Goal: Task Accomplishment & Management: Complete application form

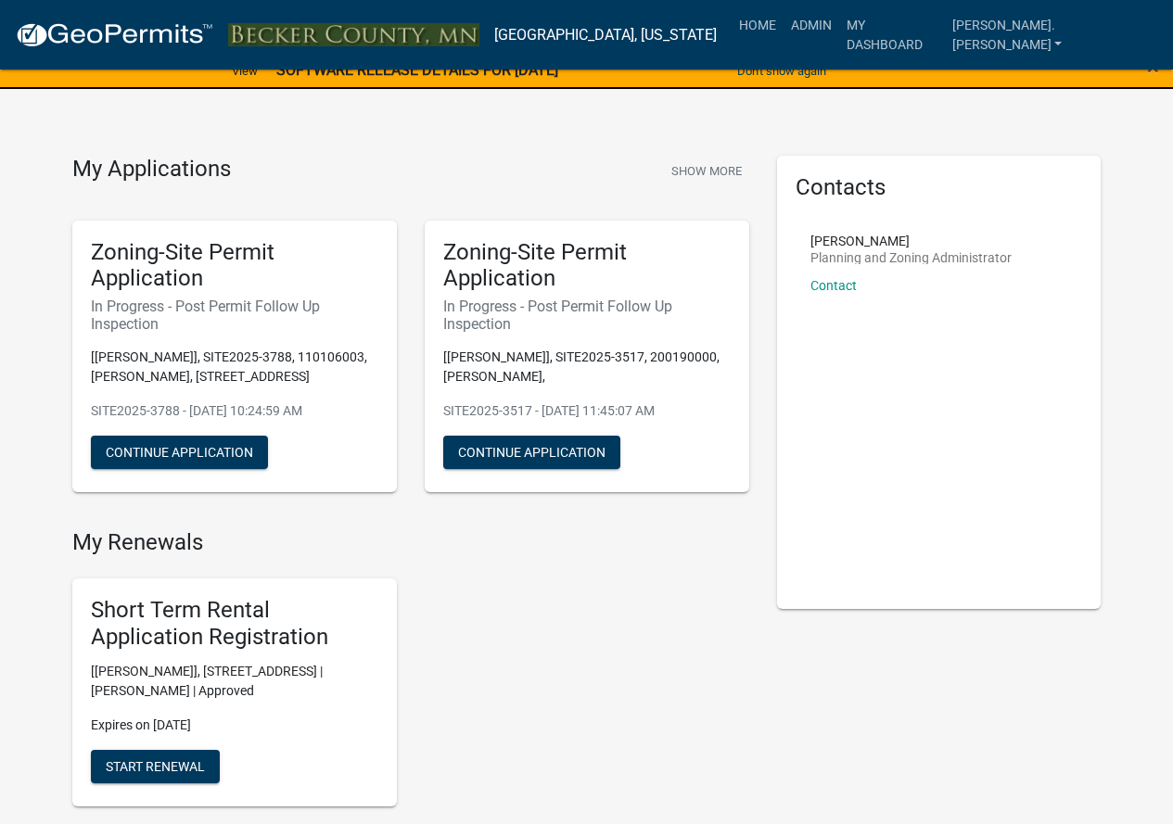
drag, startPoint x: 0, startPoint y: 0, endPoint x: 69, endPoint y: 315, distance: 322.6
click at [69, 315] on div "Zoning-Site Permit Application In Progress - Post Permit Follow Up Inspection […" at bounding box center [234, 357] width 352 height 302
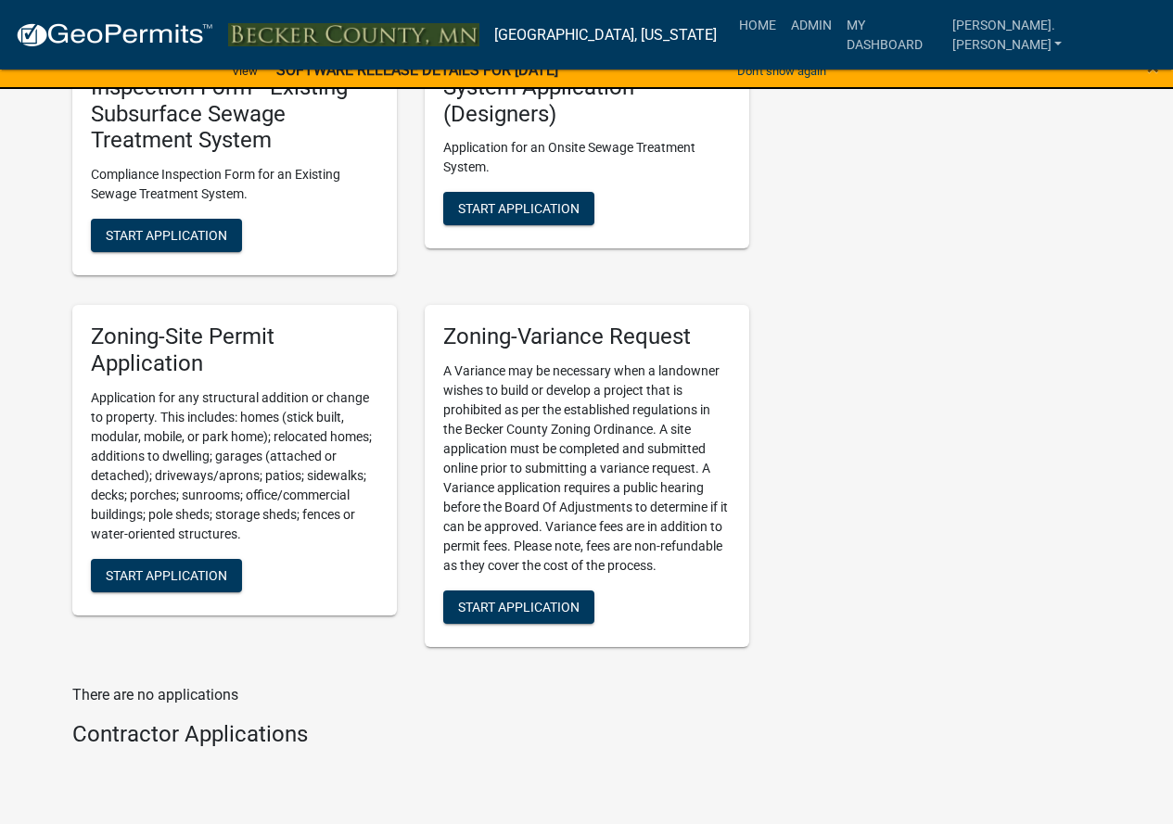
scroll to position [2132, 0]
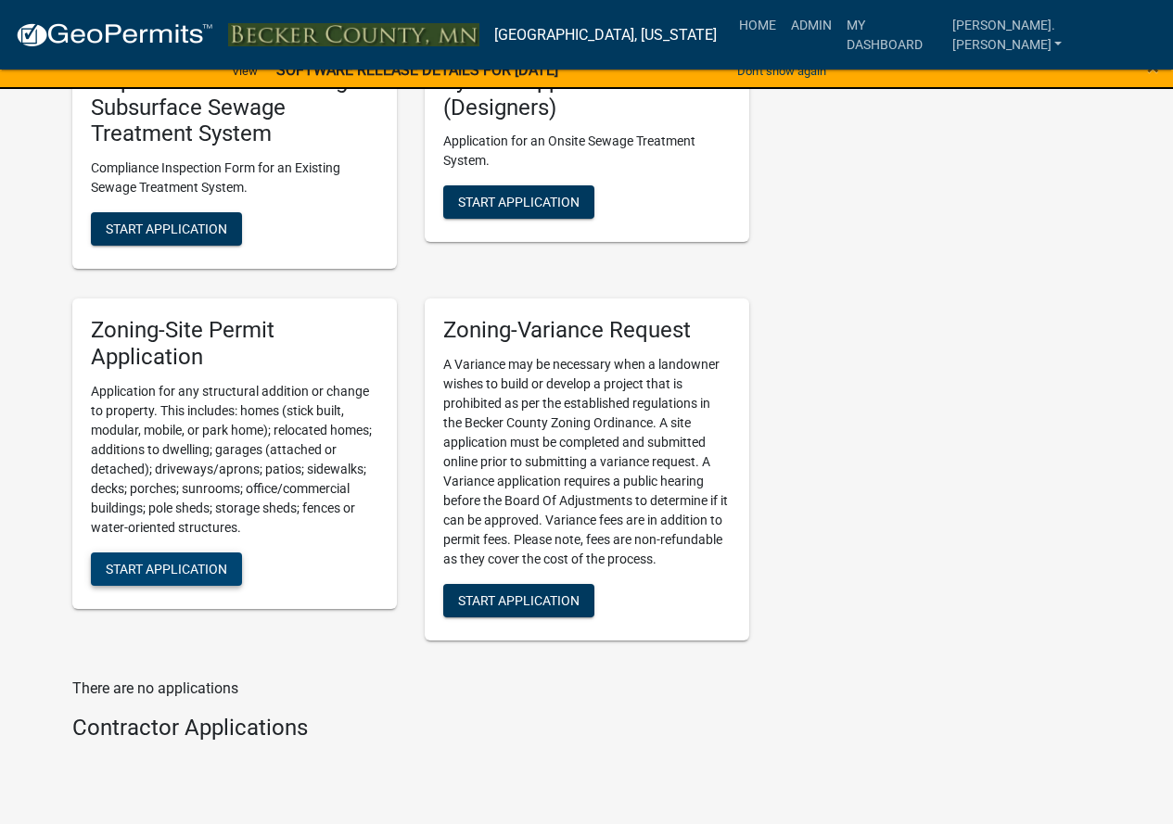
click at [224, 571] on span "Start Application" at bounding box center [166, 568] width 121 height 15
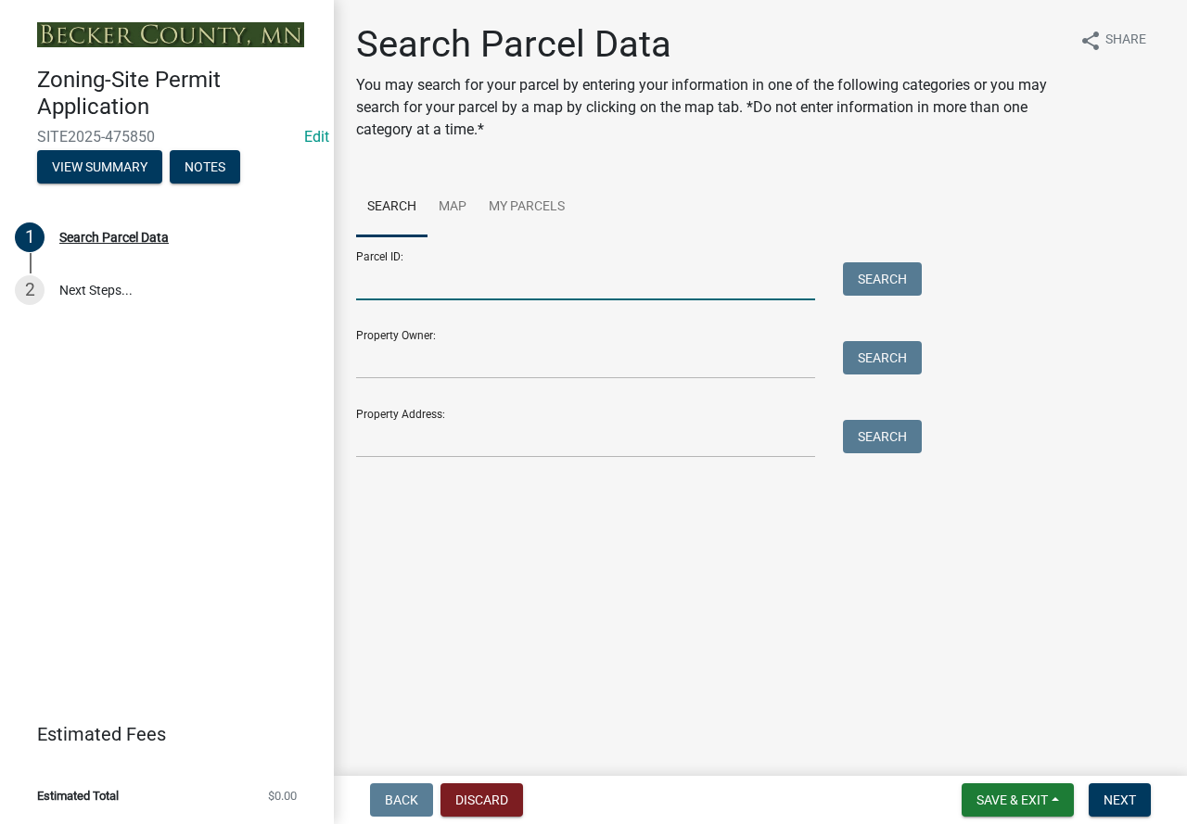
click at [396, 287] on input "Parcel ID:" at bounding box center [585, 281] width 459 height 38
paste input "240224001"
type input "240224001"
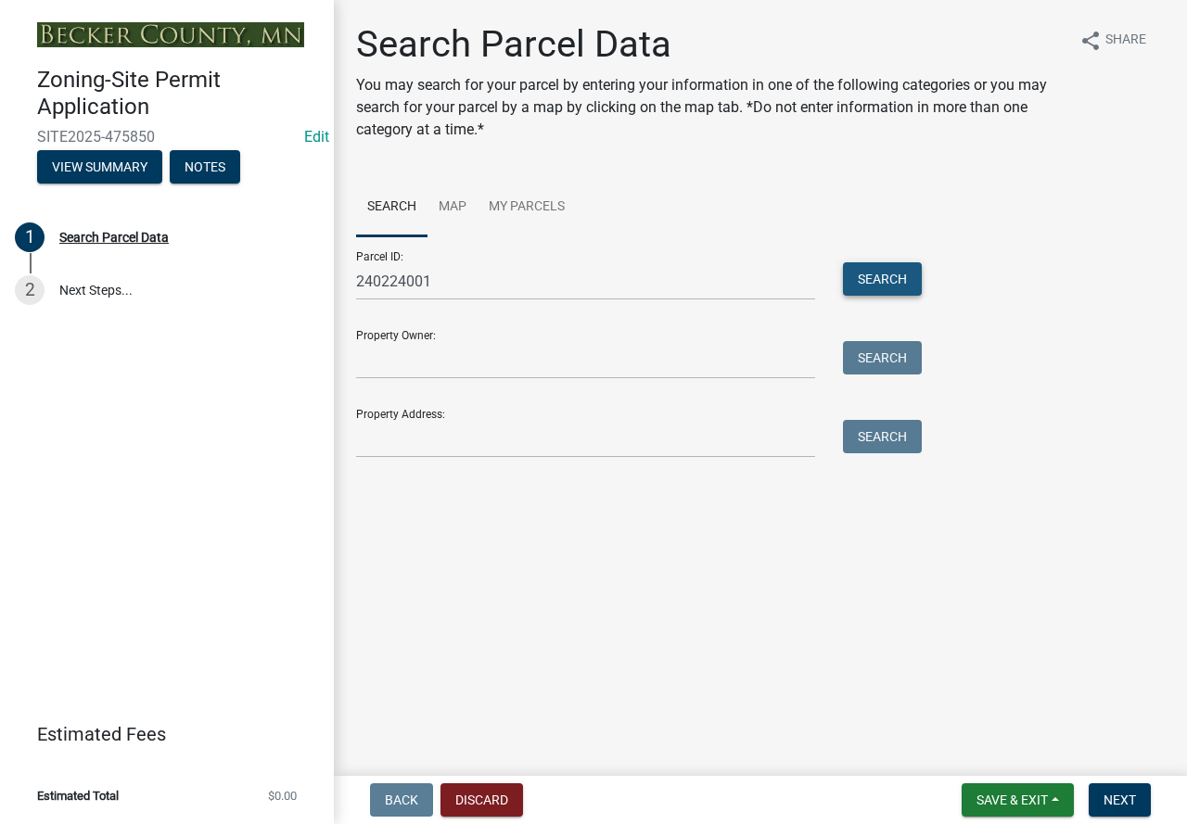
click at [869, 278] on button "Search" at bounding box center [882, 278] width 79 height 33
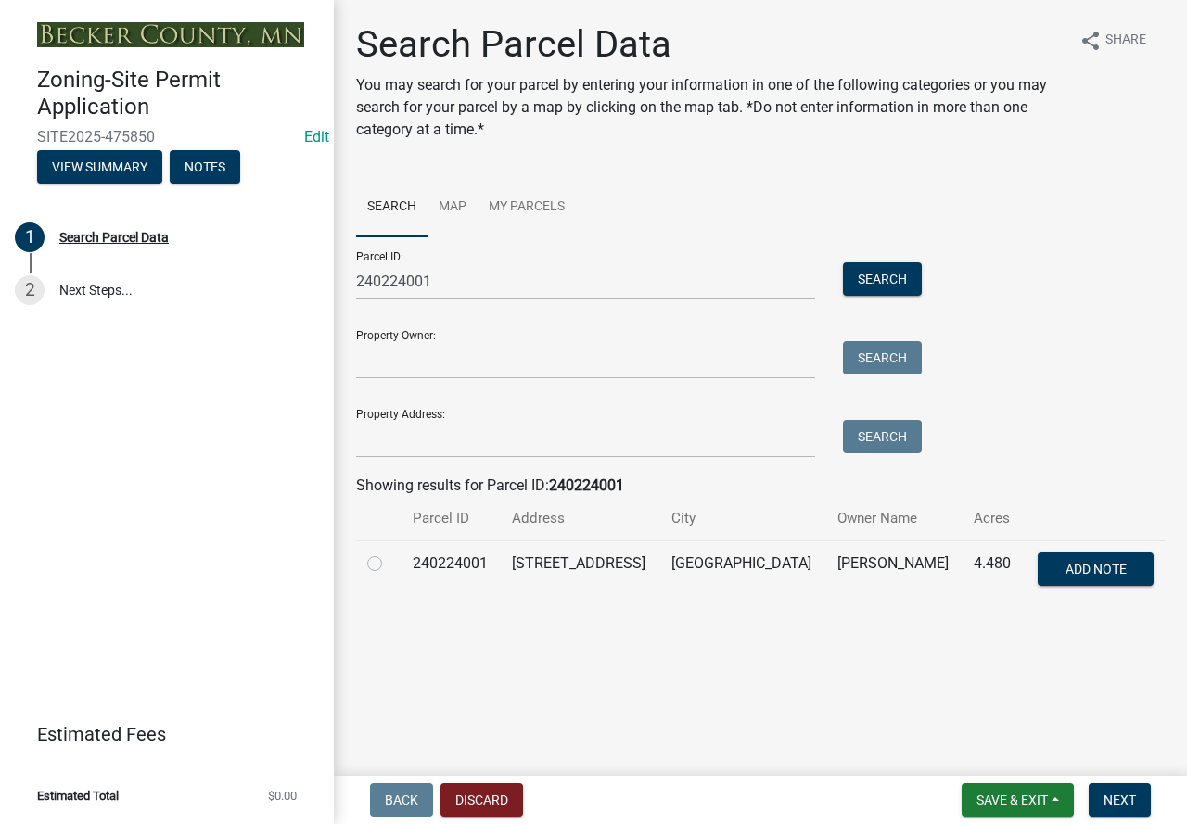
click at [389, 553] on label at bounding box center [389, 553] width 0 height 0
click at [389, 562] on input "radio" at bounding box center [395, 559] width 12 height 12
radio input "true"
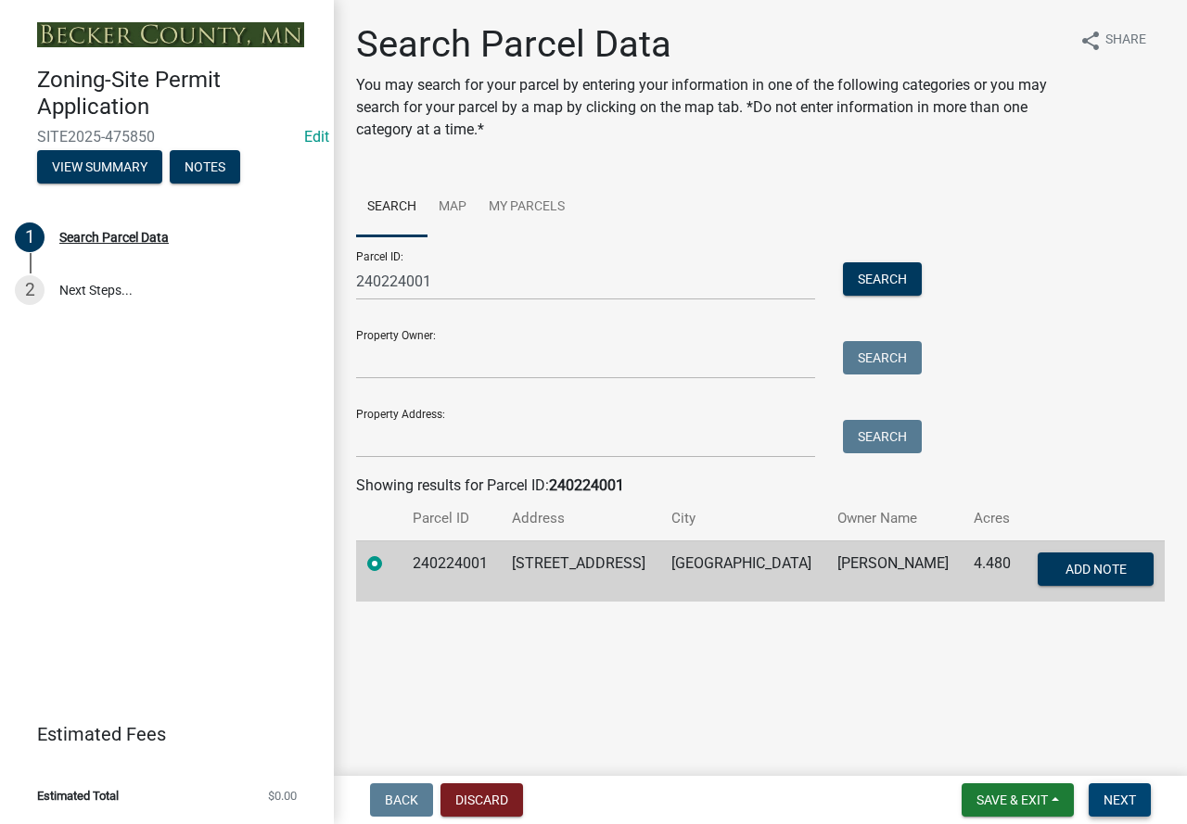
click at [1113, 795] on span "Next" at bounding box center [1119, 800] width 32 height 15
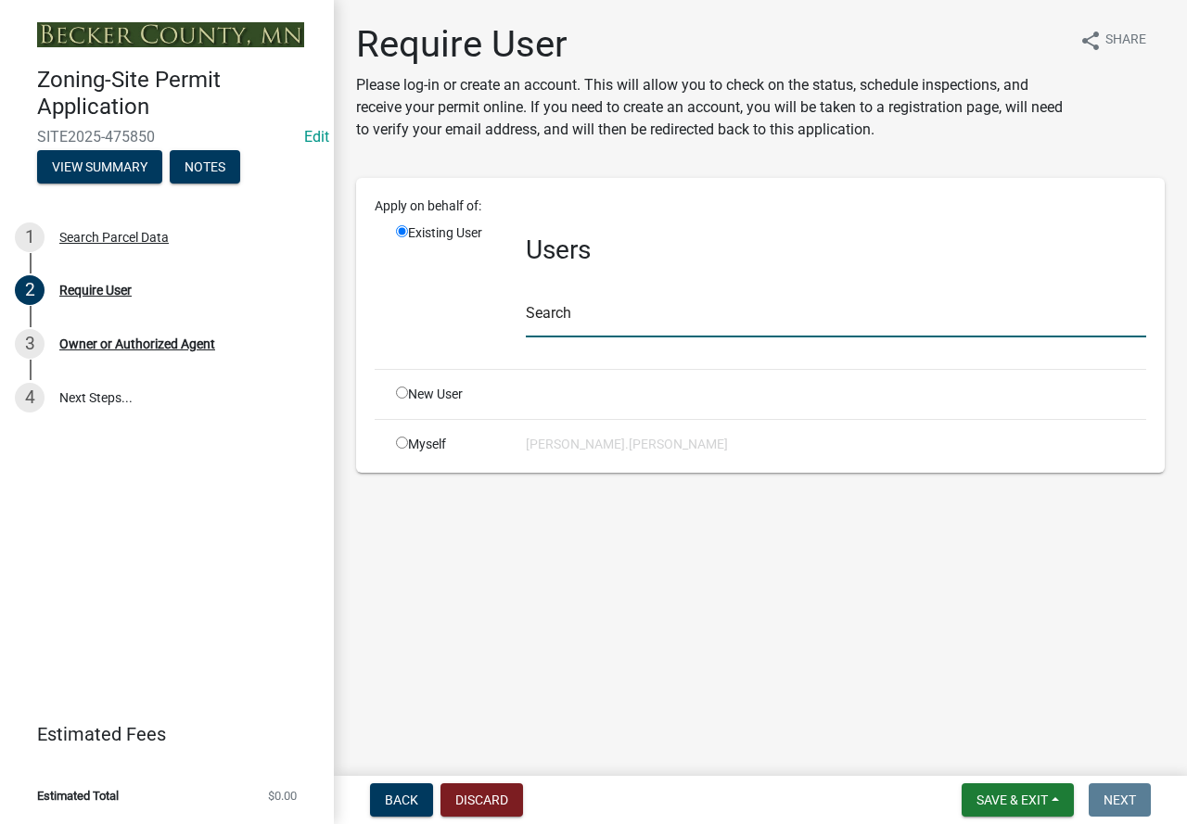
click at [541, 319] on input "text" at bounding box center [836, 318] width 620 height 38
click at [400, 397] on input "radio" at bounding box center [402, 393] width 12 height 12
radio input "true"
radio input "false"
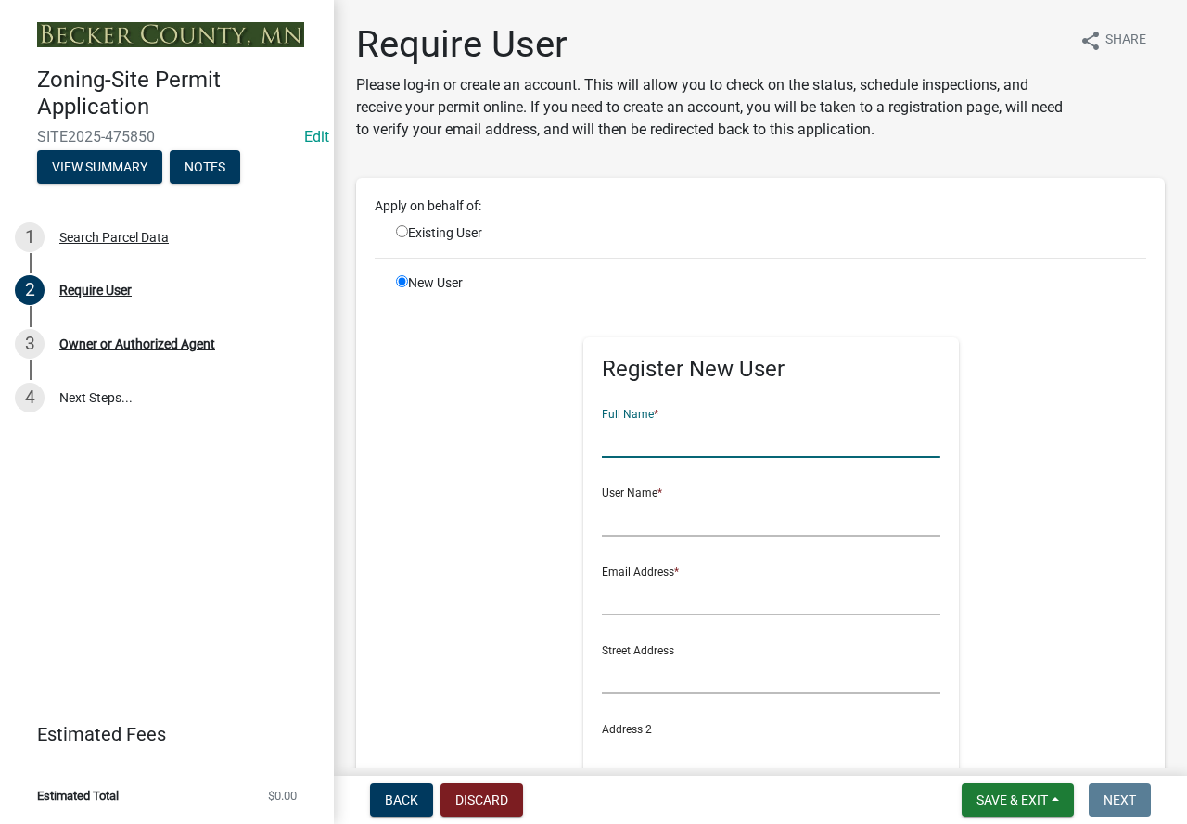
click at [665, 446] on input "text" at bounding box center [771, 439] width 338 height 38
type input "[PERSON_NAME]"
click at [655, 523] on input "text" at bounding box center [771, 518] width 338 height 38
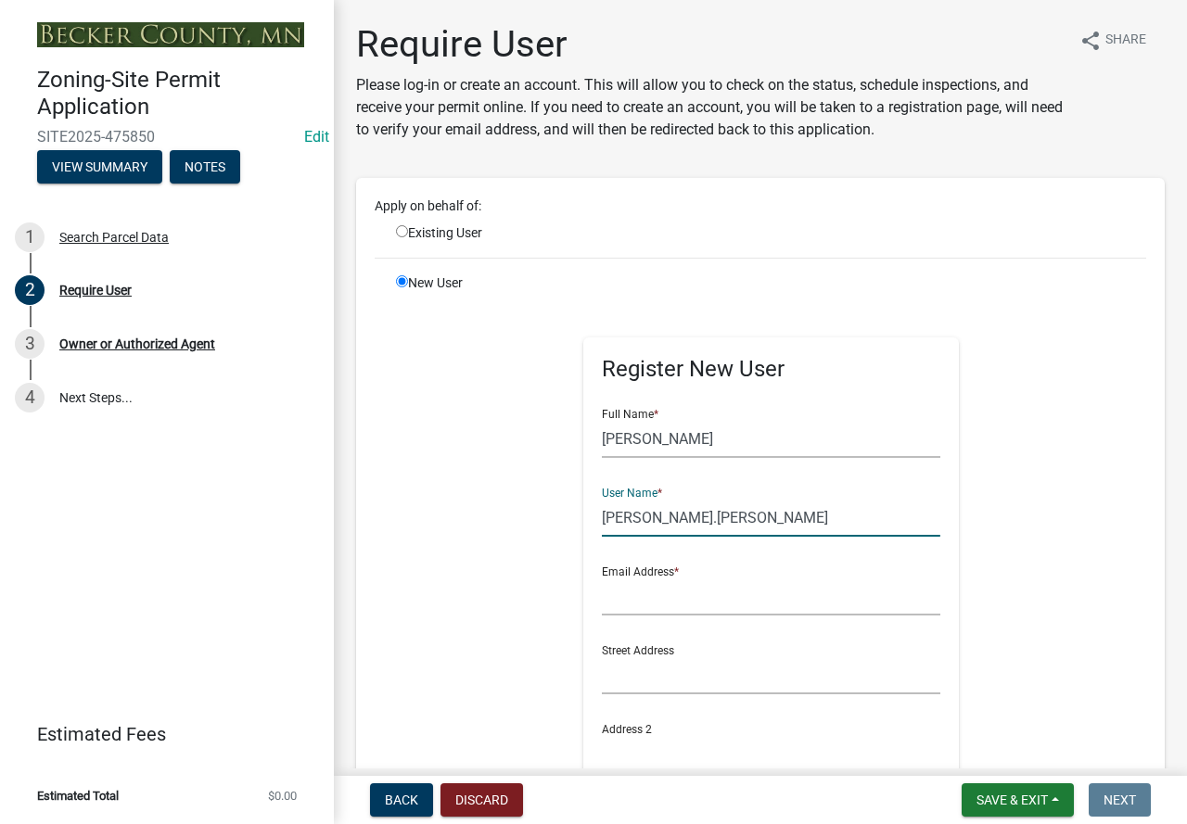
type input "[PERSON_NAME].[PERSON_NAME]"
click at [657, 591] on input "text" at bounding box center [771, 597] width 338 height 38
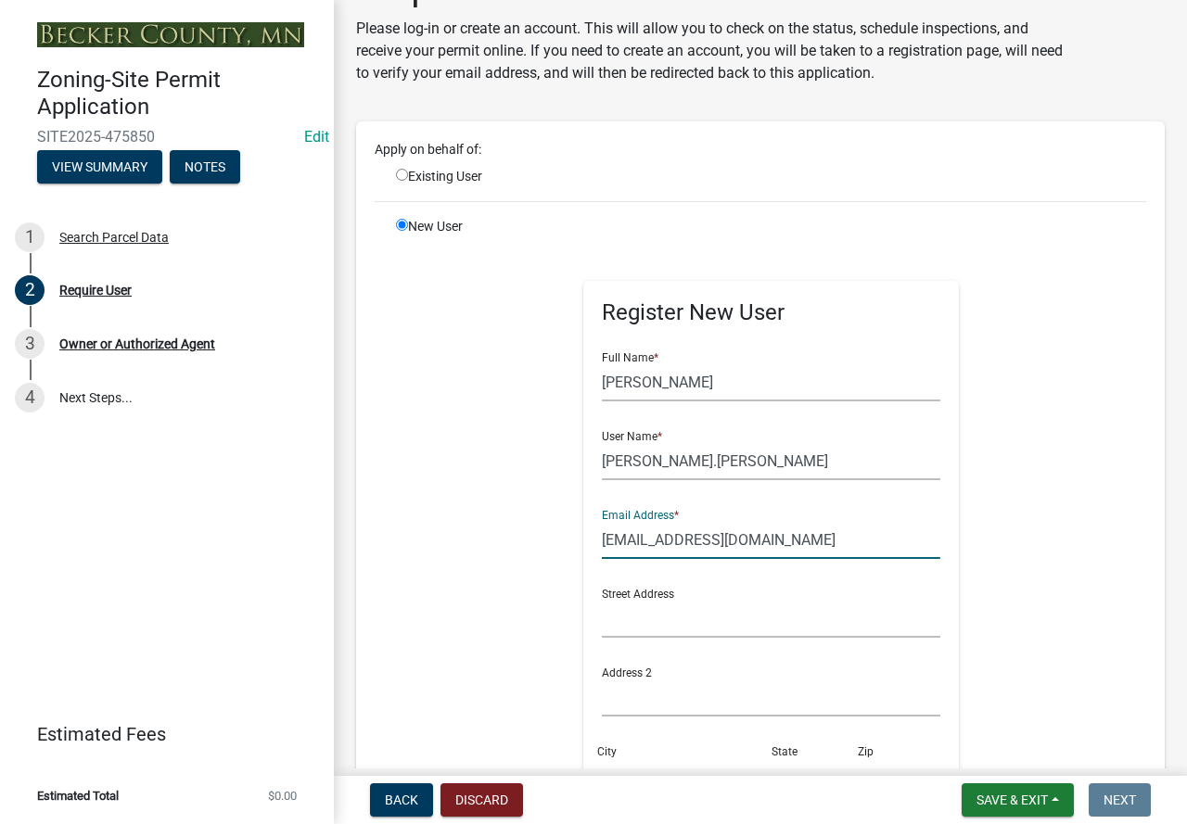
scroll to position [278, 0]
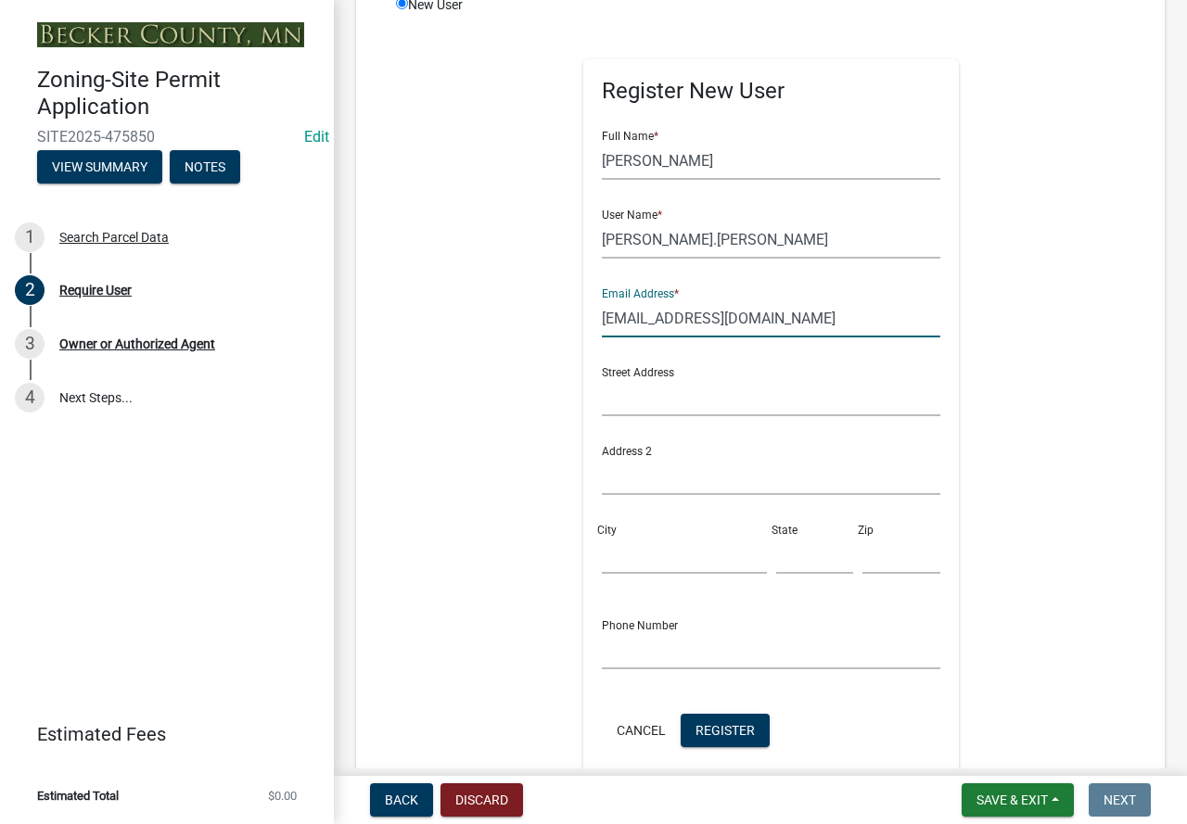
type input "[EMAIL_ADDRESS][DOMAIN_NAME]"
click at [684, 652] on input "text" at bounding box center [771, 650] width 338 height 38
type input "2"
click at [668, 651] on input "6052904925" at bounding box center [771, 650] width 338 height 38
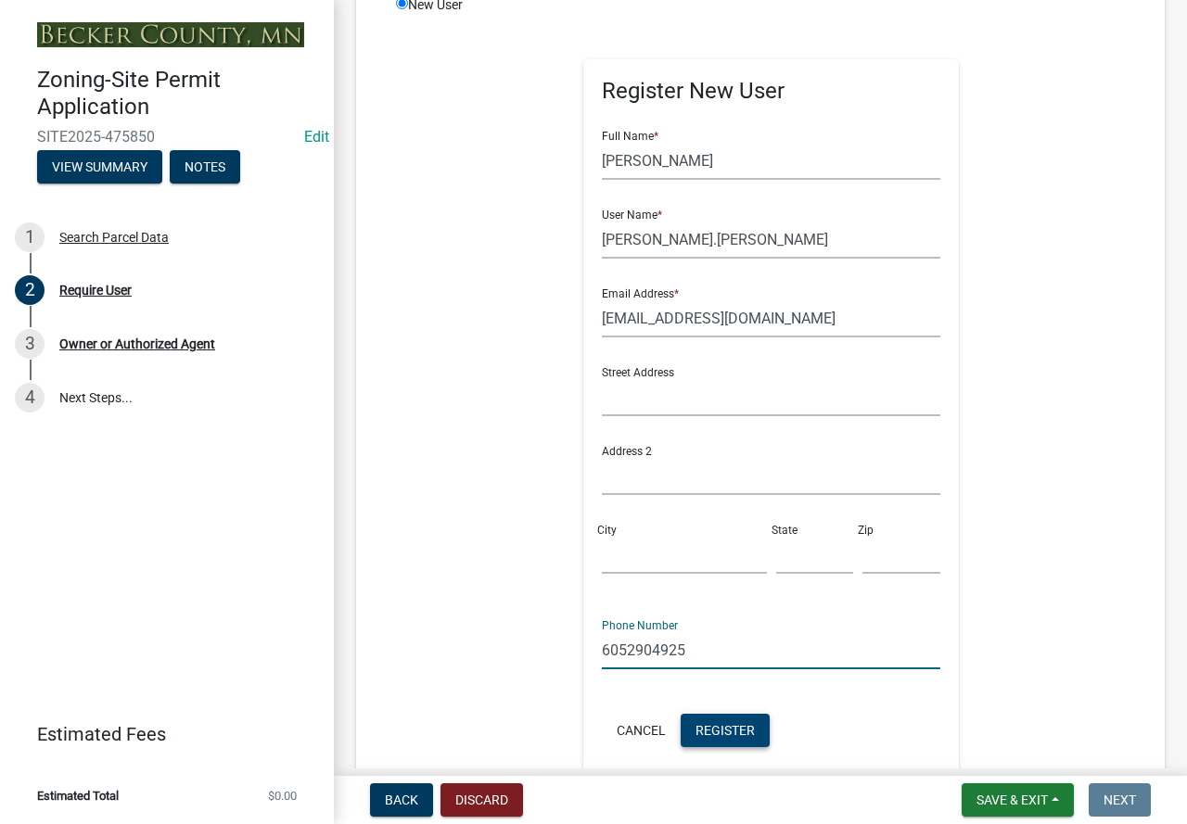
type input "6052904925"
click at [746, 724] on span "Register" at bounding box center [724, 729] width 59 height 15
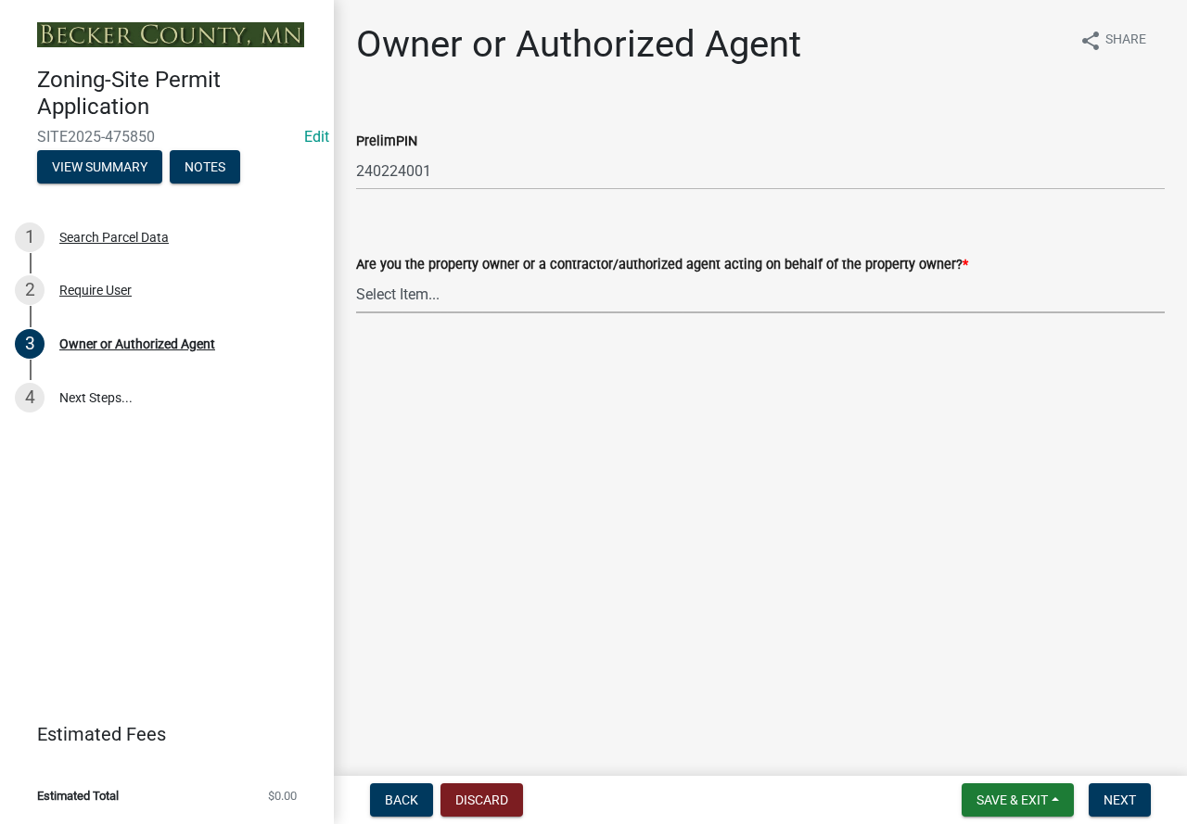
click at [396, 299] on select "Select Item... Property Owner Authorized Agent" at bounding box center [760, 294] width 808 height 38
click at [356, 275] on select "Select Item... Property Owner Authorized Agent" at bounding box center [760, 294] width 808 height 38
select select "3c674549-ed69-405f-b795-9fa3f7d47d9d"
click at [1112, 804] on span "Next" at bounding box center [1119, 800] width 32 height 15
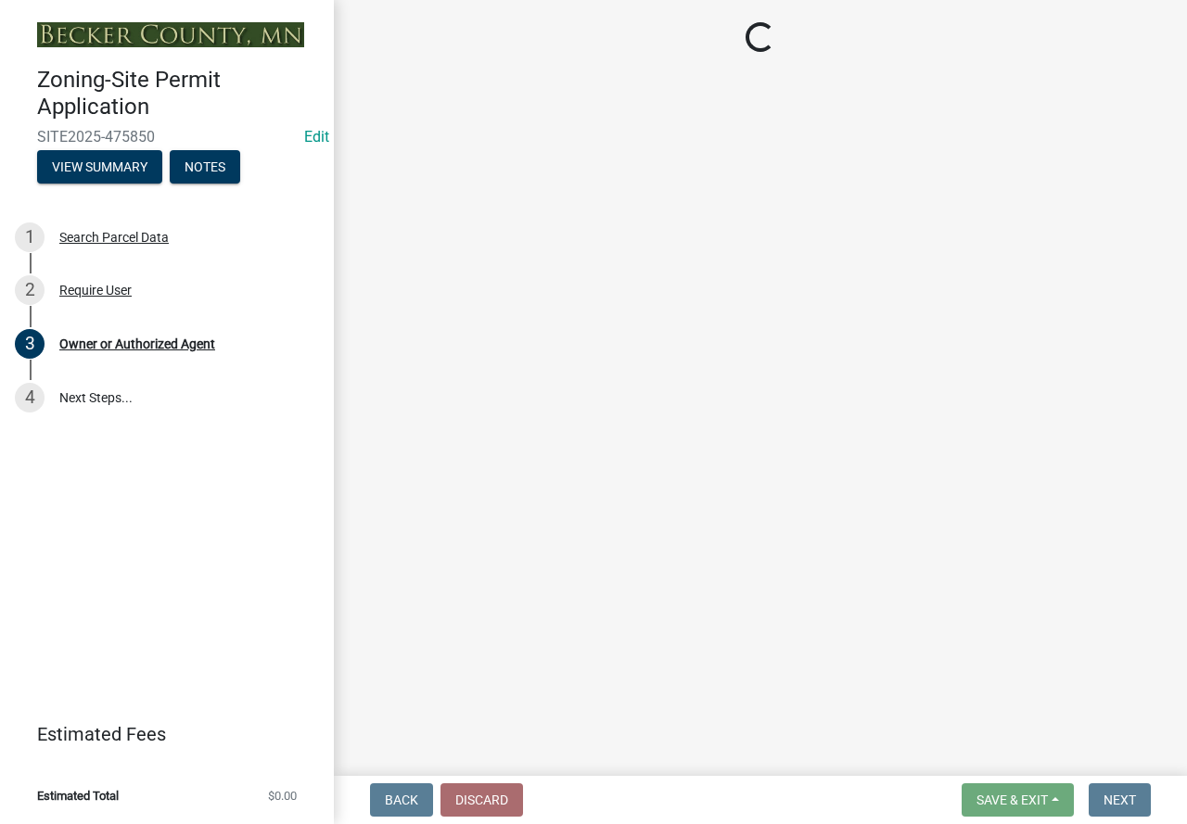
select select "a752e4d6-14bd-4f0f-bfe8-5b67ead45659"
select select "a90f6895-077c-41e8-915f-beab6623b959"
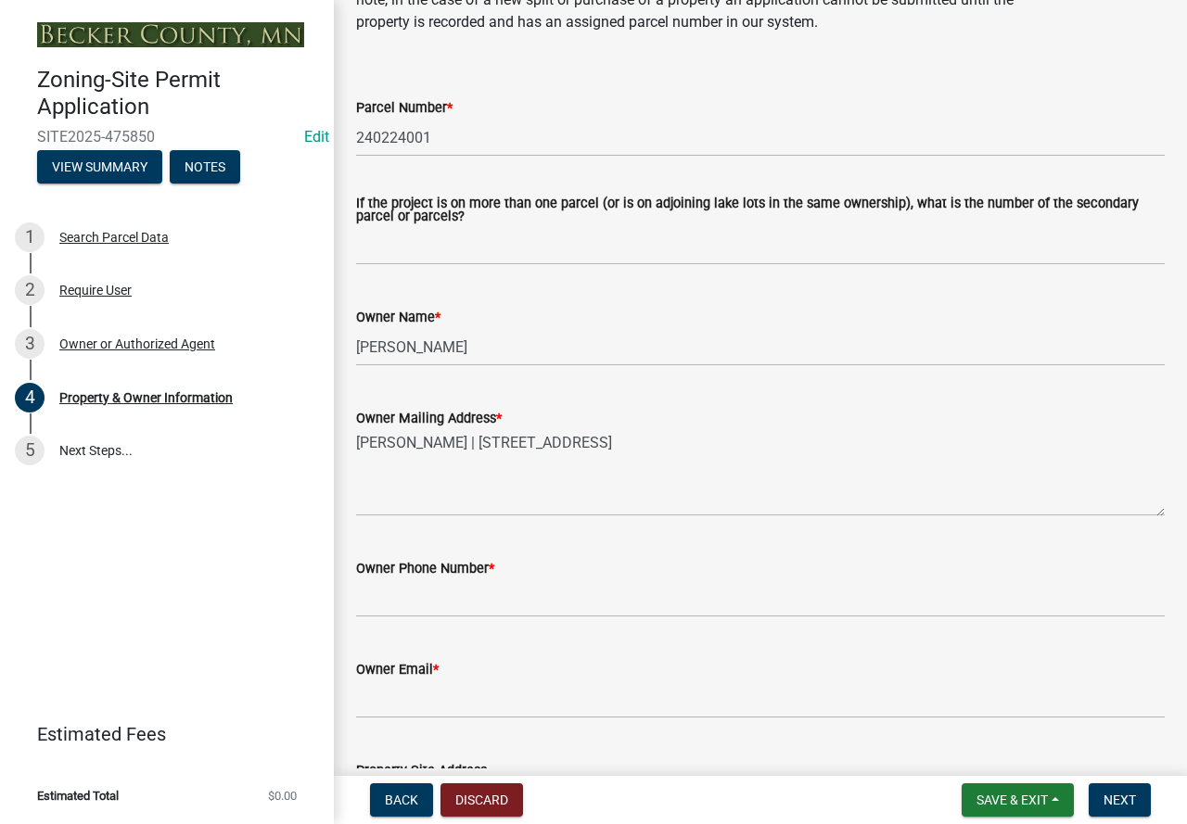
scroll to position [185, 0]
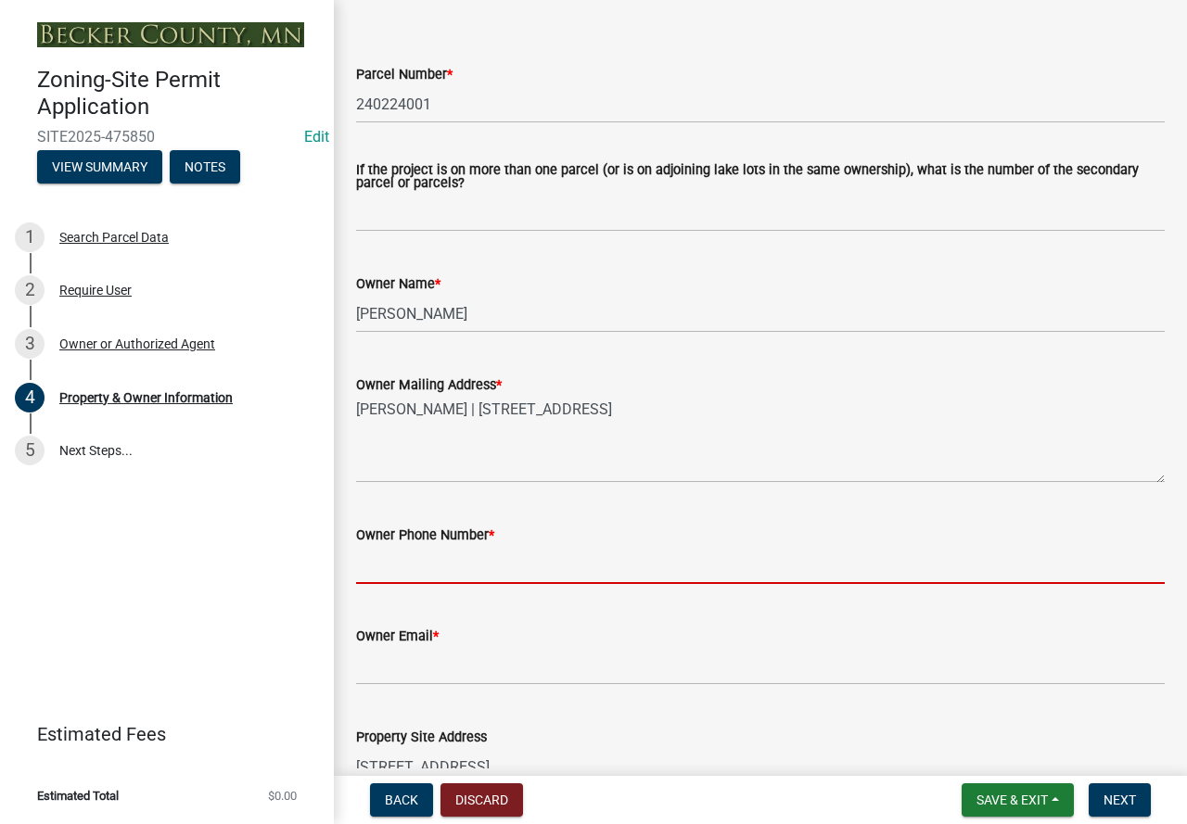
click at [444, 555] on input "Owner Phone Number *" at bounding box center [760, 565] width 808 height 38
paste input "6052904925"
type input "6052904925"
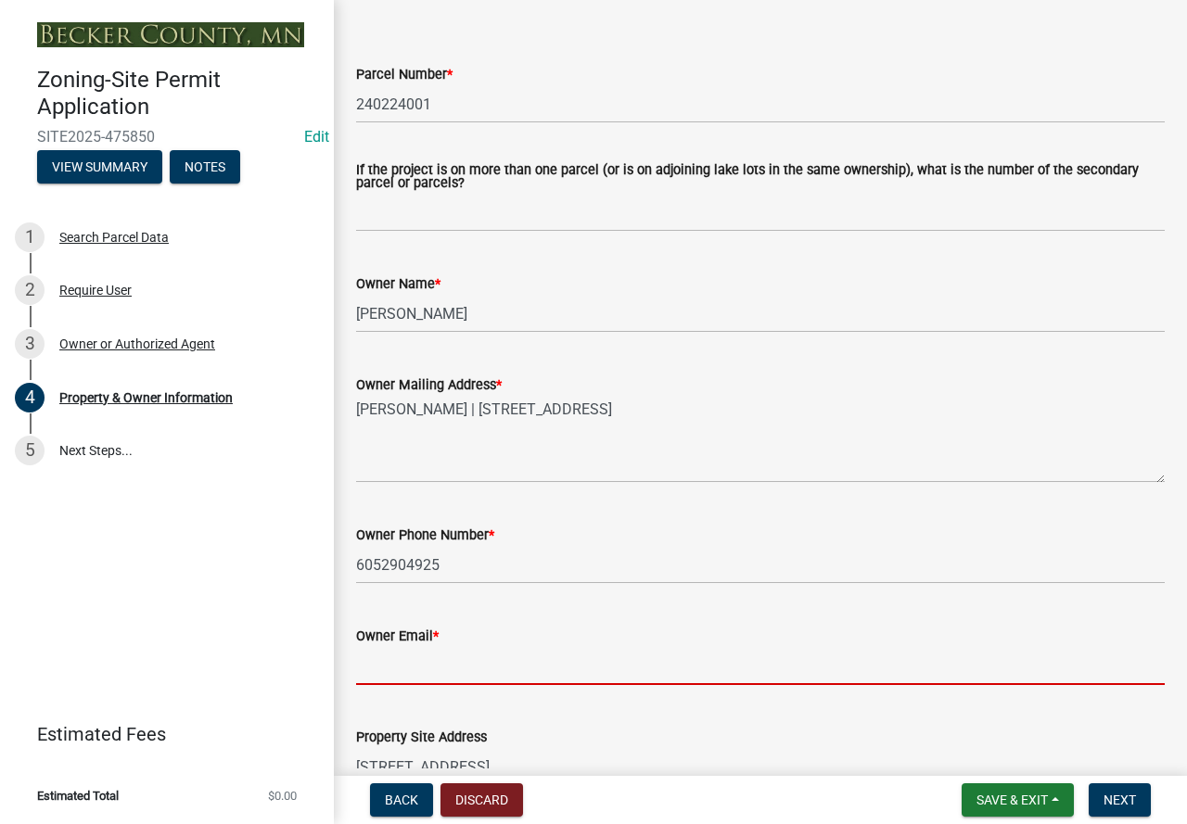
click at [423, 659] on input "Owner Email *" at bounding box center [760, 666] width 808 height 38
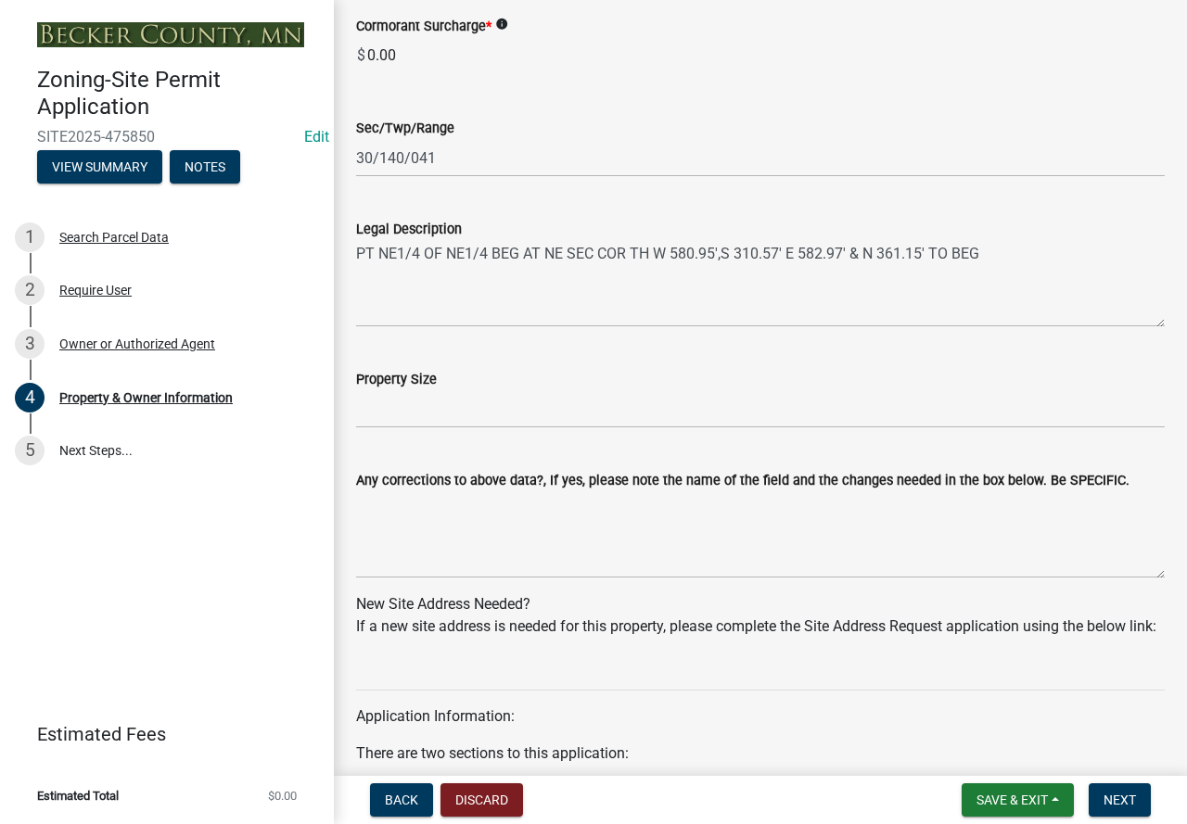
scroll to position [1298, 0]
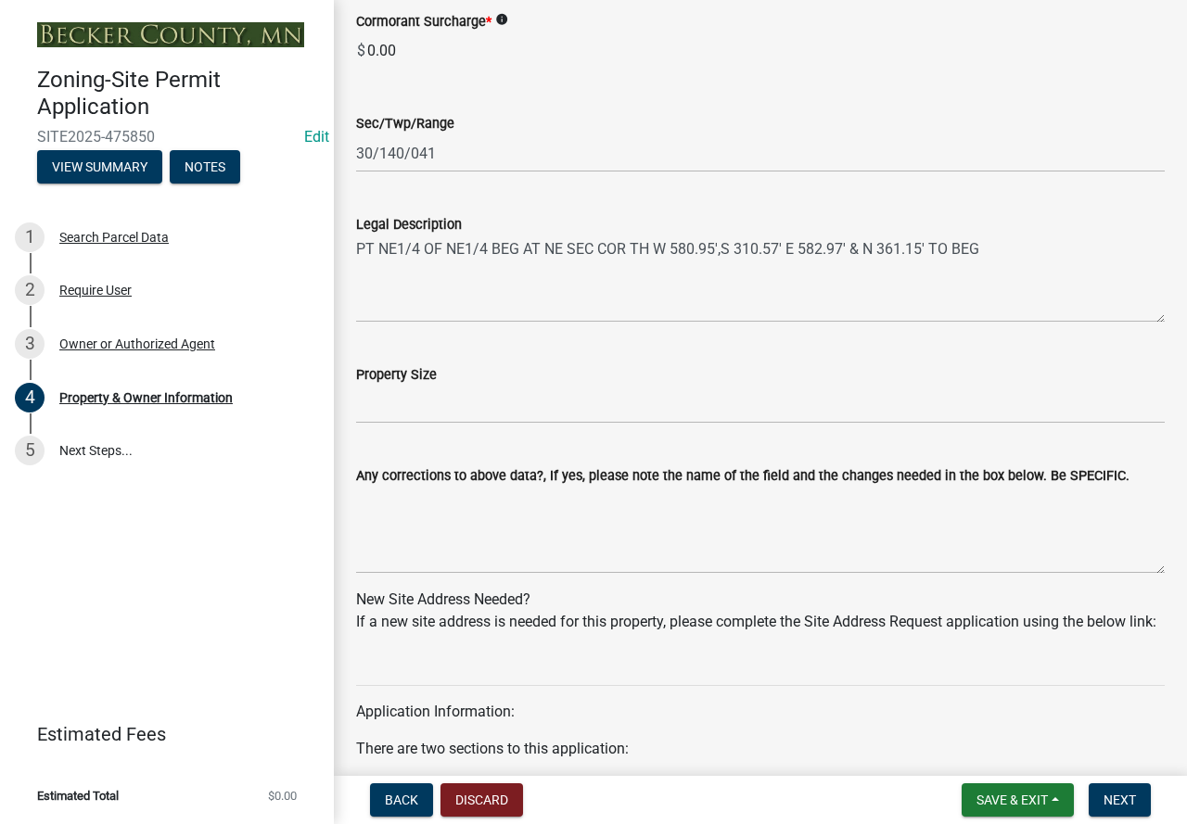
type input "[EMAIL_ADDRESS][DOMAIN_NAME]"
click at [459, 404] on input "Property Size" at bounding box center [760, 405] width 808 height 38
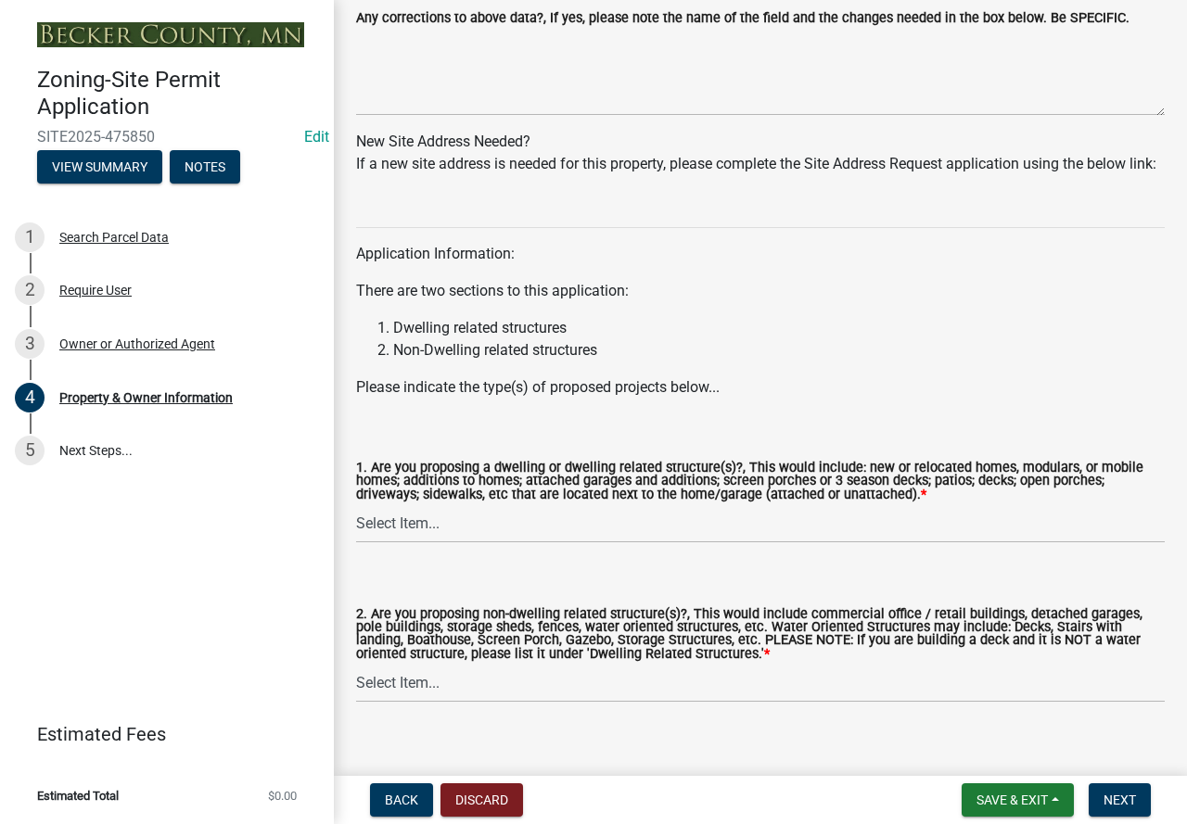
scroll to position [1762, 0]
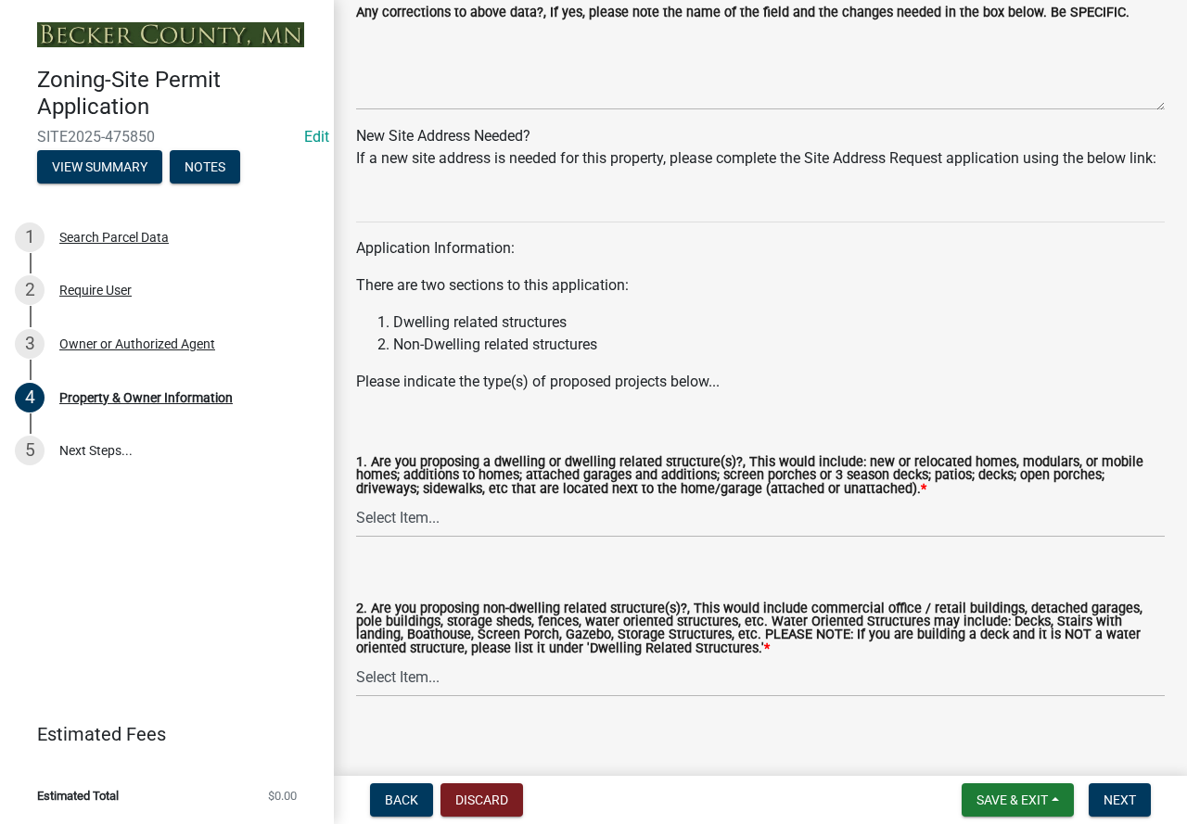
type input "4.48"
click at [511, 538] on select "Select Item... Yes No" at bounding box center [760, 519] width 808 height 38
click at [356, 524] on select "Select Item... Yes No" at bounding box center [760, 519] width 808 height 38
select select "fcf6d223-6c57-4dc5-b63a-a94704169022"
click at [472, 697] on select "Select Item... Yes No" at bounding box center [760, 678] width 808 height 38
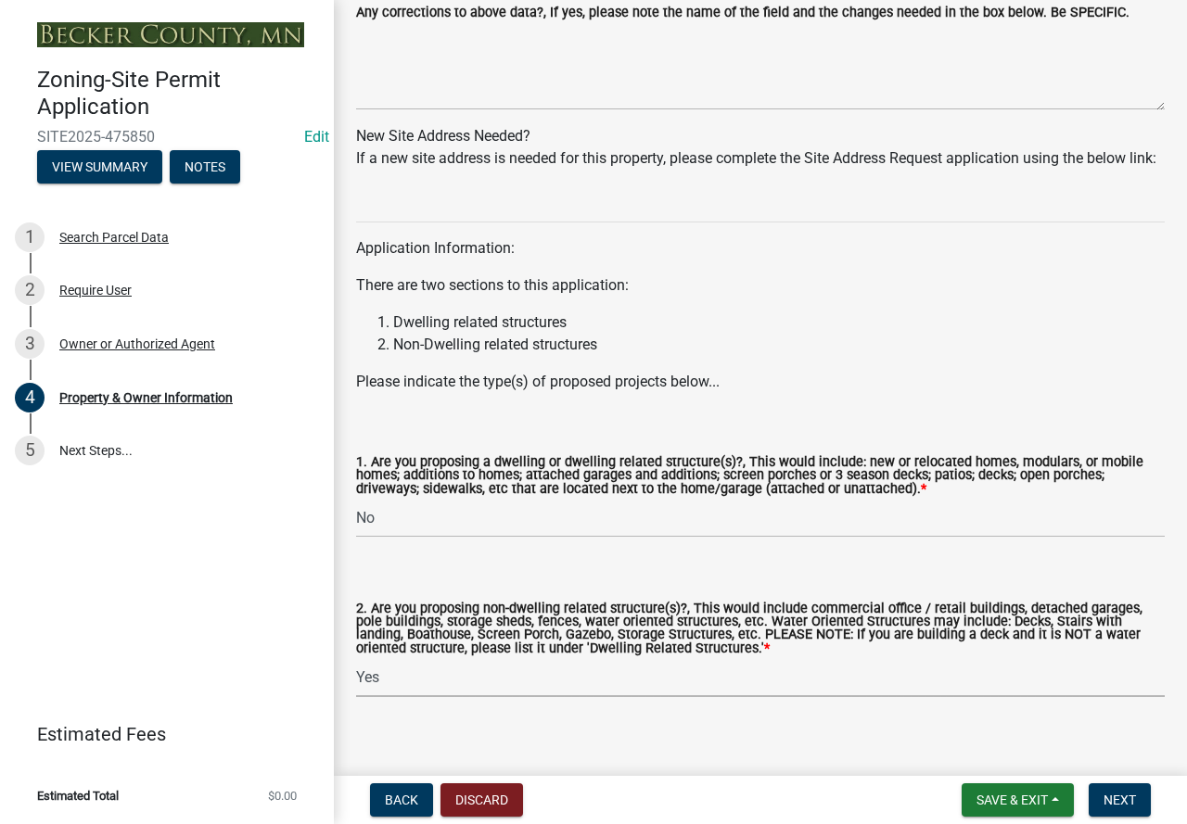
click at [356, 684] on select "Select Item... Yes No" at bounding box center [760, 678] width 808 height 38
select select "5a5634ed-f11e-4c7b-90e1-096e6cfd17b9"
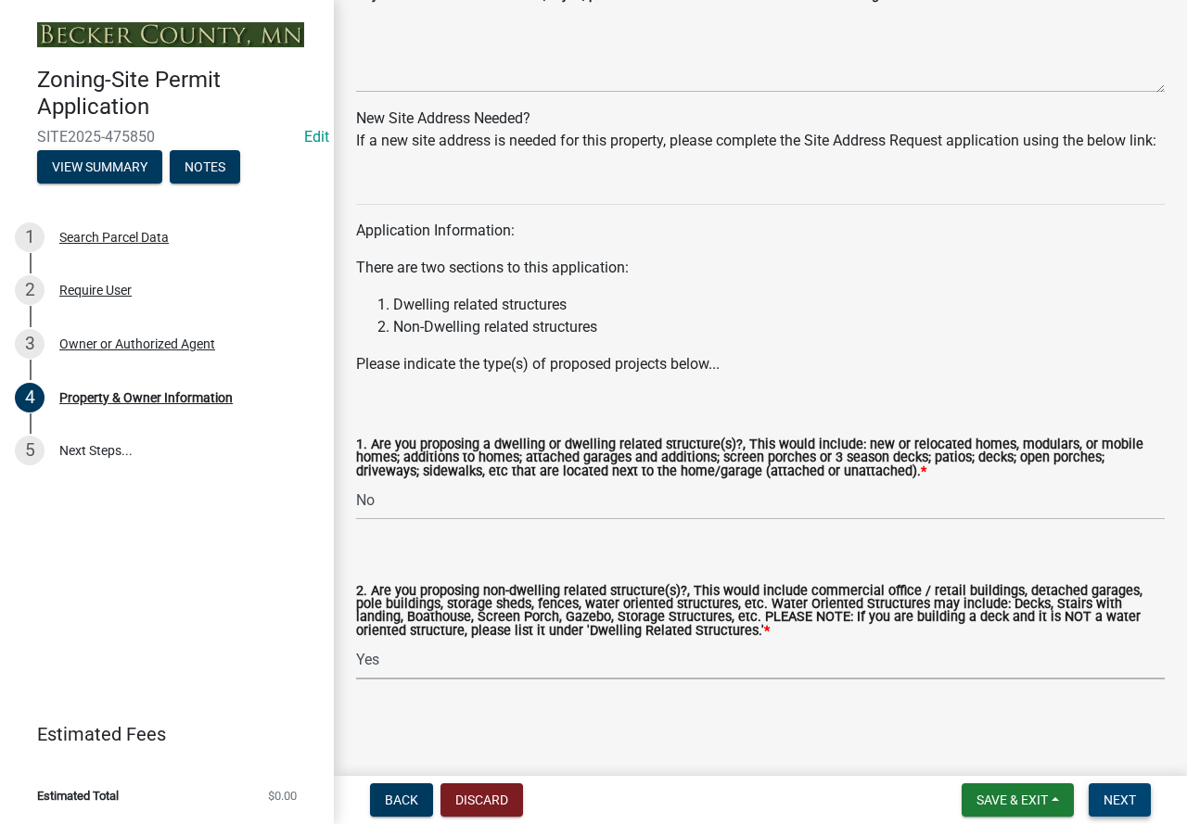
click at [1107, 791] on button "Next" at bounding box center [1119, 799] width 62 height 33
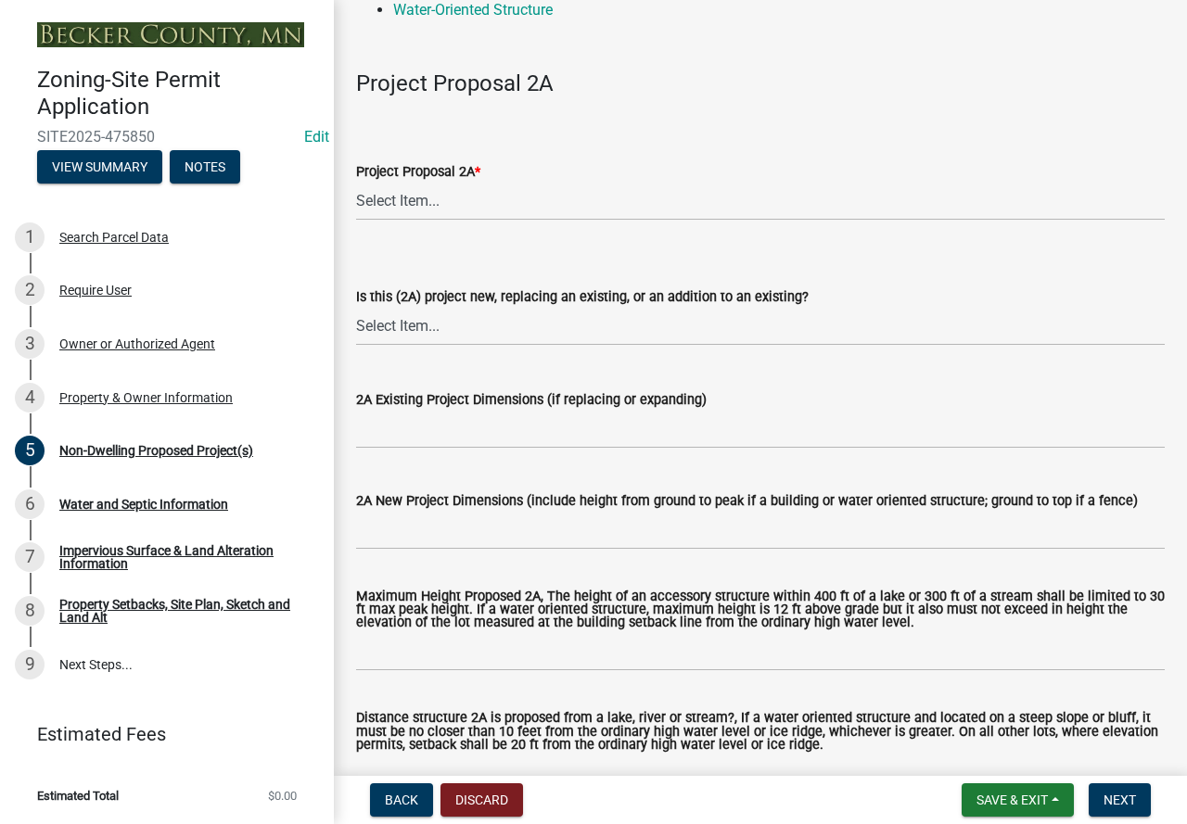
scroll to position [278, 0]
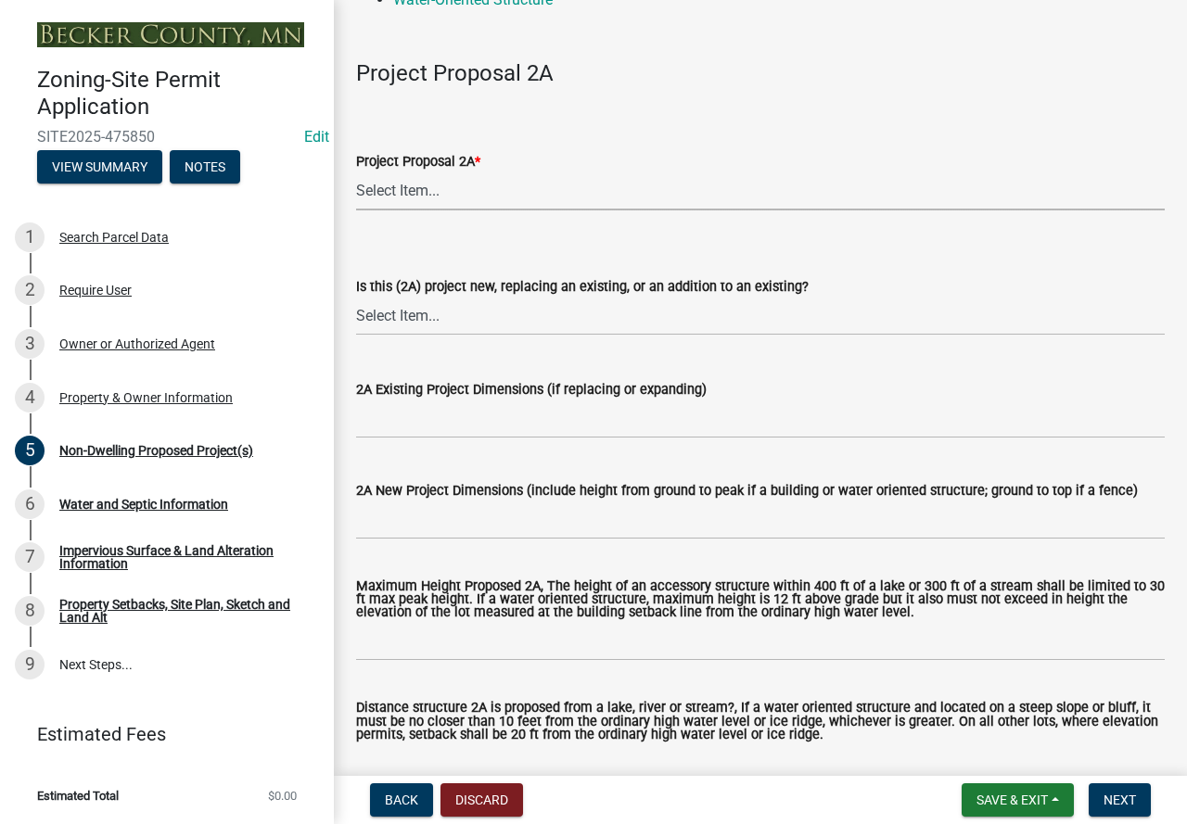
click at [434, 191] on select "Select Item... N/A Commercial Office/Retail Building Detached Garage Pole Build…" at bounding box center [760, 191] width 808 height 38
click at [356, 172] on select "Select Item... N/A Commercial Office/Retail Building Detached Garage Pole Build…" at bounding box center [760, 191] width 808 height 38
select select "273652f8-2357-47c0-90cc-77e373caeeb7"
click at [510, 329] on select "Select Item... New to Property (new or used structure) Relocating/moving existi…" at bounding box center [760, 317] width 808 height 38
click at [356, 298] on select "Select Item... New to Property (new or used structure) Relocating/moving existi…" at bounding box center [760, 317] width 808 height 38
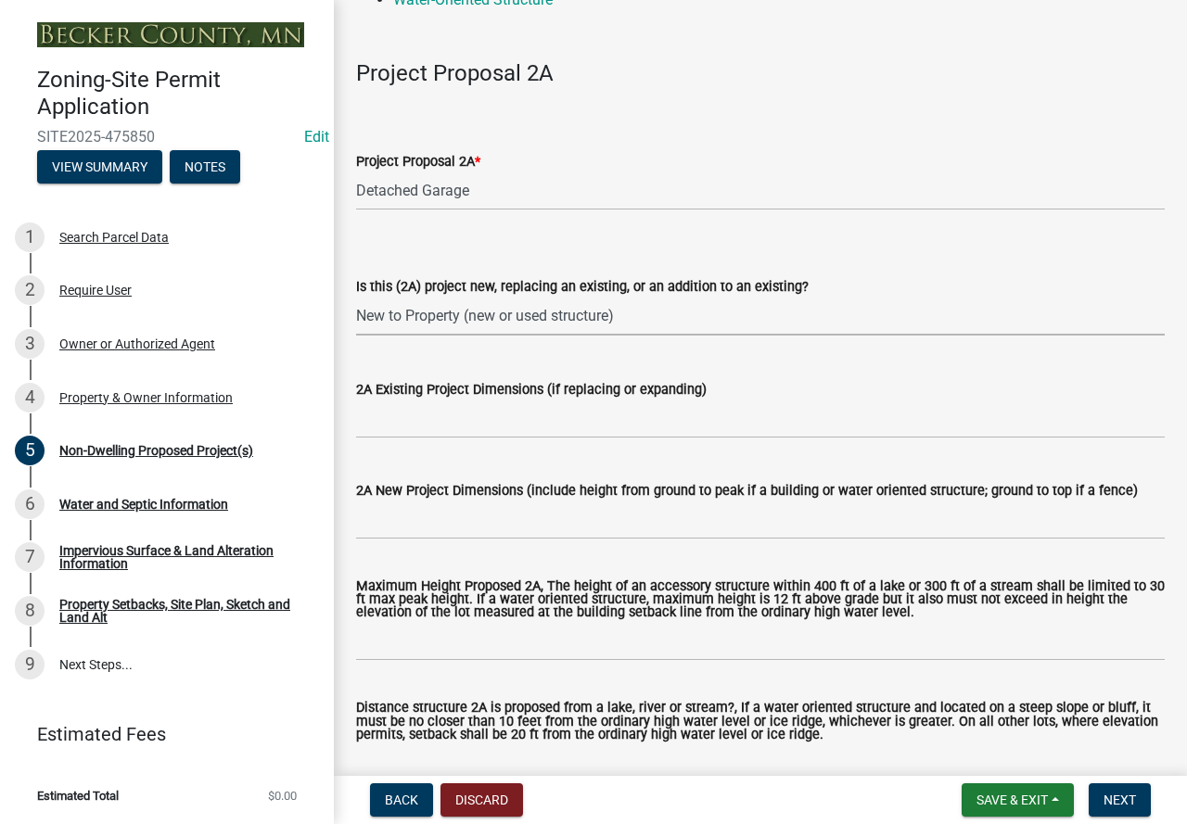
select select "3a2d96d3-fd69-4ed9-bae4-7a5aa03a7e58"
click at [447, 515] on input "2A New Project Dimensions (include height from ground to peak if a building or …" at bounding box center [760, 521] width 808 height 38
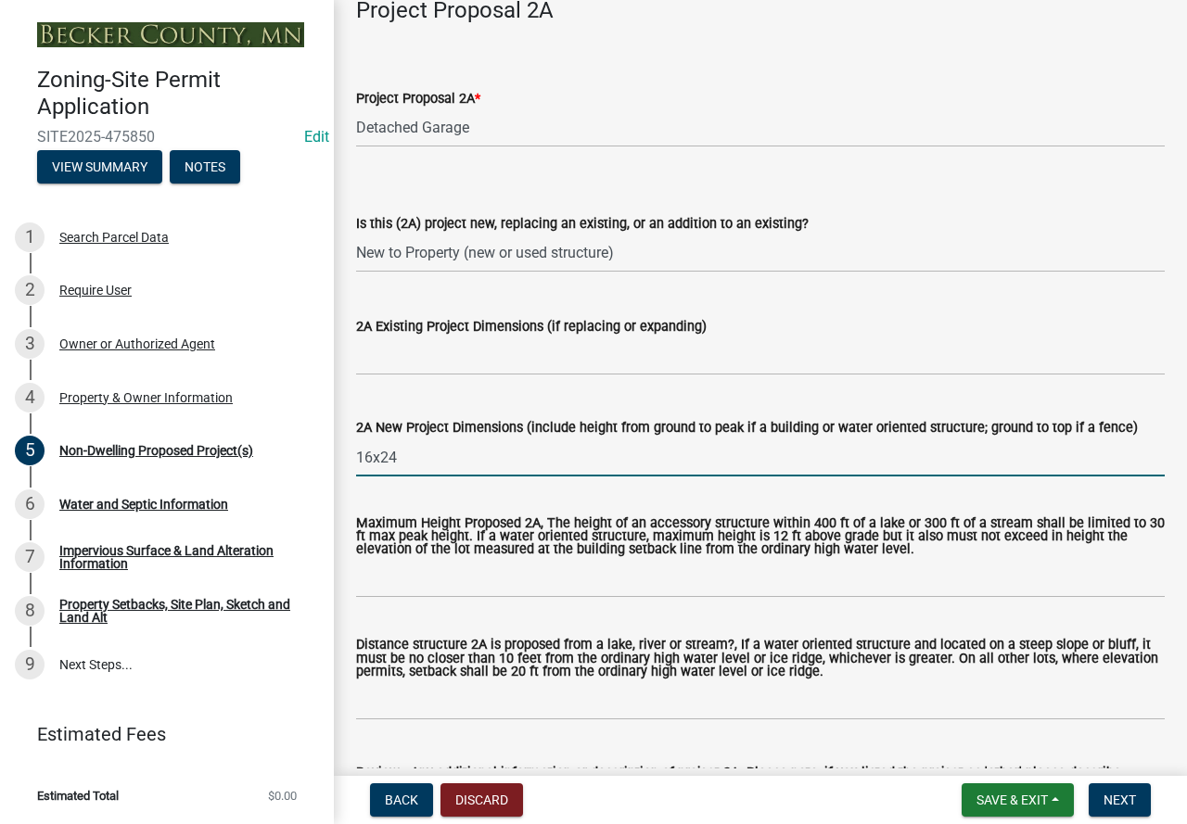
scroll to position [464, 0]
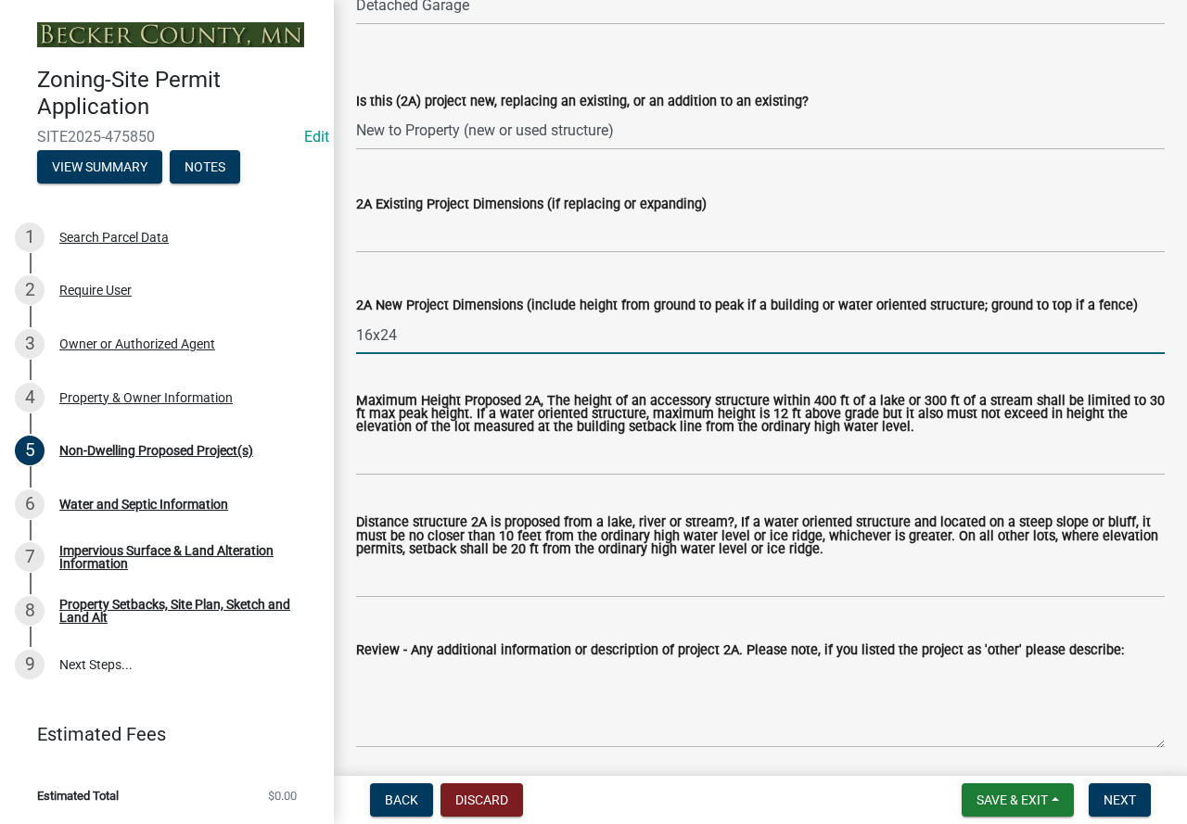
type input "16x24"
click at [460, 458] on input "Maximum Height Proposed 2A, The height of an accessory structure within 400 ft …" at bounding box center [760, 457] width 808 height 38
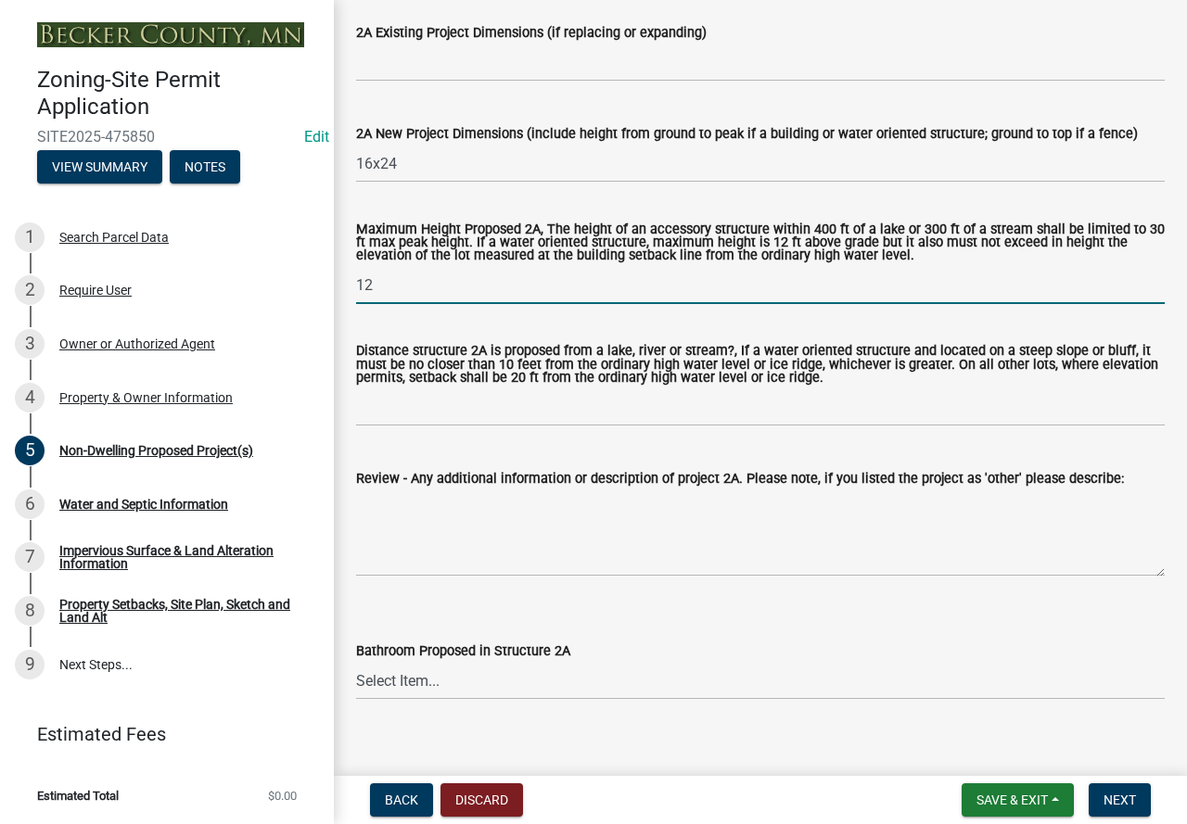
scroll to position [649, 0]
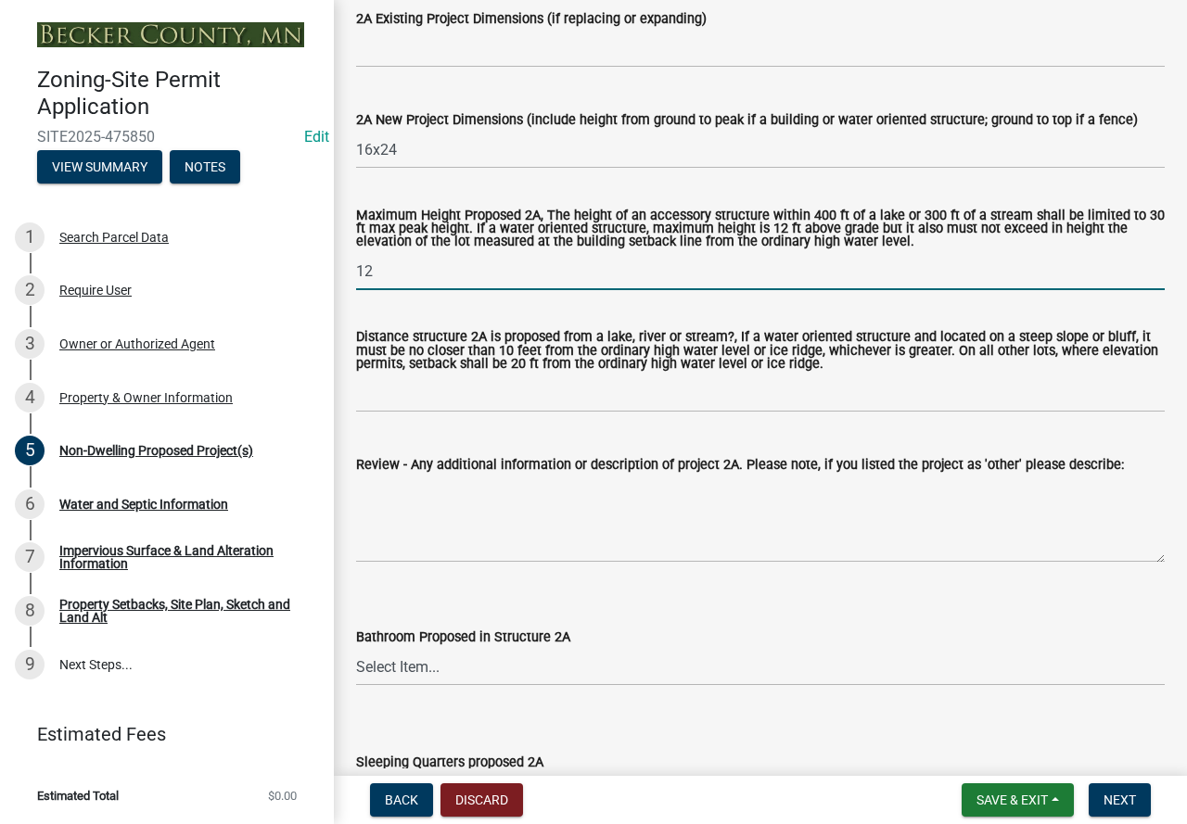
type input "12"
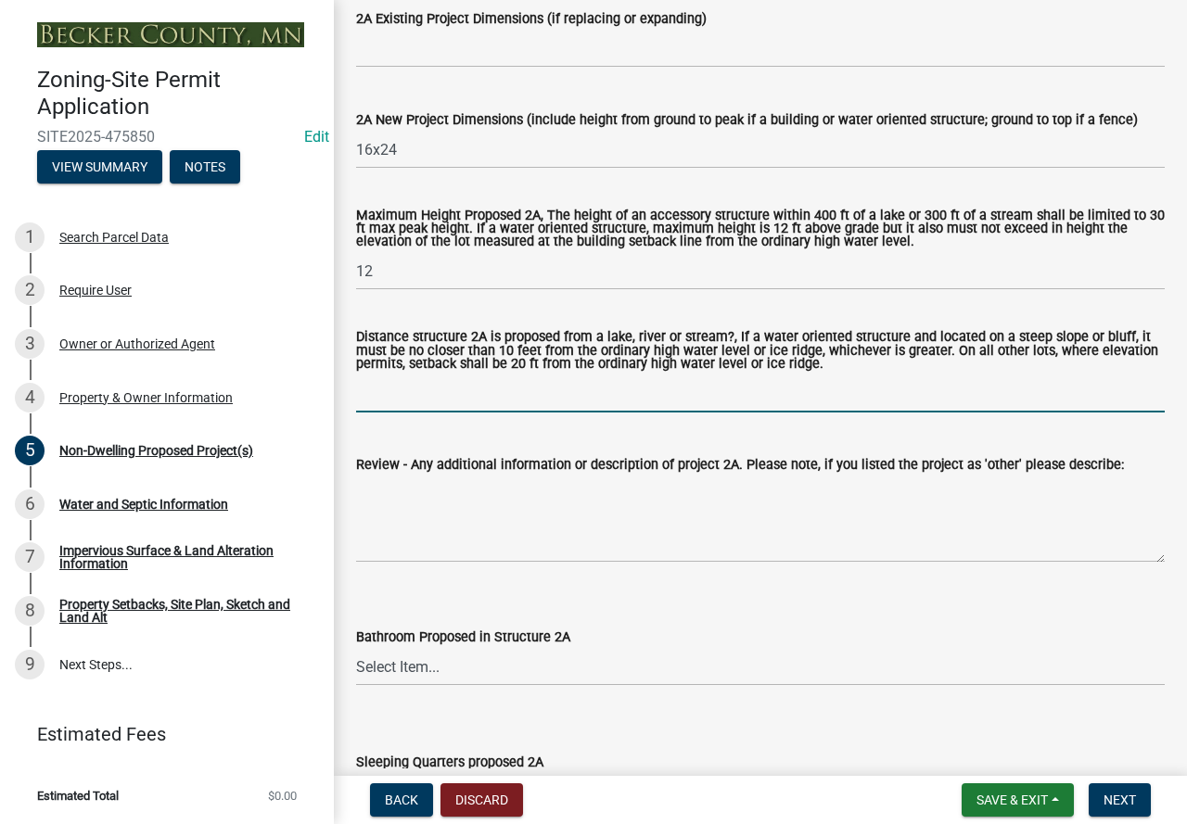
click at [429, 394] on input "Distance structure 2A is proposed from a lake, river or stream?, If a water ori…" at bounding box center [760, 394] width 808 height 38
type input "N/A"
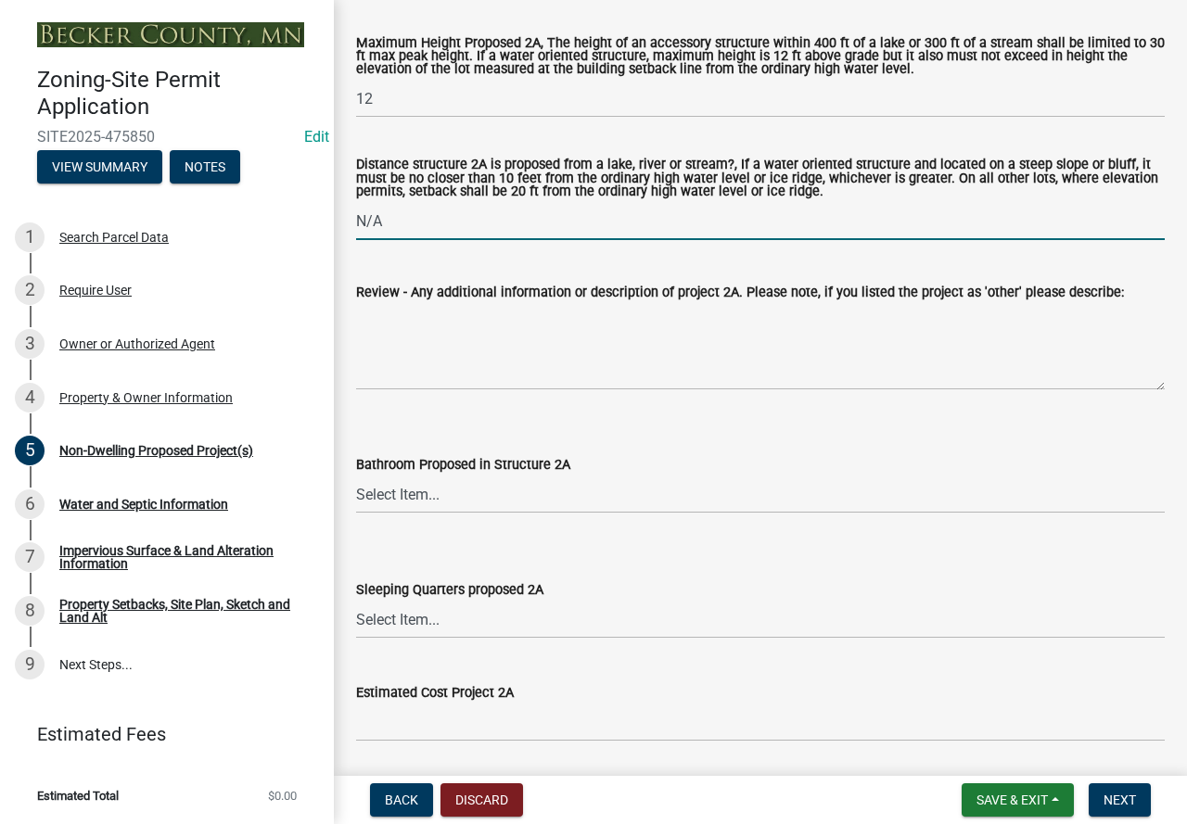
scroll to position [834, 0]
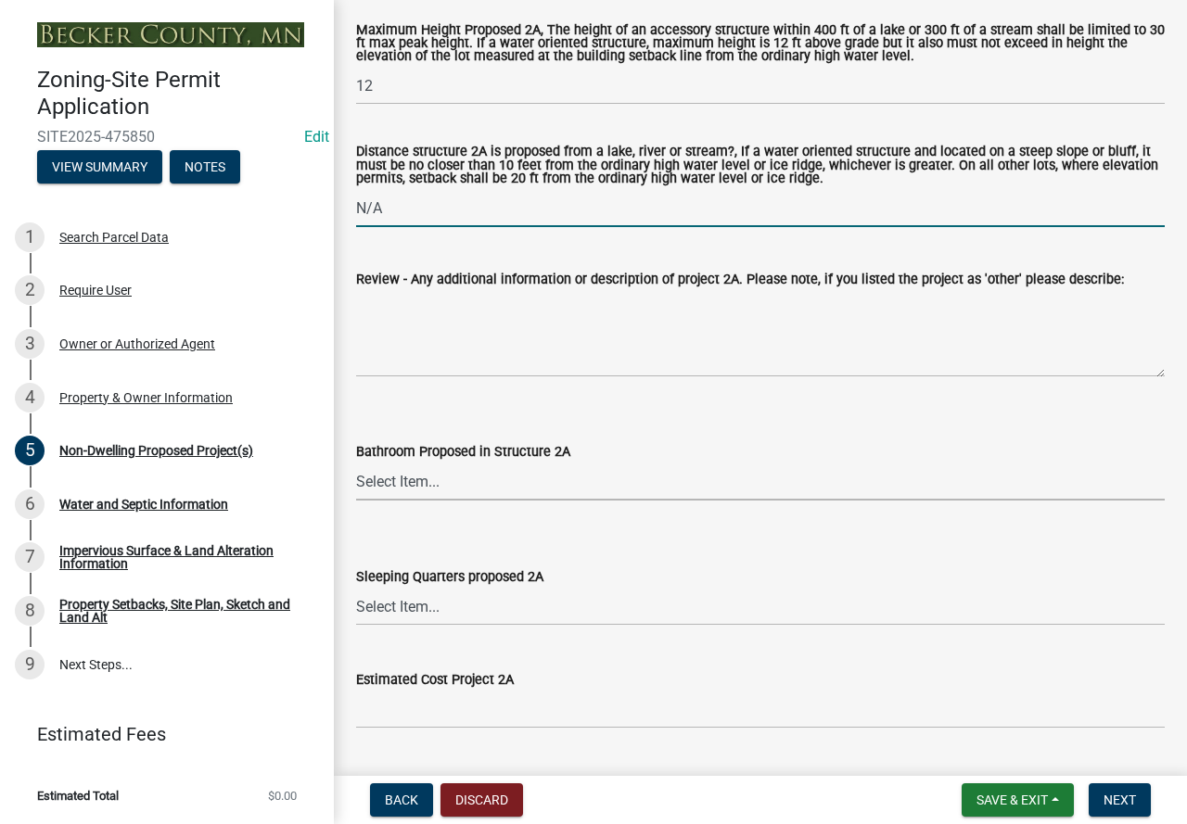
click at [420, 483] on select "Select Item... N/A Yes No" at bounding box center [760, 482] width 808 height 38
click at [356, 464] on select "Select Item... N/A Yes No" at bounding box center [760, 482] width 808 height 38
select select "6094bfe3-a997-46d7-8224-ceb3abf7e49e"
click at [456, 607] on select "Select Item... N/A Yes No" at bounding box center [760, 607] width 808 height 38
click at [356, 590] on select "Select Item... N/A Yes No" at bounding box center [760, 607] width 808 height 38
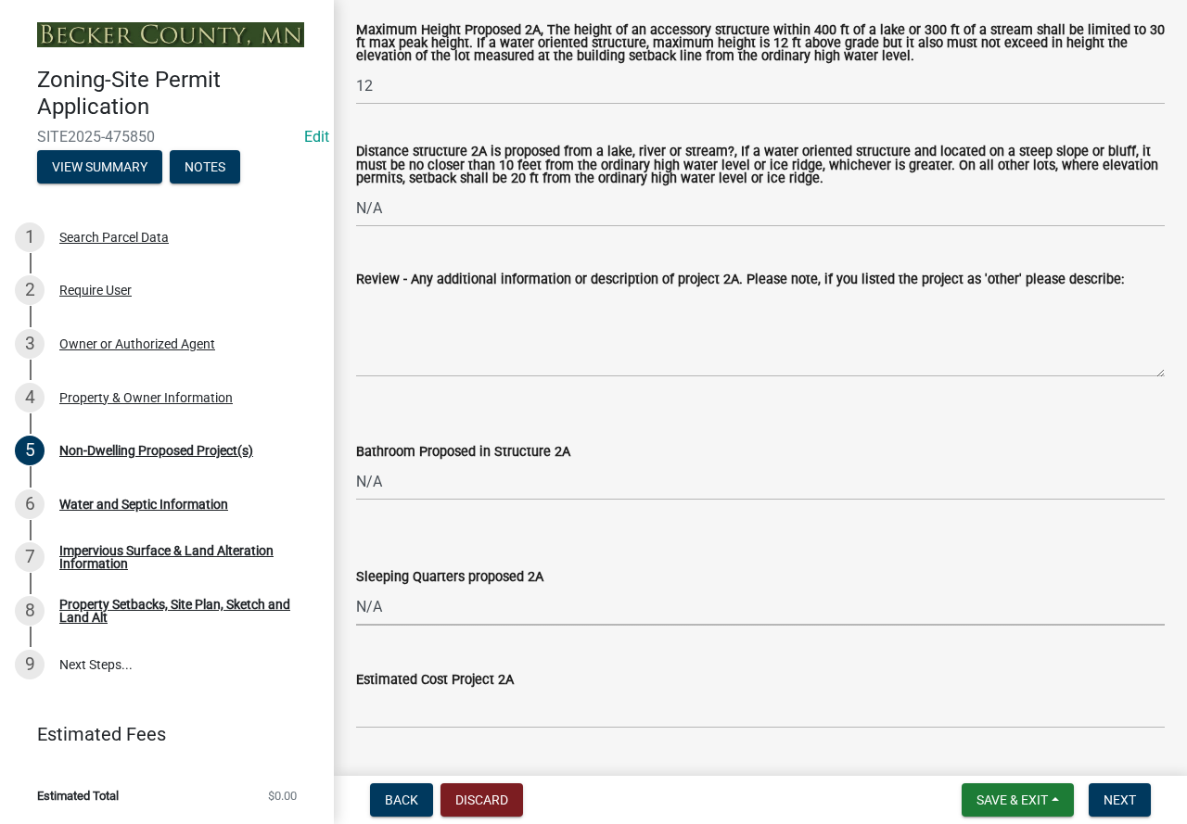
select select "ae391dbd-f41d-43ca-bdf1-092bd9136923"
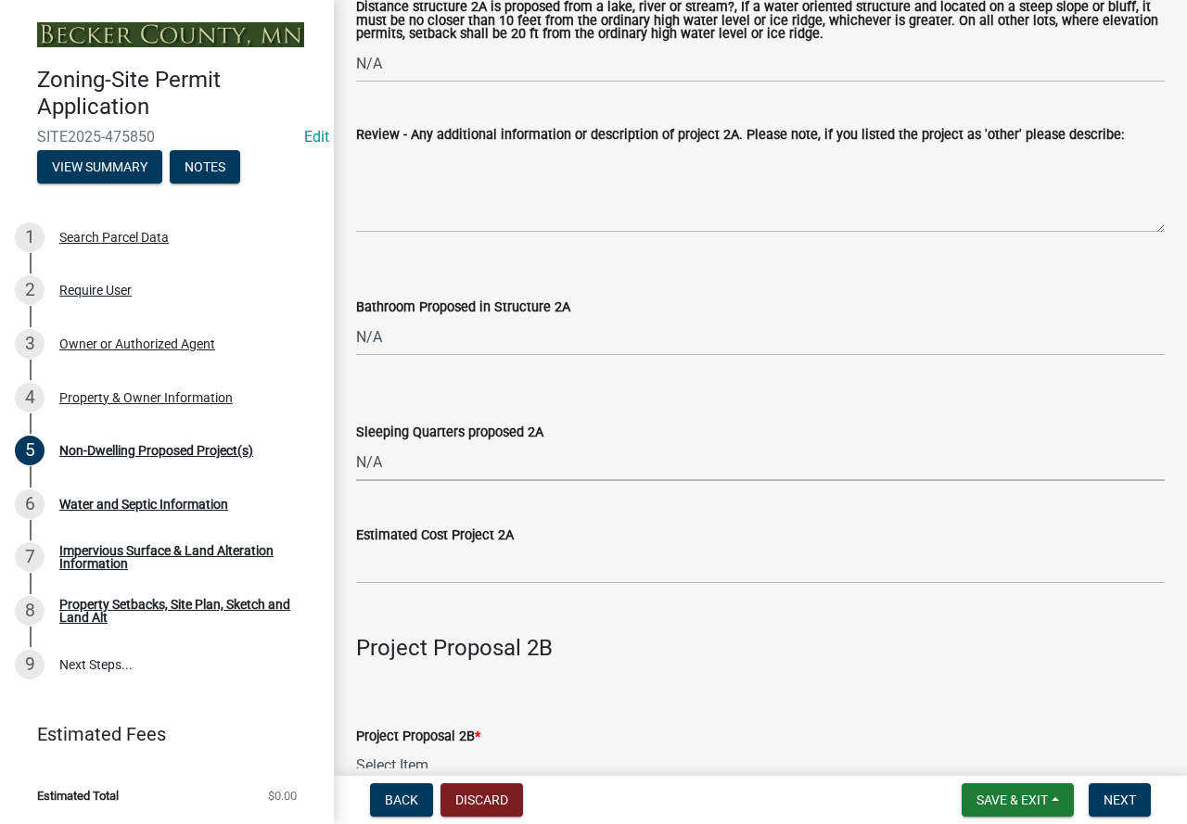
scroll to position [1020, 0]
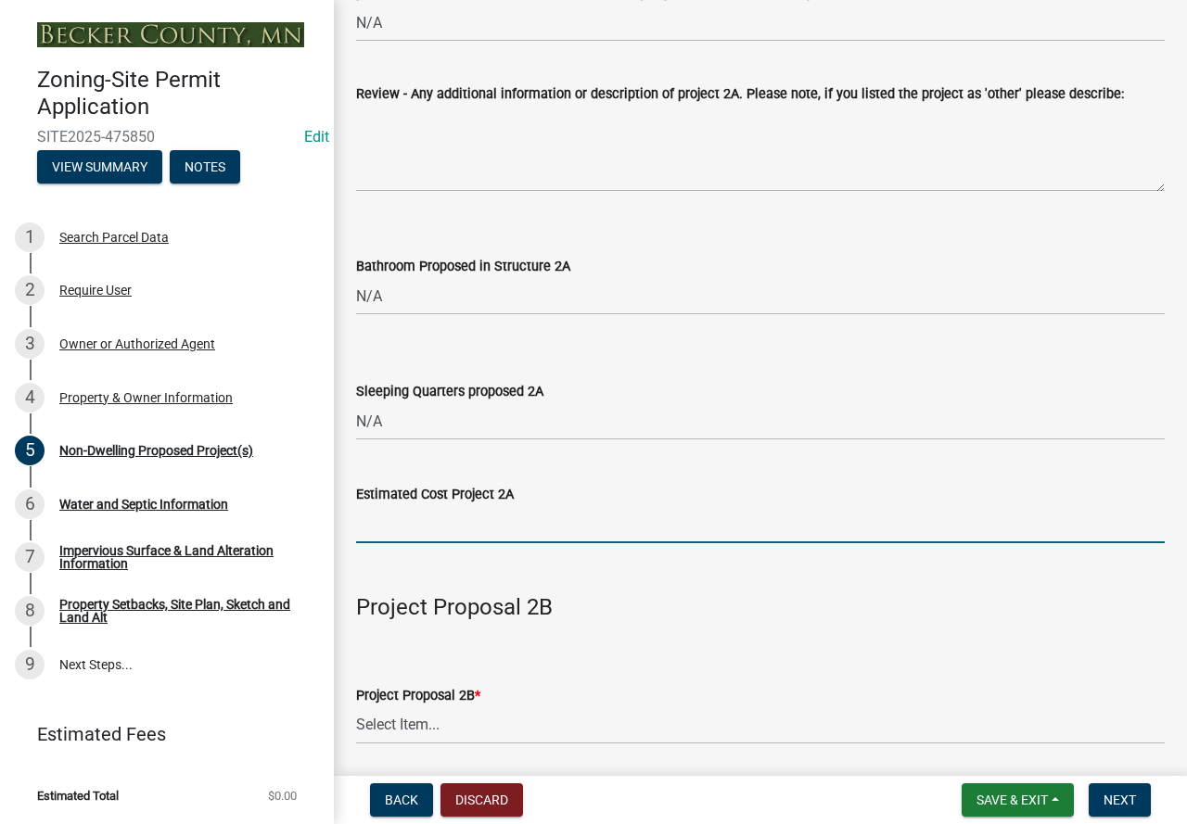
click at [441, 520] on input "text" at bounding box center [760, 524] width 808 height 38
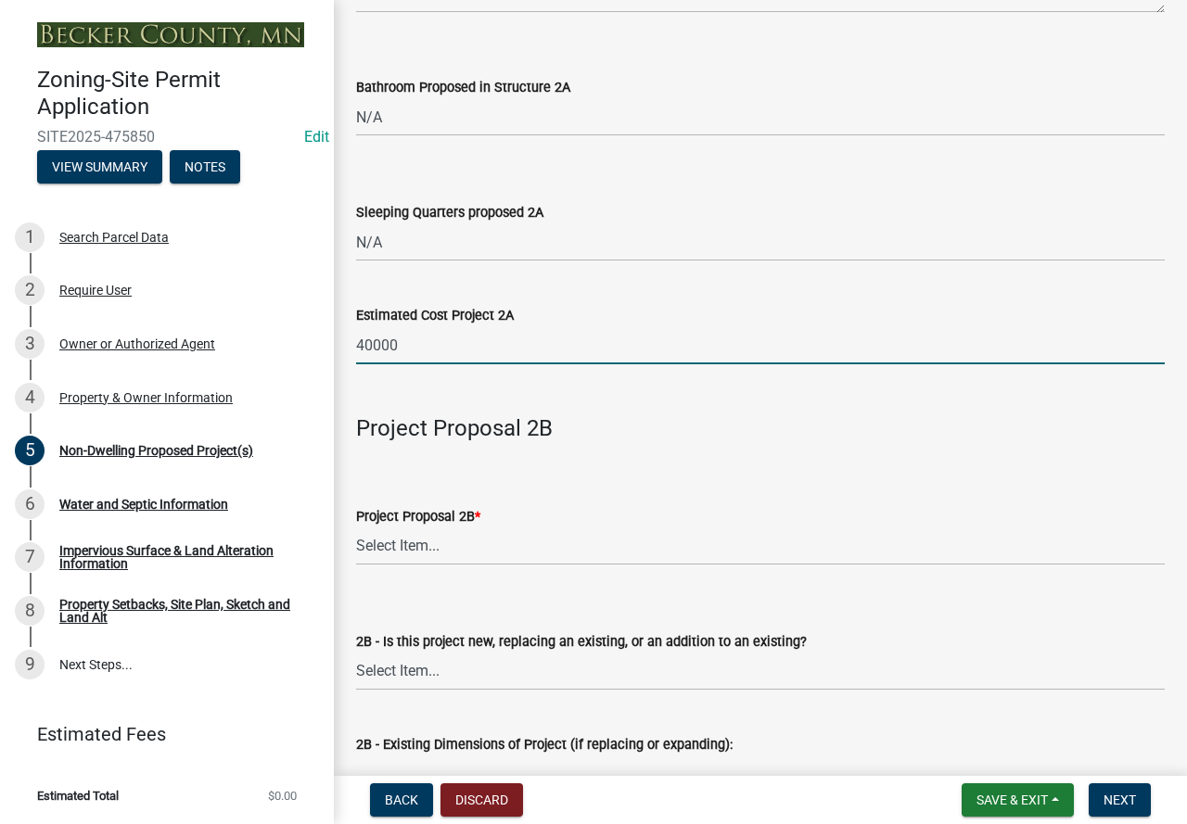
scroll to position [1205, 0]
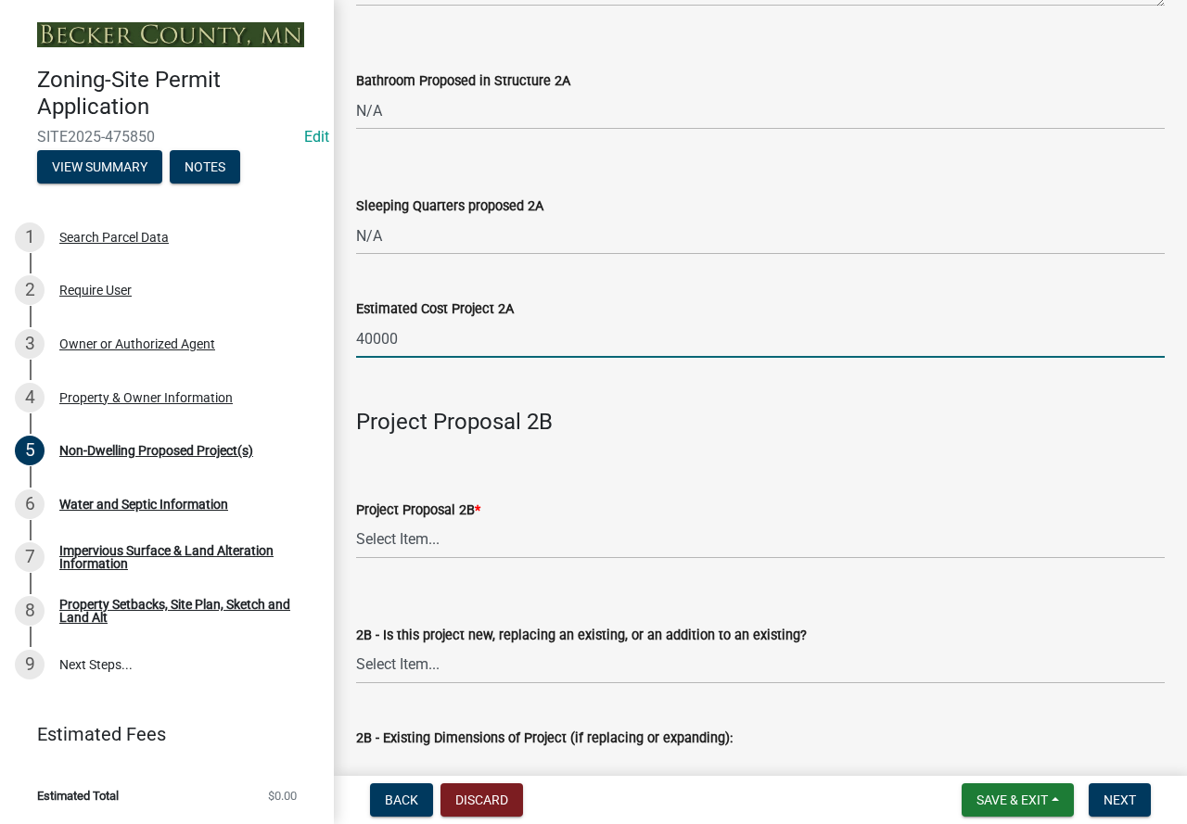
type input "40000"
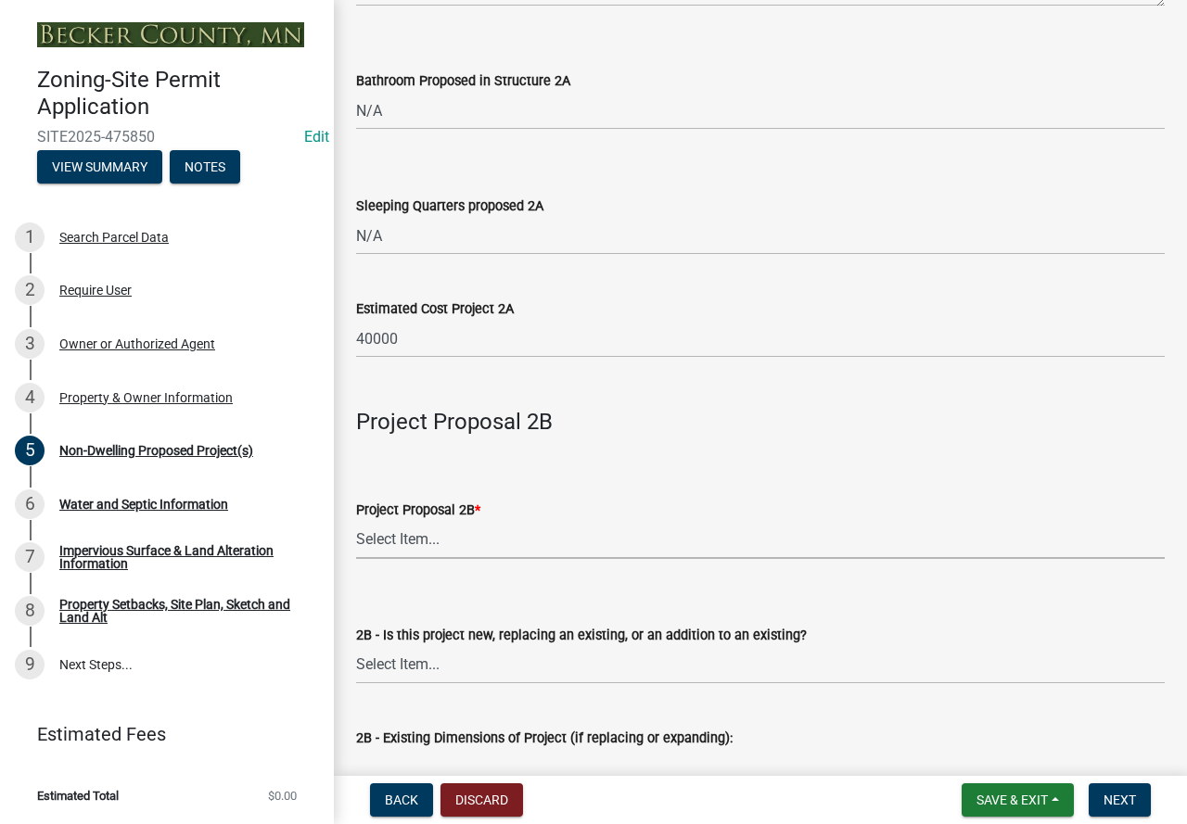
click at [510, 546] on select "Select Item... N/A Commercial Office/Retail Building Detached Garage Pole Build…" at bounding box center [760, 540] width 808 height 38
click at [356, 522] on select "Select Item... N/A Commercial Office/Retail Building Detached Garage Pole Build…" at bounding box center [760, 540] width 808 height 38
select select "258cbdbc-8629-455d-9fed-6a57bf82144e"
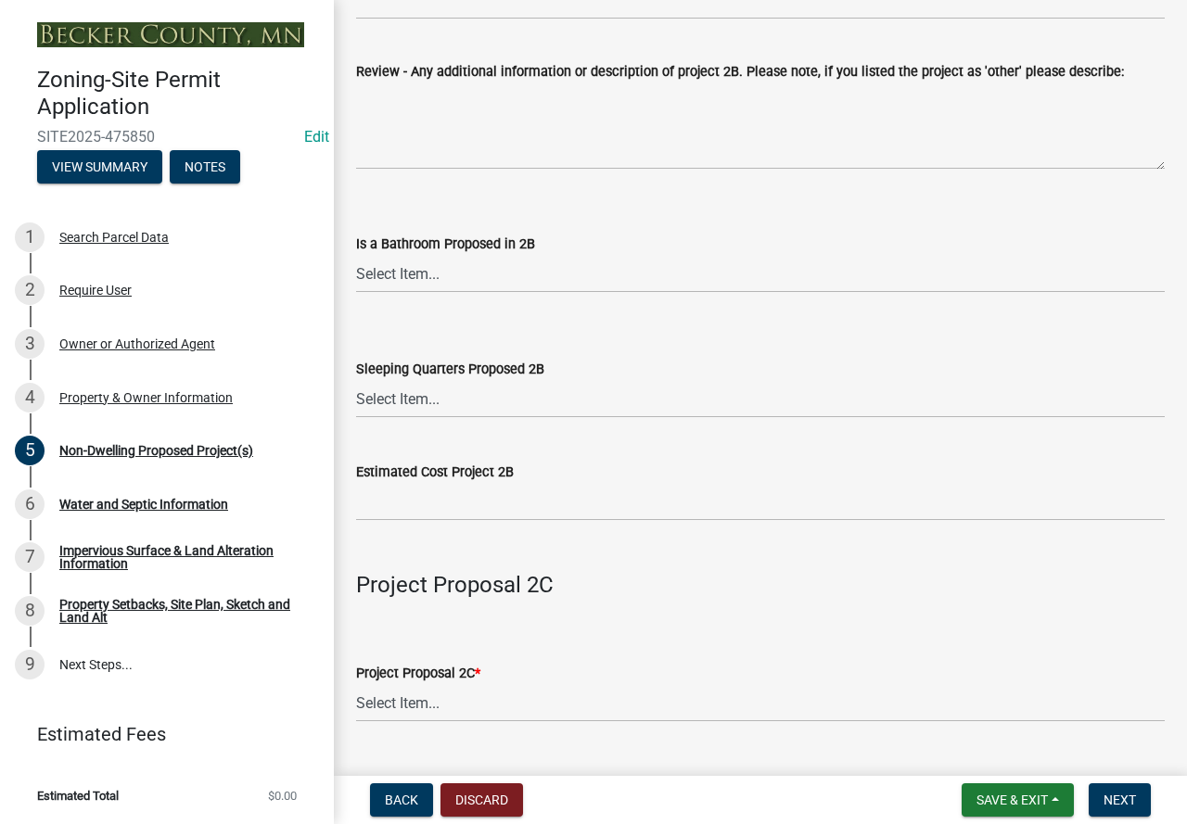
scroll to position [2503, 0]
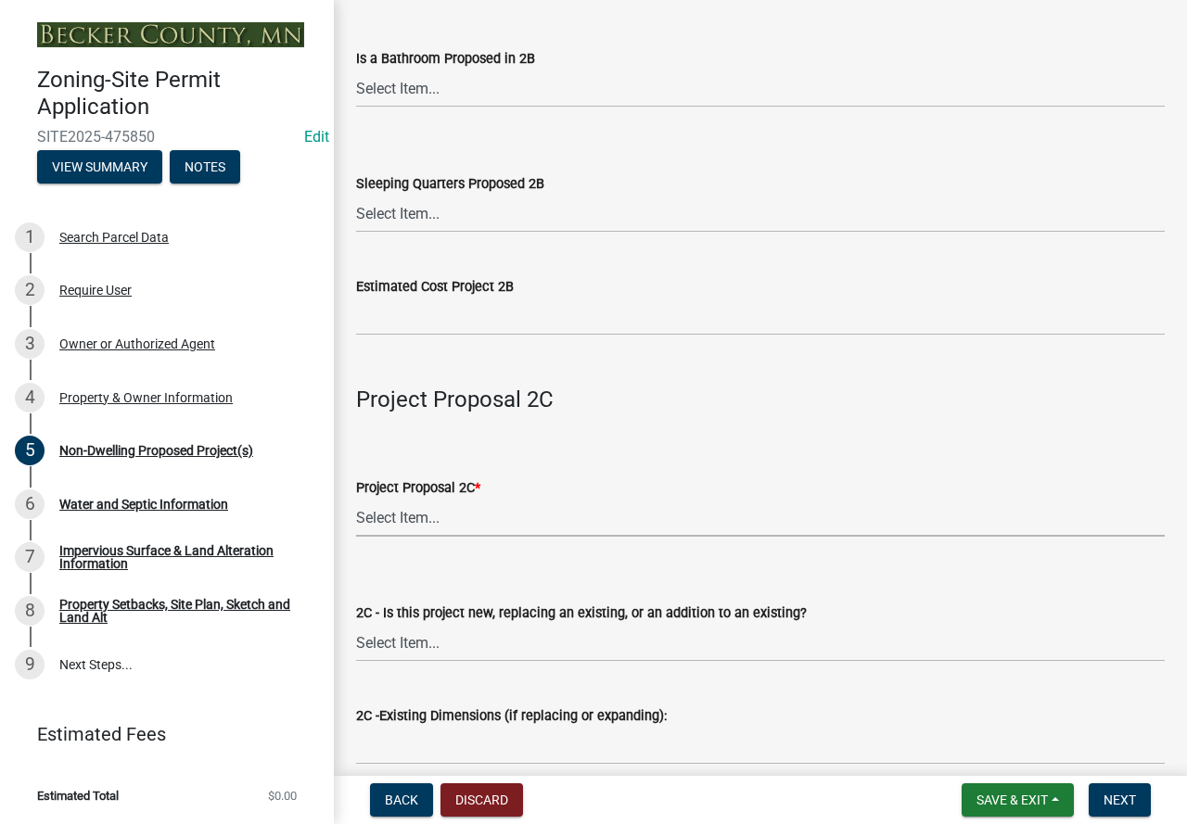
click at [472, 519] on select "Select Item... N/A Commercial Office/Retail Building Detached Garage Pole Build…" at bounding box center [760, 518] width 808 height 38
click at [356, 502] on select "Select Item... N/A Commercial Office/Retail Building Detached Garage Pole Build…" at bounding box center [760, 518] width 808 height 38
select select "a9a8393f-3c28-47b8-b6d9-84c94641c3fc"
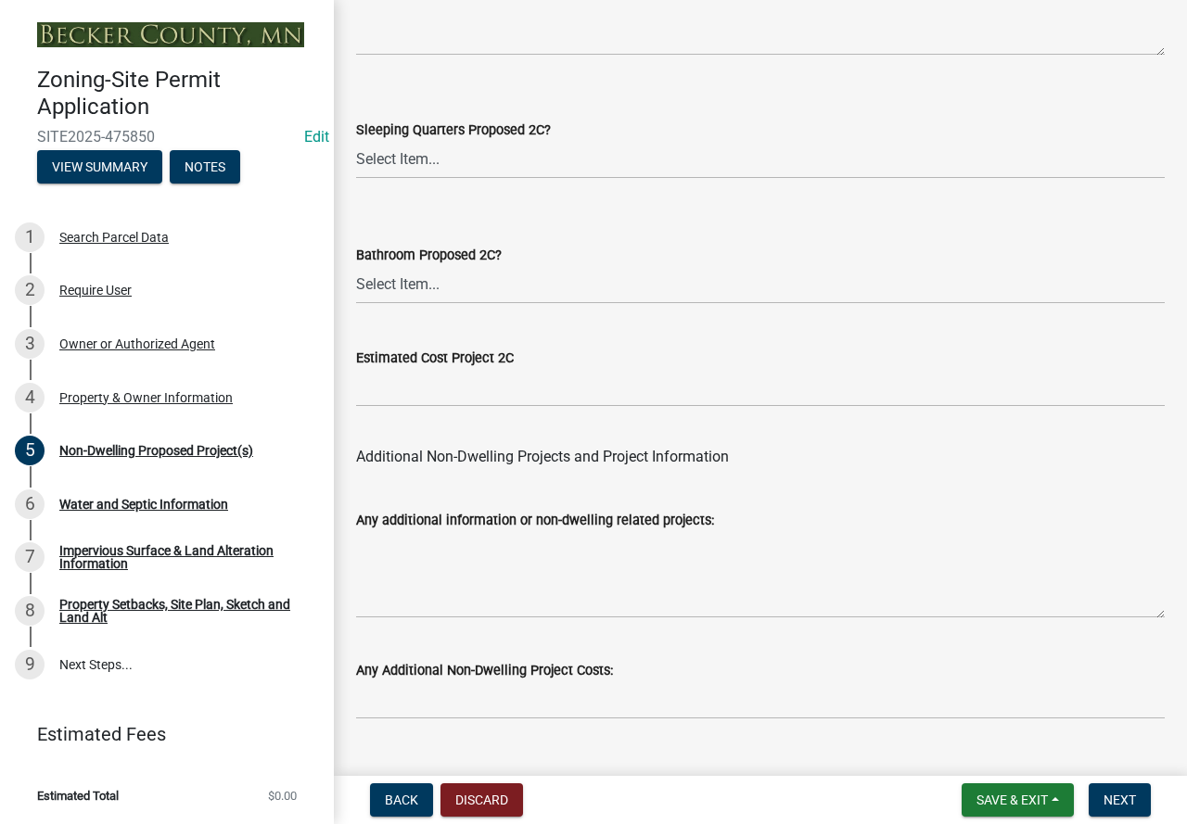
scroll to position [3754, 0]
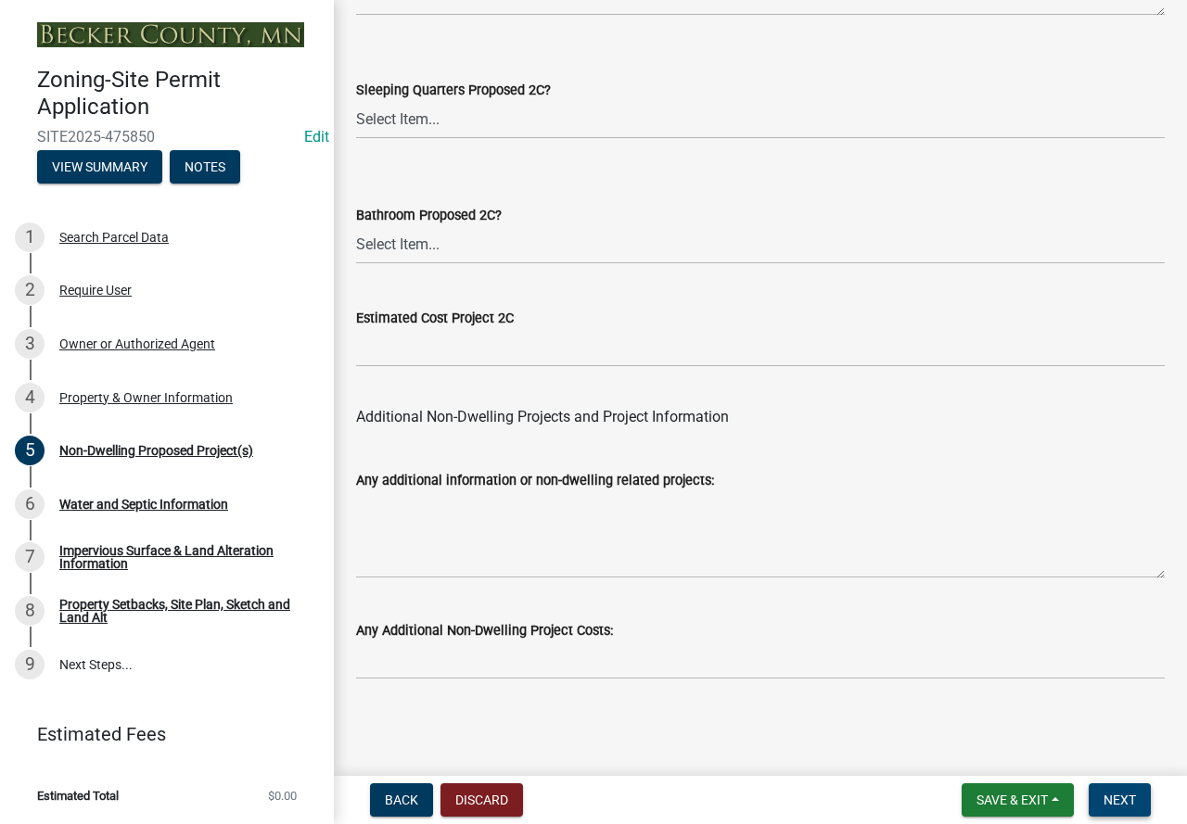
click at [1135, 790] on button "Next" at bounding box center [1119, 799] width 62 height 33
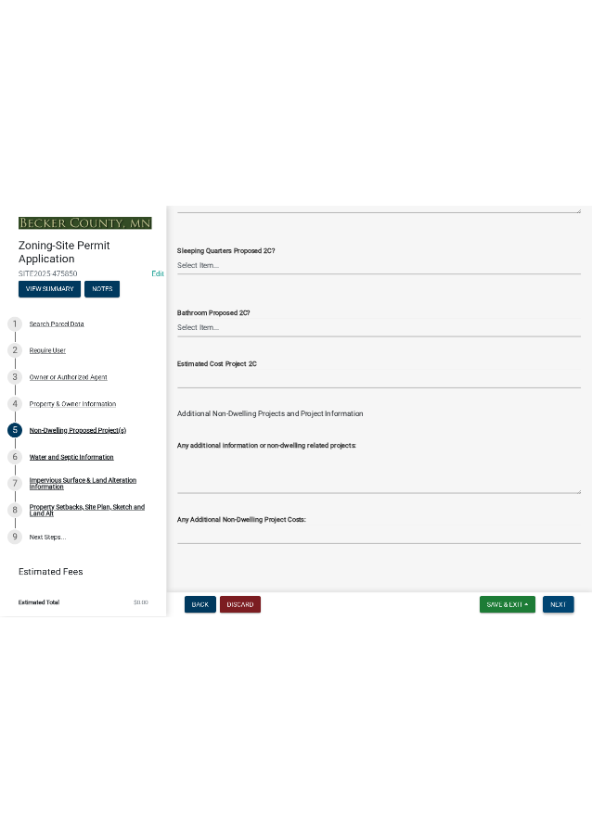
scroll to position [0, 0]
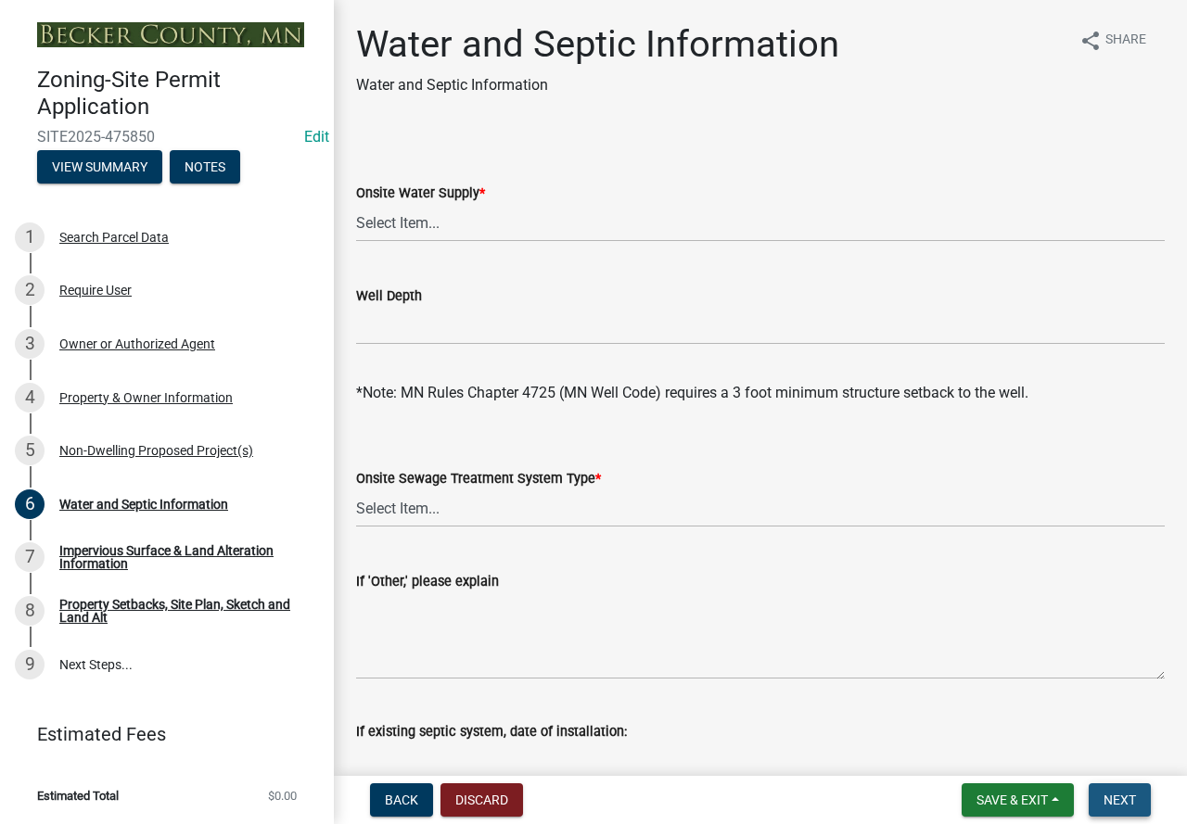
click at [1137, 799] on button "Next" at bounding box center [1119, 799] width 62 height 33
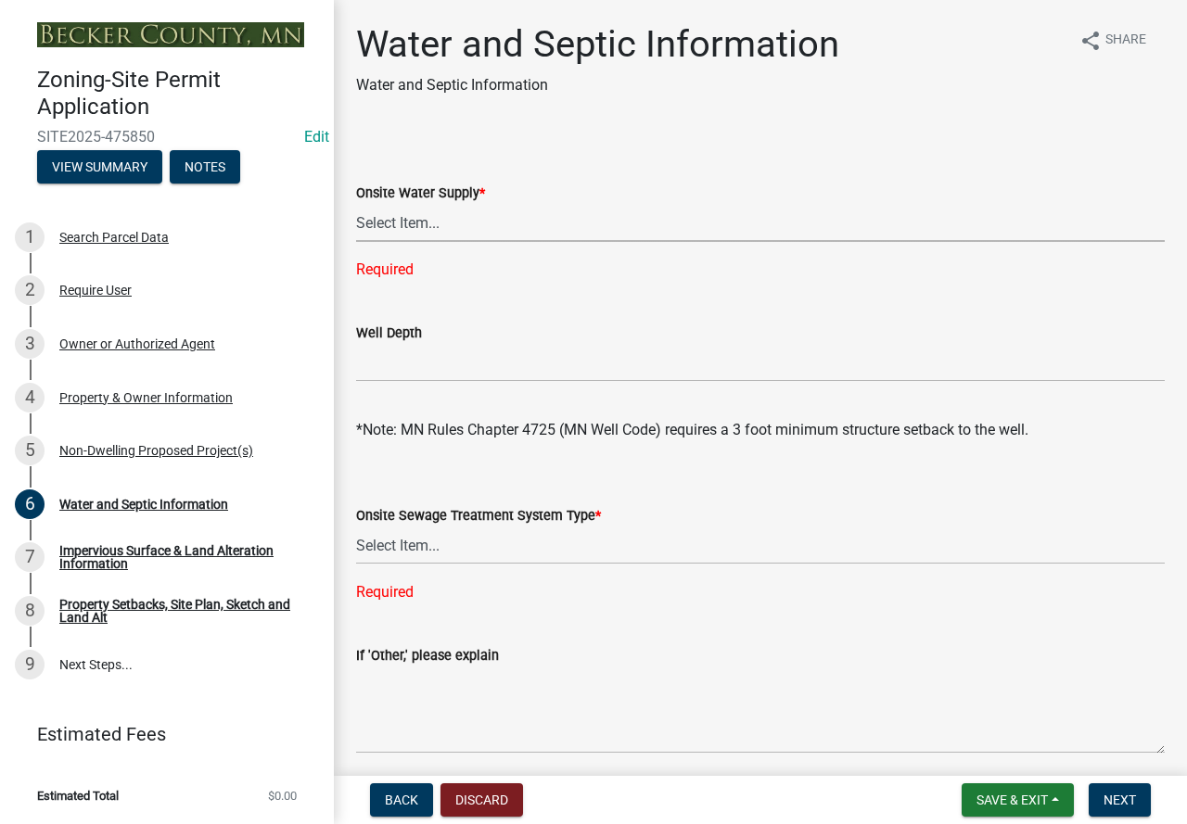
click at [402, 228] on select "Select Item... Well New Well to be Installed Attached to City Water System No o…" at bounding box center [760, 223] width 808 height 38
click at [356, 204] on select "Select Item... Well New Well to be Installed Attached to City Water System No o…" at bounding box center [760, 223] width 808 height 38
select select "9c51a48b-0bee-4836-8d5c-beab6e77ad2a"
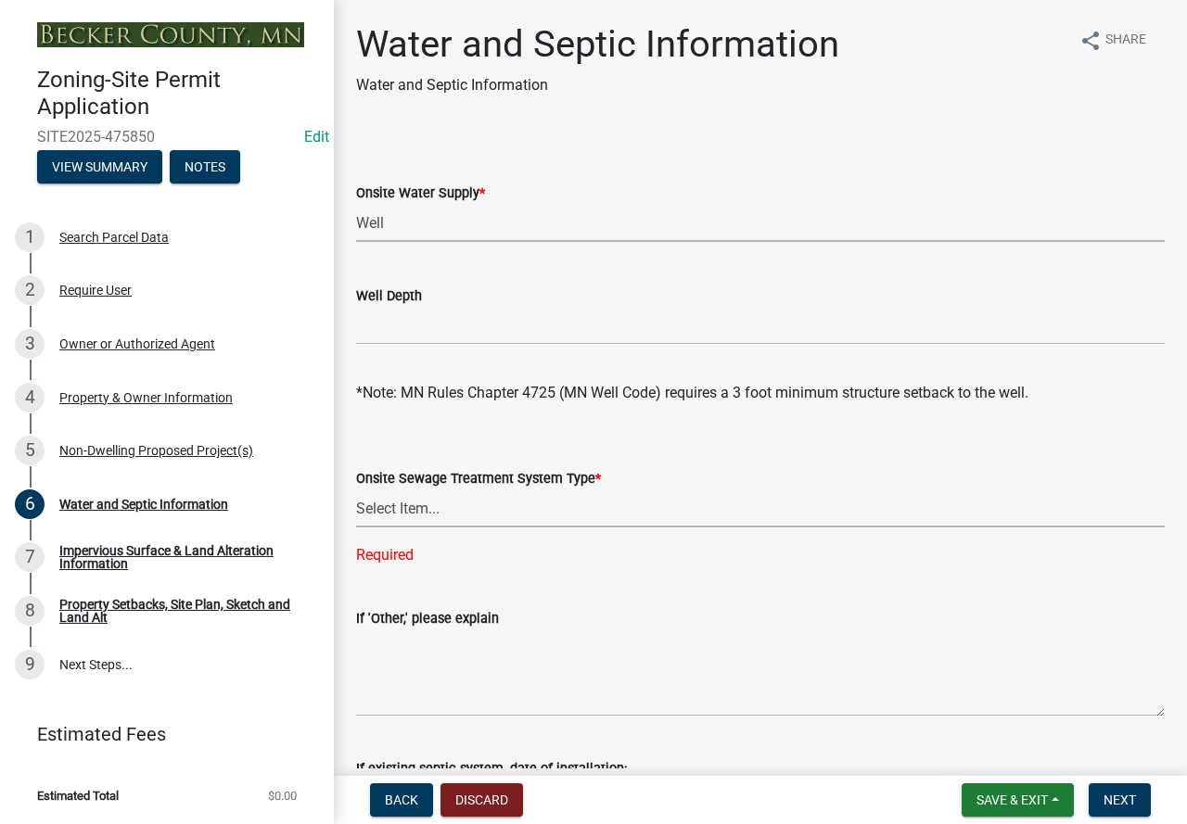
click at [463, 501] on select "Select Item... No existing or proposed septic Proposed New or Corrected Septic …" at bounding box center [760, 509] width 808 height 38
click at [356, 490] on select "Select Item... No existing or proposed septic Proposed New or Corrected Septic …" at bounding box center [760, 509] width 808 height 38
select select "a01a1fb1-1490-43e2-af36-29ac4cf5629f"
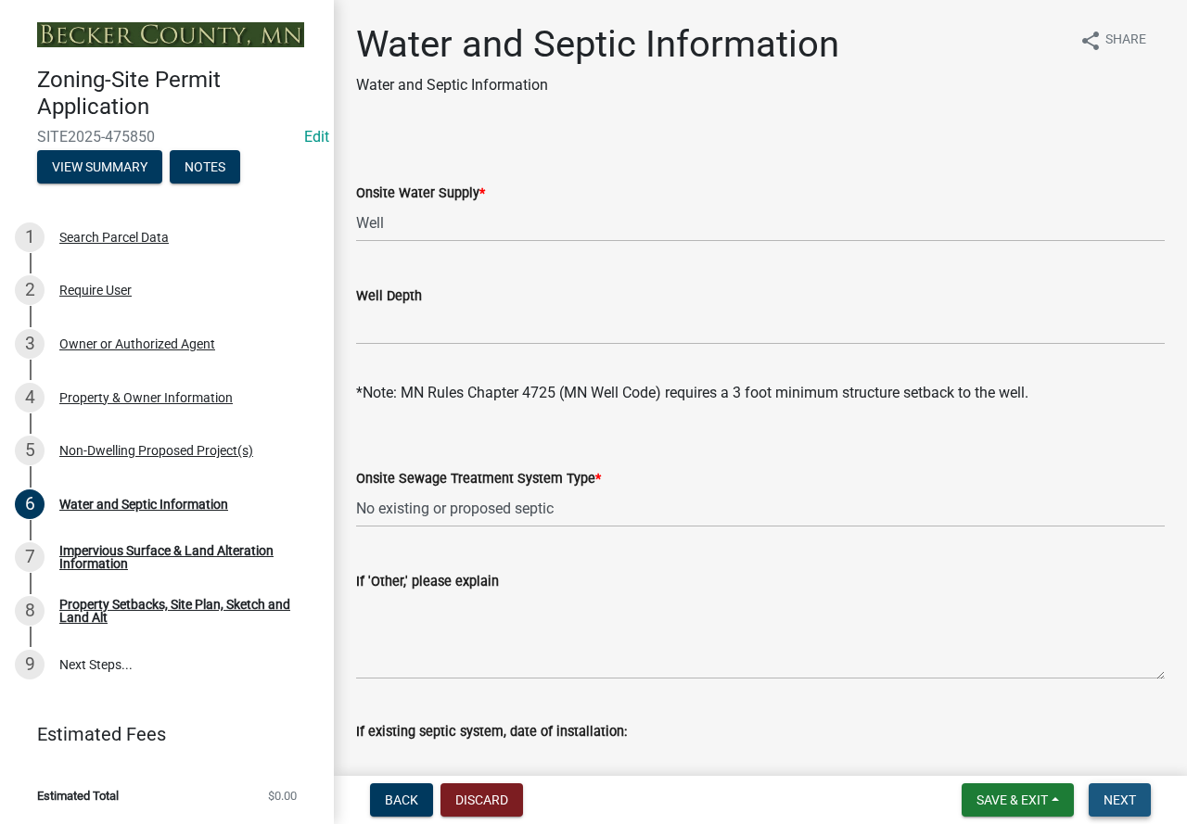
click at [1130, 801] on span "Next" at bounding box center [1119, 800] width 32 height 15
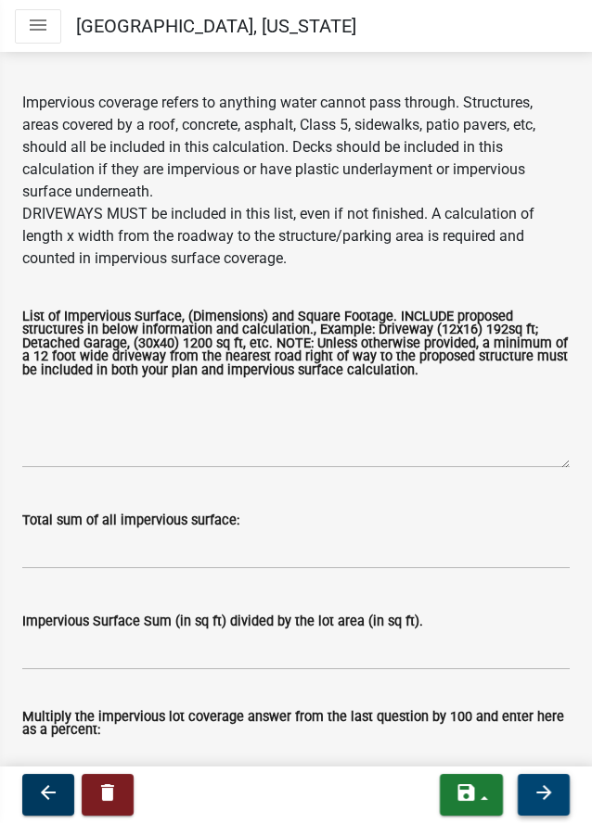
scroll to position [278, 0]
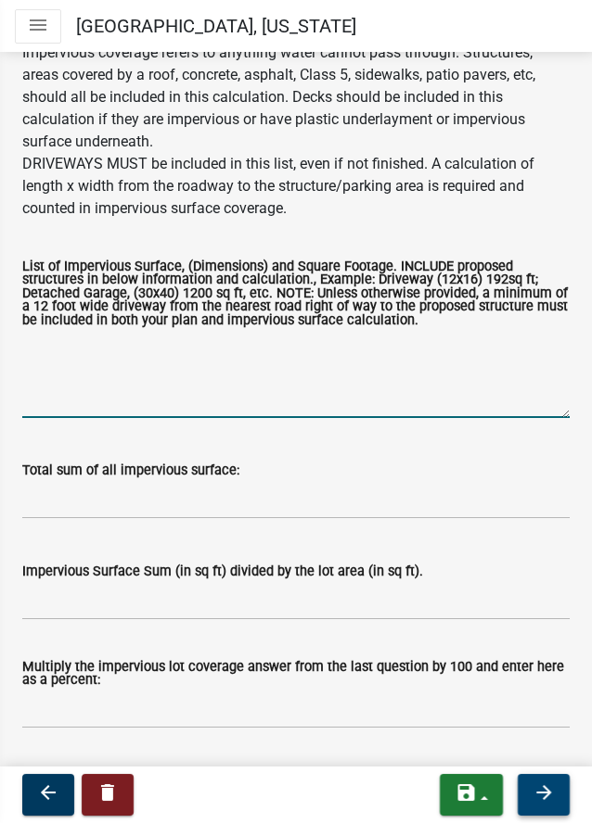
click at [103, 396] on textarea "List of Impervious Surface, (Dimensions) and Square Footage. INCLUDE proposed s…" at bounding box center [295, 374] width 547 height 87
click at [274, 418] on textarea "mfd home 1216 garage 768 shed 96 proposed garage 16x24" at bounding box center [295, 374] width 547 height 87
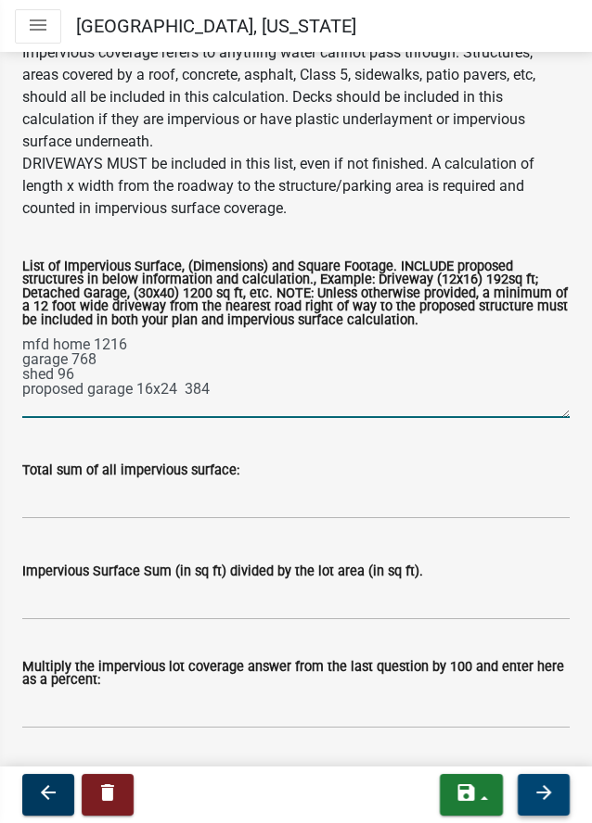
click at [126, 418] on textarea "mfd home 1216 garage 768 shed 96 proposed garage 16x24 384" at bounding box center [295, 374] width 547 height 87
click at [250, 418] on textarea "mfd home 1216 garage 768 shed 96 driveway 325x12 proposed garage 16x24 384" at bounding box center [295, 374] width 547 height 87
click at [174, 415] on textarea "mfd home 1216 garage 768 shed 96 driveway 325x12 proposed garage 16x24 384" at bounding box center [295, 374] width 547 height 87
click at [174, 418] on textarea "mfd home 1216 garage 768 shed 96 driveway 325x12 proposed garage 16x24 384" at bounding box center [295, 374] width 547 height 87
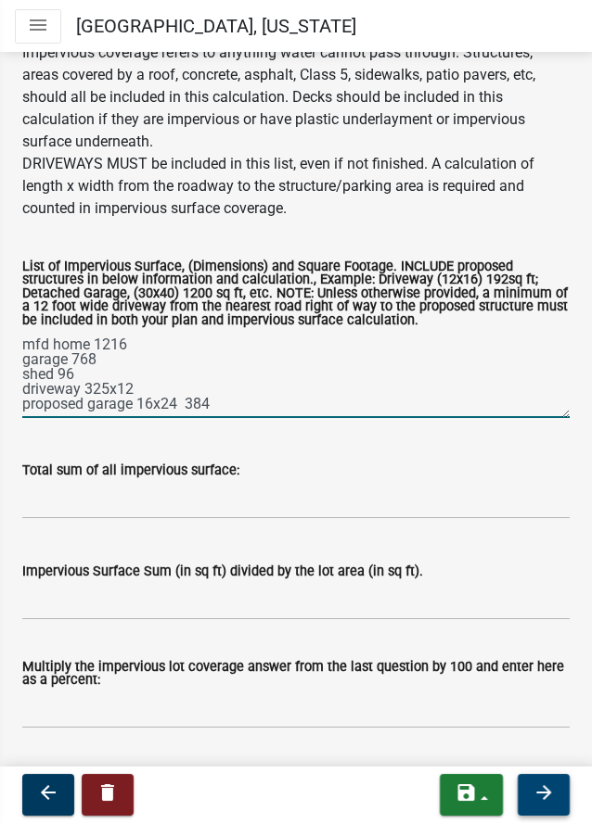
click at [331, 418] on textarea "mfd home 1216 garage 768 shed 96 driveway 325x12 proposed garage 16x24 384" at bounding box center [295, 374] width 547 height 87
type textarea "mfd home 1216 garage 768 shed 96 driveway 325x12 3900 proposed garage 16x24 384"
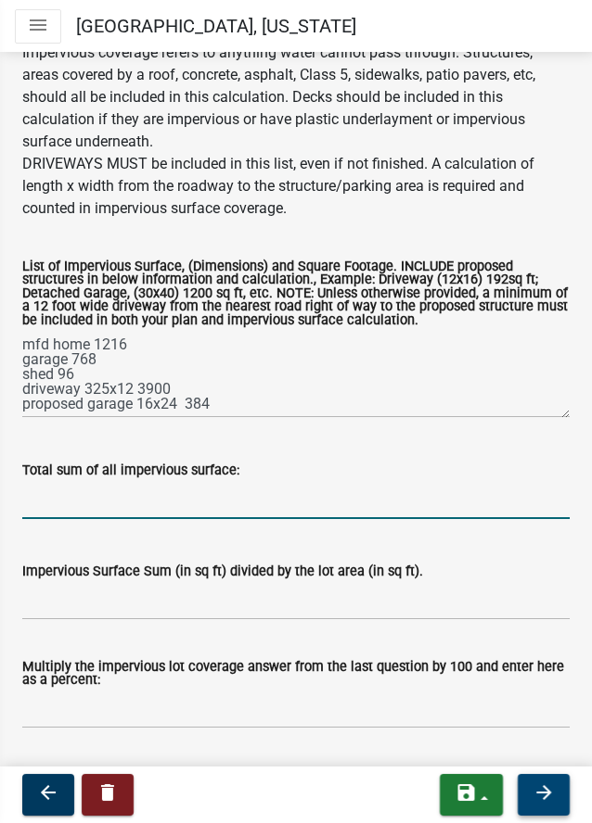
click at [191, 519] on input "Total sum of all impervious surface:" at bounding box center [295, 500] width 547 height 38
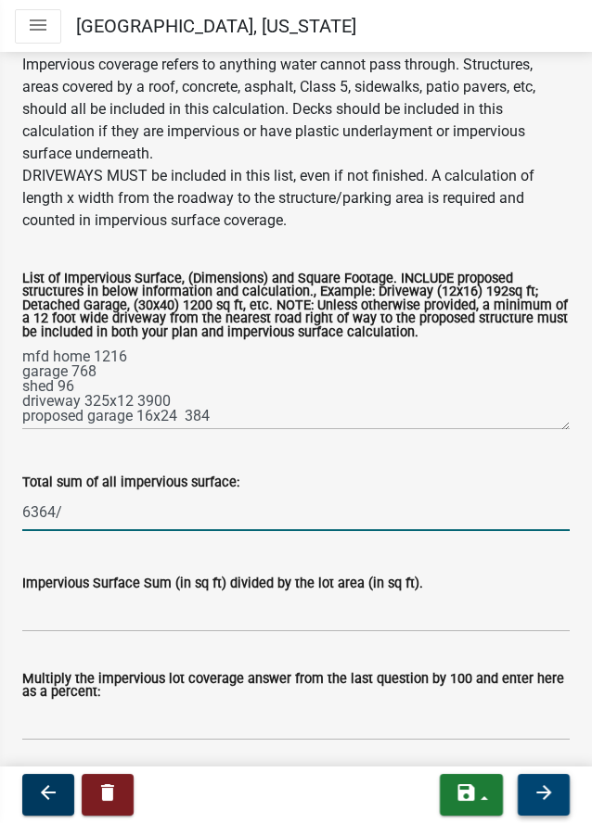
scroll to position [278, 0]
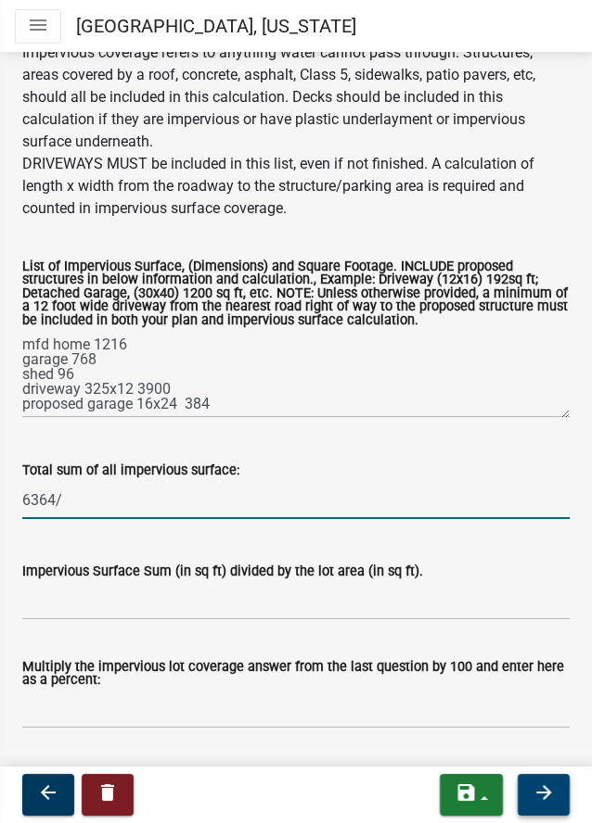
click at [104, 519] on input "6364/" at bounding box center [295, 500] width 547 height 38
click at [134, 519] on input "6364/195148=" at bounding box center [295, 500] width 547 height 38
drag, startPoint x: 198, startPoint y: 545, endPoint x: -1, endPoint y: 520, distance: 200.9
click at [0, 520] on html "Internet Explorer does NOT work with GeoPermits. Get a new browser for more sec…" at bounding box center [296, 411] width 592 height 823
type input "6364/195148=0.032"
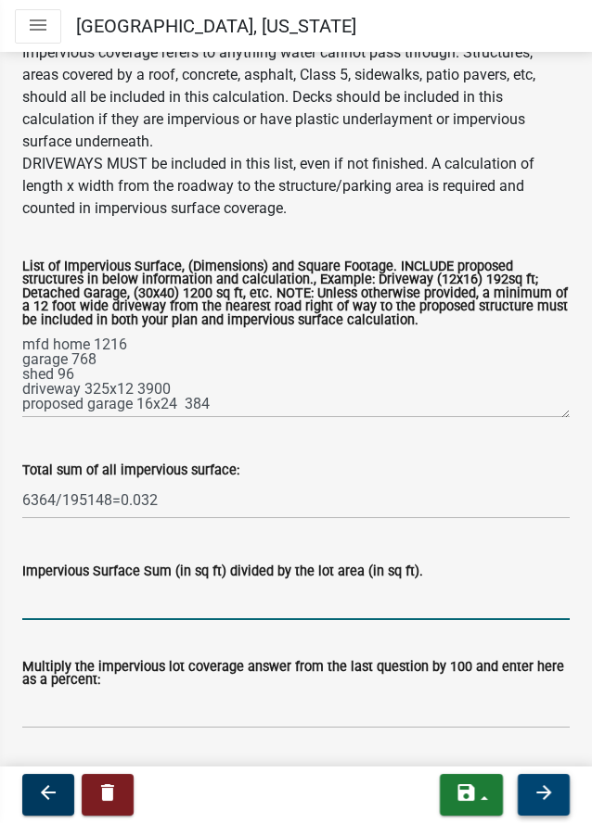
click at [92, 620] on input "Impervious Surface Sum (in sq ft) divided by the lot area (in sq ft)." at bounding box center [295, 601] width 547 height 38
paste input "6364/195148=0.032"
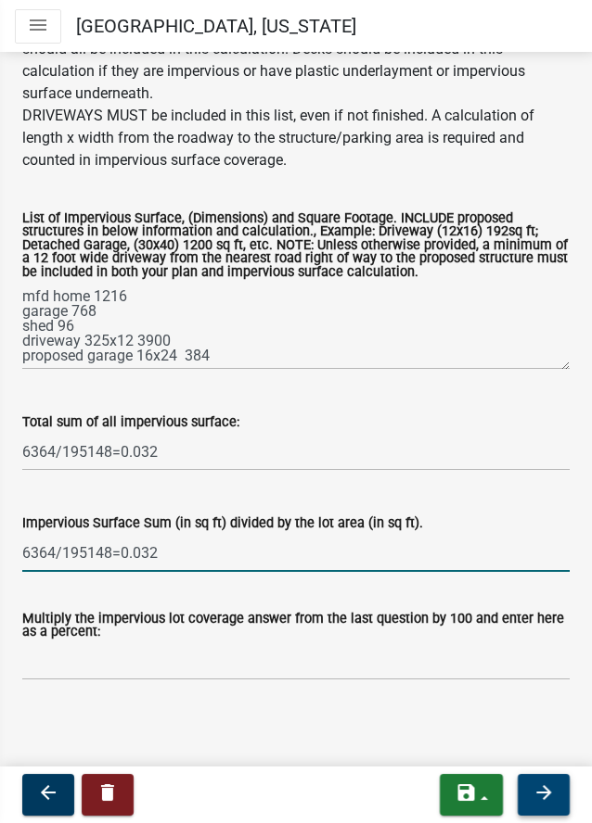
scroll to position [373, 0]
type input "6364/195148=0.032"
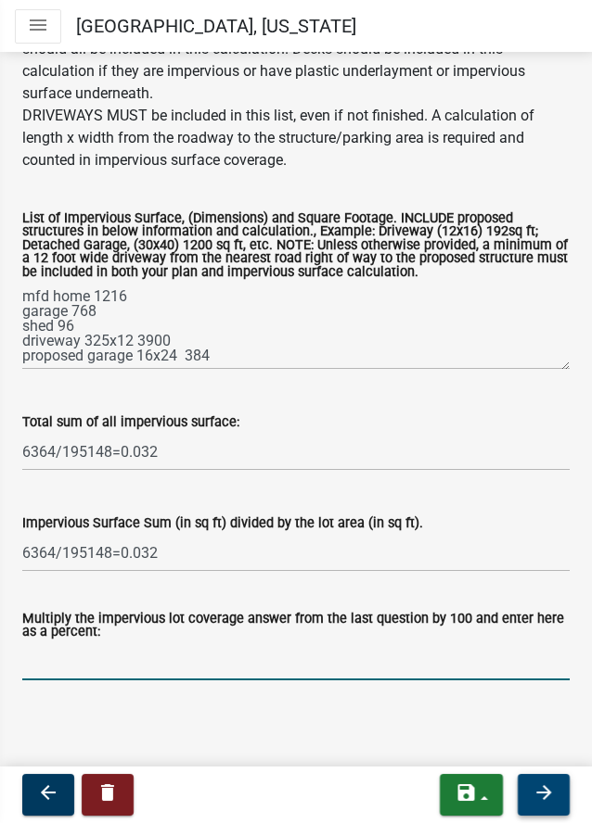
click at [137, 647] on input "Multiply the impervious lot coverage answer from the last question by 100 and e…" at bounding box center [295, 661] width 547 height 38
paste input "6364/195148=0.032"
type input "6364/195148=0.032"
click at [523, 789] on button "arrow_forward" at bounding box center [543, 795] width 52 height 42
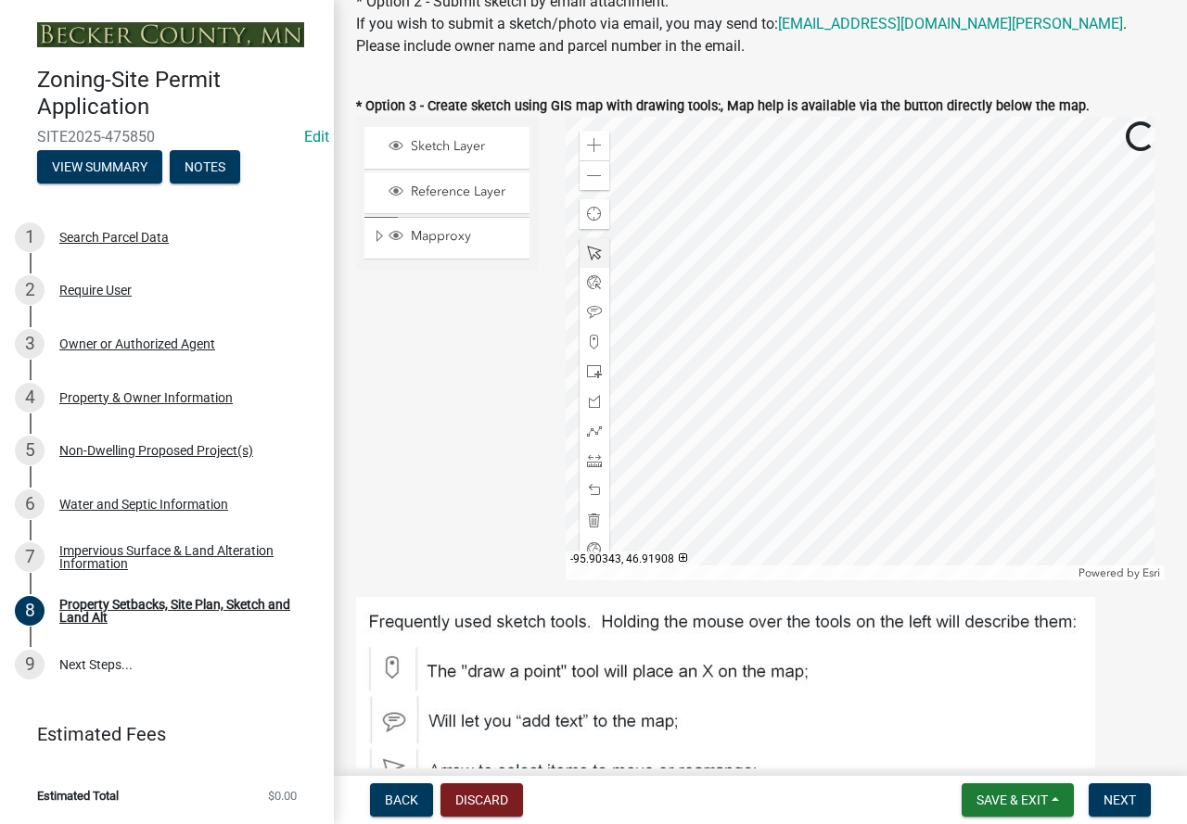
scroll to position [649, 0]
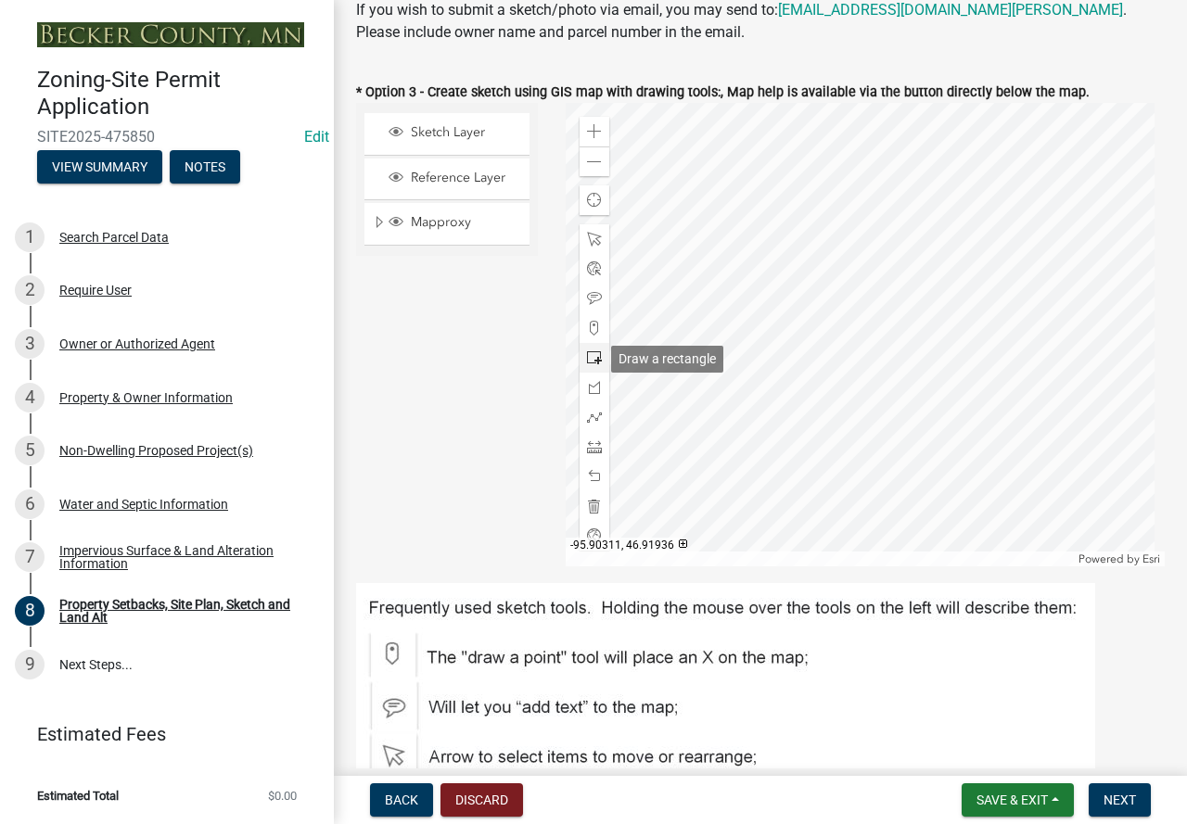
click at [593, 365] on span at bounding box center [594, 357] width 15 height 15
click at [808, 387] on div at bounding box center [866, 335] width 600 height 464
click at [593, 451] on span at bounding box center [594, 446] width 15 height 15
click at [800, 386] on div at bounding box center [866, 335] width 600 height 464
click at [799, 410] on div at bounding box center [866, 335] width 600 height 464
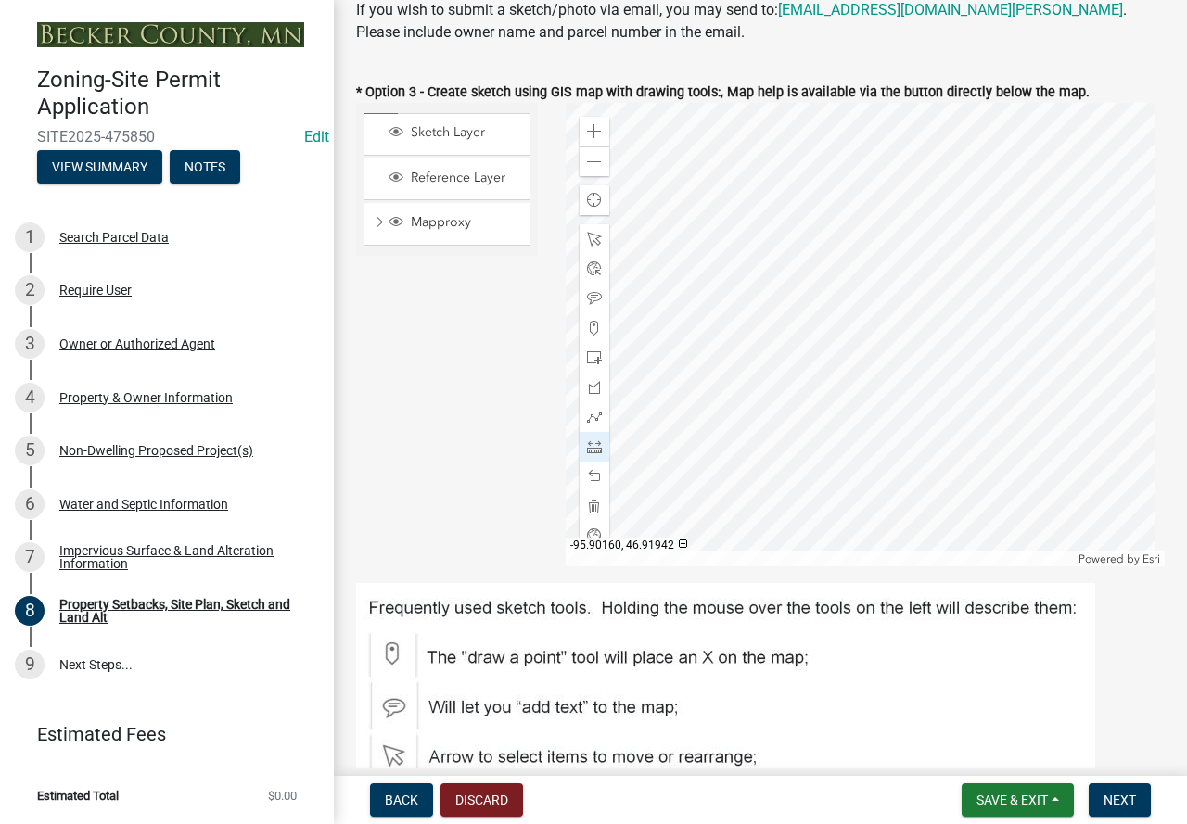
click at [799, 410] on div at bounding box center [866, 335] width 600 height 464
click at [789, 384] on div at bounding box center [866, 335] width 600 height 464
click at [708, 382] on div at bounding box center [866, 335] width 600 height 464
click at [799, 377] on div at bounding box center [866, 335] width 600 height 464
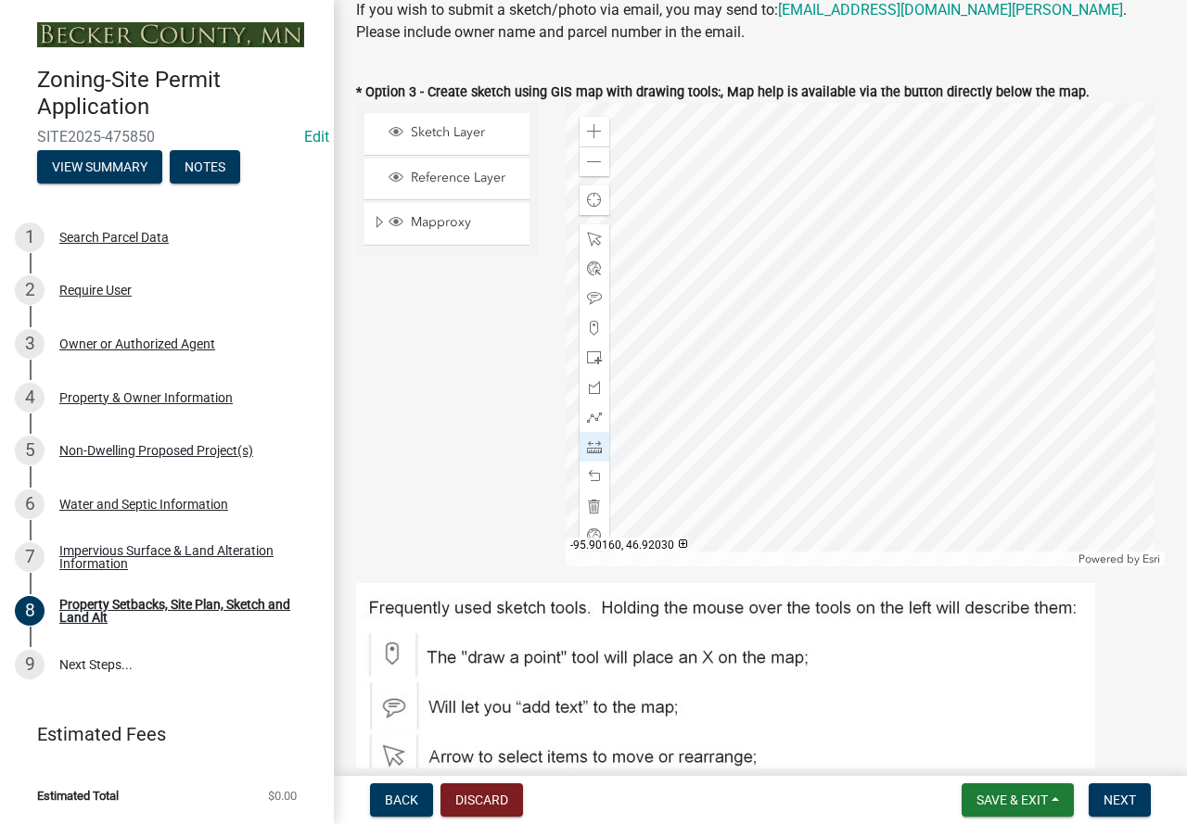
click at [798, 246] on div at bounding box center [866, 335] width 600 height 464
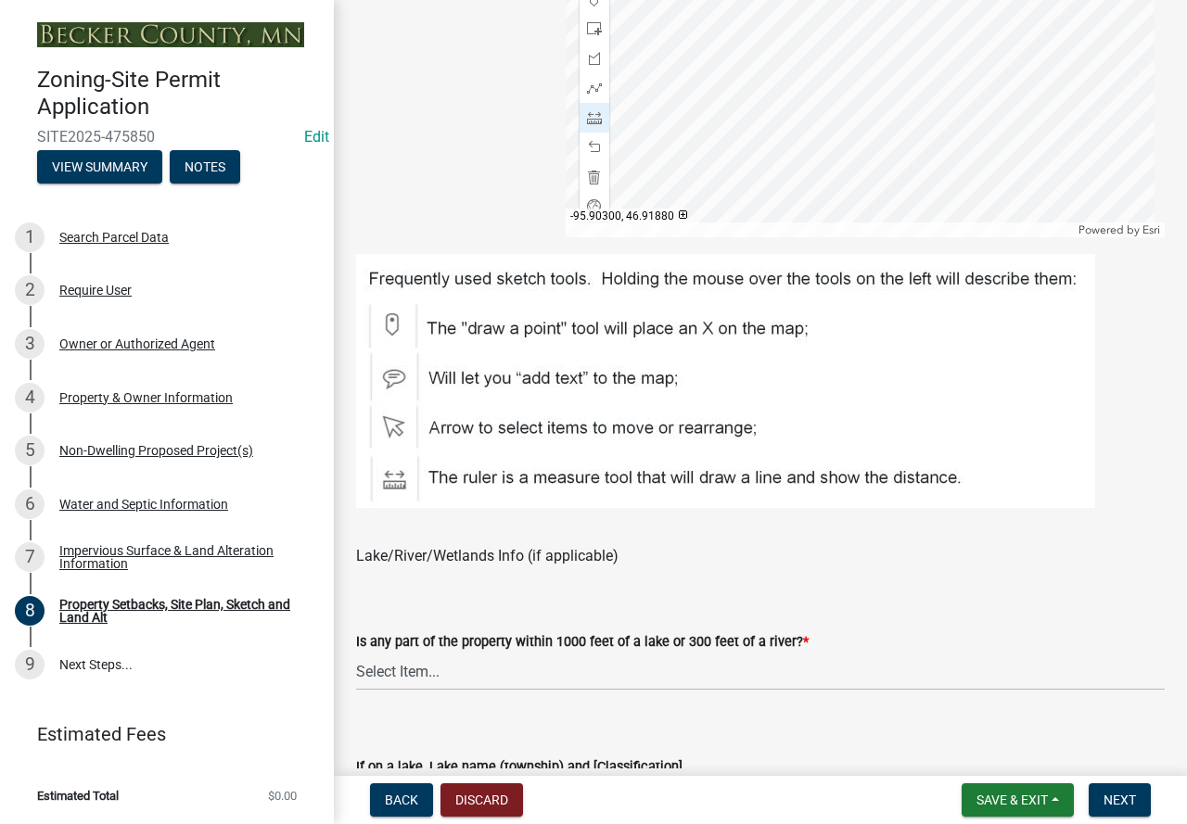
scroll to position [1020, 0]
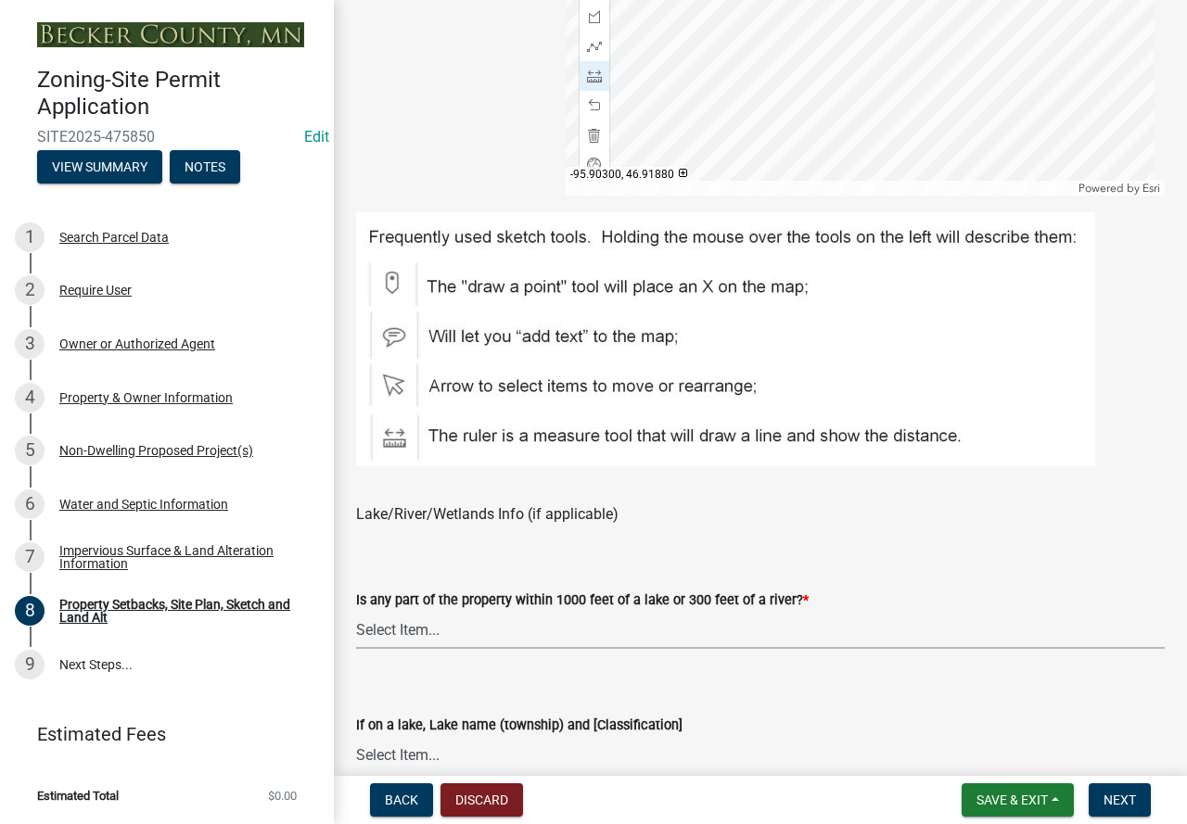
click at [497, 627] on select "Select Item... Shoreland-Riparian (Property is bordering a lake, river or strea…" at bounding box center [760, 630] width 808 height 38
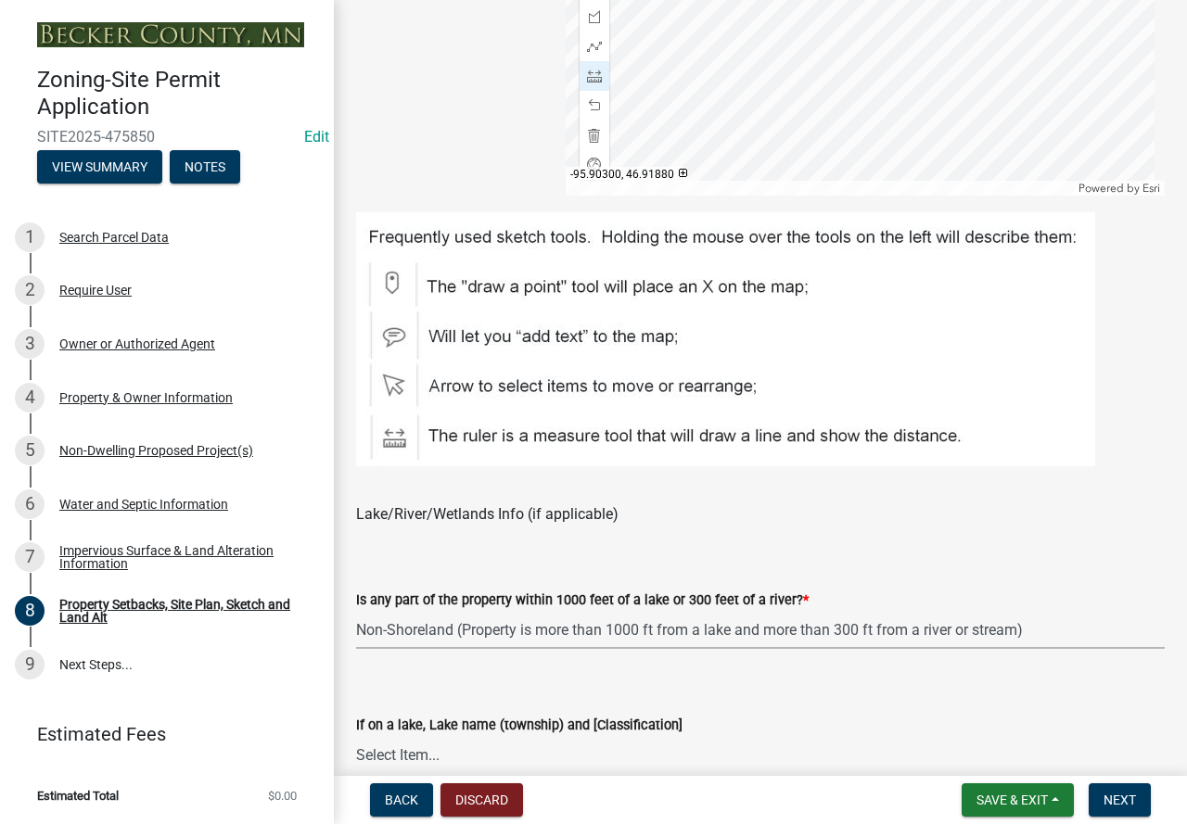
click at [356, 612] on select "Select Item... Shoreland-Riparian (Property is bordering a lake, river or strea…" at bounding box center [760, 630] width 808 height 38
select select "d89fbfa0-1150-4954-b91c-9d482c9530a3"
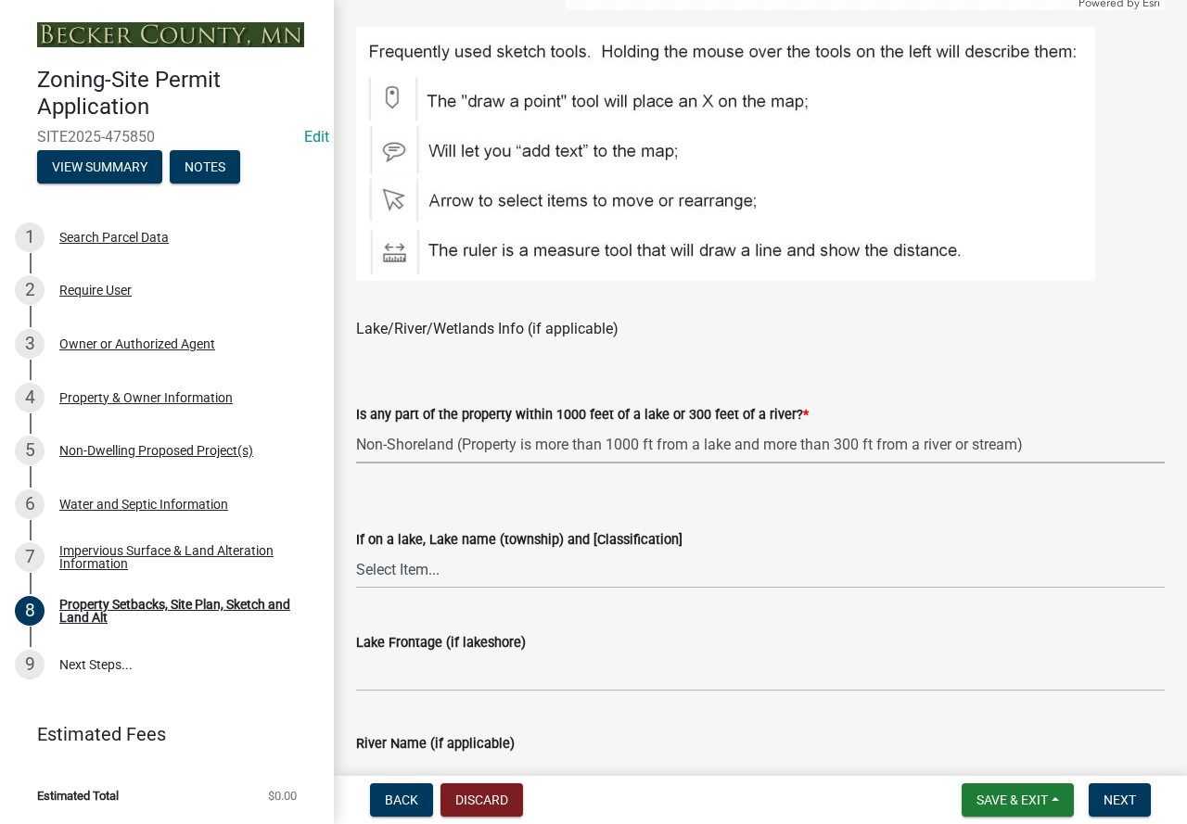
scroll to position [1298, 0]
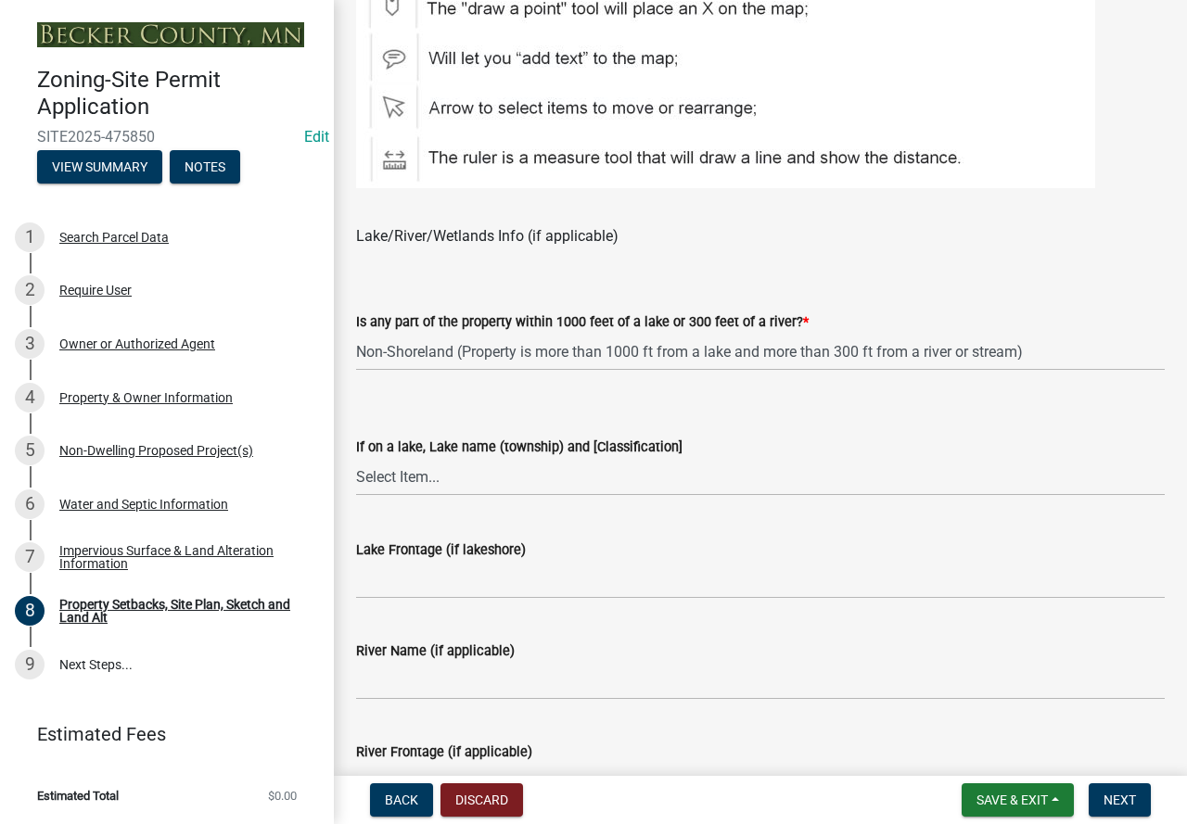
click at [464, 557] on label "Lake Frontage (if lakeshore)" at bounding box center [441, 550] width 170 height 13
click at [464, 561] on input "Lake Frontage (if lakeshore)" at bounding box center [760, 580] width 808 height 38
click at [464, 585] on input "Lake Frontage (if lakeshore)" at bounding box center [760, 580] width 808 height 38
type input "N/A"
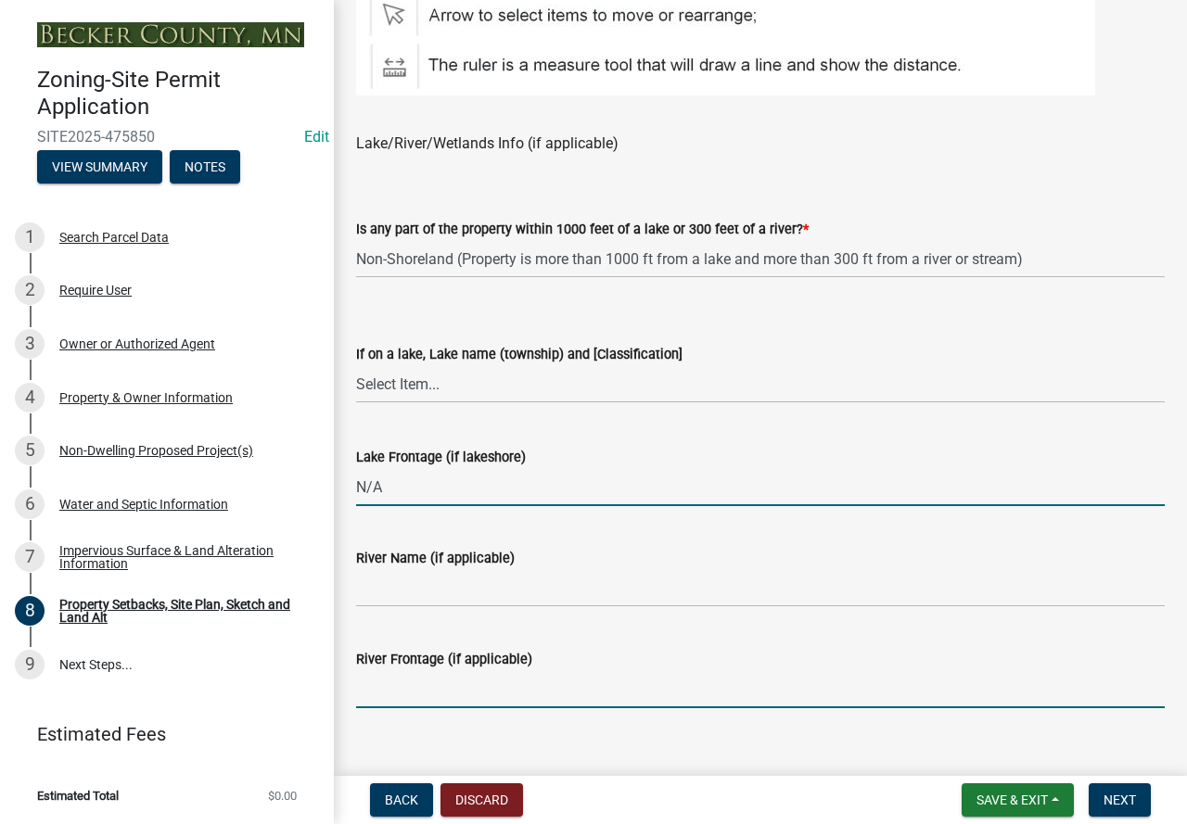
click at [454, 680] on input "River Frontage (if applicable)" at bounding box center [760, 689] width 808 height 38
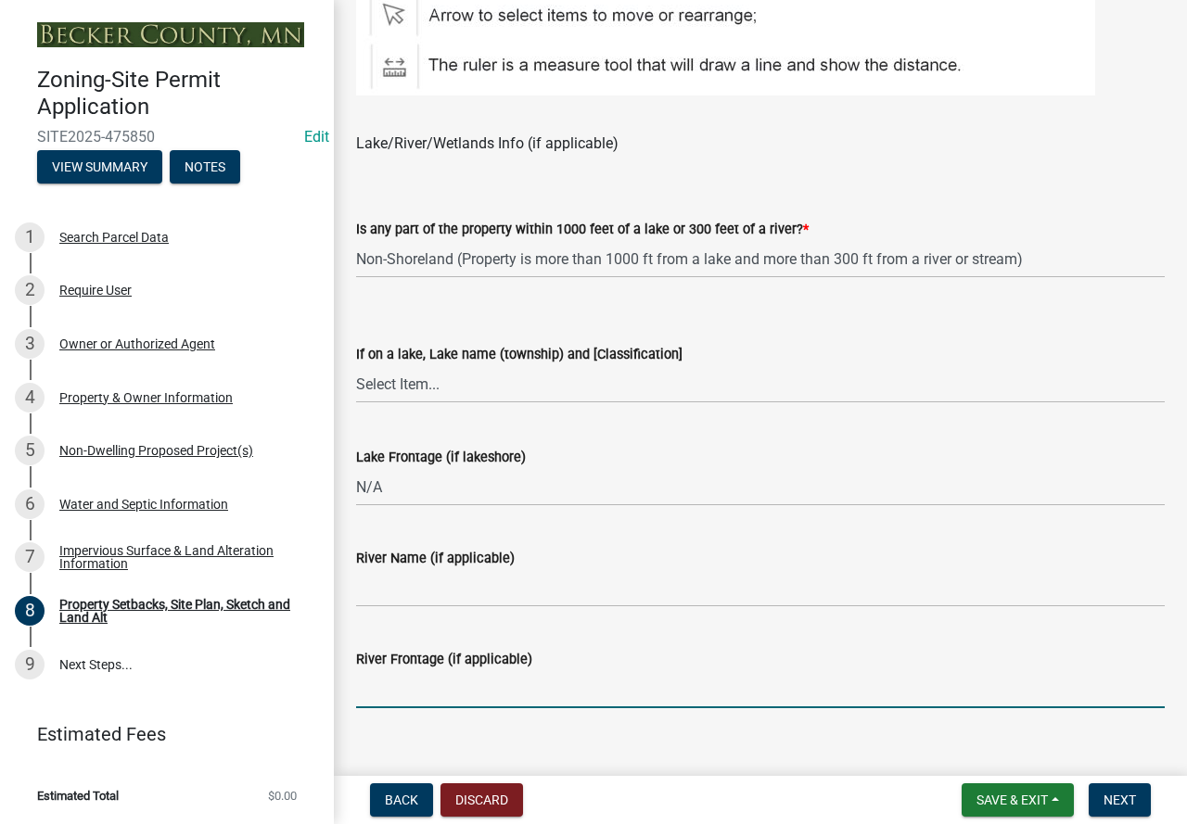
type input "N/A"
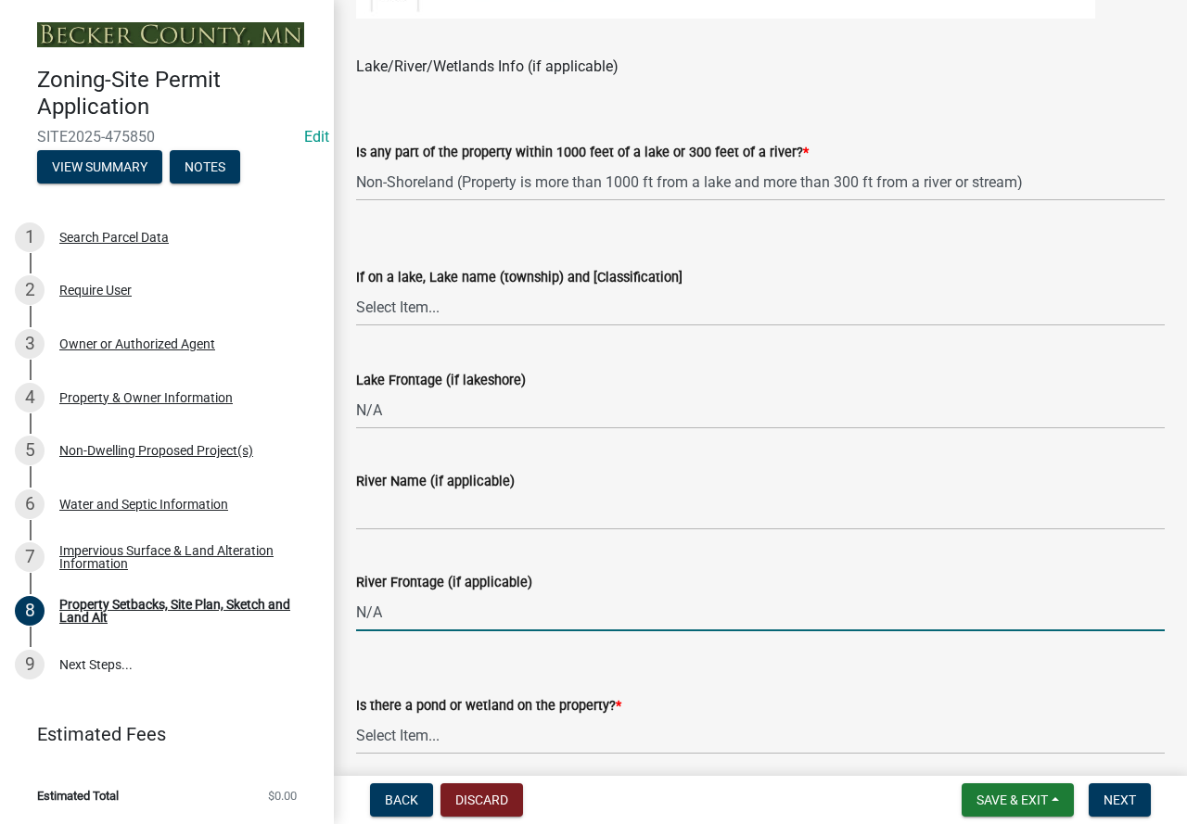
scroll to position [1669, 0]
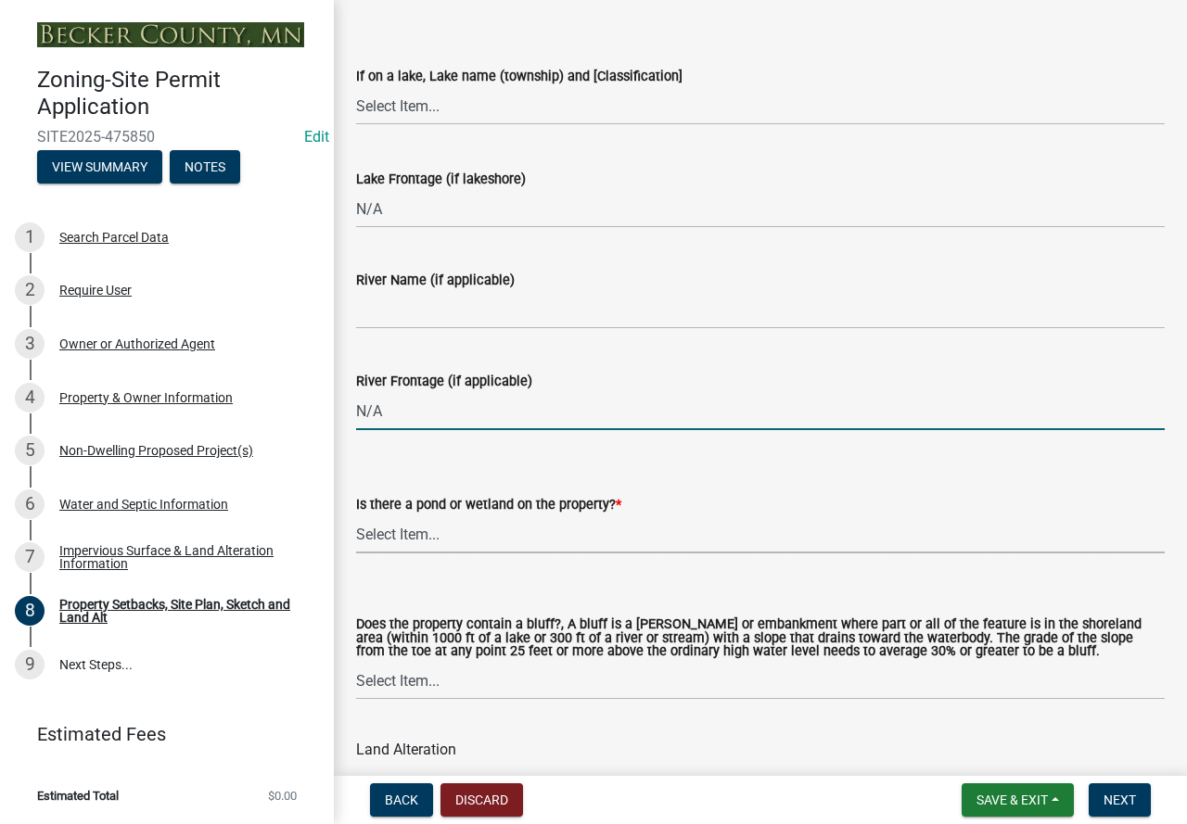
click at [469, 541] on select "Select Item... Yes No" at bounding box center [760, 534] width 808 height 38
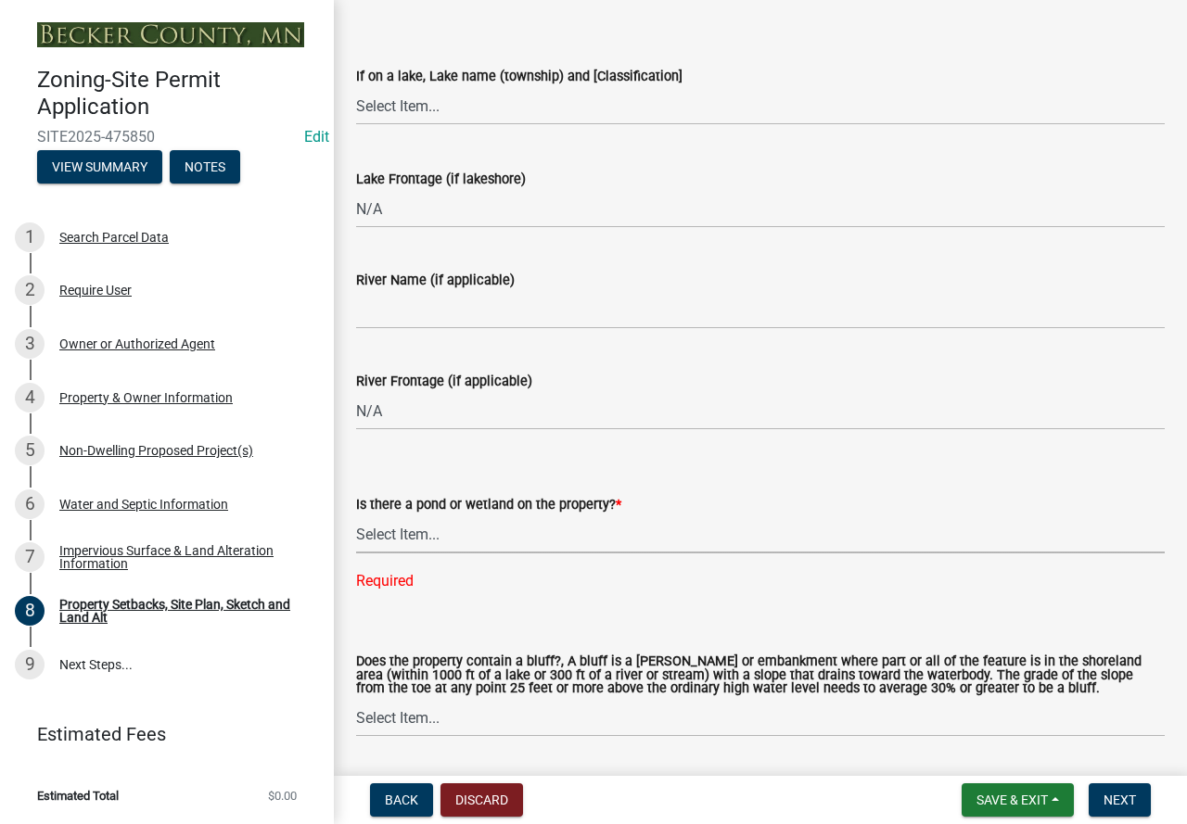
click at [492, 537] on select "Select Item... Yes No" at bounding box center [760, 534] width 808 height 38
click at [356, 516] on select "Select Item... Yes No" at bounding box center [760, 534] width 808 height 38
select select "b56a4575-9846-47cf-8067-c59a4853da22"
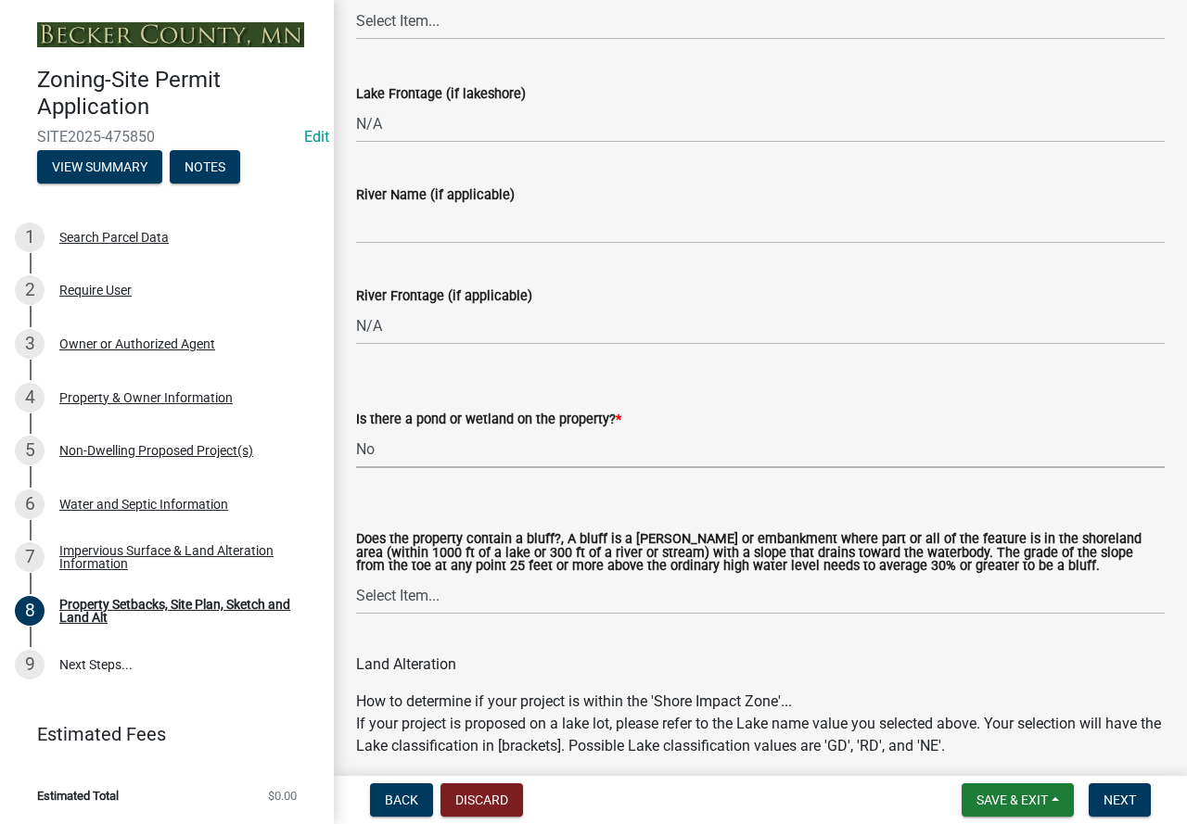
scroll to position [1854, 0]
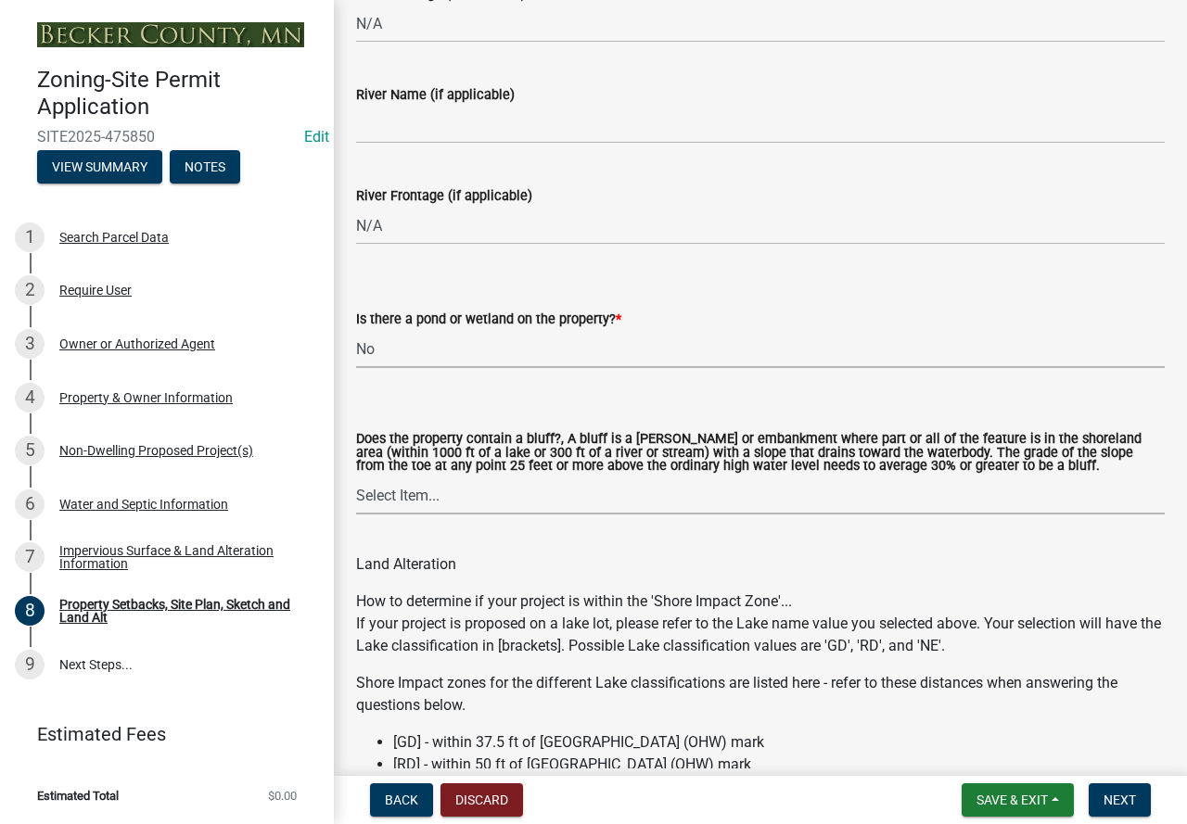
click at [432, 492] on select "Select Item... Yes No" at bounding box center [760, 496] width 808 height 38
click at [356, 478] on select "Select Item... Yes No" at bounding box center [760, 496] width 808 height 38
select select "12f785fb-c378-4b18-841c-21c73dc99083"
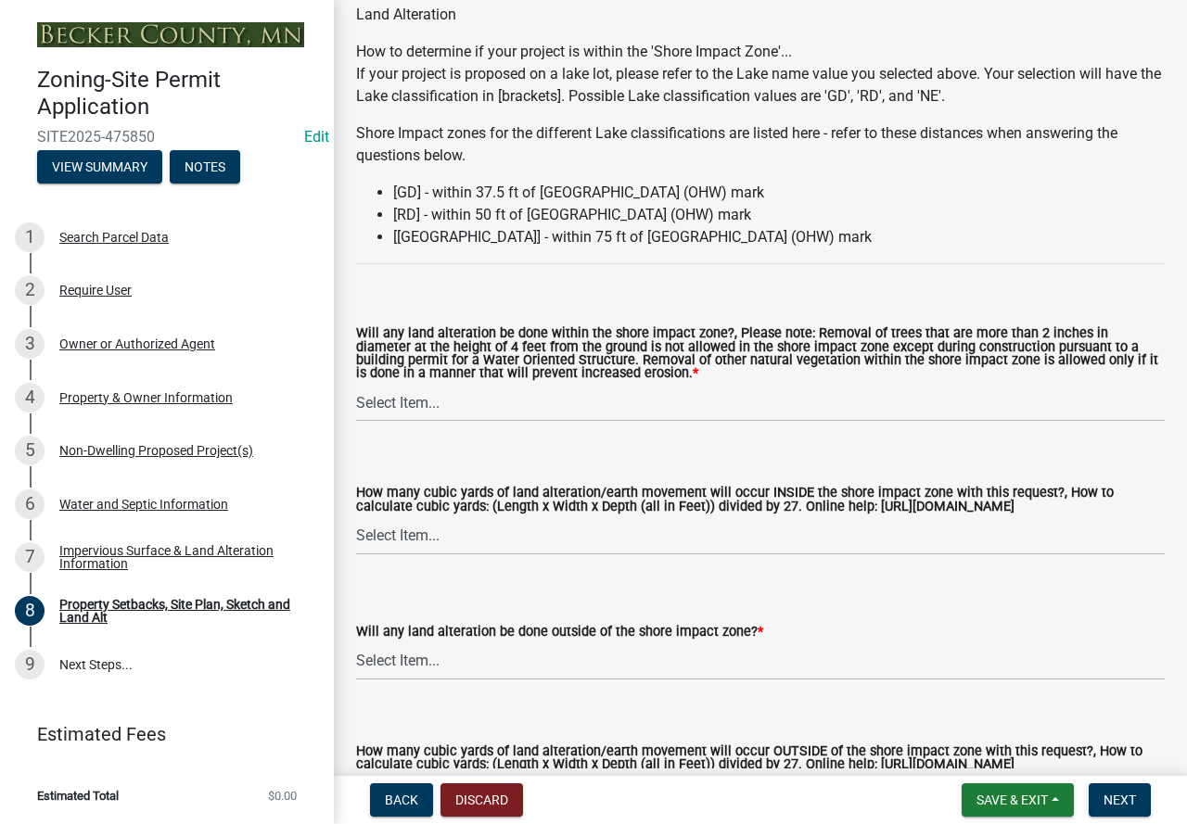
scroll to position [2503, 0]
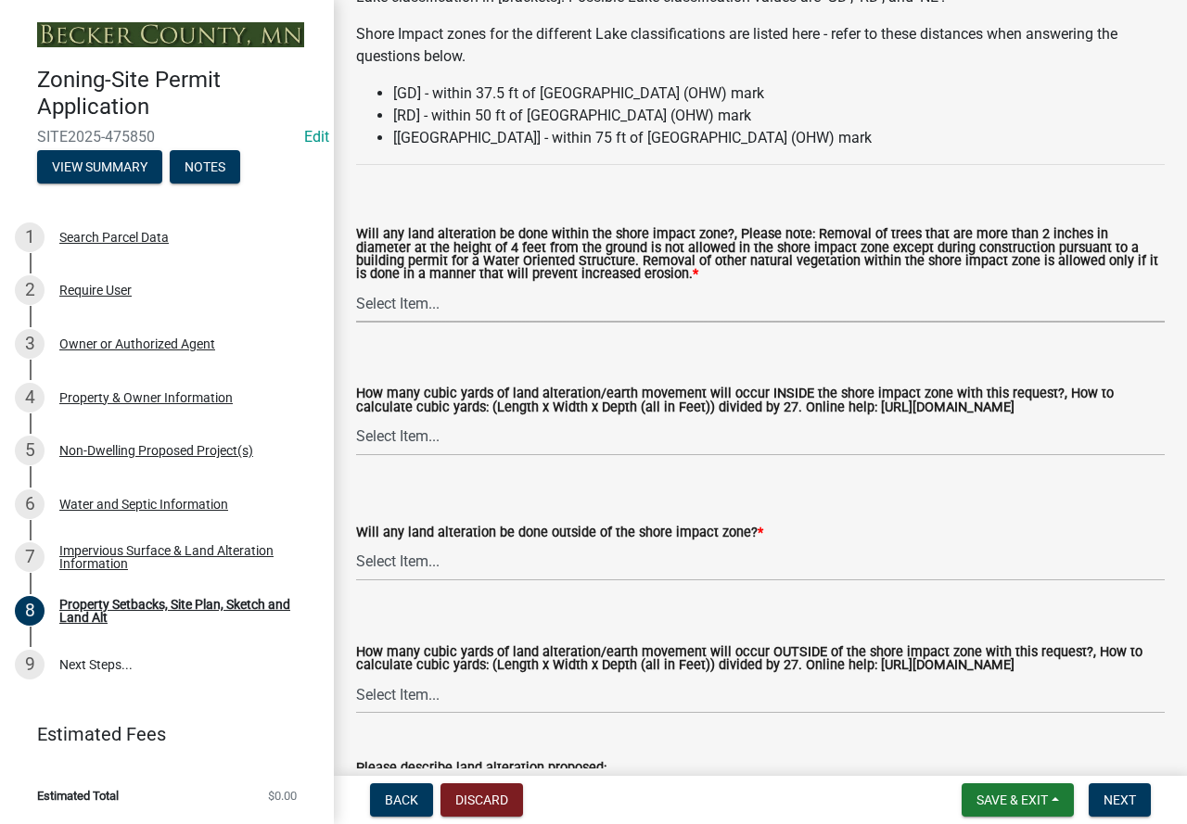
click at [589, 311] on select "Select Item... Yes No N/A" at bounding box center [760, 304] width 808 height 38
click at [356, 287] on select "Select Item... Yes No N/A" at bounding box center [760, 304] width 808 height 38
select select "12da6293-5841-4f5c-bd92-3658833964cd"
click at [495, 428] on select "Select Item... None 10 Cubic Yards or less 11-50 Cubic Yards Over 50 Cubic Yards" at bounding box center [760, 437] width 808 height 38
click at [356, 421] on select "Select Item... None 10 Cubic Yards or less 11-50 Cubic Yards Over 50 Cubic Yards" at bounding box center [760, 437] width 808 height 38
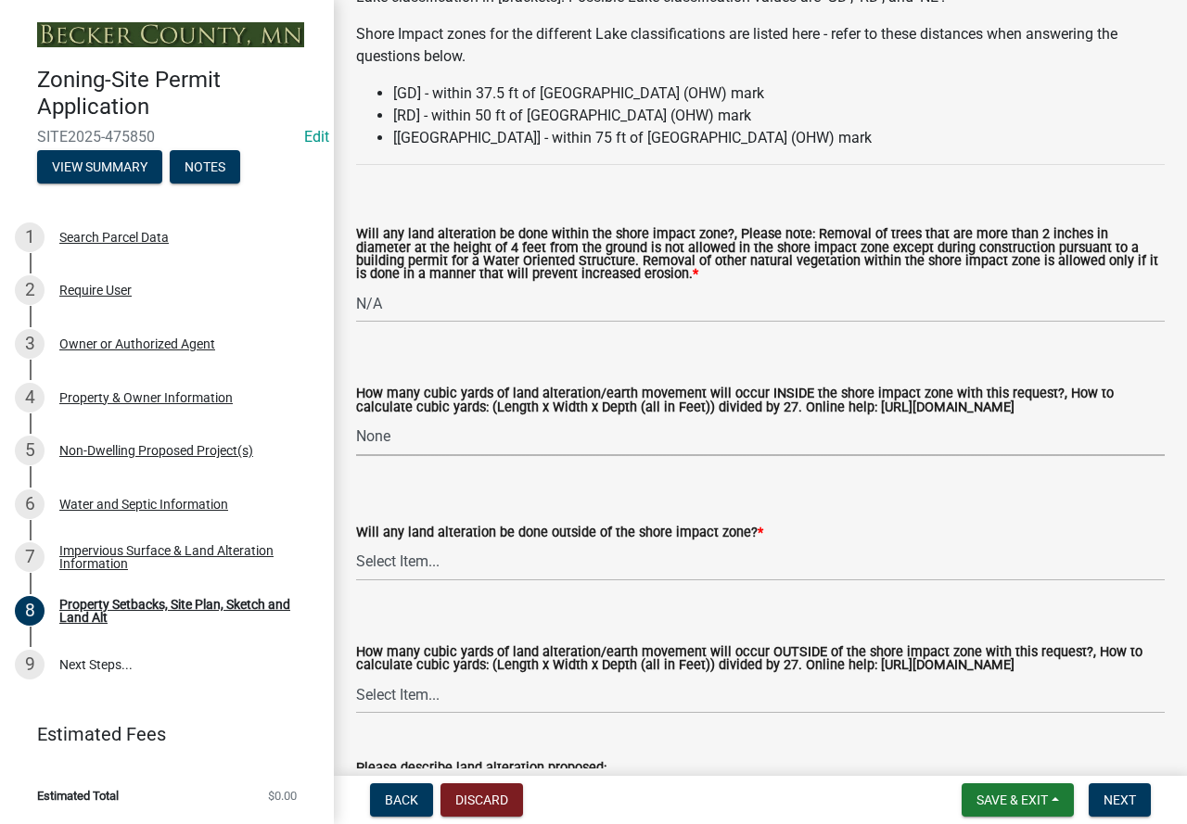
select select "27b2a8b4-abf6-463e-8c0c-7c5d2b4fe26f"
click at [452, 557] on select "Select Item... Yes No N/A" at bounding box center [760, 562] width 808 height 38
click at [356, 546] on select "Select Item... Yes No N/A" at bounding box center [760, 562] width 808 height 38
select select "5ad4ab64-b44e-481c-9000-9e5907aa74e1"
click at [422, 711] on select "Select Item... None 10 Cubic Yards or less 11-50 Cubic Yards Over 50 Cubic Yards" at bounding box center [760, 695] width 808 height 38
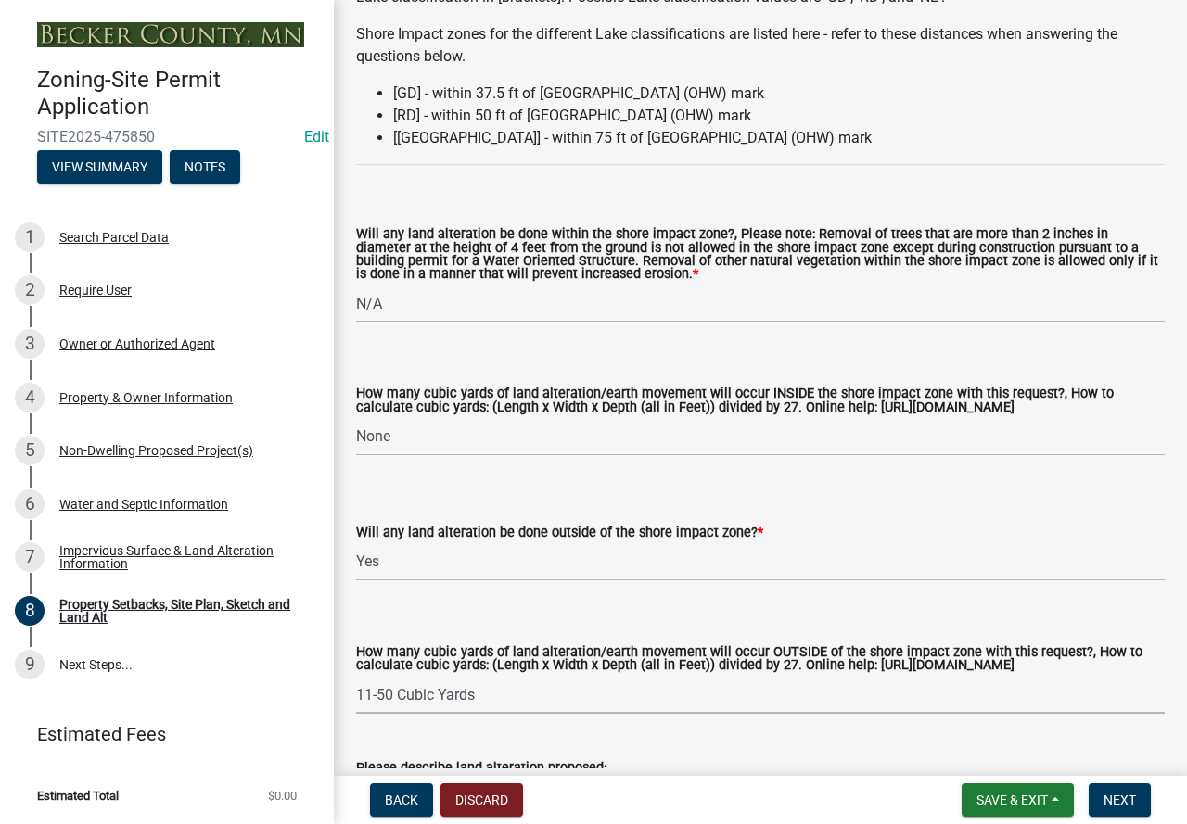
click at [356, 693] on select "Select Item... None 10 Cubic Yards or less 11-50 Cubic Yards Over 50 Cubic Yards" at bounding box center [760, 695] width 808 height 38
select select "a96800da-4e88-4c62-b1ff-2cd17f9e3346"
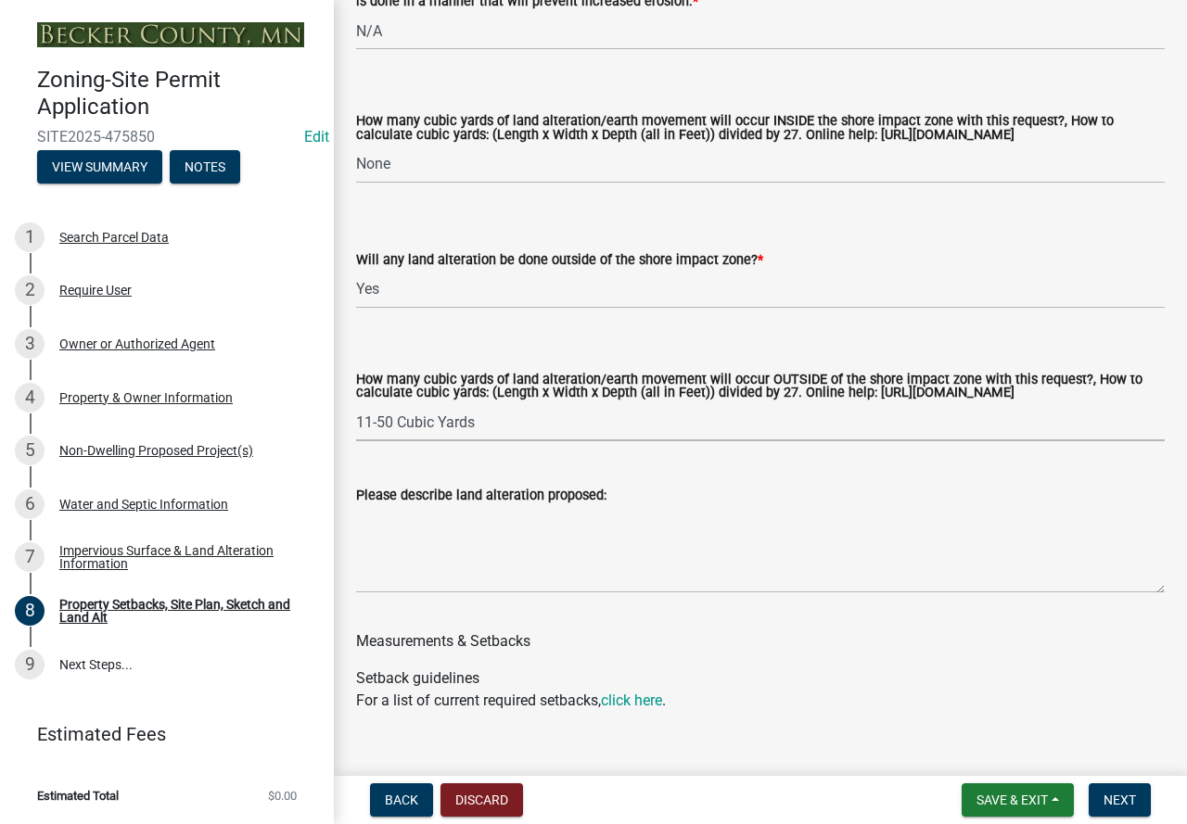
scroll to position [2781, 0]
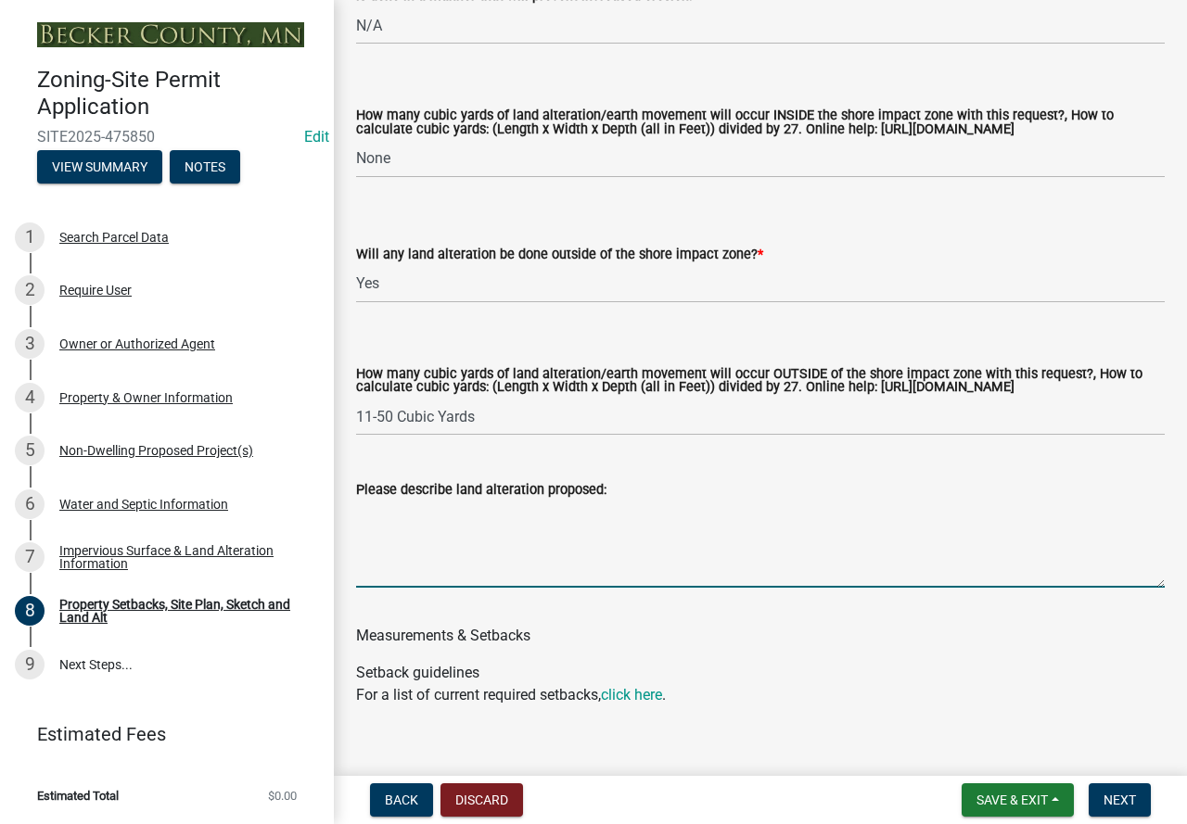
click at [448, 567] on textarea "Please describe land alteration proposed:" at bounding box center [760, 544] width 808 height 87
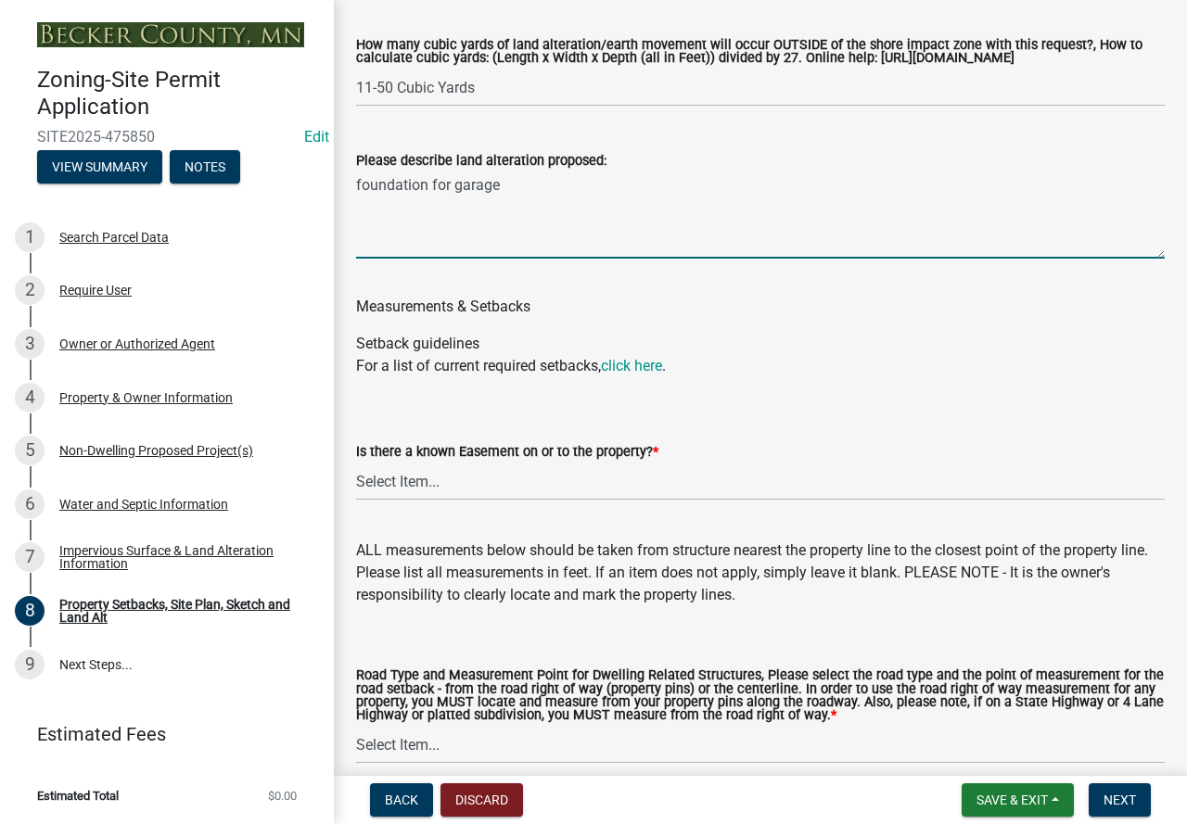
scroll to position [3152, 0]
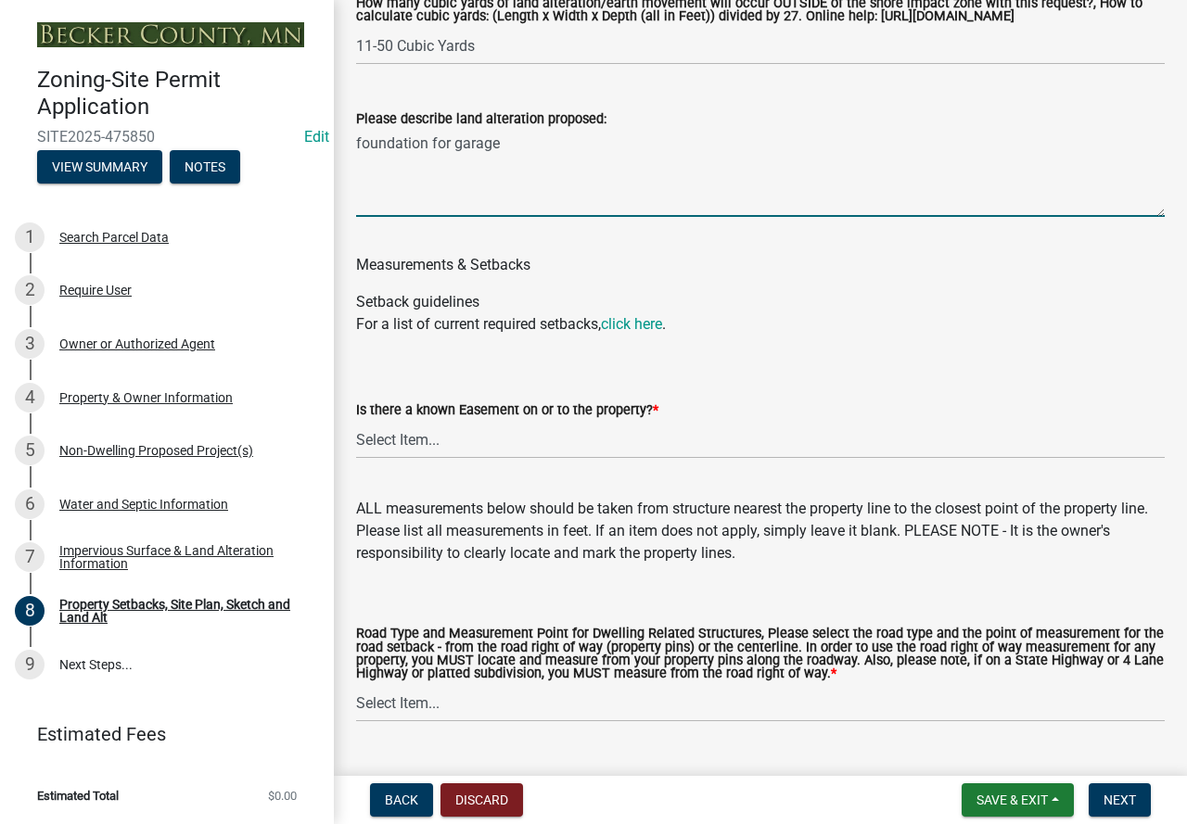
type textarea "foundation for garage"
click at [461, 453] on select "Select Item... Yes No" at bounding box center [760, 440] width 808 height 38
click at [356, 439] on select "Select Item... Yes No" at bounding box center [760, 440] width 808 height 38
select select "c8b8ea71-7088-4e87-a493-7bc88cc2835b"
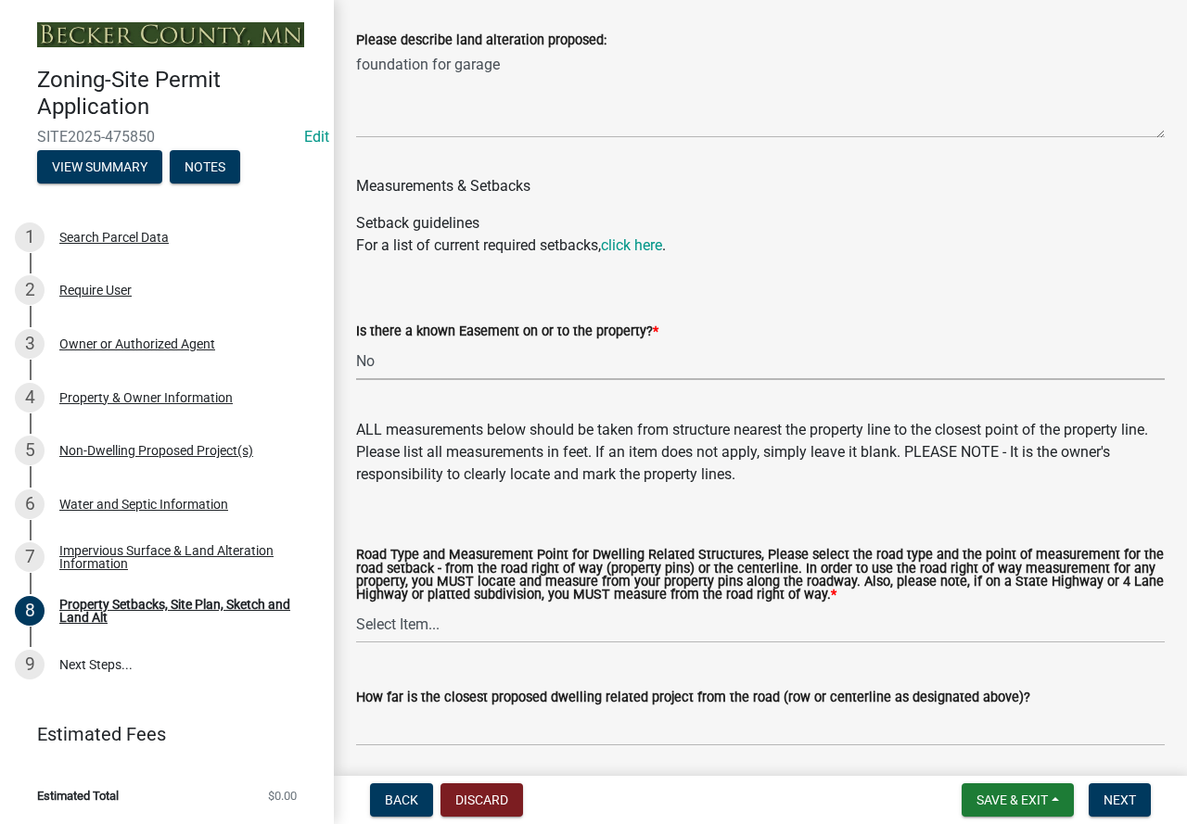
scroll to position [3338, 0]
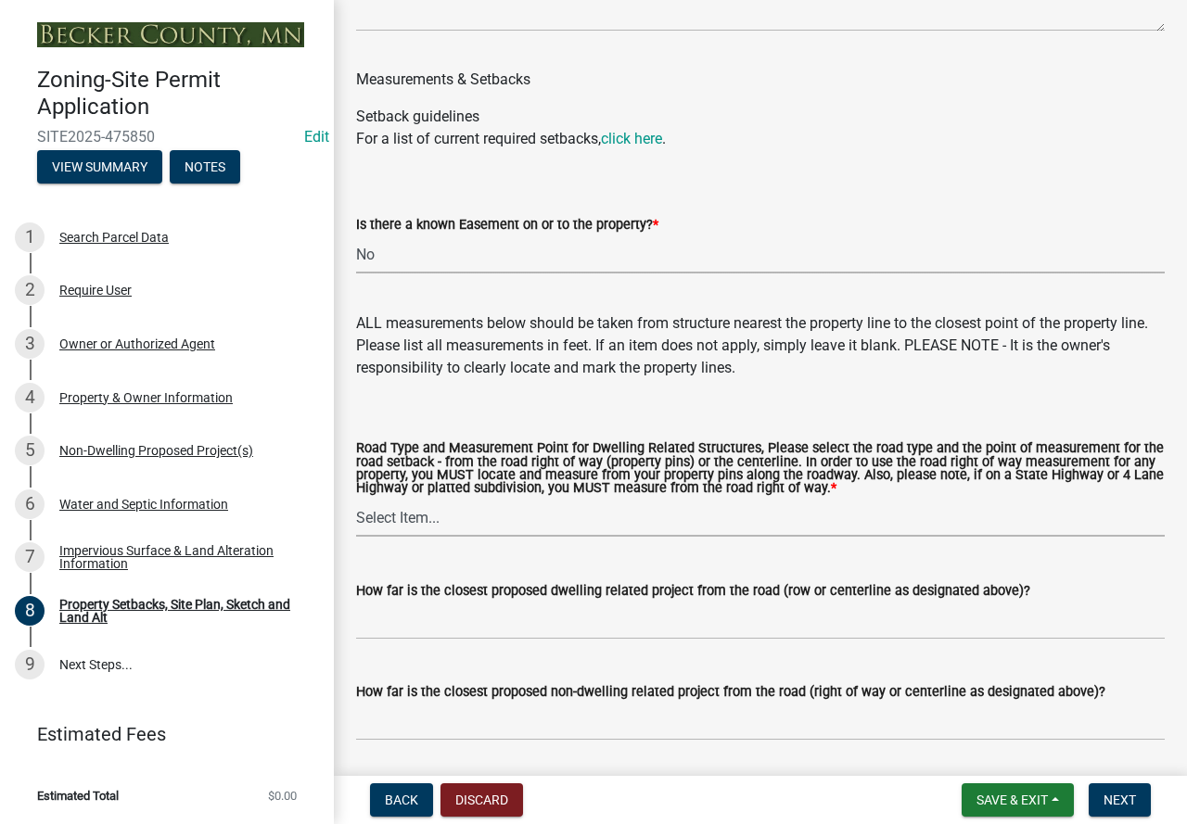
click at [480, 536] on select "Select Item... Private Easement - Right of Way Private Easement - Centerline Pu…" at bounding box center [760, 518] width 808 height 38
click at [356, 517] on select "Select Item... Private Easement - Right of Way Private Easement - Centerline Pu…" at bounding box center [760, 518] width 808 height 38
select select "1418c7e3-4054-4b00-84b5-d09b9560f30a"
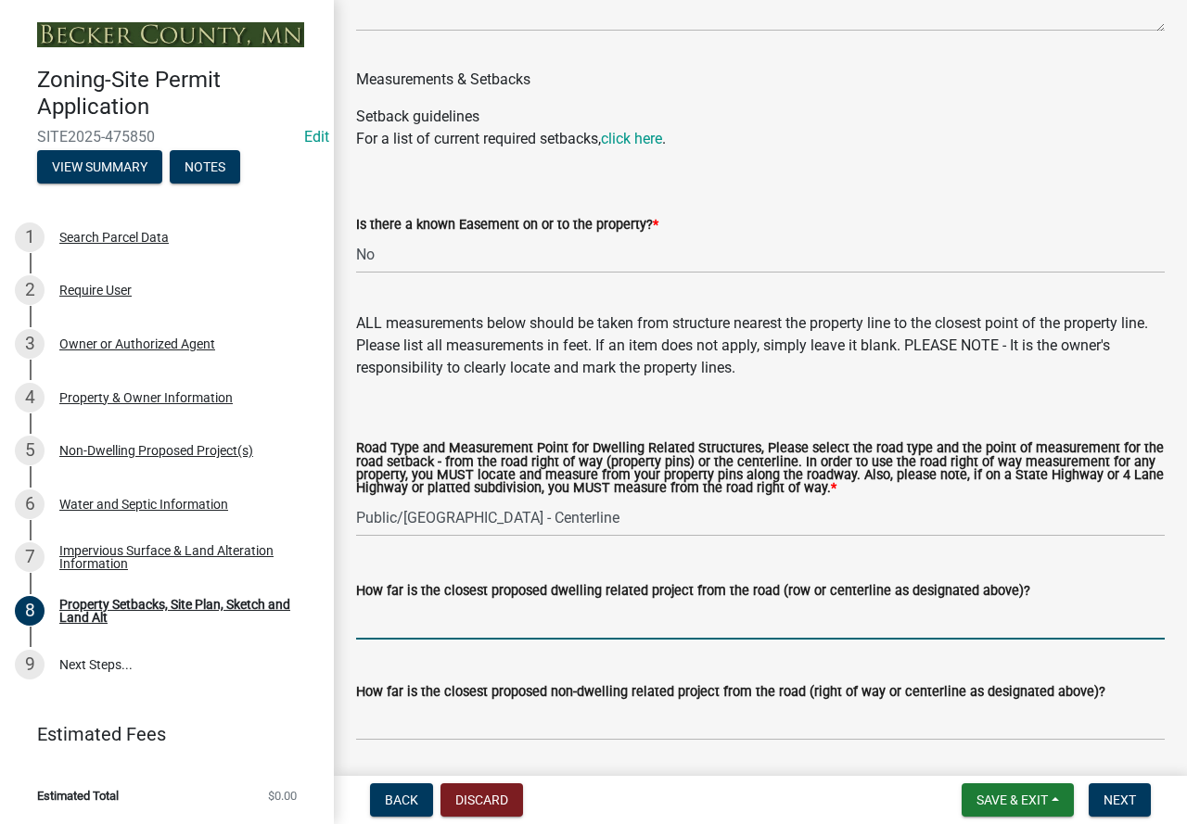
click at [477, 635] on input "How far is the closest proposed dwelling related project from the road (row or …" at bounding box center [760, 621] width 808 height 38
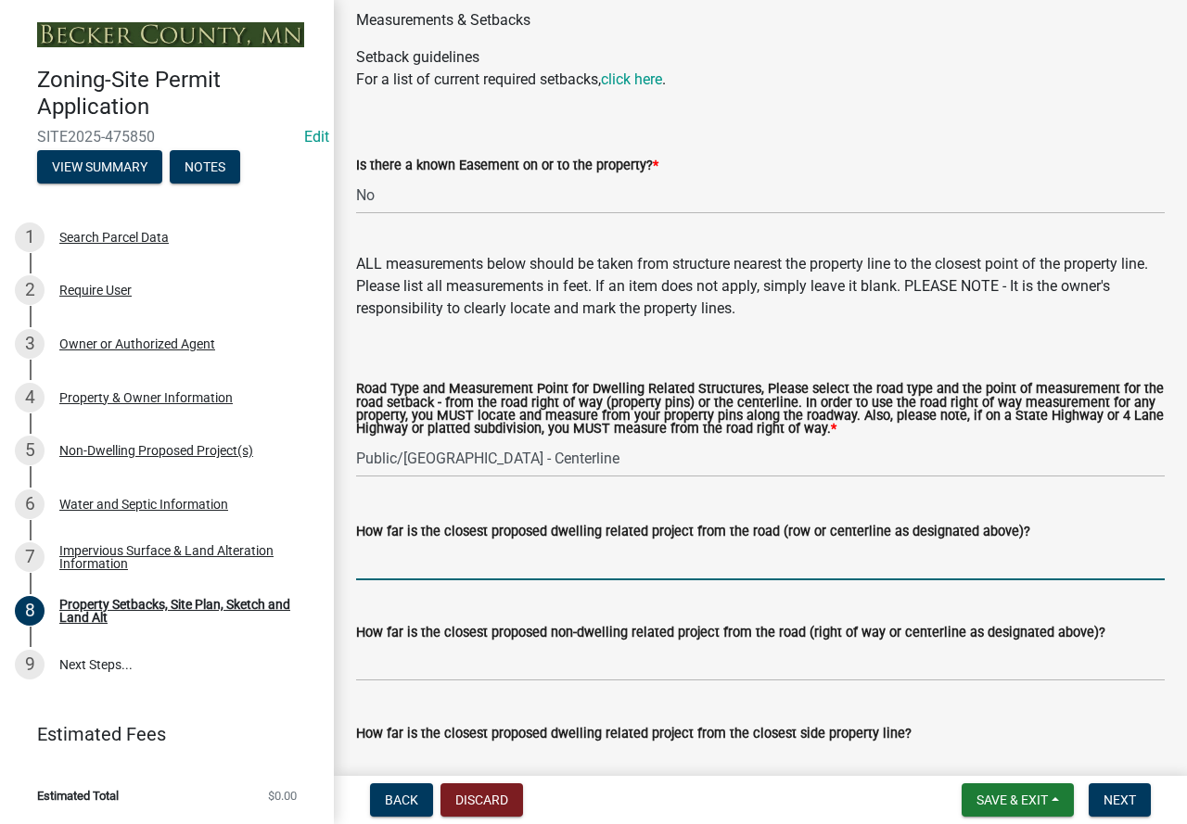
scroll to position [3430, 0]
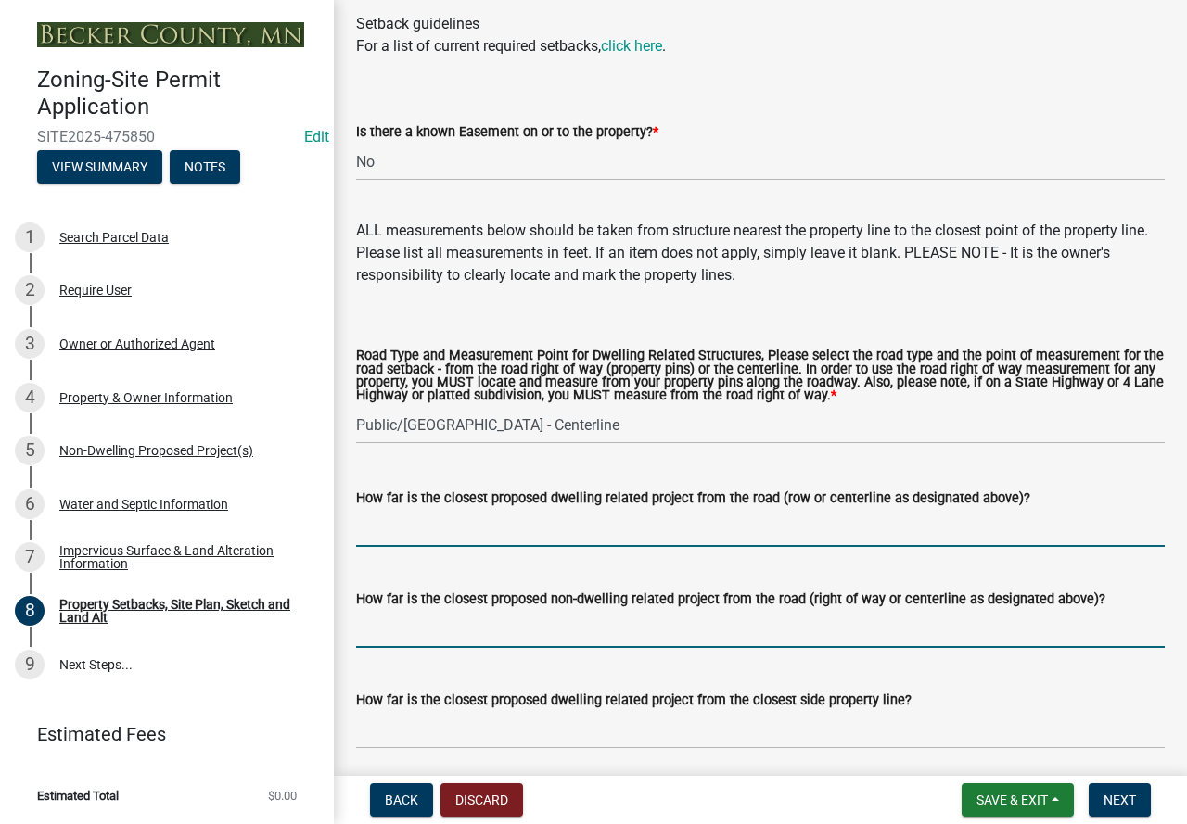
click at [438, 631] on input "How far is the closest proposed non-dwelling related project from the road (rig…" at bounding box center [760, 629] width 808 height 38
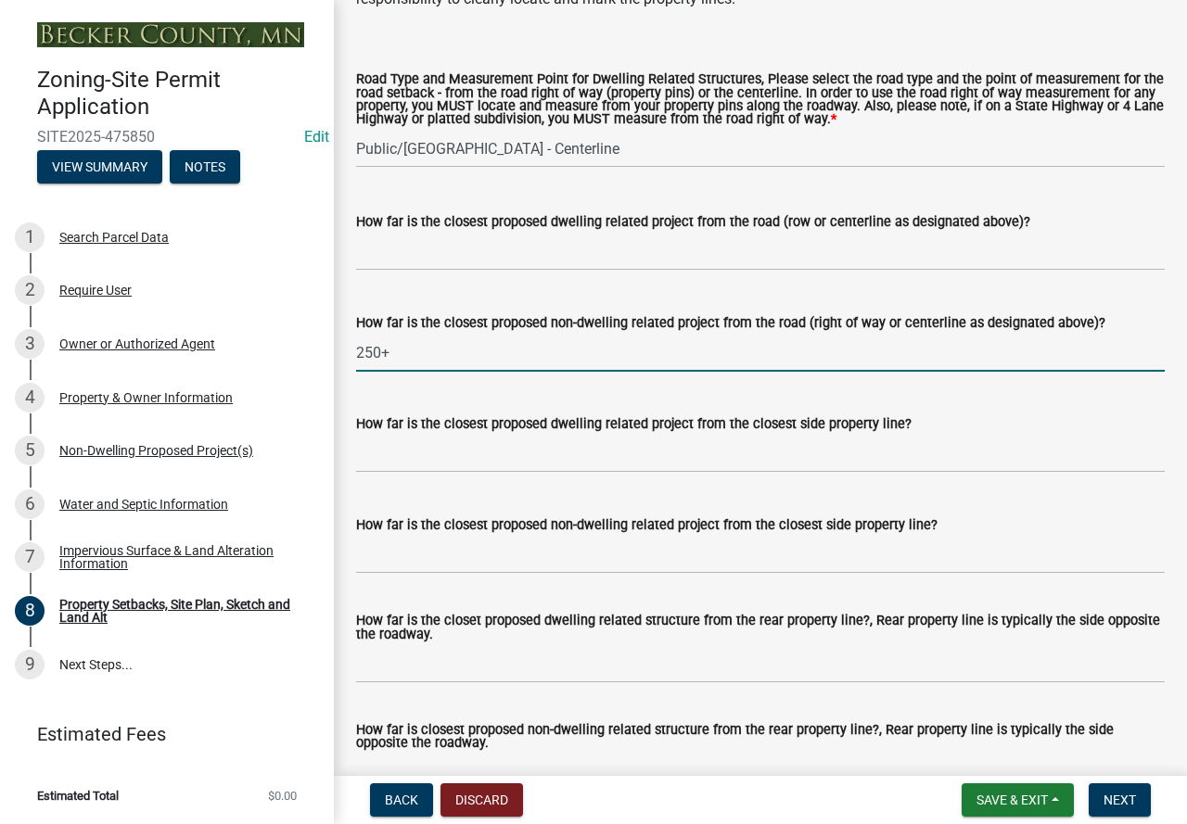
scroll to position [3708, 0]
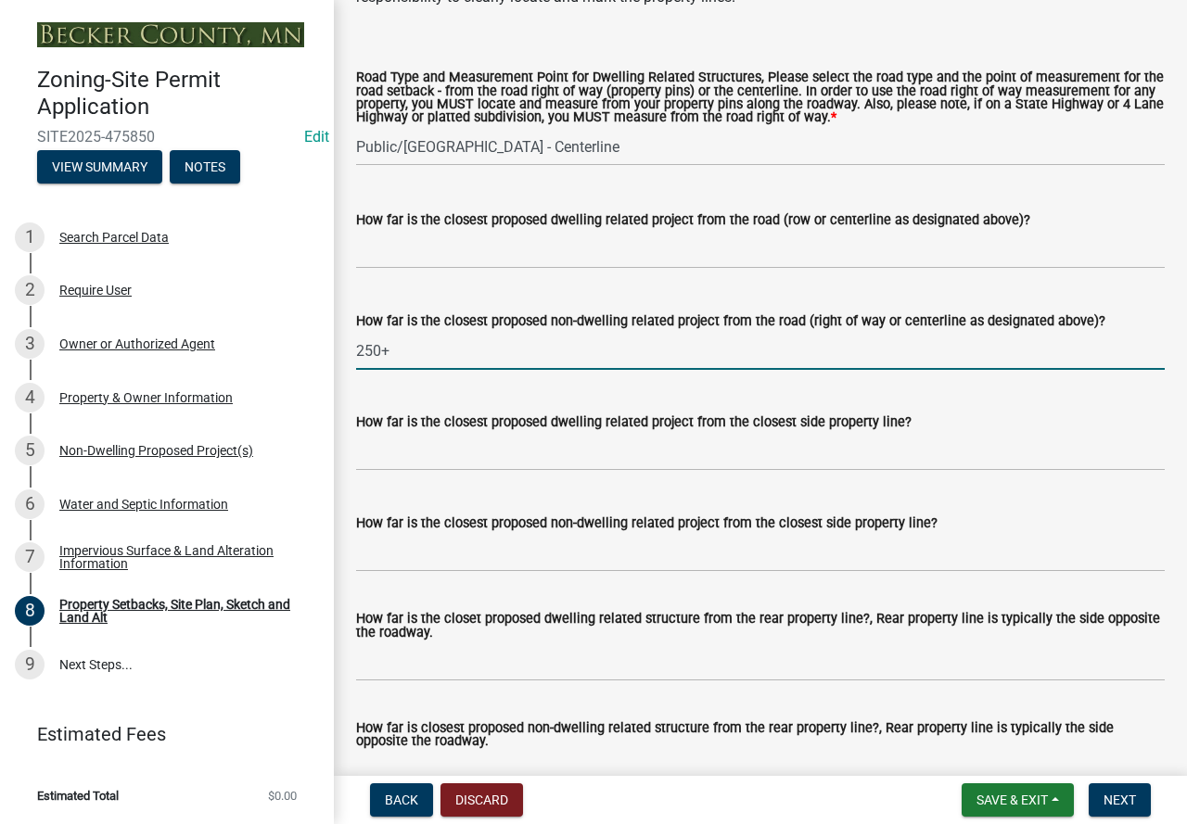
type input "250+"
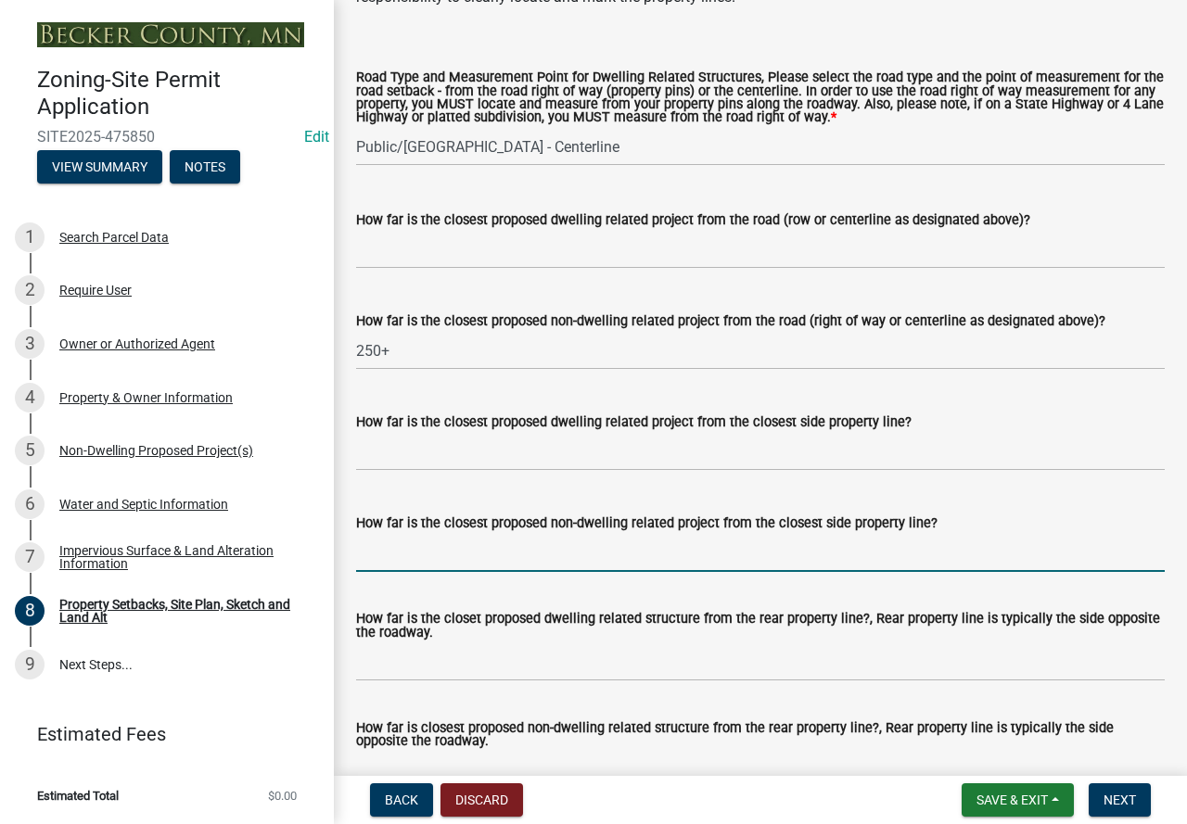
click at [415, 570] on input "How far is the closest proposed non-dwelling related project from the closest s…" at bounding box center [760, 553] width 808 height 38
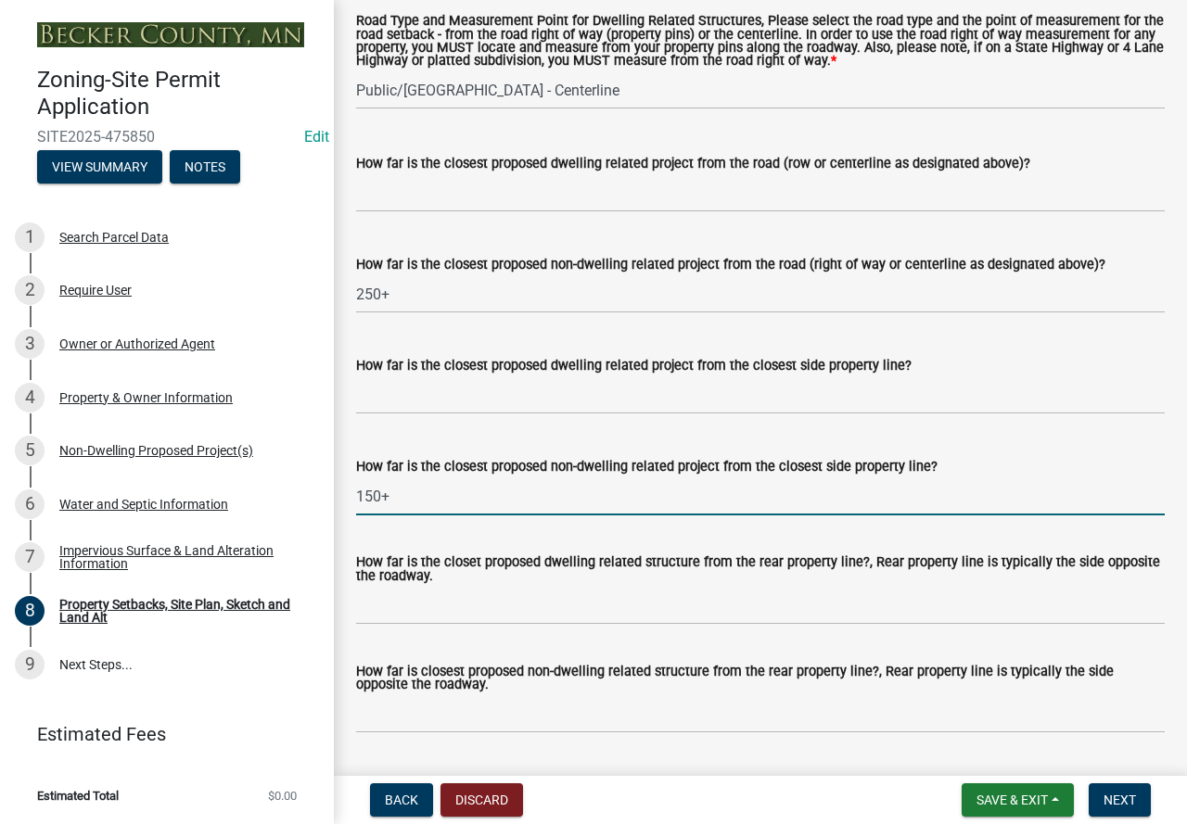
scroll to position [3987, 0]
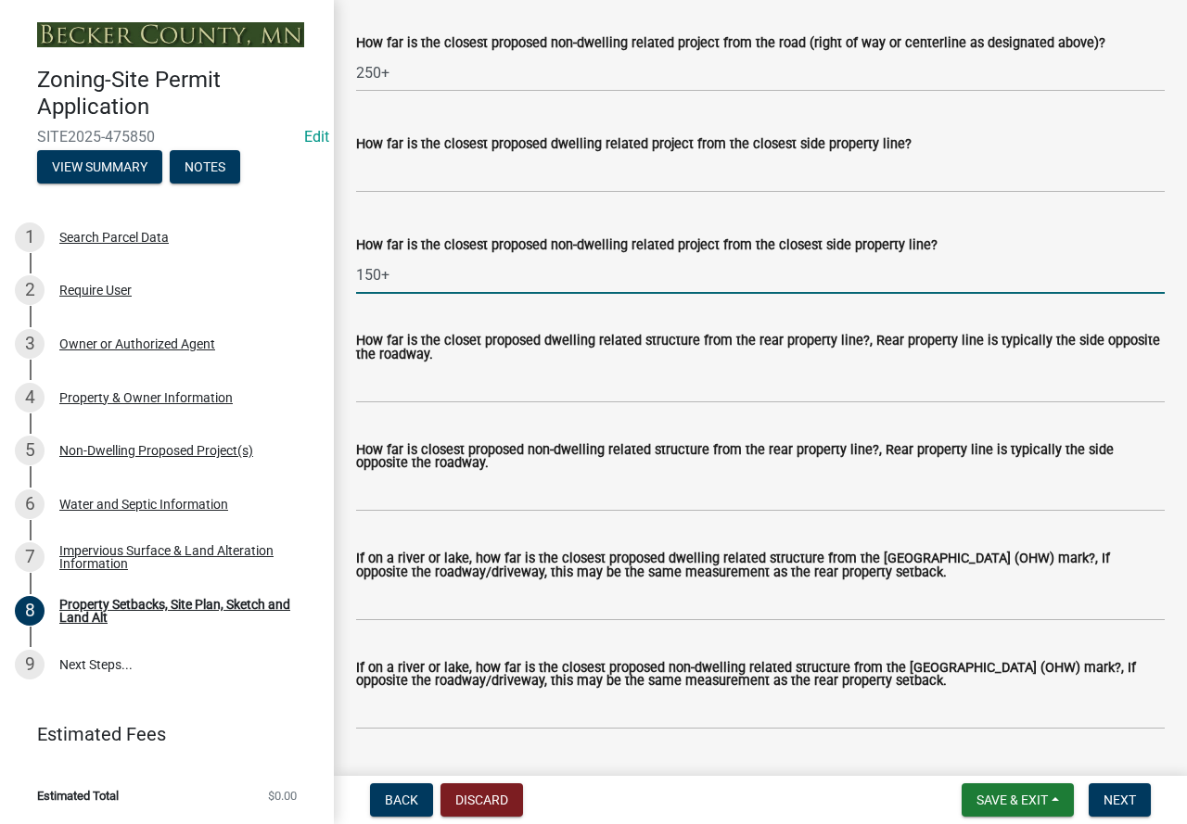
type input "150+"
click at [477, 506] on input "How far is closest proposed non-dwelling related structure from the rear proper…" at bounding box center [760, 493] width 808 height 38
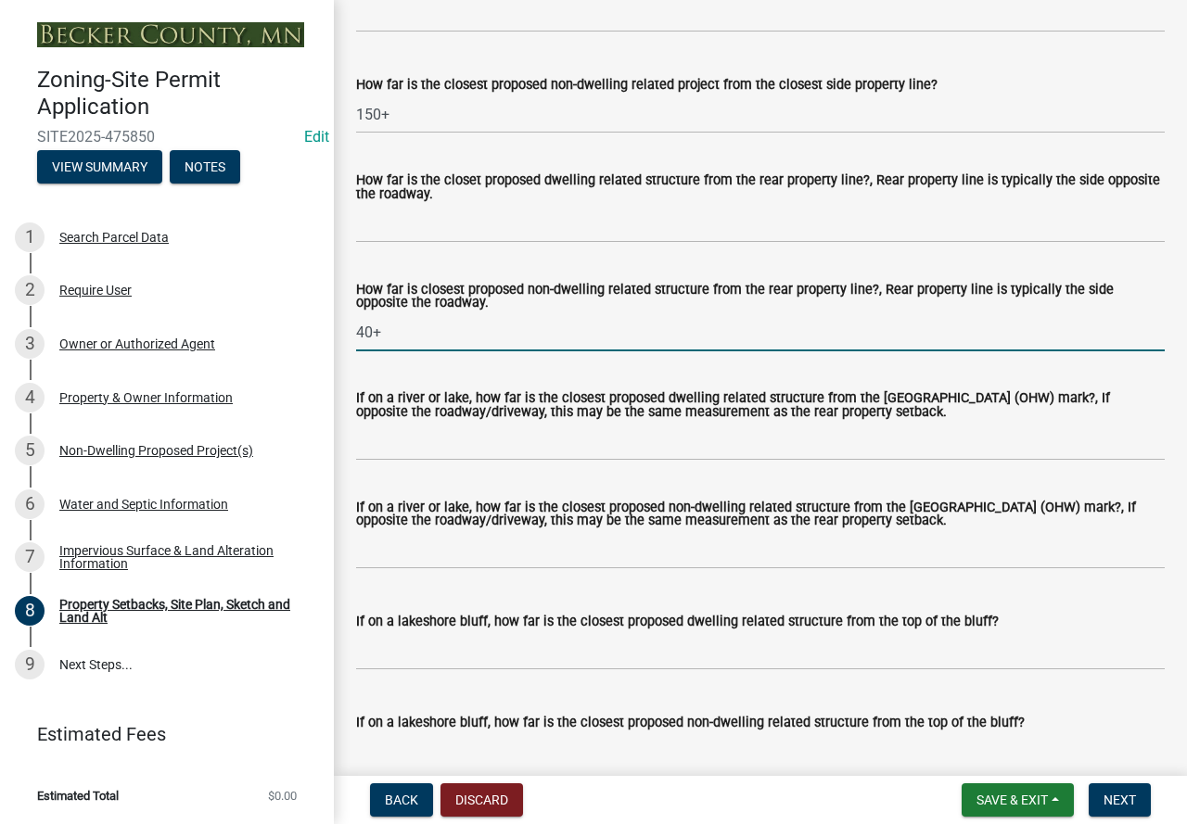
scroll to position [4172, 0]
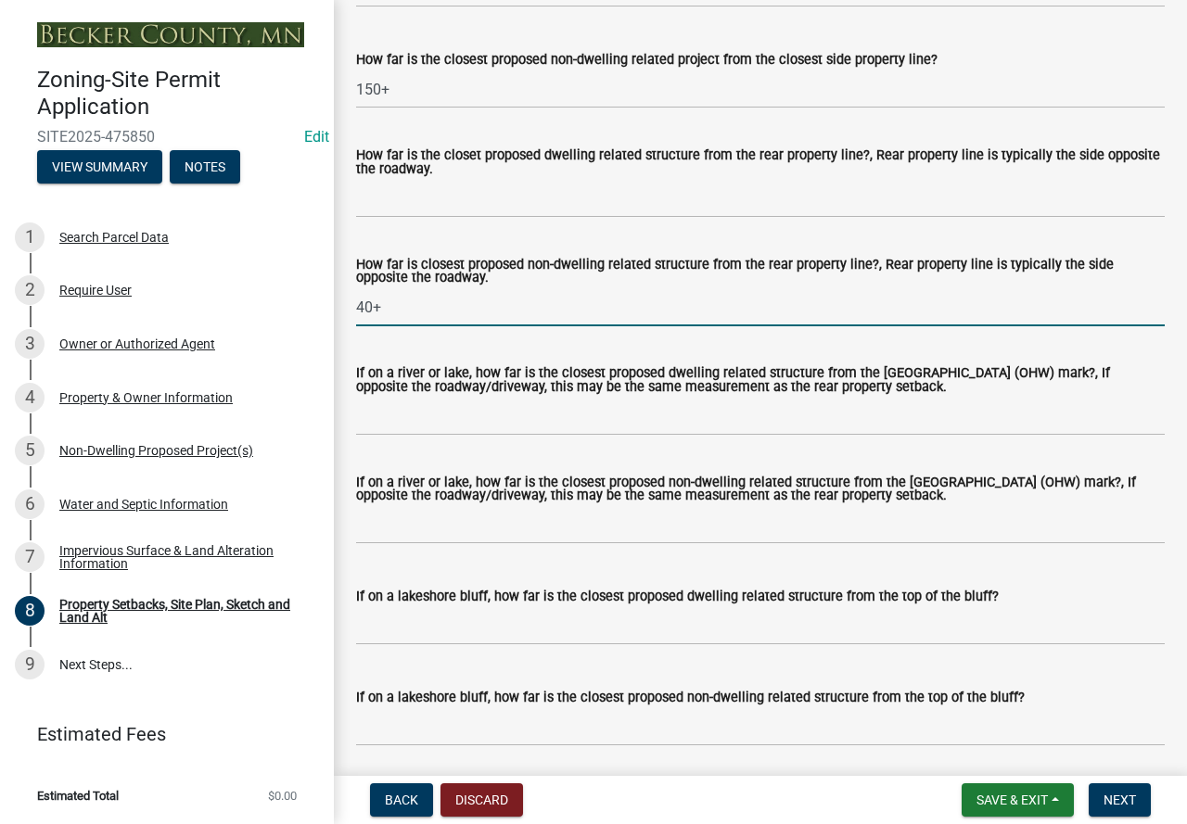
type input "40+"
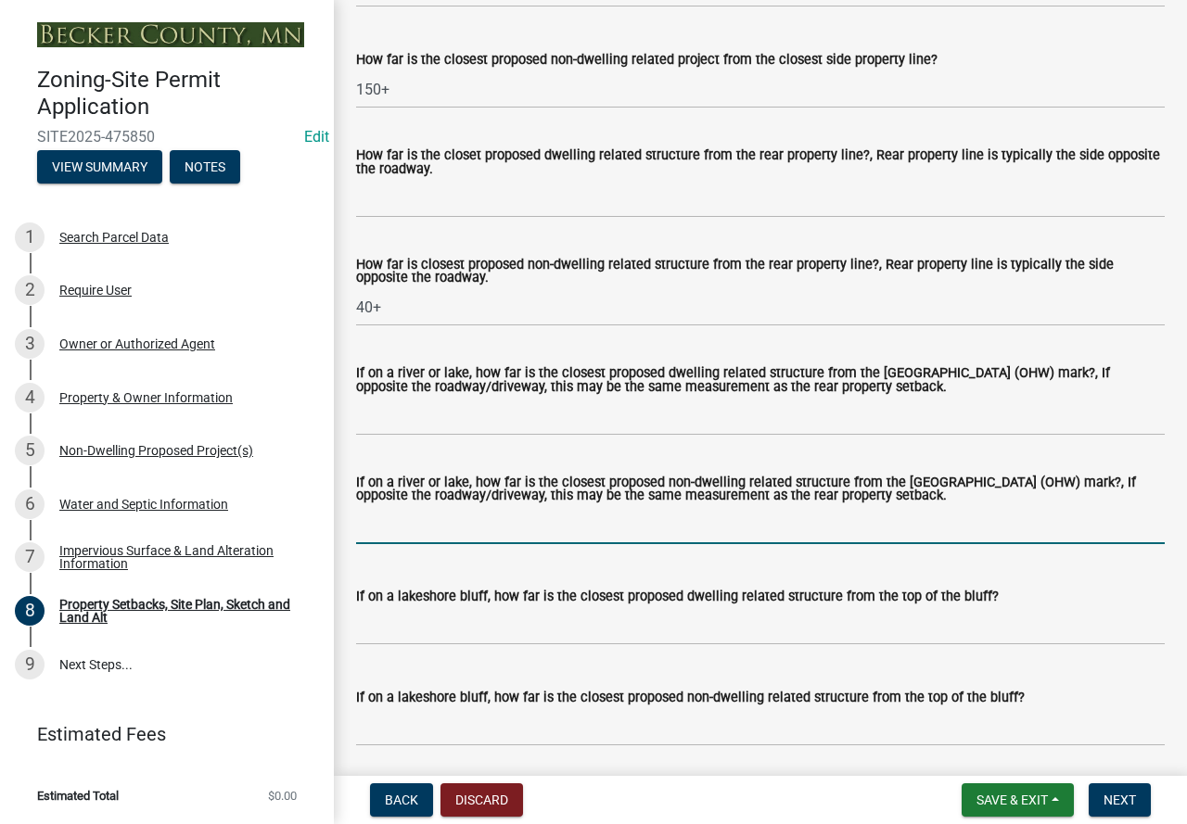
click at [449, 544] on input "If on a river or lake, how far is the closest proposed non-dwelling related str…" at bounding box center [760, 525] width 808 height 38
type input "N/A"
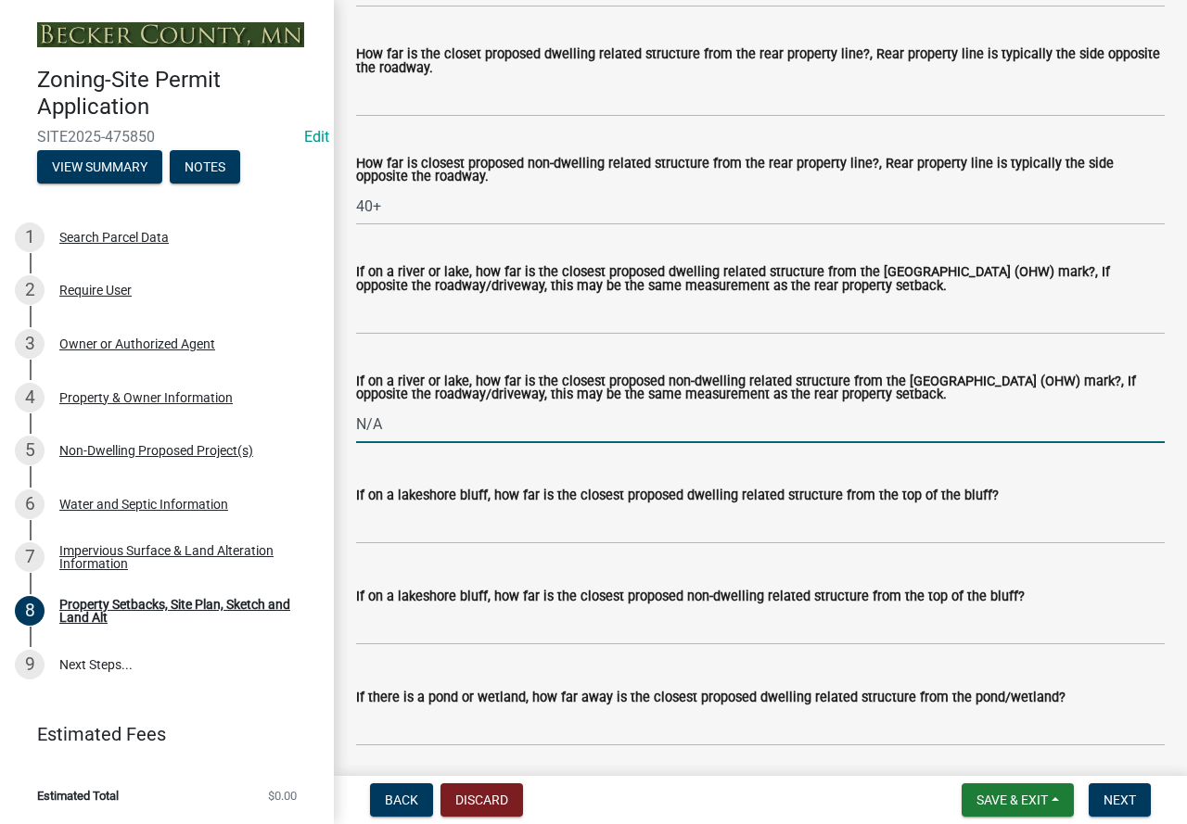
scroll to position [4357, 0]
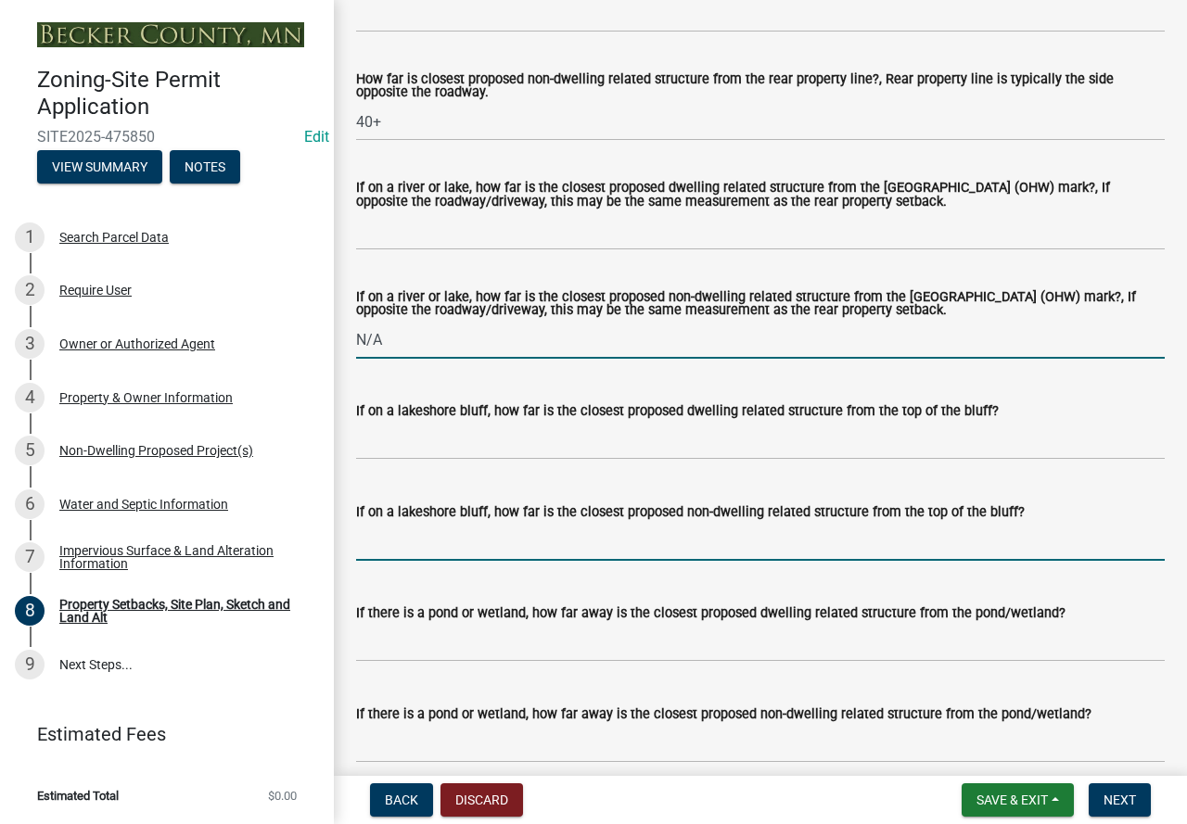
click at [460, 558] on input "If on a lakeshore bluff, how far is the closest proposed non-dwelling related s…" at bounding box center [760, 542] width 808 height 38
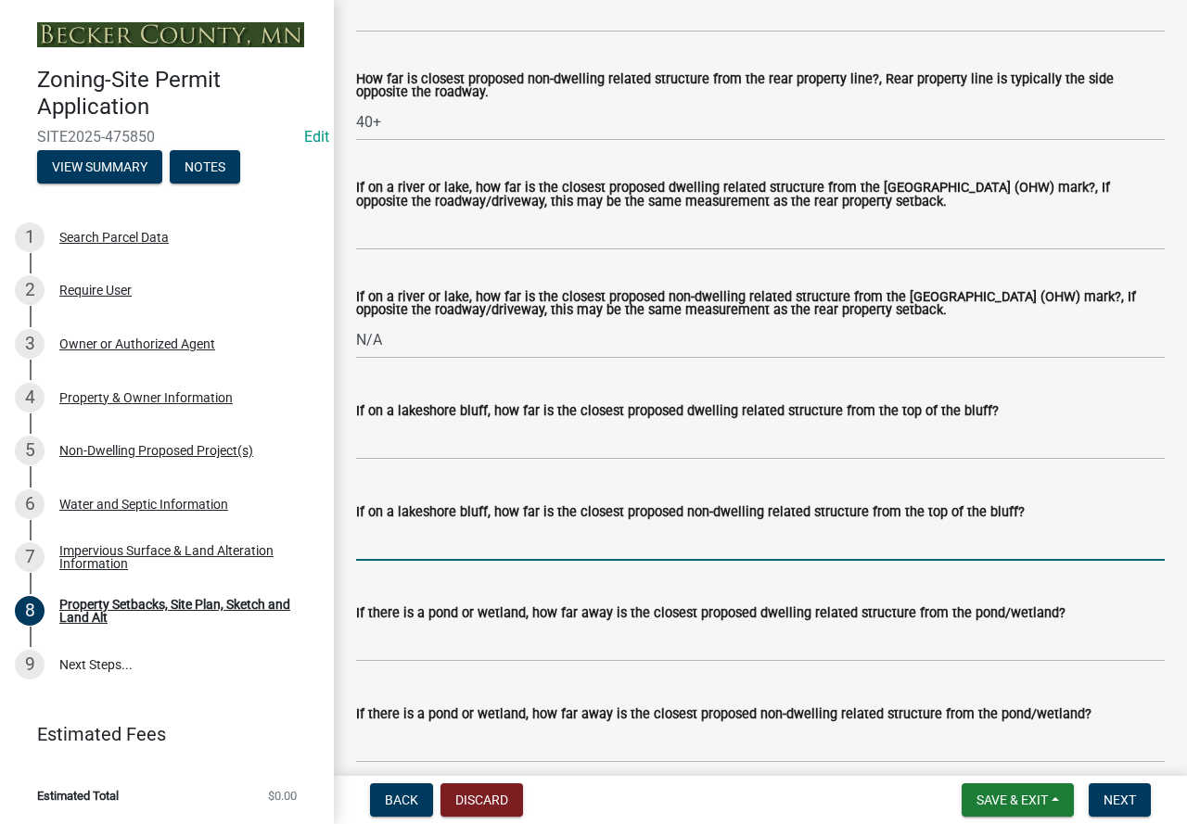
type input "N/A"
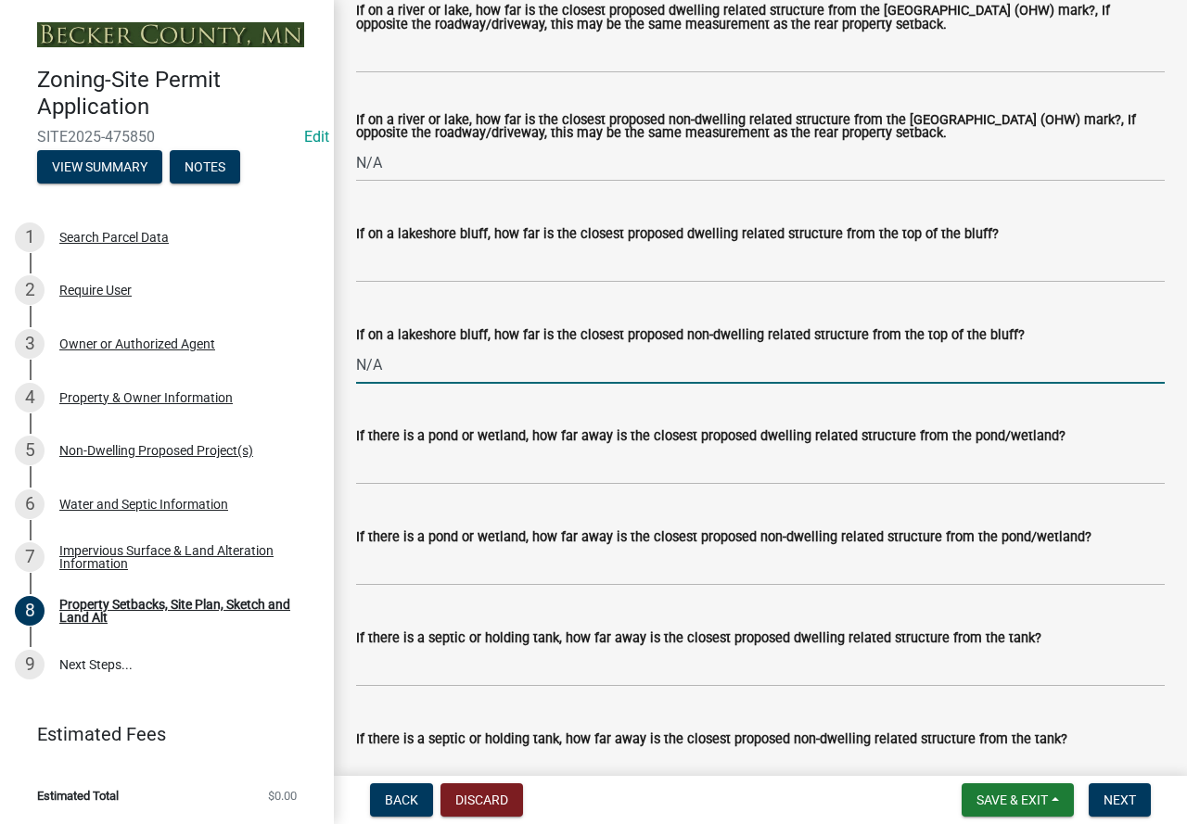
scroll to position [4543, 0]
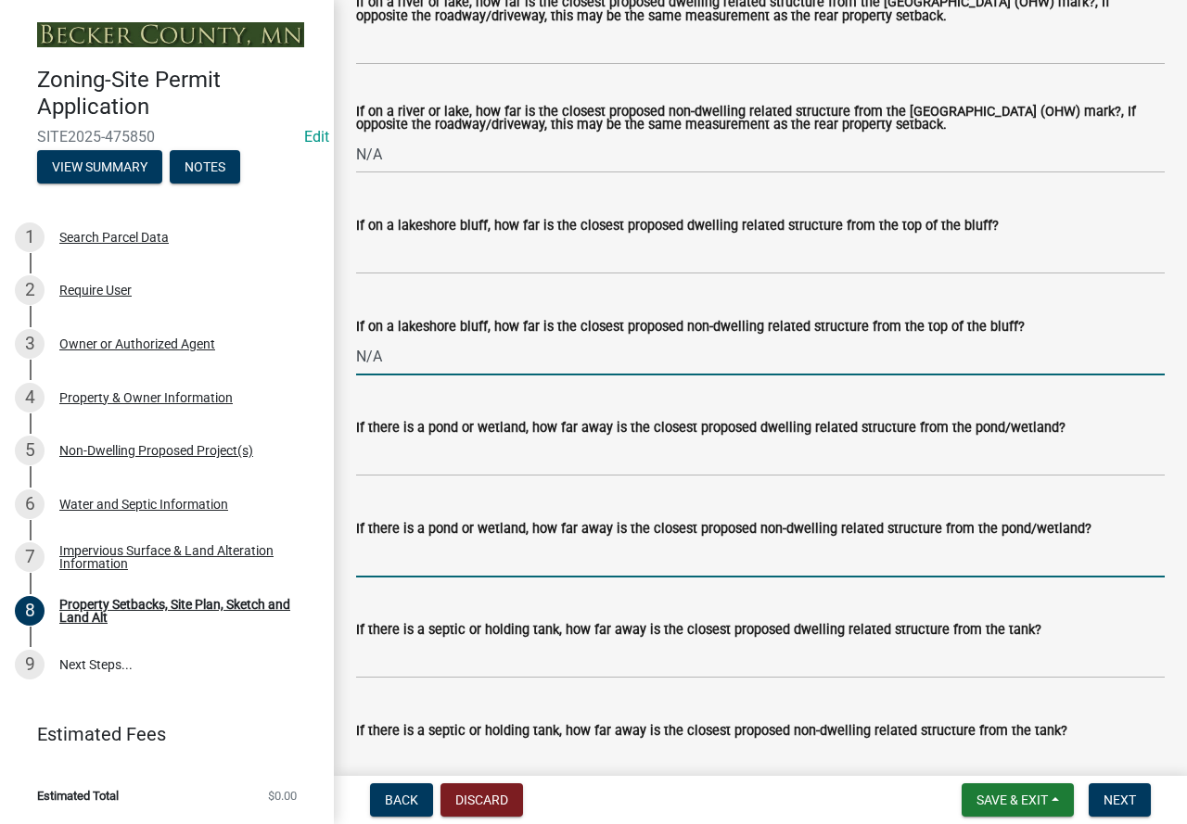
click at [463, 577] on input "If there is a pond or wetland, how far away is the closest proposed non-dwellin…" at bounding box center [760, 559] width 808 height 38
type input "N/A"
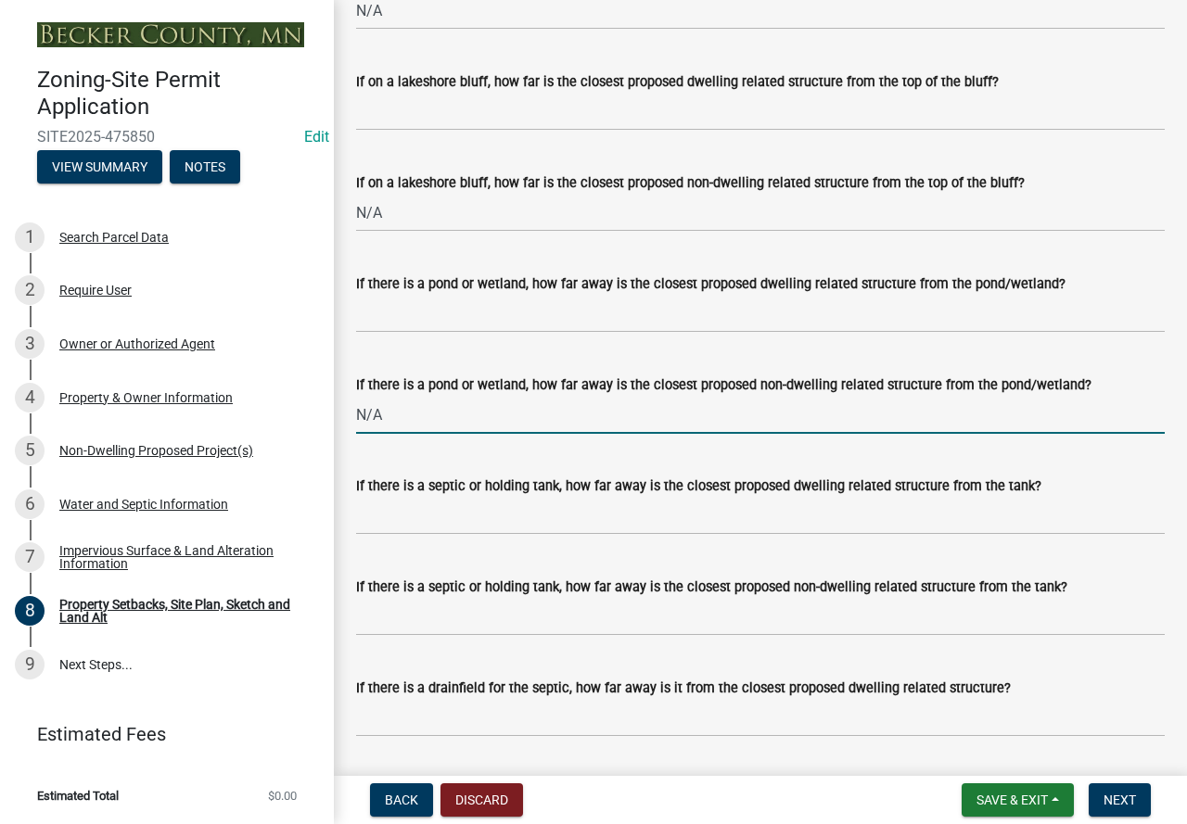
scroll to position [4728, 0]
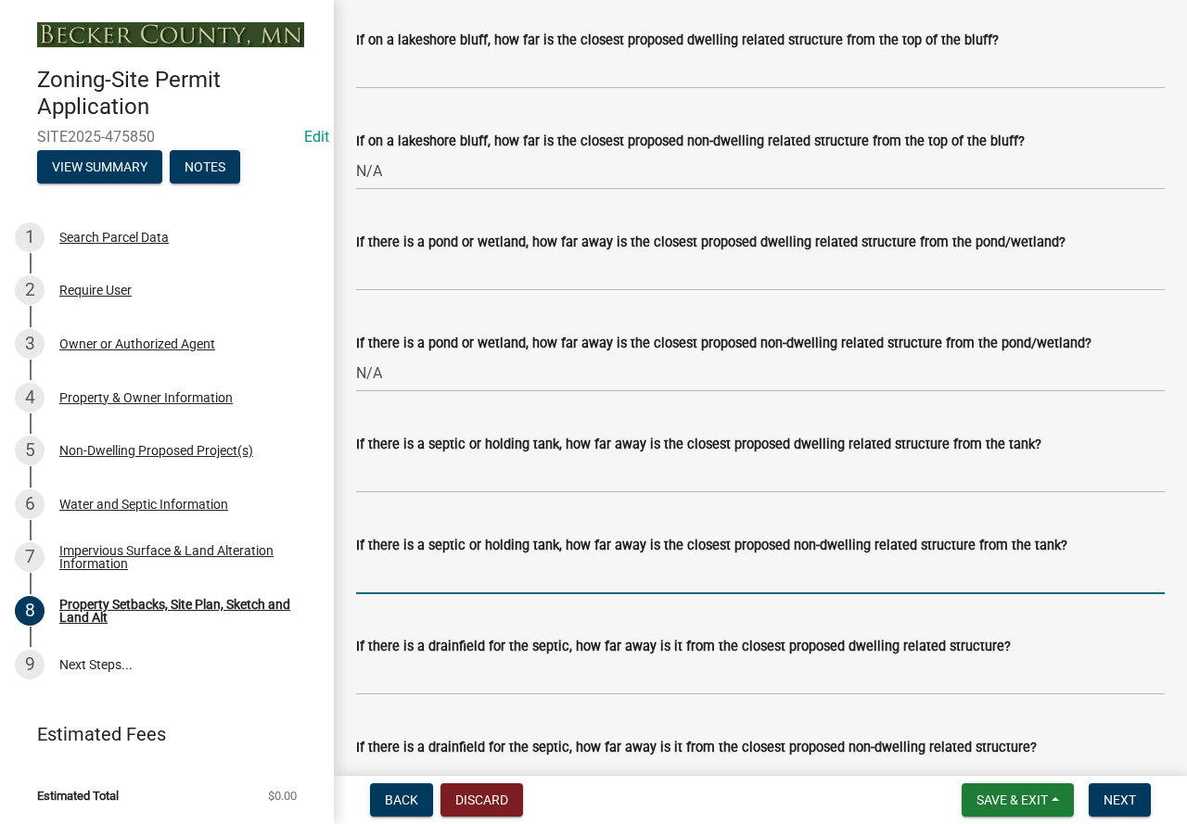
click at [458, 594] on input "If there is a septic or holding tank, how far away is the closest proposed non-…" at bounding box center [760, 575] width 808 height 38
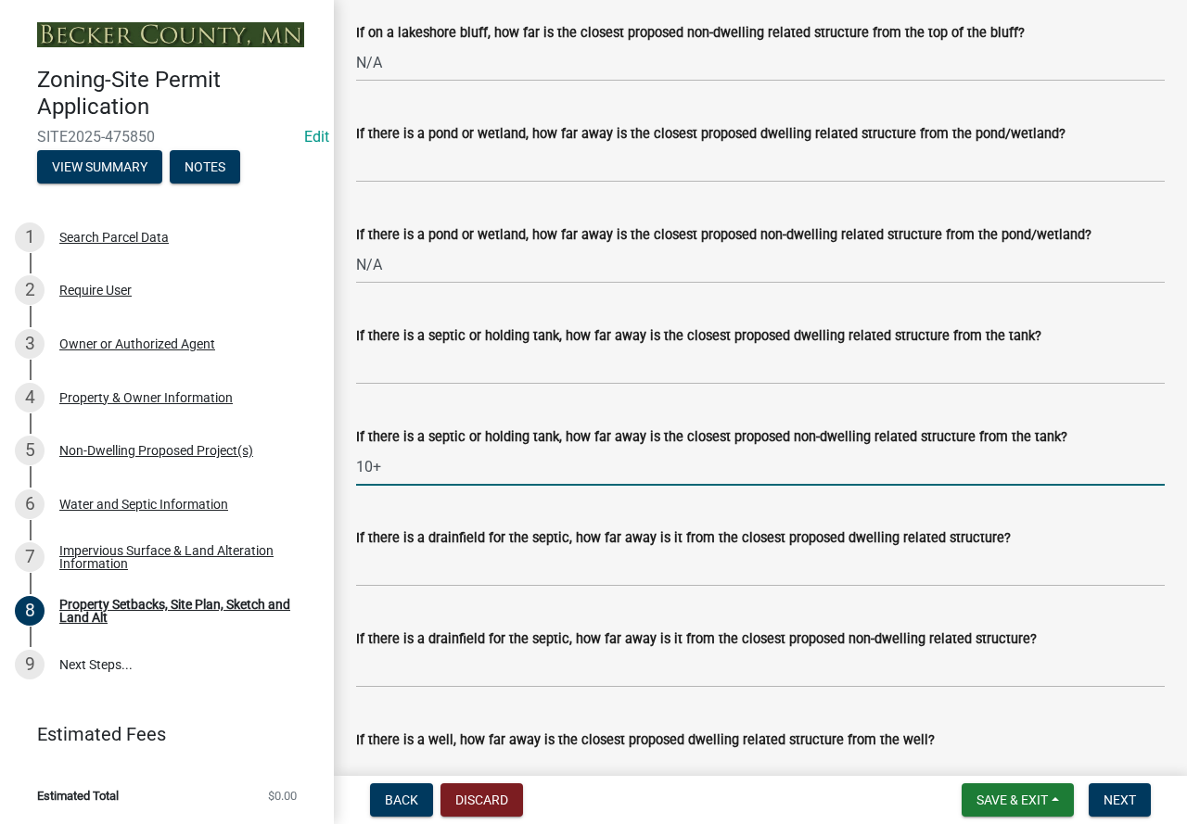
scroll to position [5099, 0]
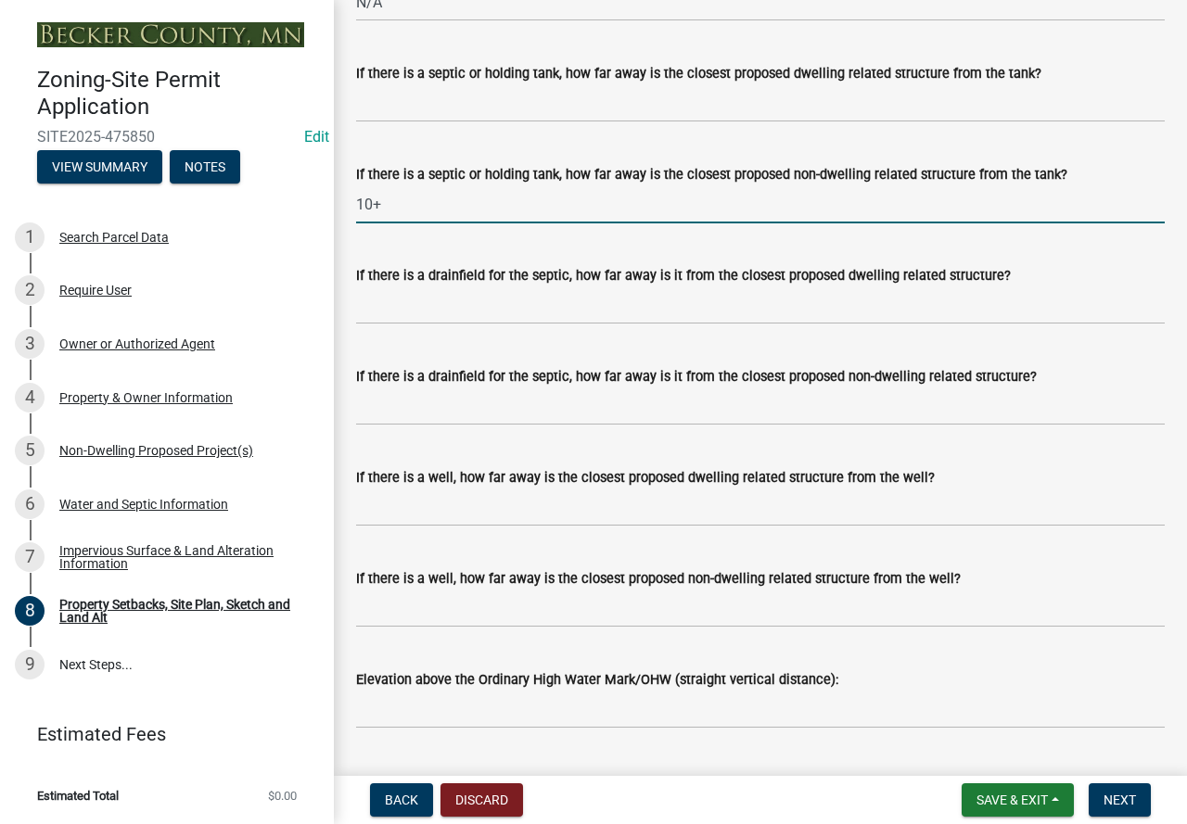
type input "10+"
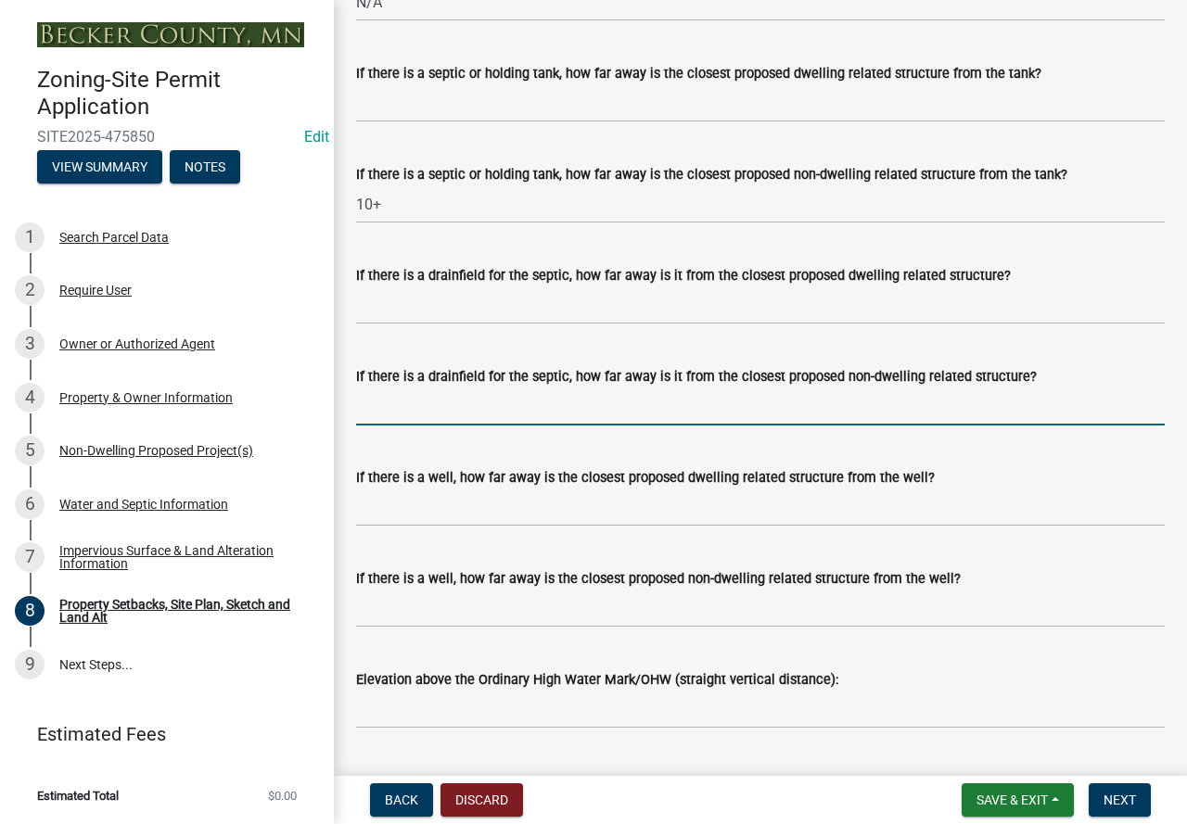
click at [432, 426] on input "If there is a drainfield for the septic, how far away is it from the closest pr…" at bounding box center [760, 407] width 808 height 38
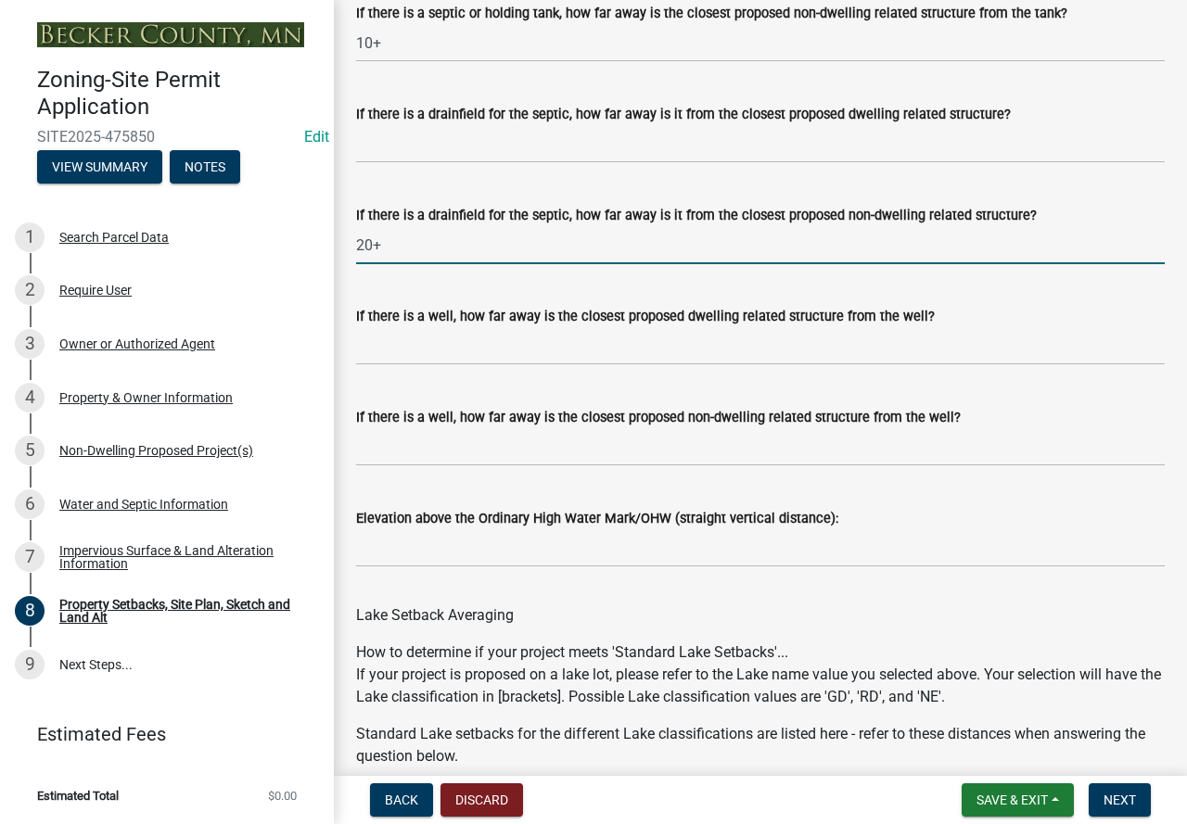
scroll to position [5285, 0]
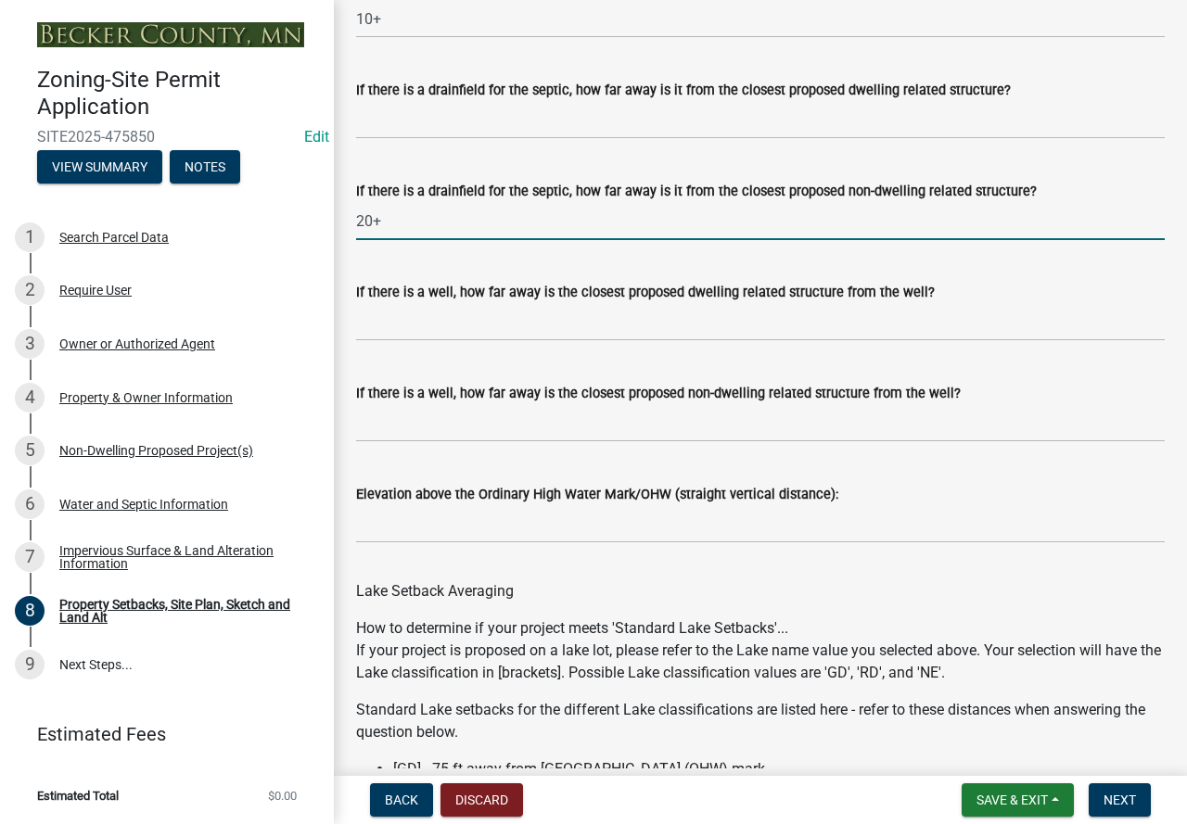
type input "20+"
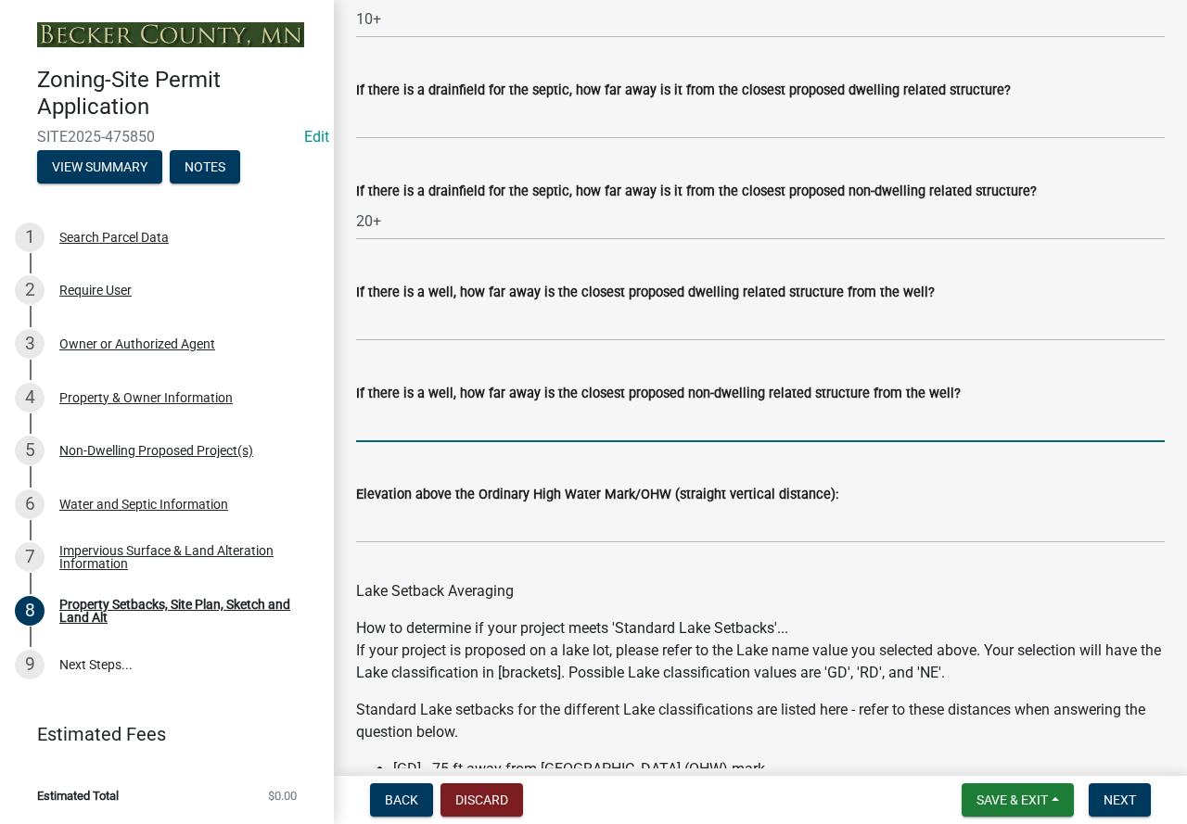
click at [426, 442] on input "If there is a well, how far away is the closest proposed non-dwelling related s…" at bounding box center [760, 423] width 808 height 38
type input "3+"
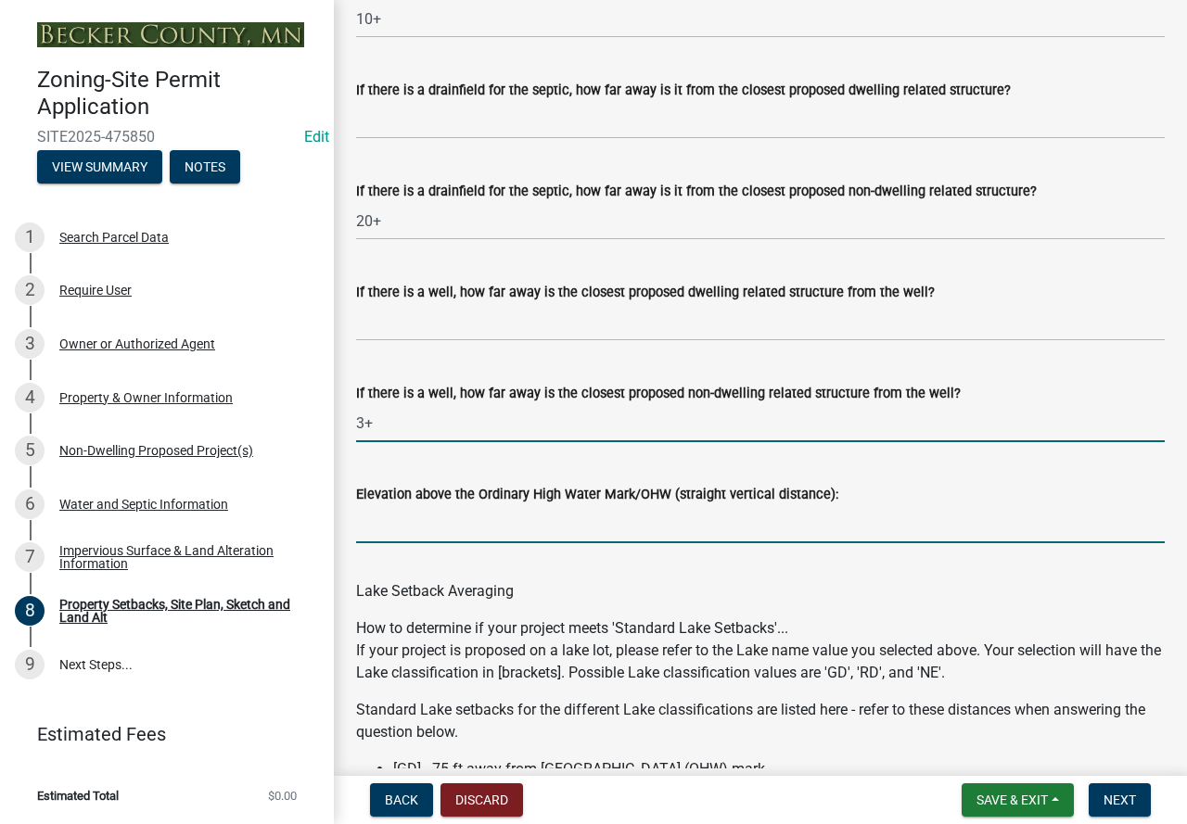
click at [413, 532] on input "Elevation above the Ordinary High Water Mark/OHW (straight vertical distance):" at bounding box center [760, 524] width 808 height 38
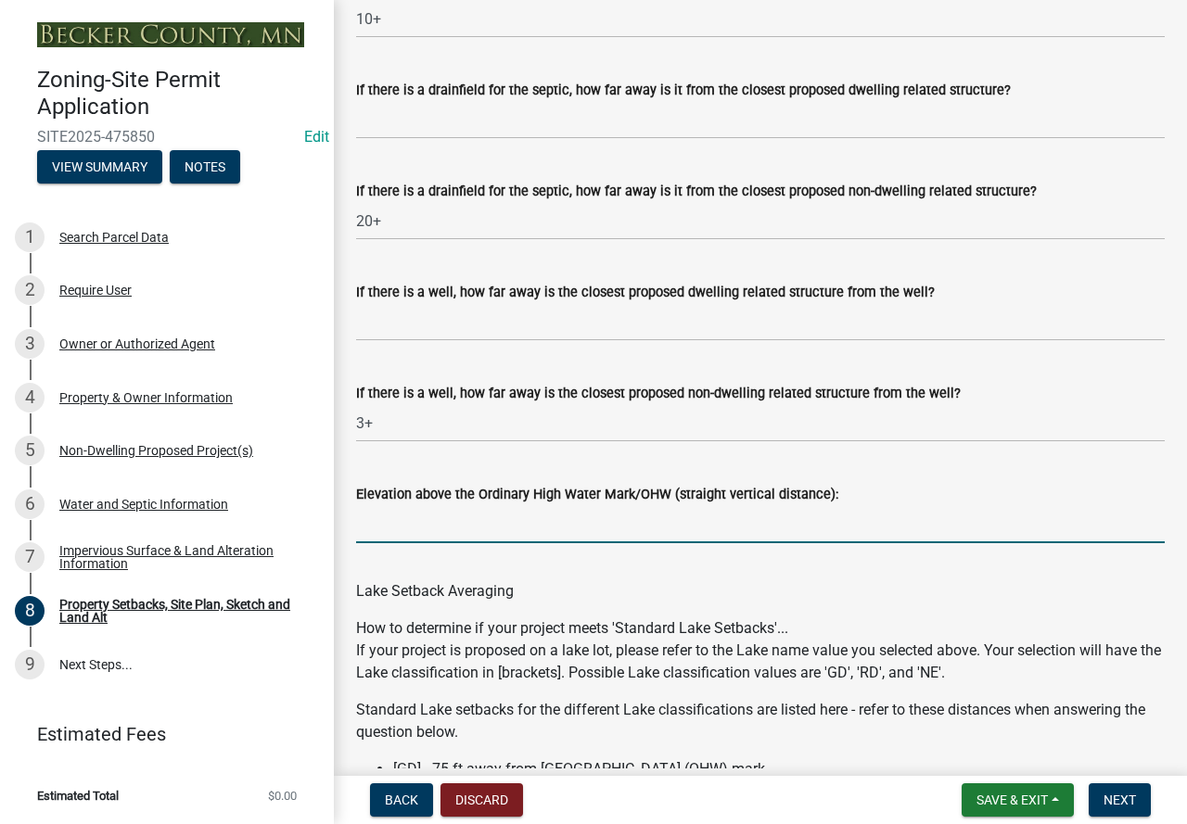
type input "N/A"
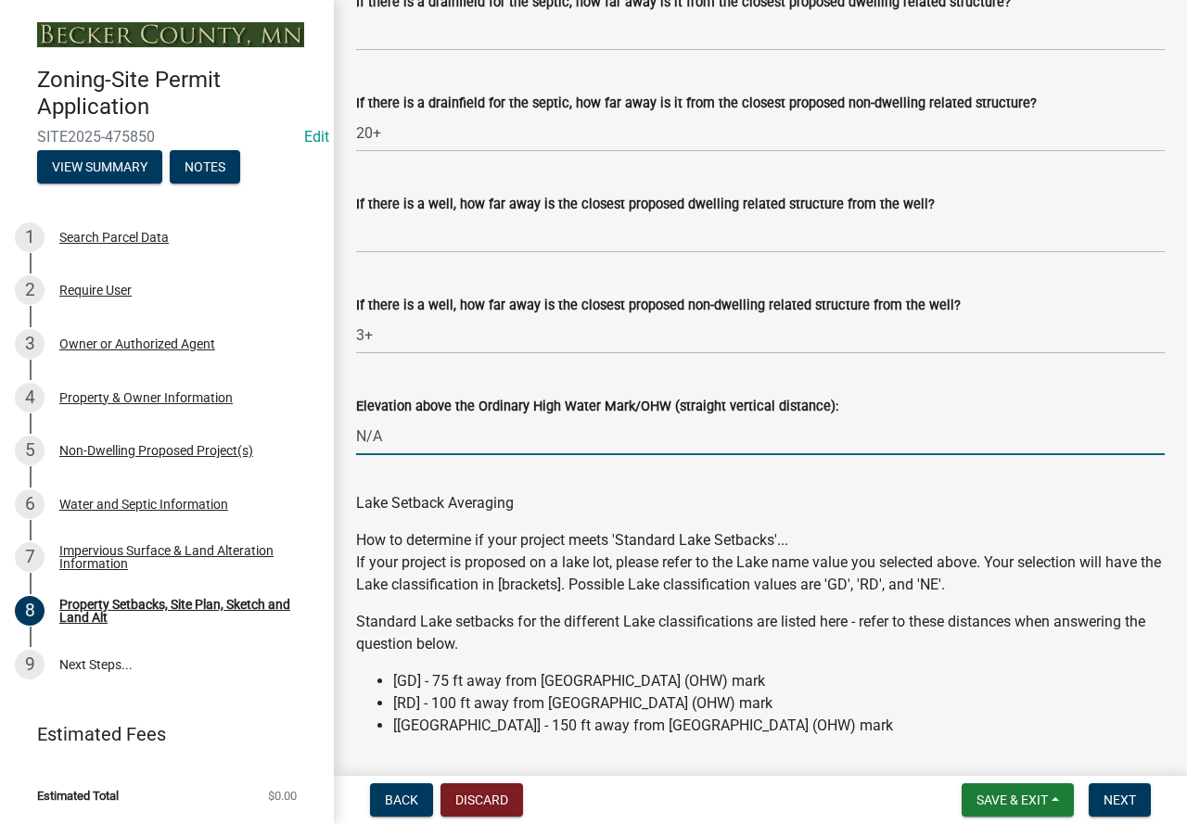
scroll to position [5585, 0]
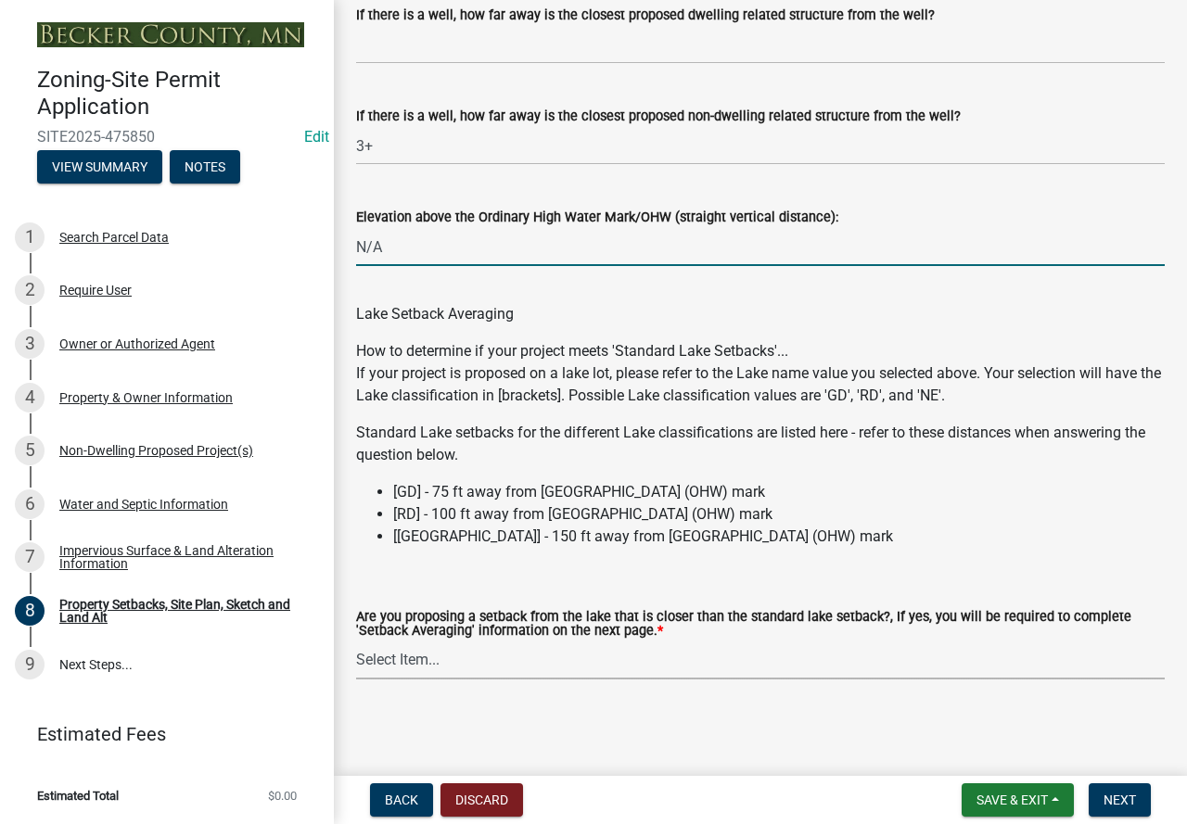
click at [449, 659] on select "Select Item... Yes No N/A" at bounding box center [760, 661] width 808 height 38
click at [356, 642] on select "Select Item... Yes No N/A" at bounding box center [760, 661] width 808 height 38
select select "4421853d-5e11-4b64-95ec-6c47066881cc"
click at [1113, 795] on span "Next" at bounding box center [1119, 800] width 32 height 15
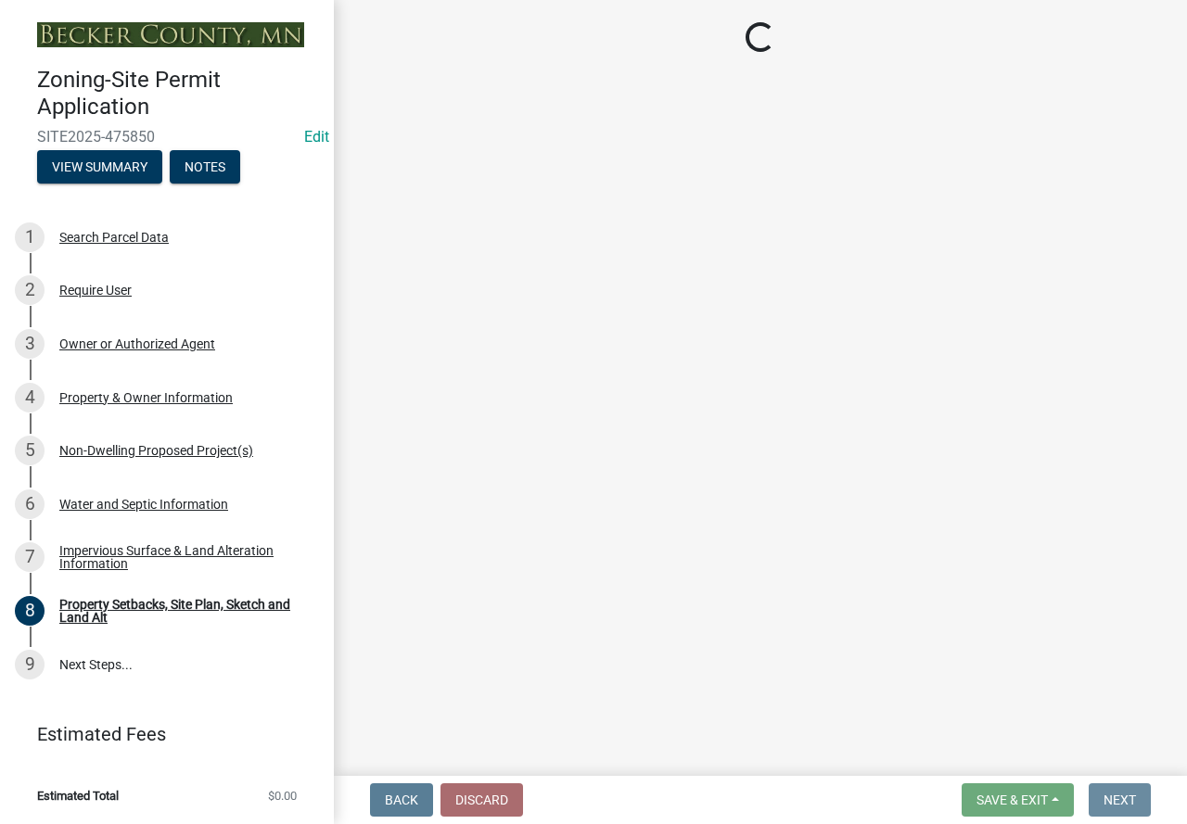
scroll to position [0, 0]
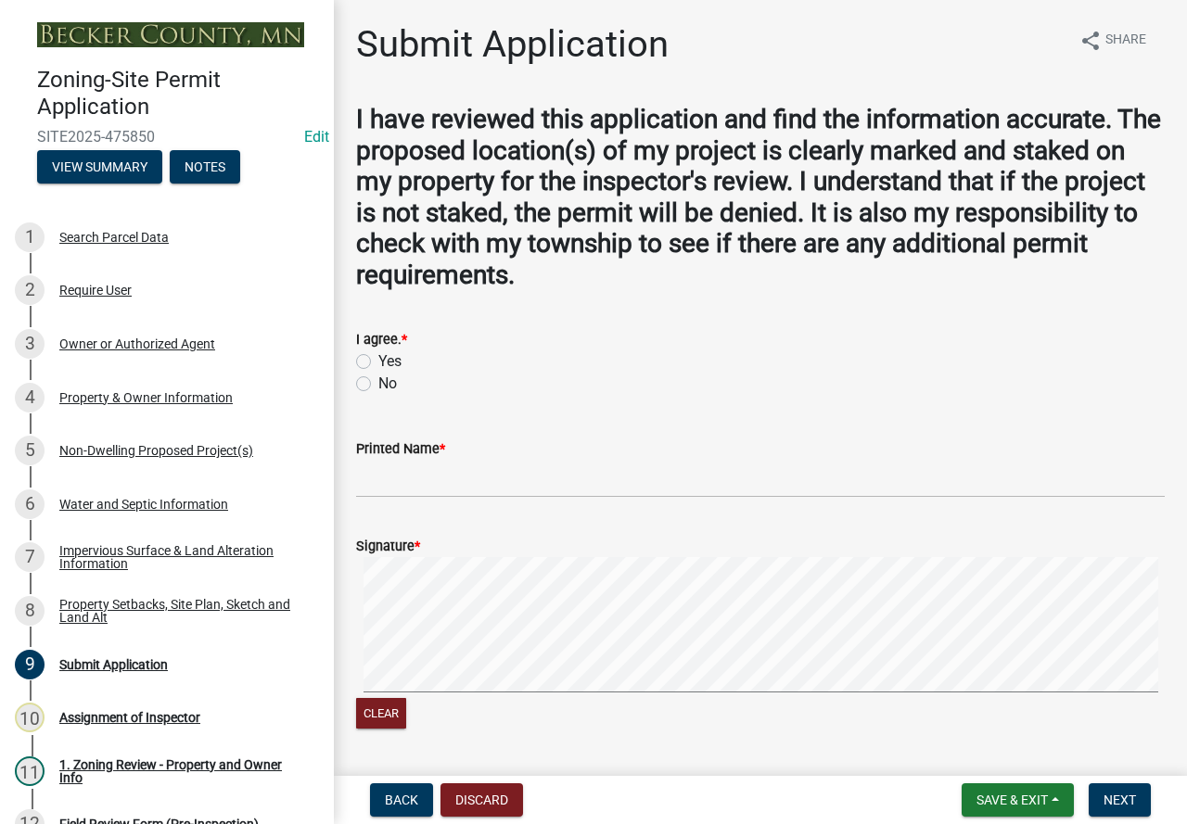
click at [378, 353] on label "Yes" at bounding box center [389, 361] width 23 height 22
click at [378, 353] on input "Yes" at bounding box center [384, 356] width 12 height 12
radio input "true"
click at [159, 401] on div "Property & Owner Information" at bounding box center [145, 397] width 173 height 13
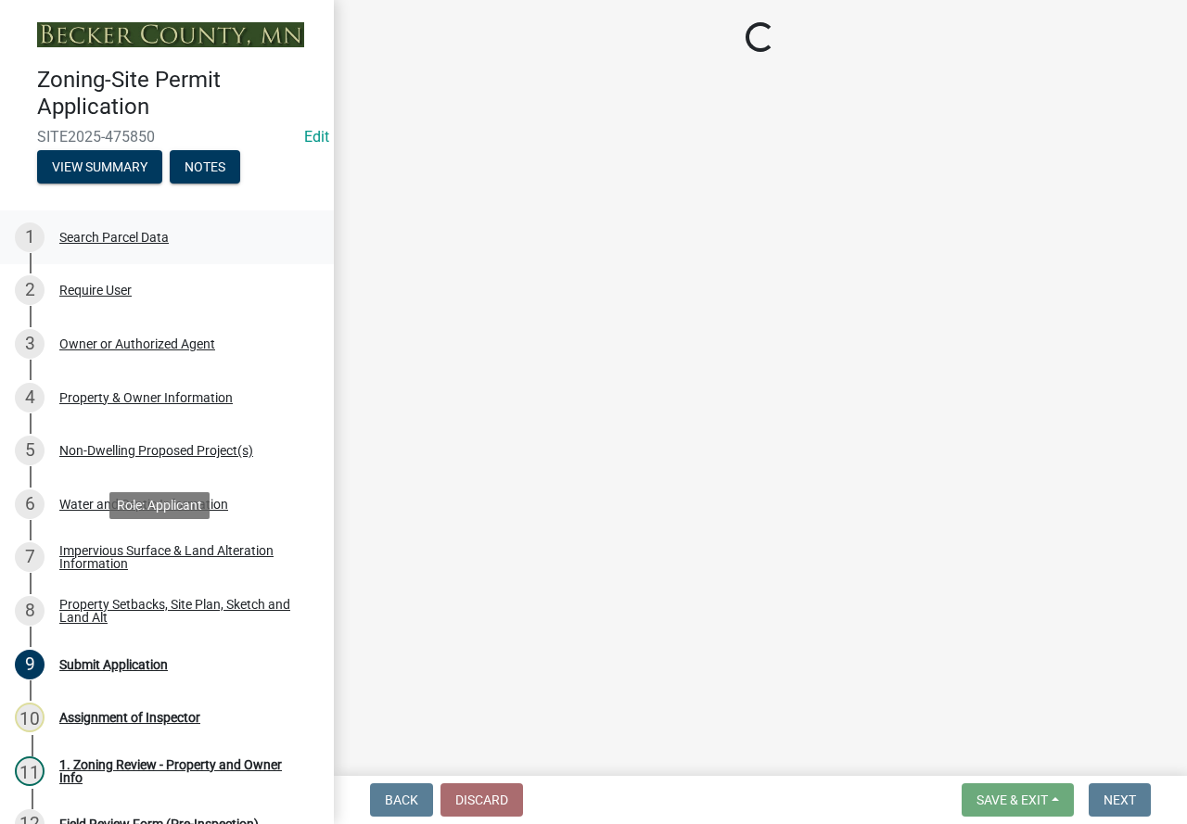
select select "a752e4d6-14bd-4f0f-bfe8-5b67ead45659"
select select "a90f6895-077c-41e8-915f-beab6623b959"
select select "fcf6d223-6c57-4dc5-b63a-a94704169022"
select select "5a5634ed-f11e-4c7b-90e1-096e6cfd17b9"
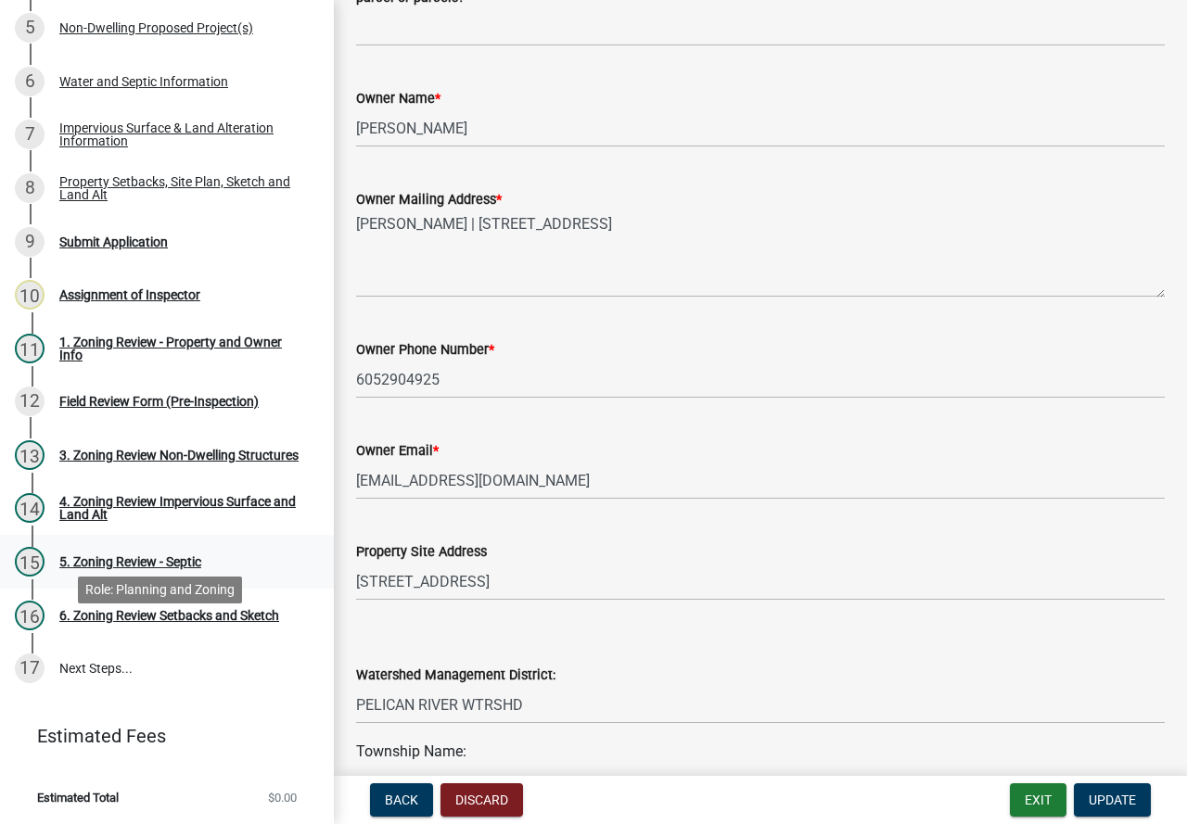
scroll to position [425, 0]
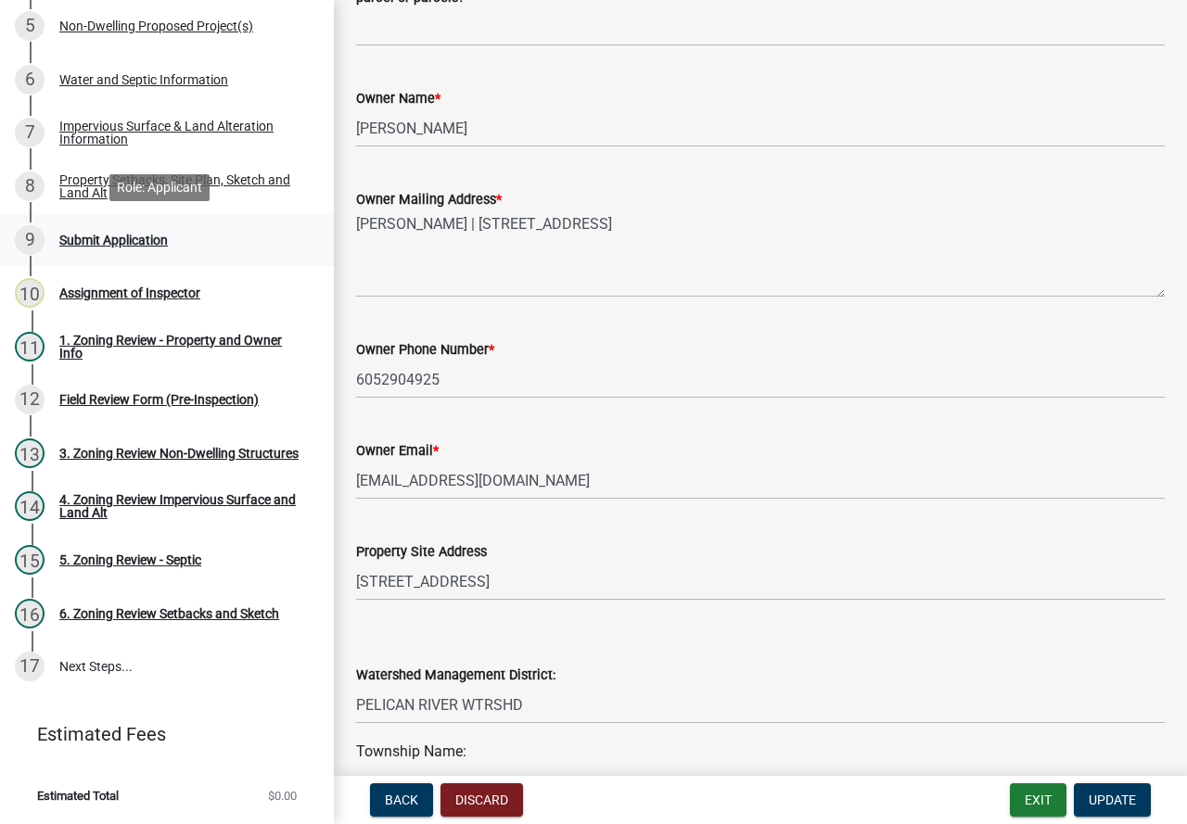
click at [123, 236] on div "Submit Application" at bounding box center [113, 240] width 108 height 13
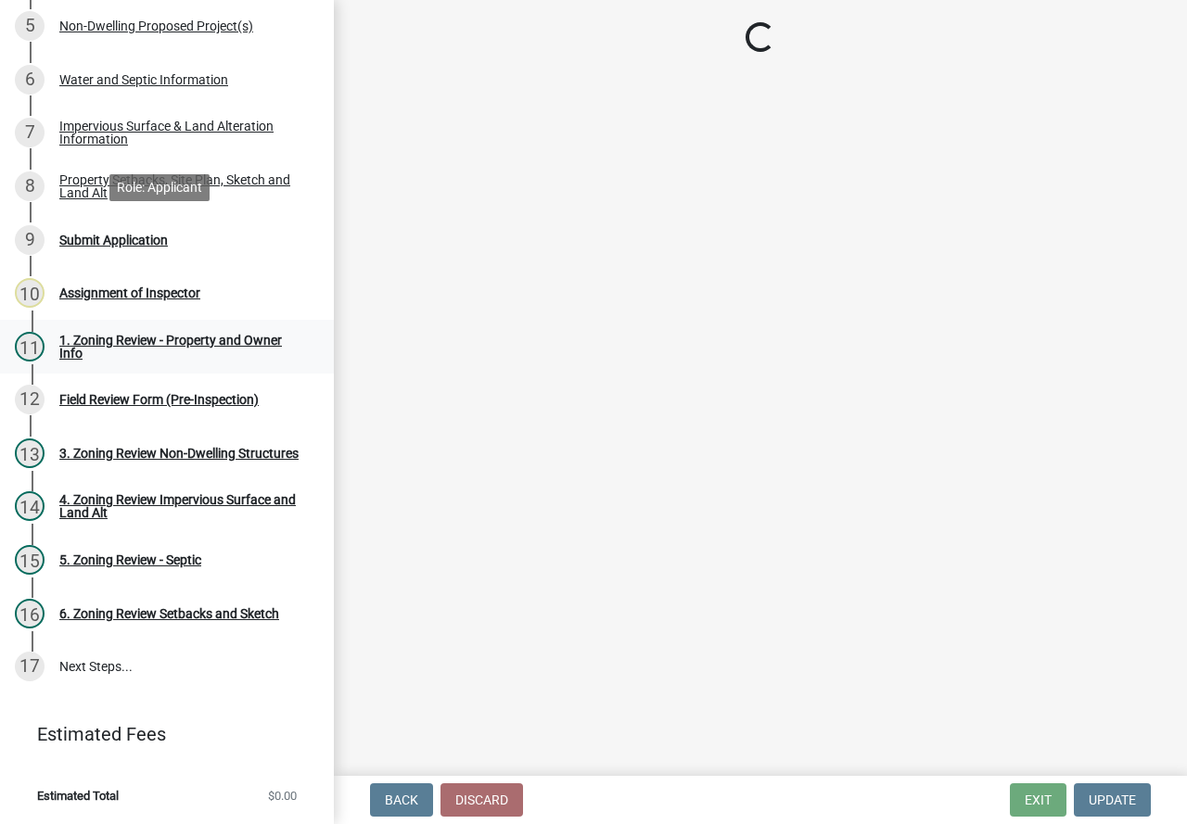
scroll to position [0, 0]
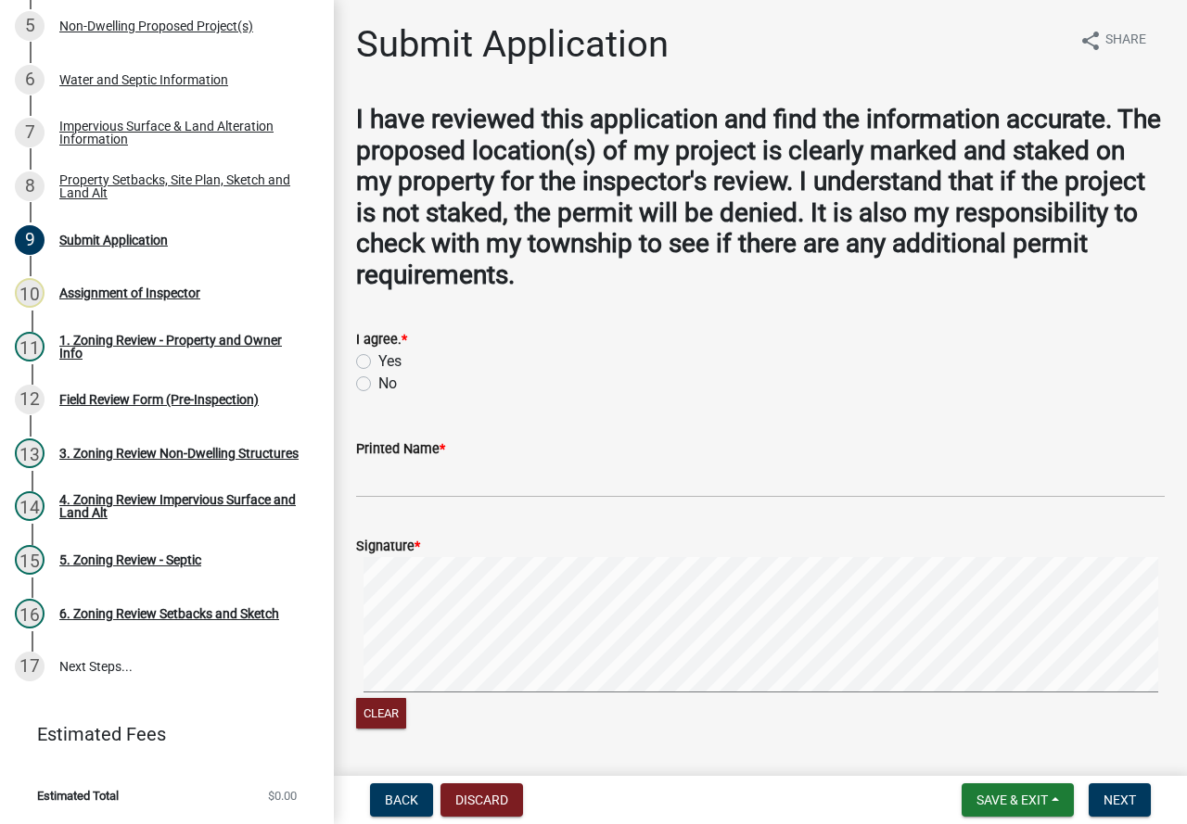
click at [378, 360] on label "Yes" at bounding box center [389, 361] width 23 height 22
click at [378, 360] on input "Yes" at bounding box center [384, 356] width 12 height 12
radio input "true"
click at [383, 475] on input "Printed Name *" at bounding box center [760, 479] width 808 height 38
type input "t"
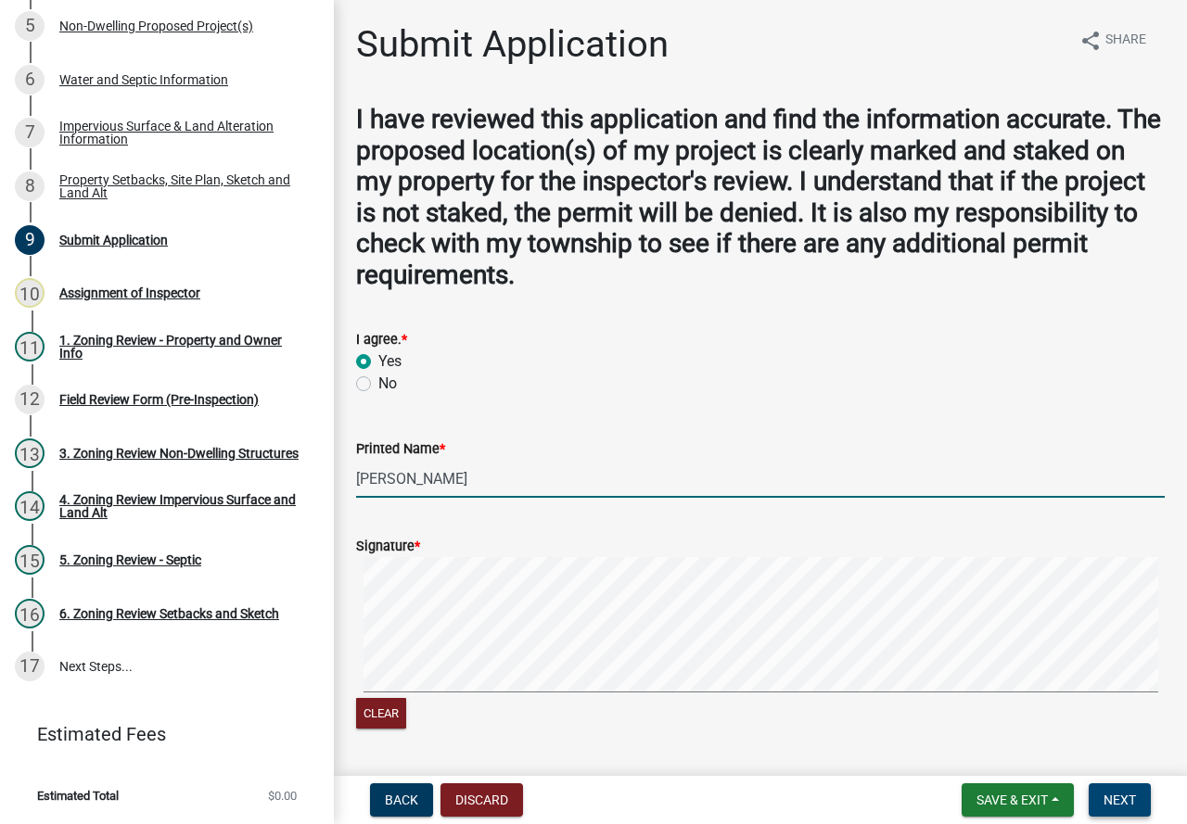
type input "[PERSON_NAME]"
click at [1101, 793] on button "Next" at bounding box center [1119, 799] width 62 height 33
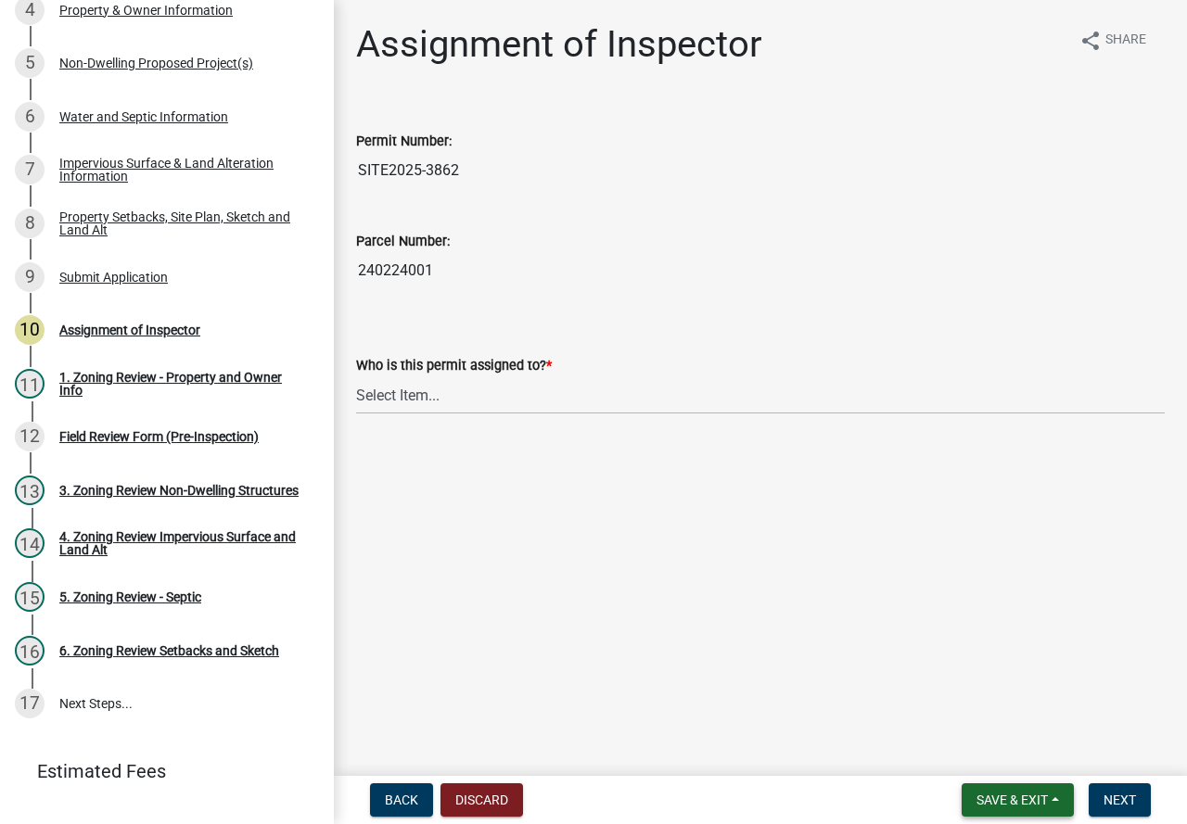
scroll to position [462, 0]
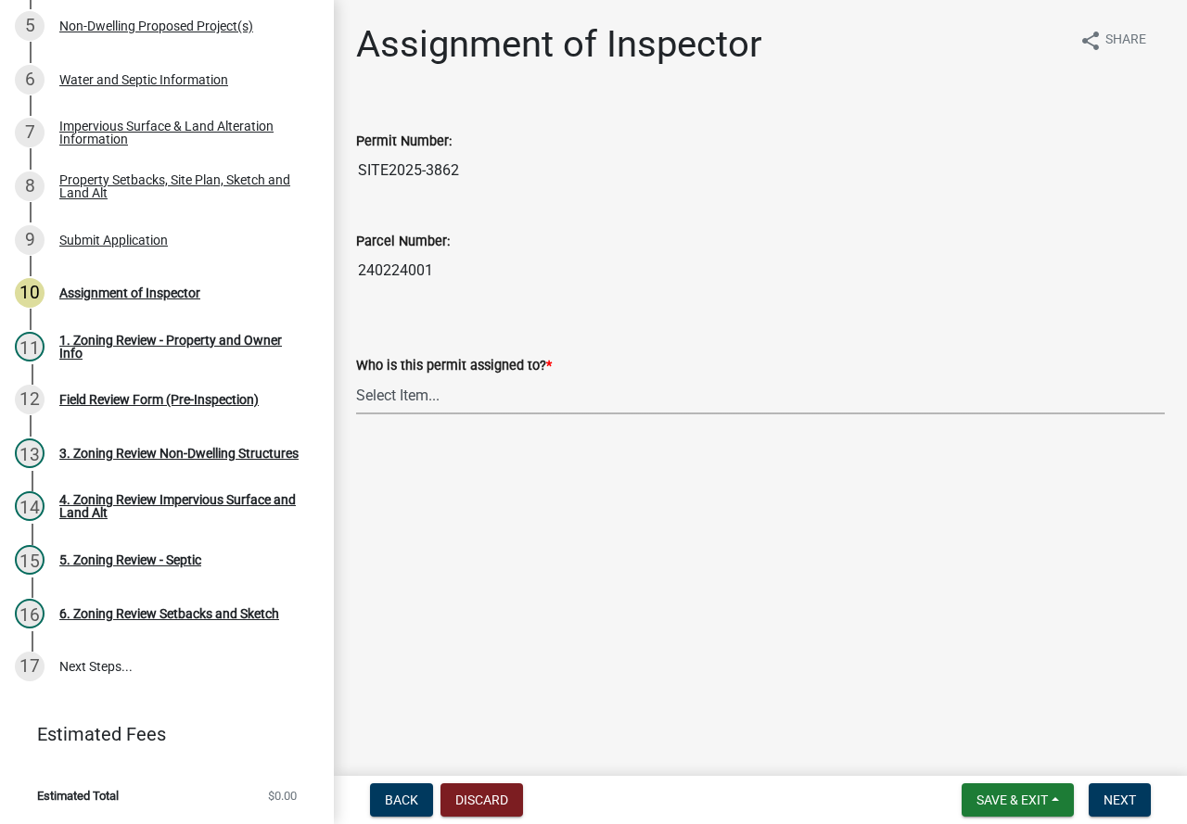
click at [461, 389] on select "Select Item... [PERSON_NAME] [PERSON_NAME] [PERSON_NAME] [PERSON_NAME] [PERSON_…" at bounding box center [760, 395] width 808 height 38
click at [356, 376] on select "Select Item... [PERSON_NAME] [PERSON_NAME] [PERSON_NAME] [PERSON_NAME] [PERSON_…" at bounding box center [760, 395] width 808 height 38
select select "c0b6e50c-983d-48c1-a910-e8bd43c13b77"
click at [1107, 800] on span "Next" at bounding box center [1119, 800] width 32 height 15
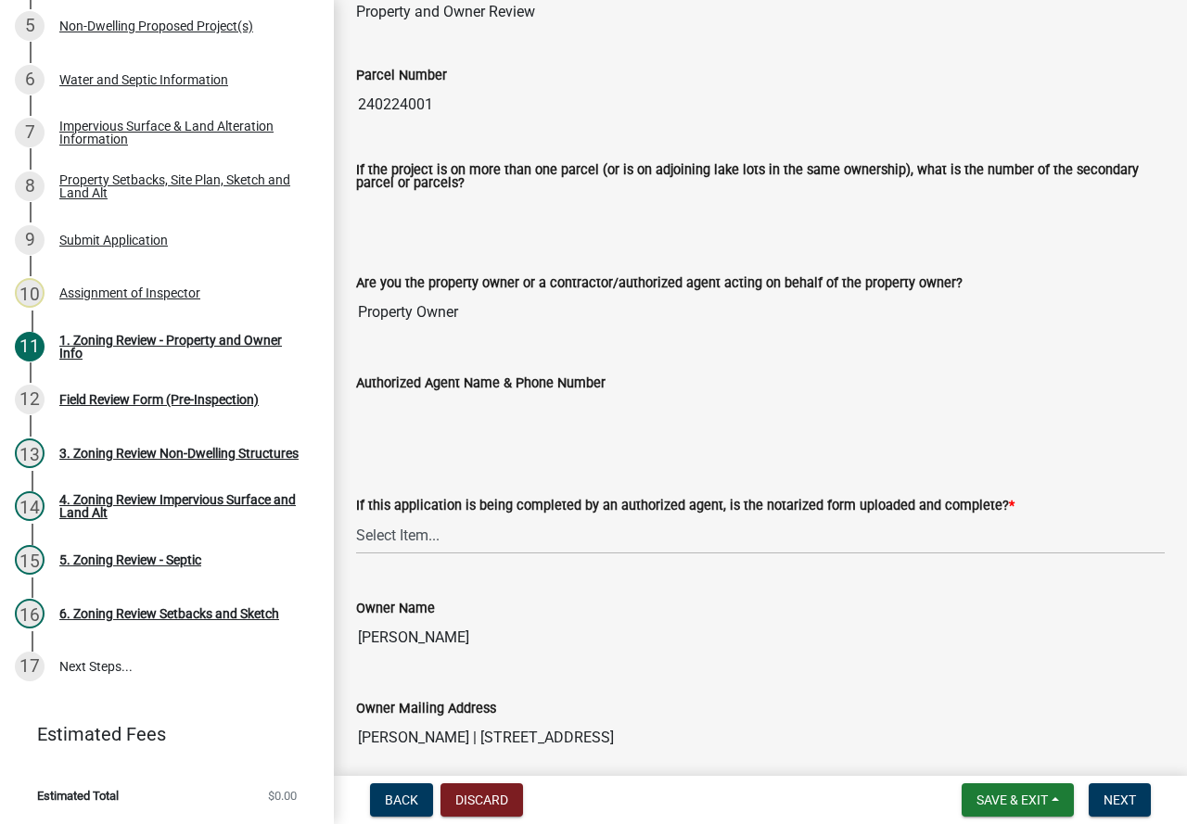
scroll to position [185, 0]
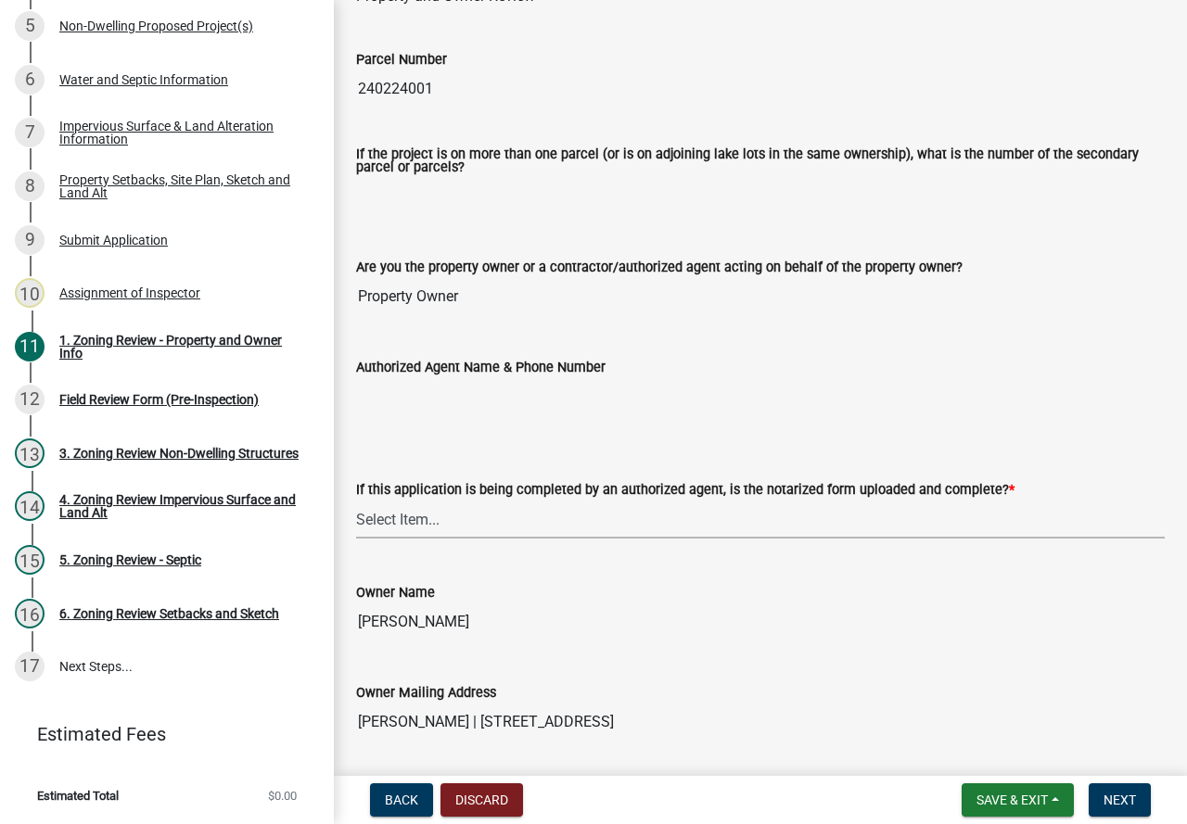
drag, startPoint x: 499, startPoint y: 504, endPoint x: 505, endPoint y: 532, distance: 28.6
click at [499, 504] on select "Select Item... Yes No N/A" at bounding box center [760, 520] width 808 height 38
click at [356, 502] on select "Select Item... Yes No N/A" at bounding box center [760, 520] width 808 height 38
select select "b279cdb4-a9c7-4e65-a8bd-797316f5be14"
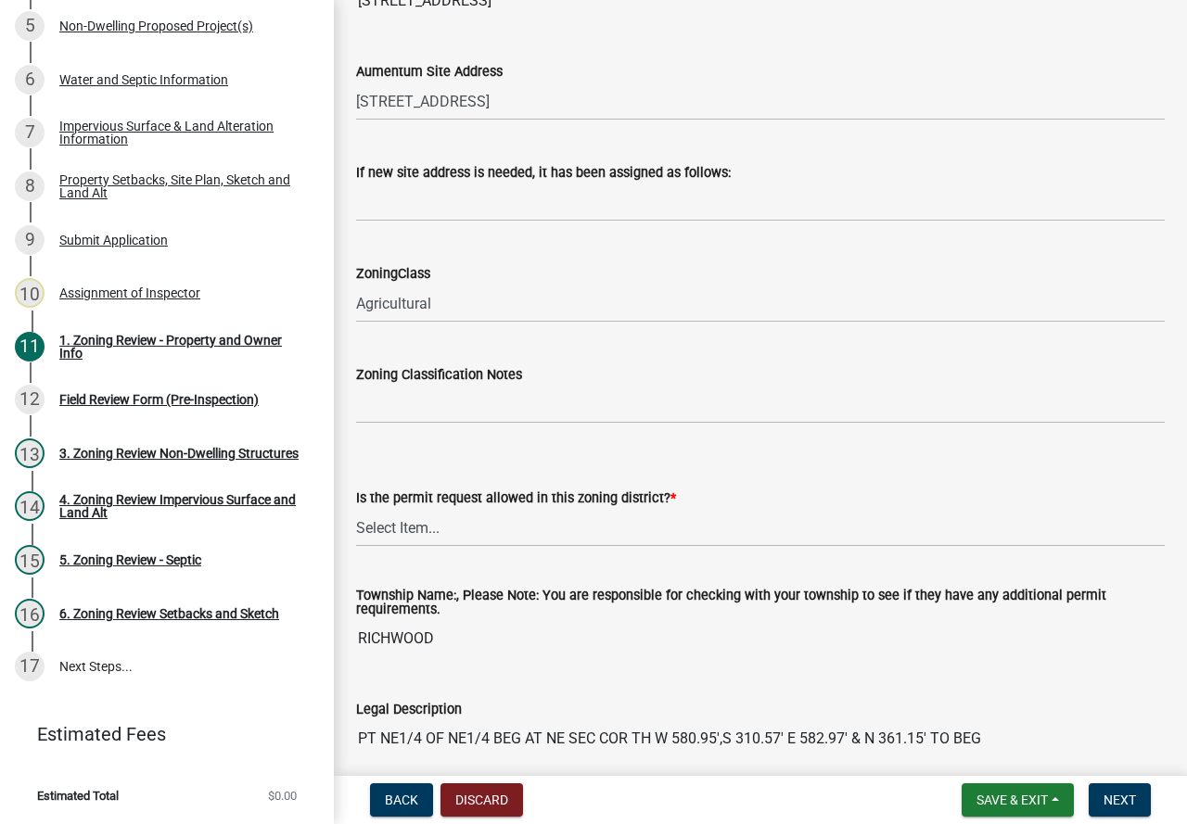
scroll to position [1113, 0]
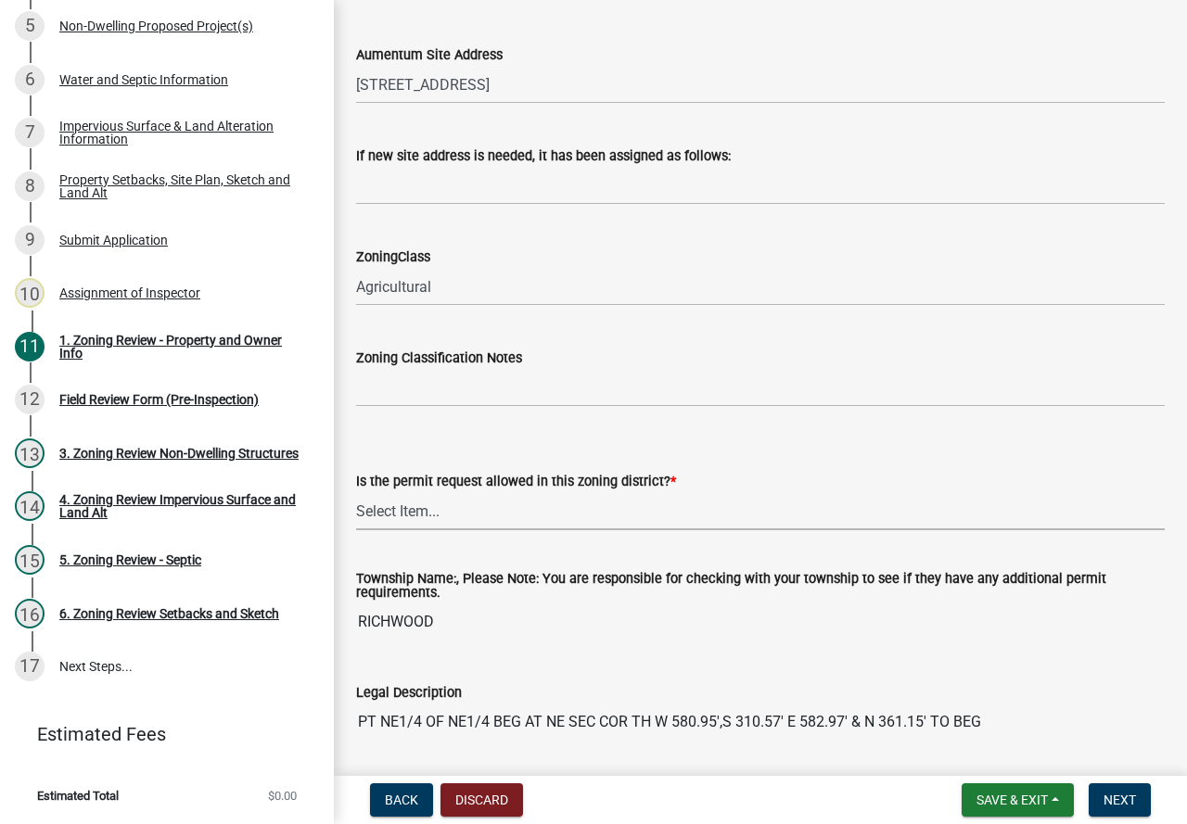
click at [483, 512] on select "Select Item... Yes No" at bounding box center [760, 511] width 808 height 38
click at [356, 493] on select "Select Item... Yes No" at bounding box center [760, 511] width 808 height 38
select select "b4f32c46-6248-4748-b47c-fa4933858724"
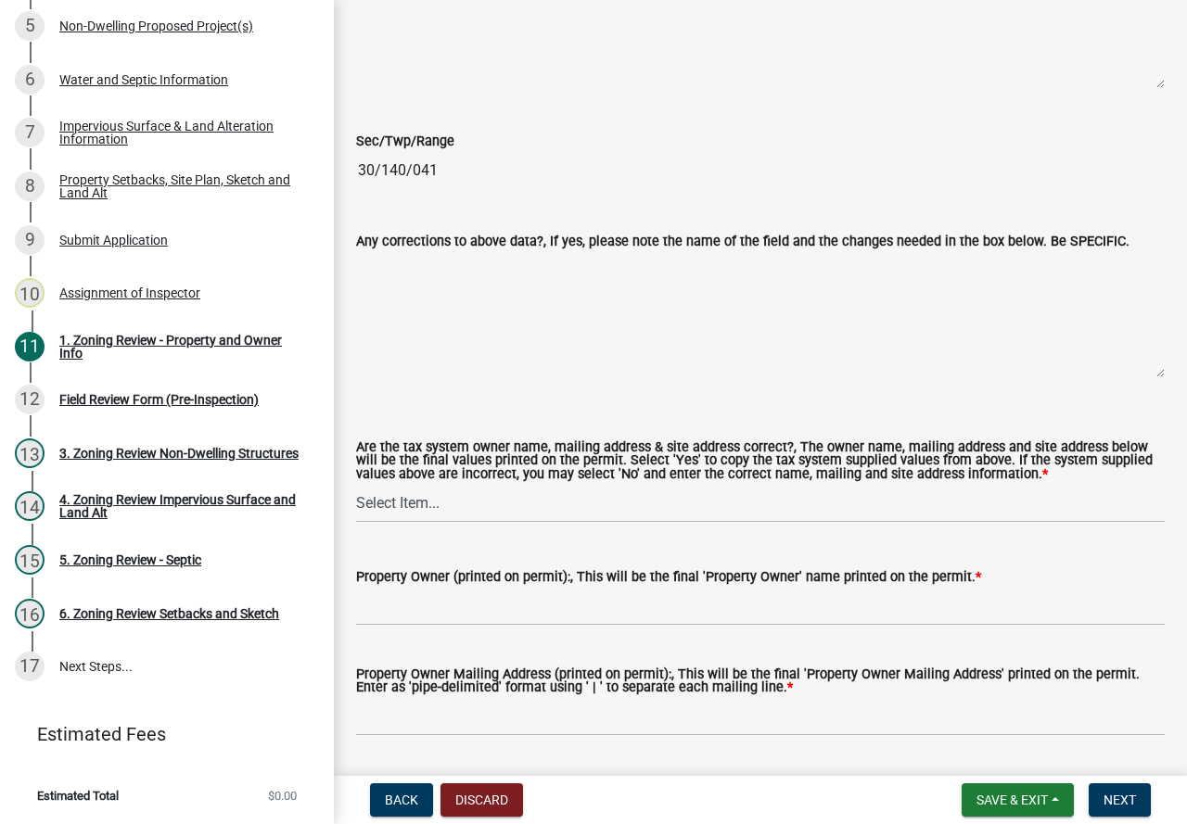
scroll to position [1854, 0]
click at [458, 521] on select "Select Item... Yes No" at bounding box center [760, 503] width 808 height 38
click at [356, 486] on select "Select Item... Yes No" at bounding box center [760, 503] width 808 height 38
select select "ab6c2257-4786-48e5-86d0-1194833f57c8"
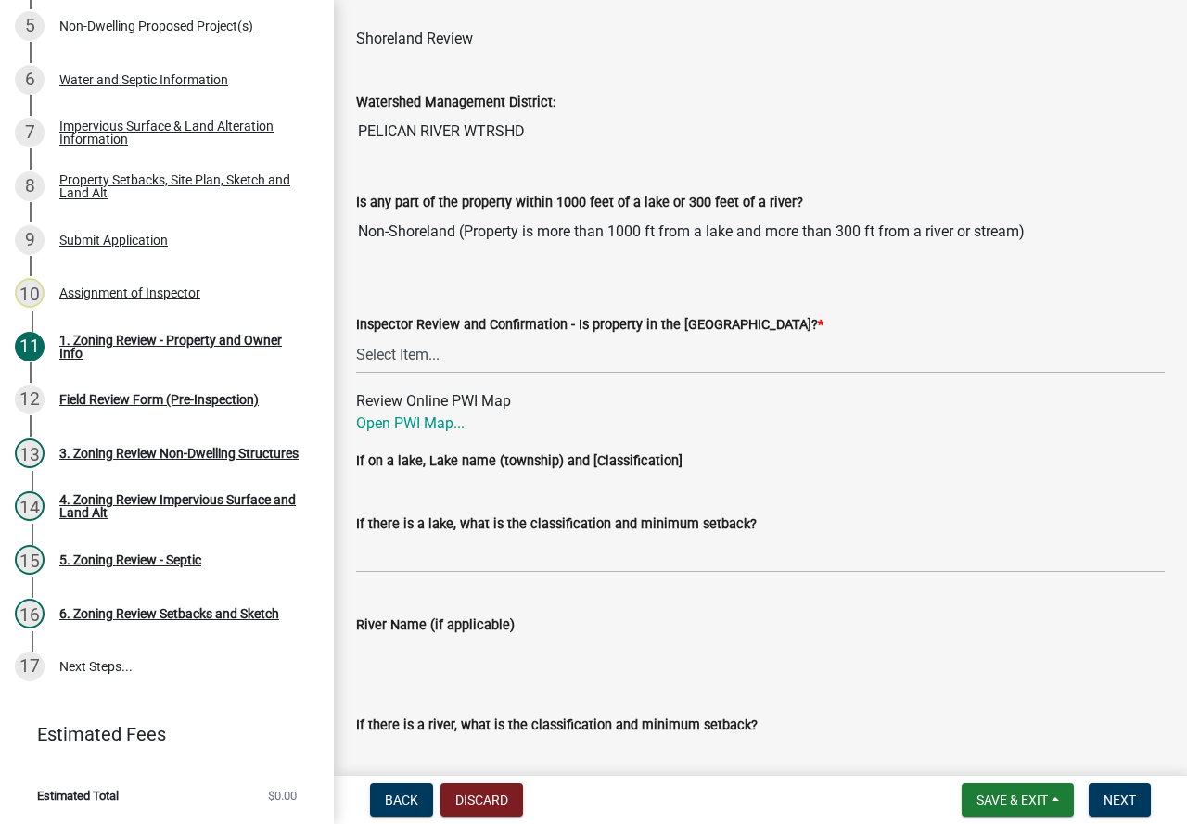
scroll to position [2874, 0]
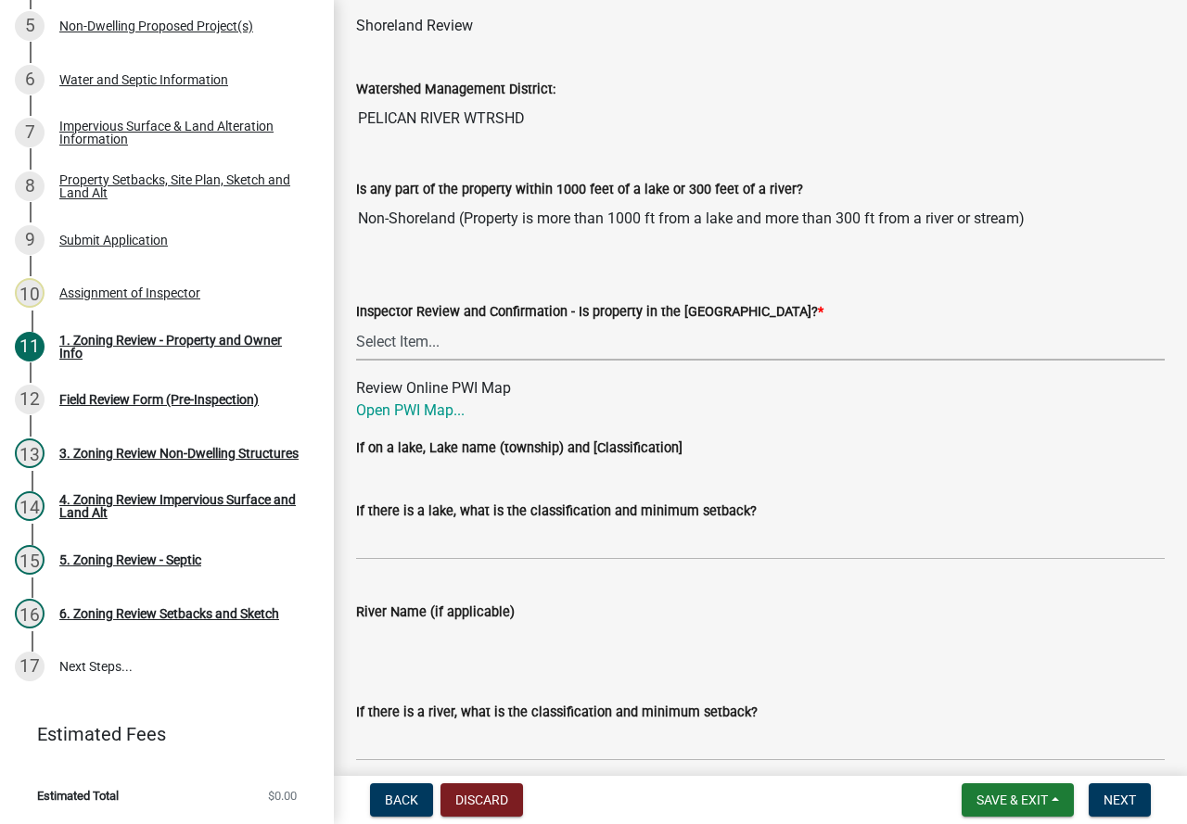
drag, startPoint x: 544, startPoint y: 354, endPoint x: 553, endPoint y: 359, distance: 9.5
click at [552, 357] on select "Select Item... Within [GEOGRAPHIC_DATA] (SD) Not in [GEOGRAPHIC_DATA] (NOTSL)" at bounding box center [760, 342] width 808 height 38
click at [356, 327] on select "Select Item... Within [GEOGRAPHIC_DATA] (SD) Not in [GEOGRAPHIC_DATA] (NOTSL)" at bounding box center [760, 342] width 808 height 38
select select "e1f6b8d3-daec-4023-803a-68e50f8a9a47"
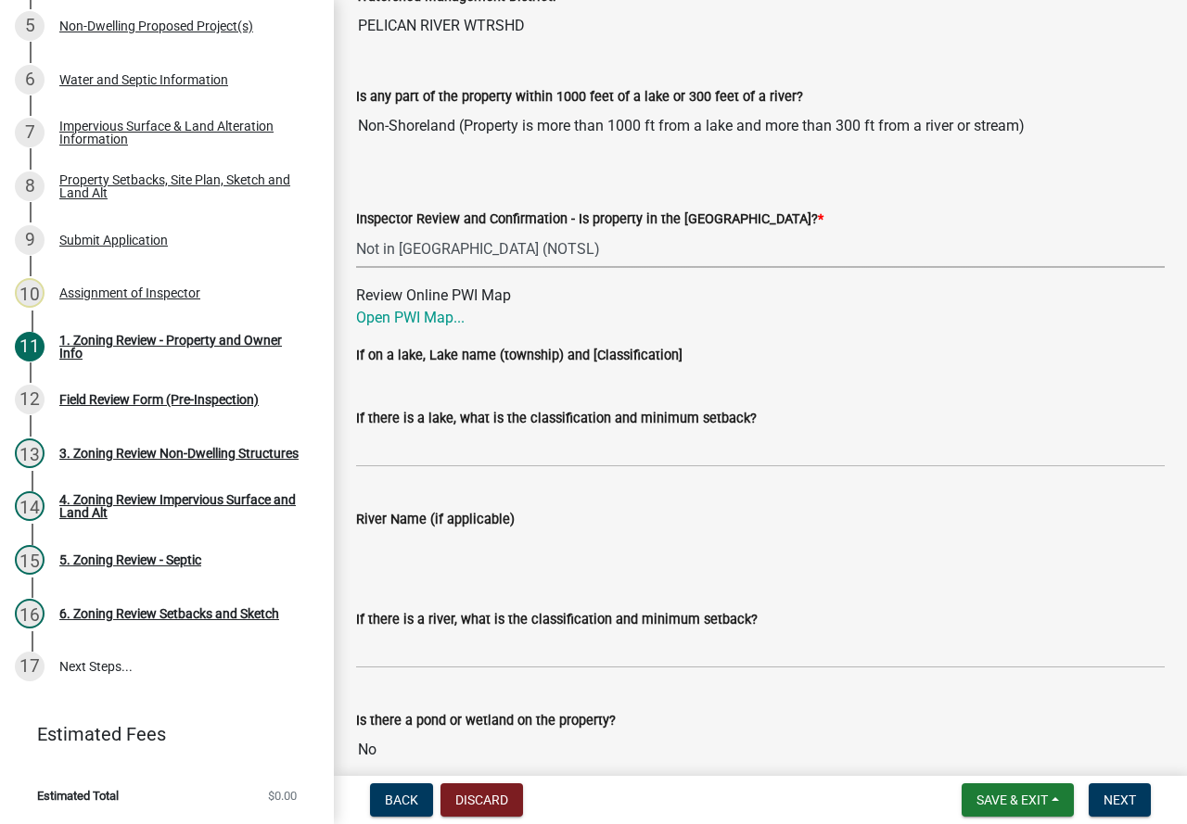
scroll to position [3059, 0]
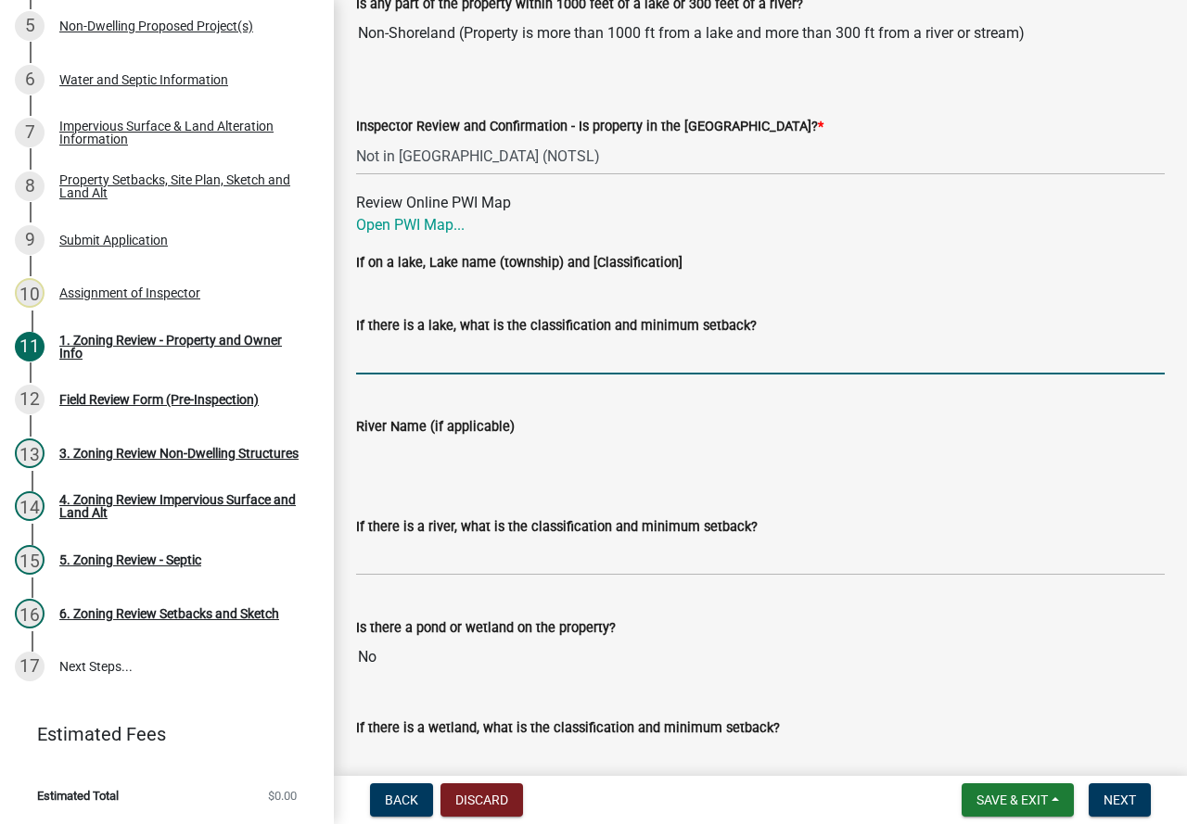
click at [505, 375] on input "If there is a lake, what is the classification and minimum setback?" at bounding box center [760, 356] width 808 height 38
type input "N/A"
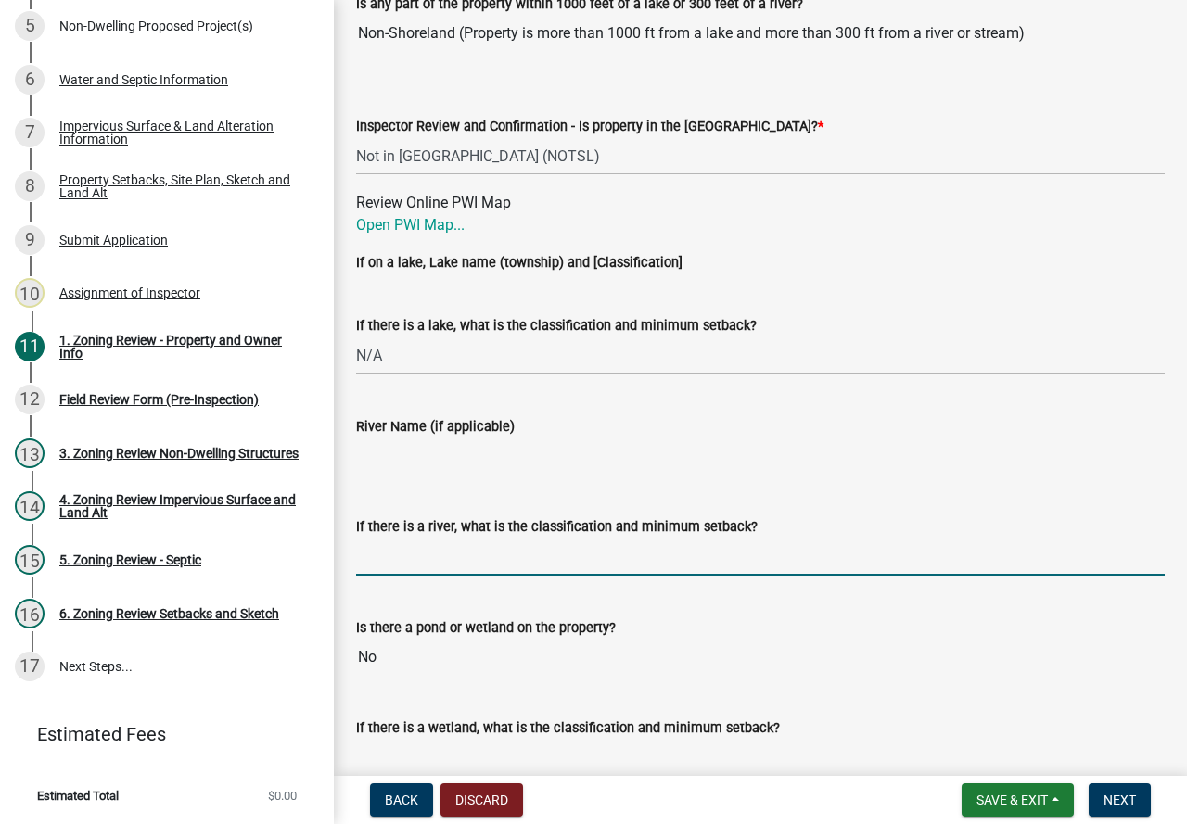
click at [472, 556] on input "If there is a river, what is the classification and minimum setback?" at bounding box center [760, 557] width 808 height 38
type input "N/A"
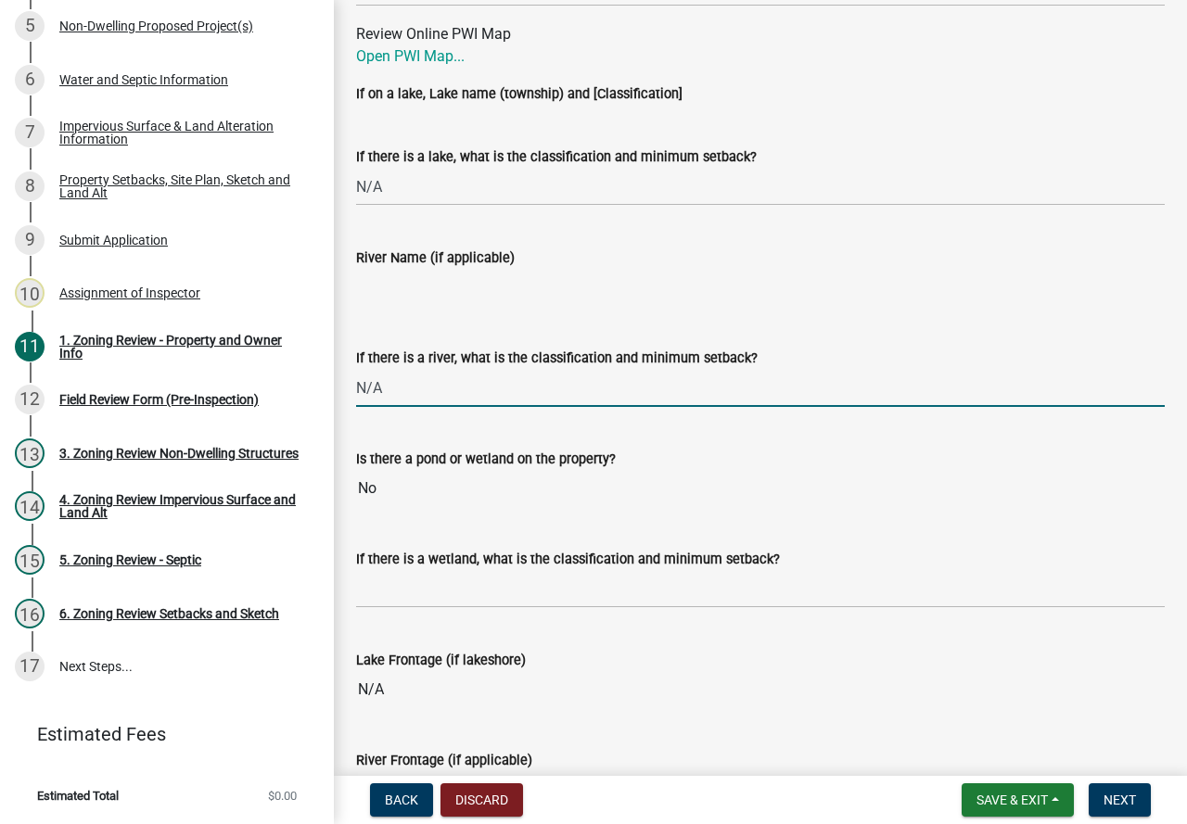
scroll to position [3245, 0]
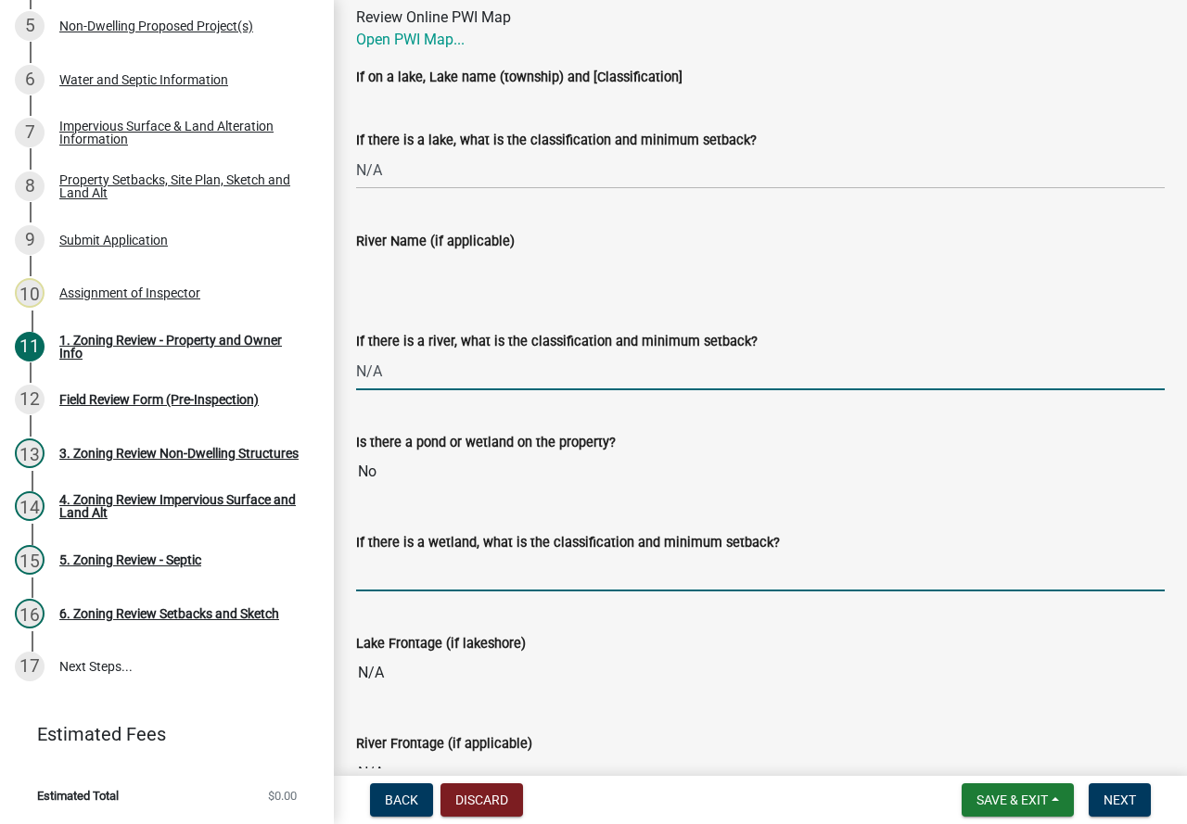
click at [449, 570] on input "If there is a wetland, what is the classification and minimum setback?" at bounding box center [760, 572] width 808 height 38
type input "N/A"
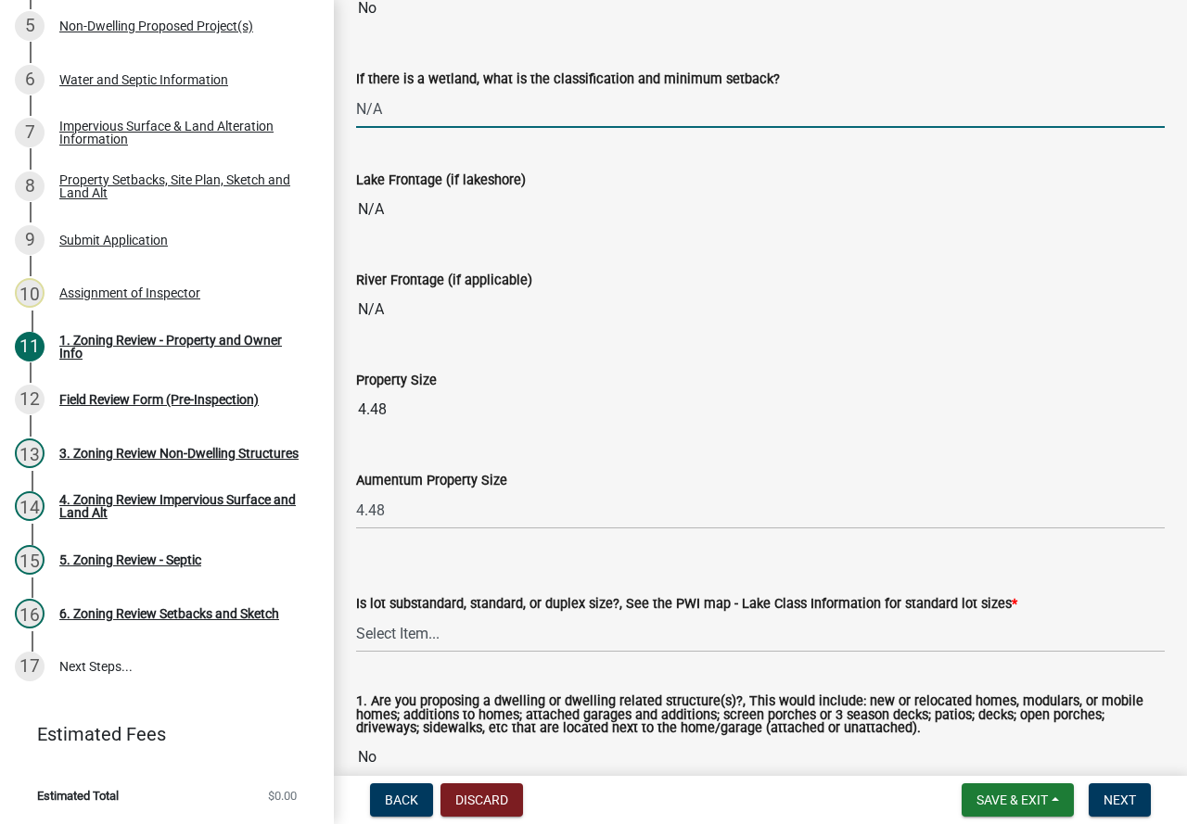
scroll to position [3801, 0]
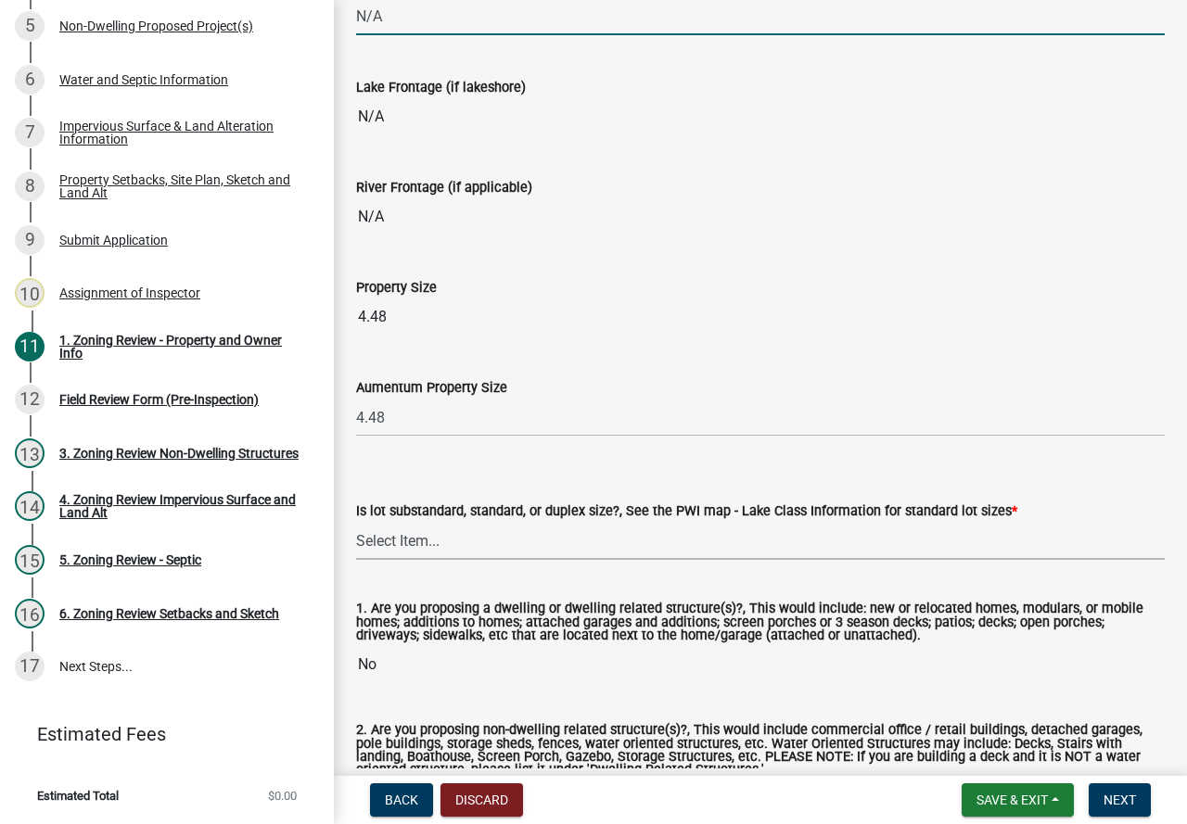
click at [437, 547] on select "Select Item... Non-Riparian and not back lot Substandard Non-Riparian Backlot S…" at bounding box center [760, 541] width 808 height 38
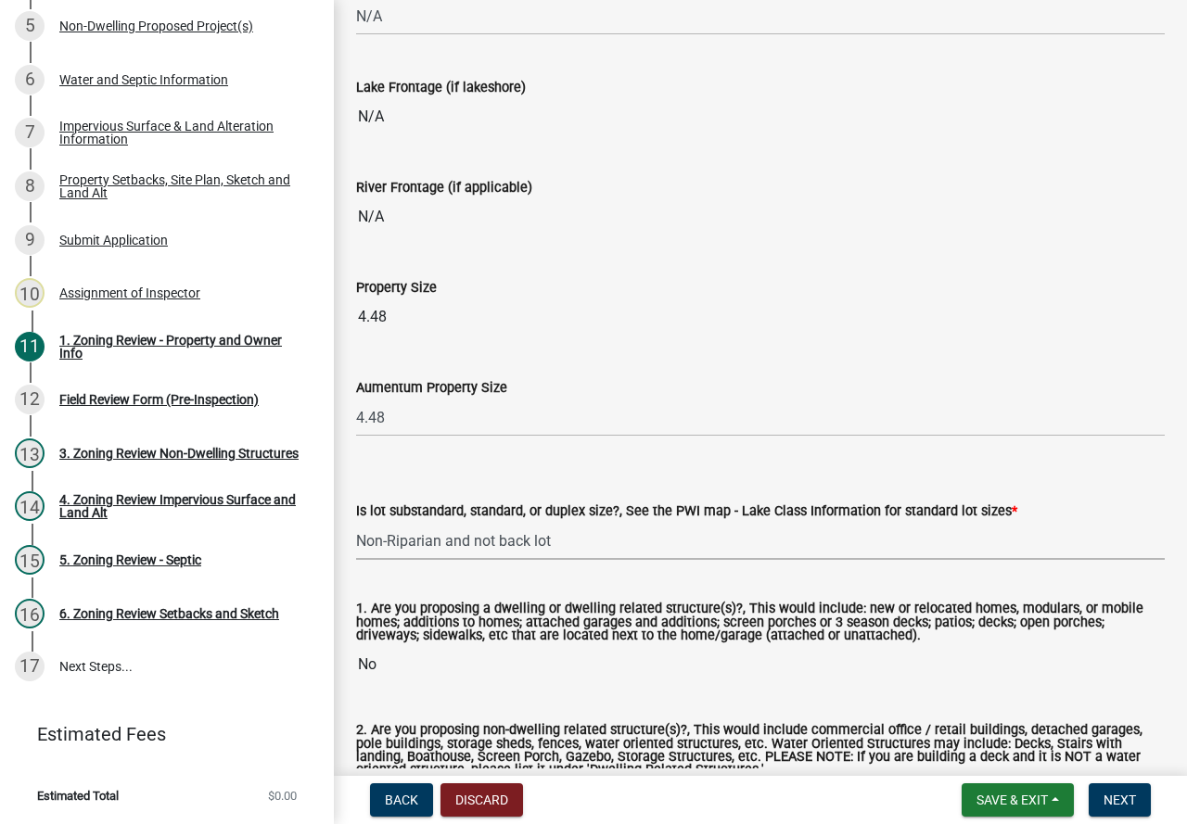
click at [356, 527] on select "Select Item... Non-Riparian and not back lot Substandard Non-Riparian Backlot S…" at bounding box center [760, 541] width 808 height 38
select select "d94a228a-13b2-461d-ba2b-a9964ed903a2"
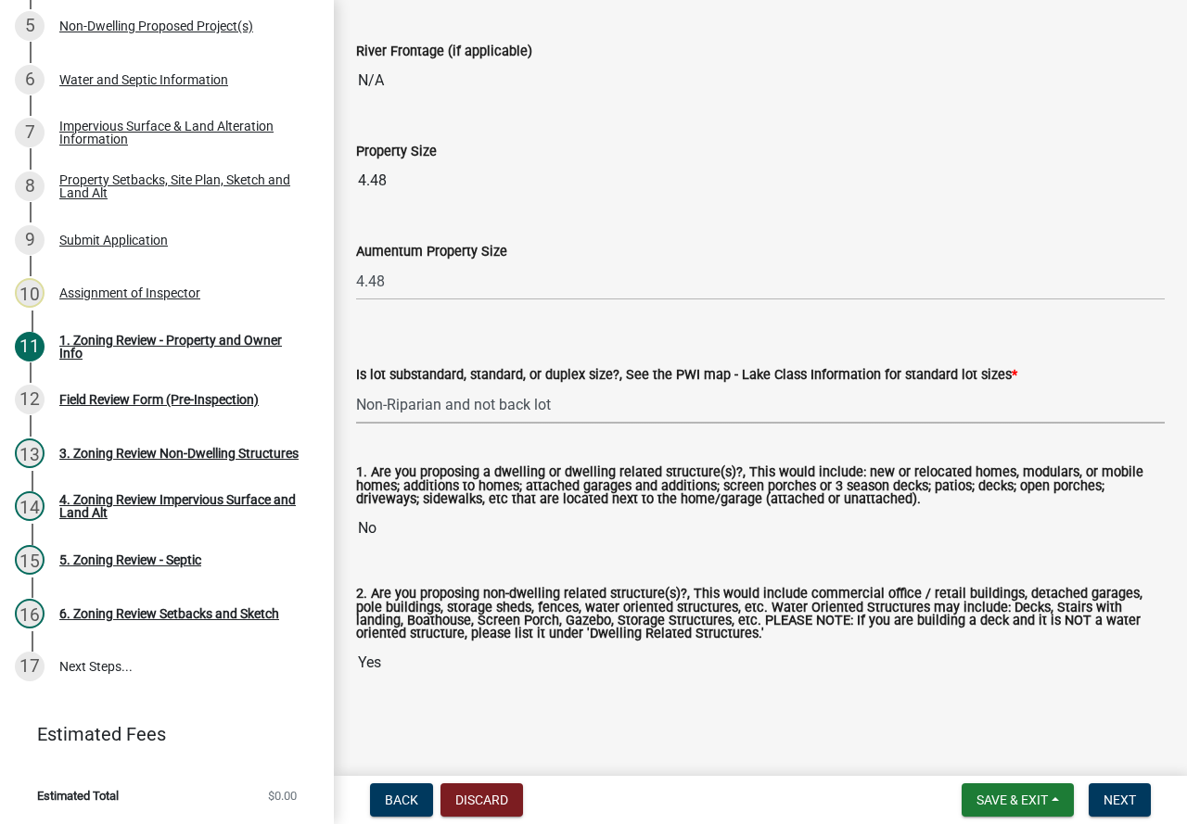
scroll to position [3944, 0]
click at [1089, 802] on button "Next" at bounding box center [1119, 799] width 62 height 33
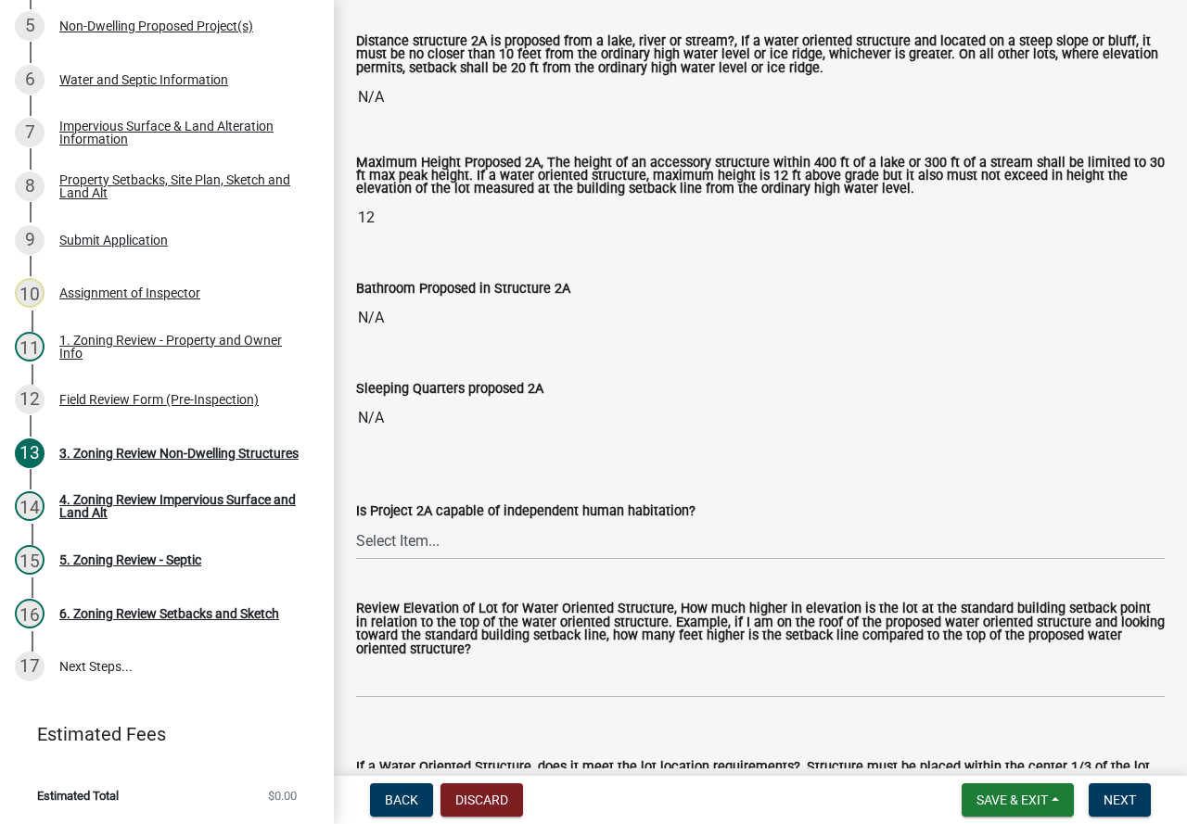
scroll to position [556, 0]
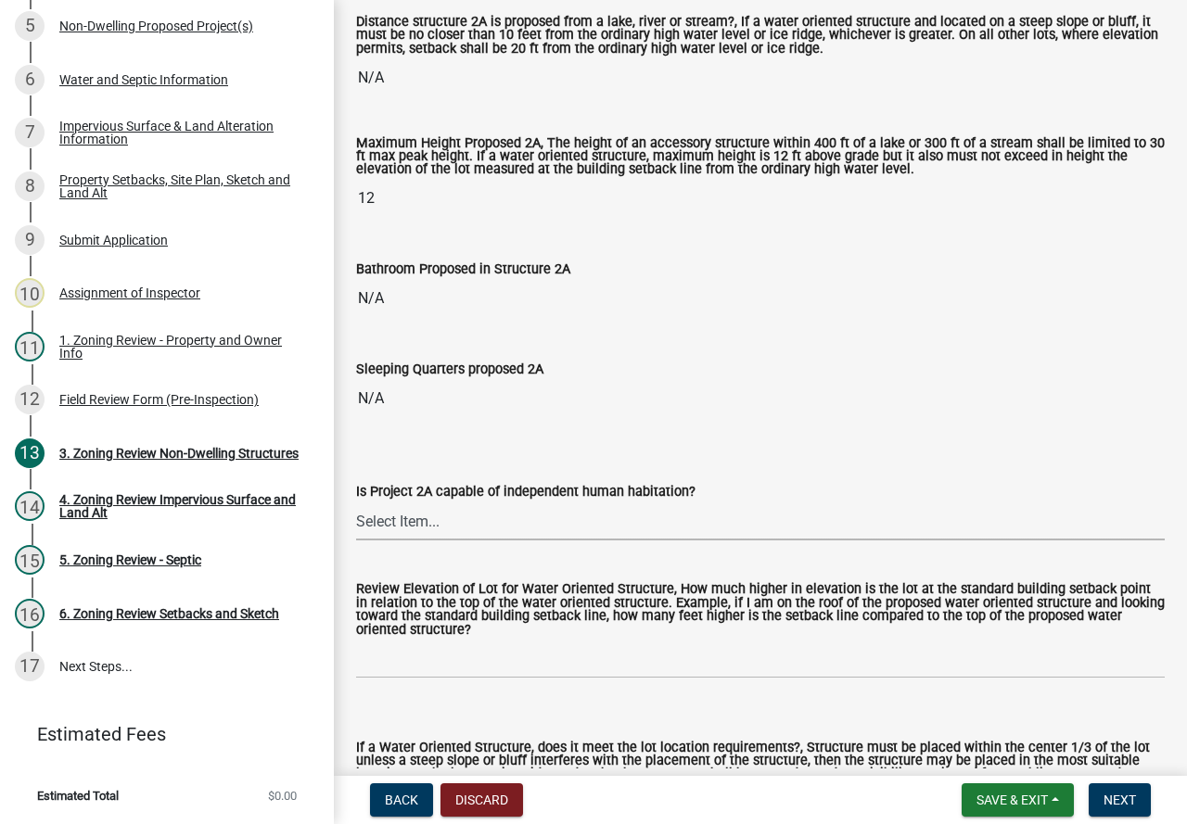
click at [426, 516] on select "Select Item... Yes No N/A" at bounding box center [760, 521] width 808 height 38
click at [356, 504] on select "Select Item... Yes No N/A" at bounding box center [760, 521] width 808 height 38
select select "2fe0a161-8217-4815-9ba4-414222f248ef"
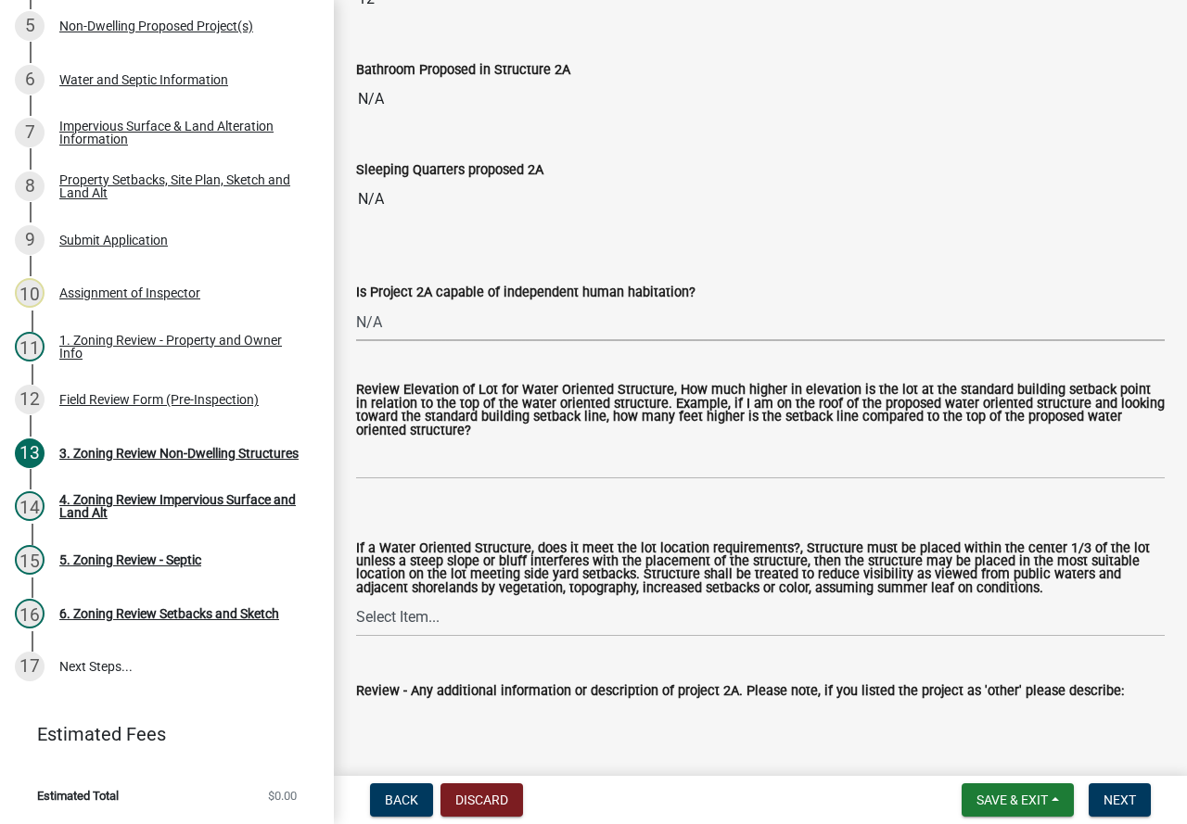
scroll to position [834, 0]
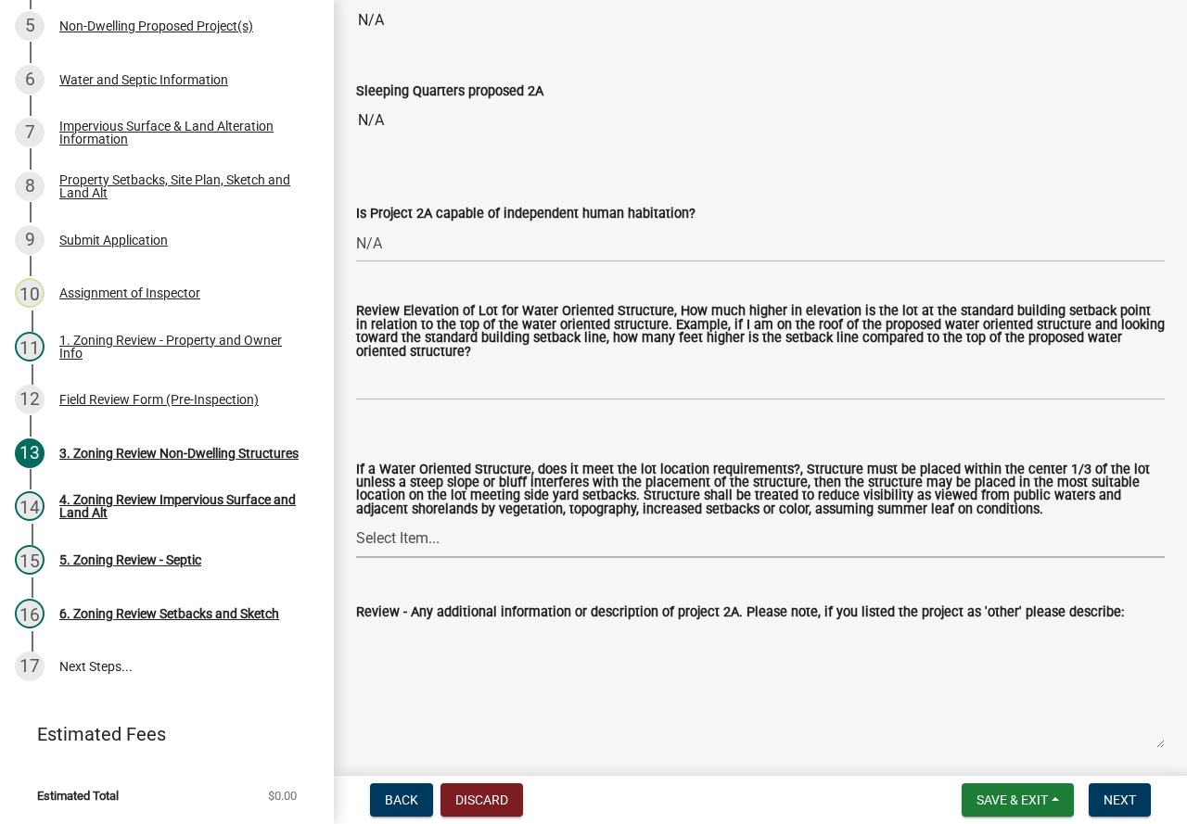
click at [437, 545] on select "Select Item... Not a Water Oriented Structure Yes No" at bounding box center [760, 539] width 808 height 38
click at [356, 523] on select "Select Item... Not a Water Oriented Structure Yes No" at bounding box center [760, 539] width 808 height 38
select select "5e5a1a43-a57c-433a-8128-35b9326238e3"
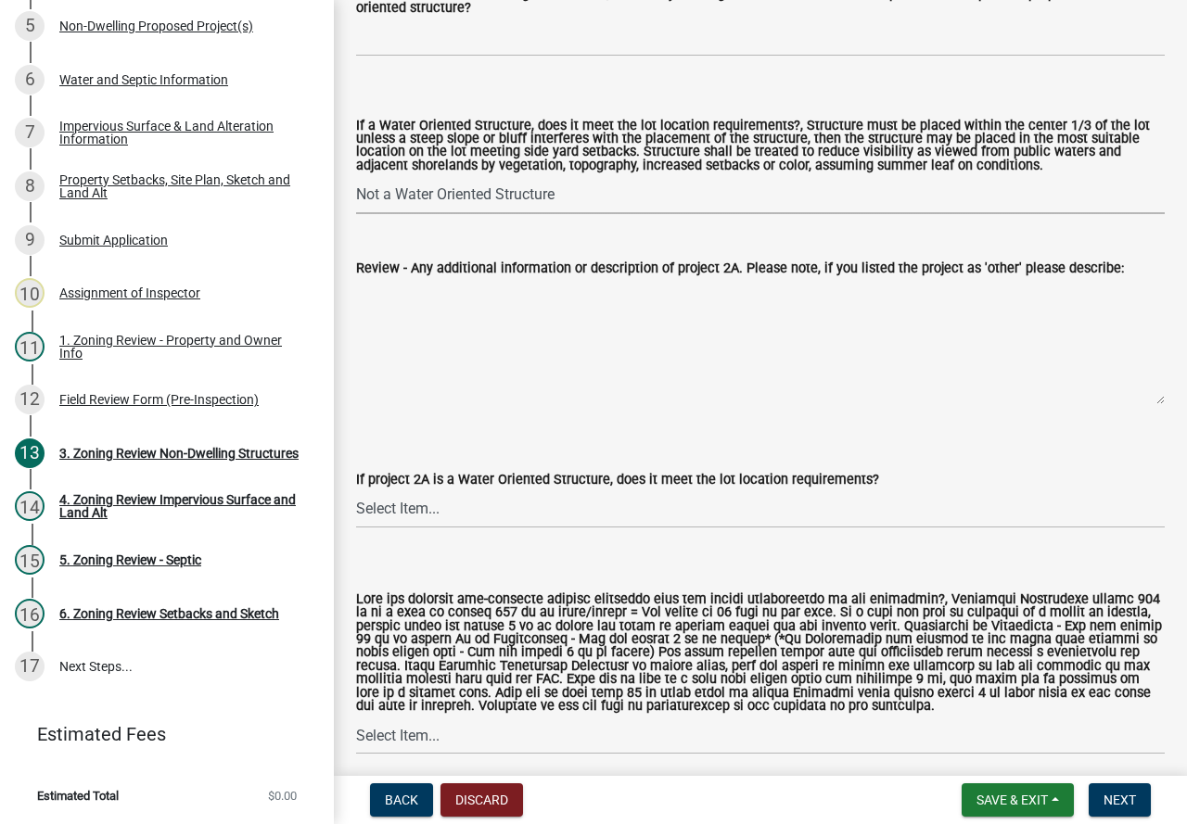
scroll to position [1205, 0]
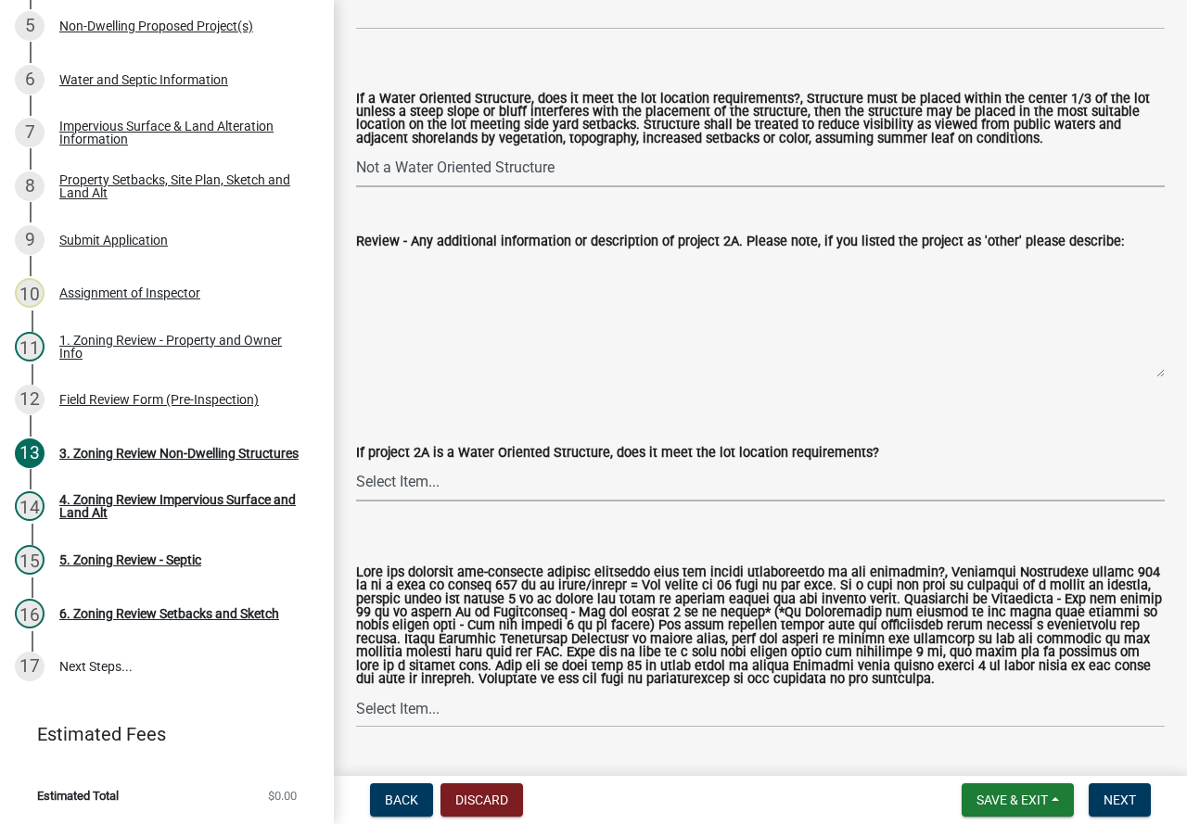
click at [412, 470] on select "Select Item... Not a water oriented structure Yes No" at bounding box center [760, 483] width 808 height 38
click at [356, 466] on select "Select Item... Not a water oriented structure Yes No" at bounding box center [760, 483] width 808 height 38
select select "223718f0-5ac7-44a0-9707-5d191da7cdfb"
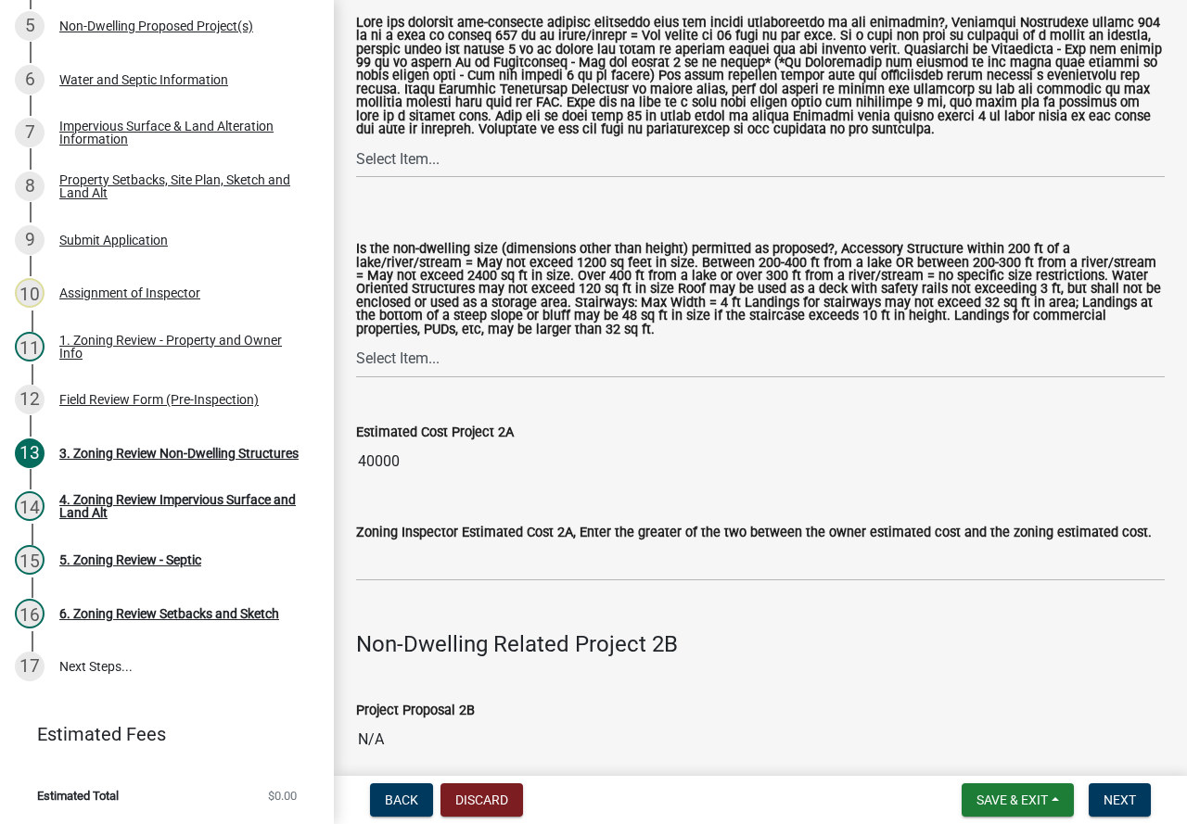
scroll to position [1762, 0]
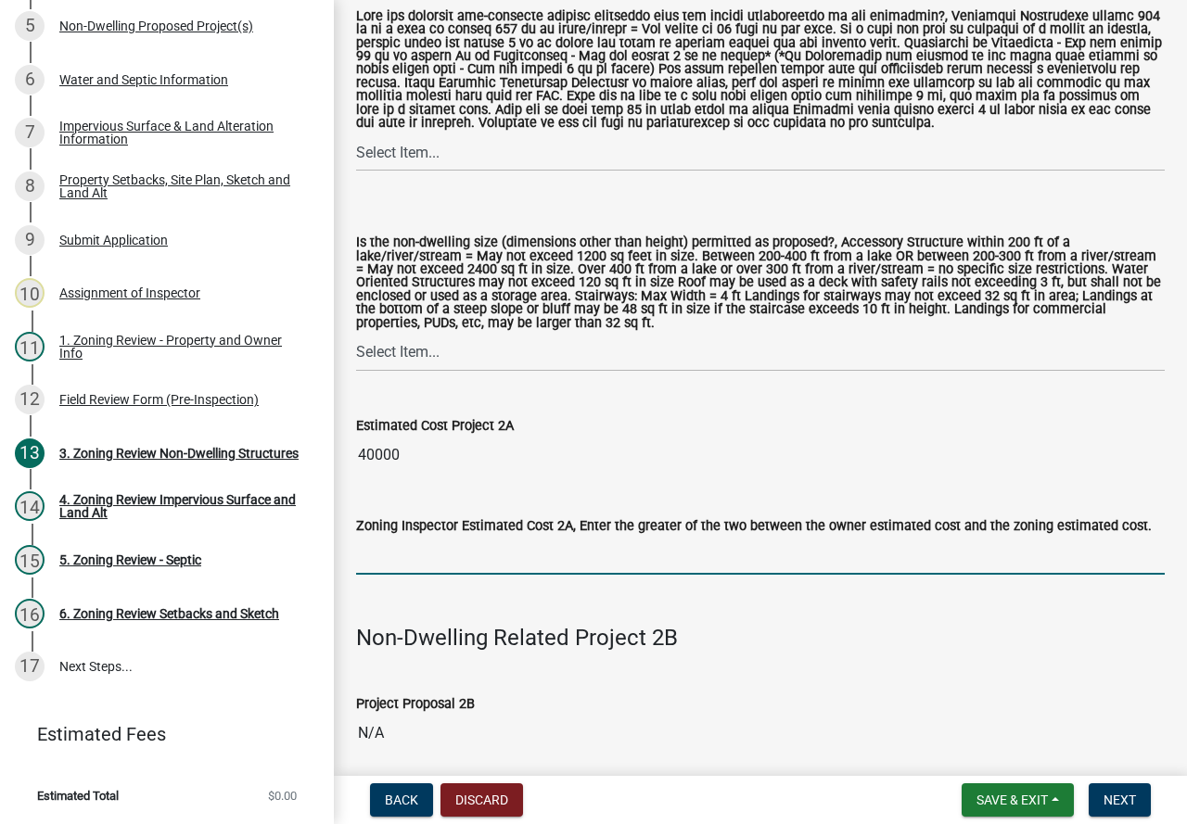
click at [412, 549] on input "text" at bounding box center [760, 556] width 808 height 38
click at [421, 330] on label "Is the non-dwelling size (dimensions other than height) permitted as proposed?,…" at bounding box center [760, 283] width 808 height 94
click at [421, 336] on select "Select Item... Yes No" at bounding box center [760, 353] width 808 height 38
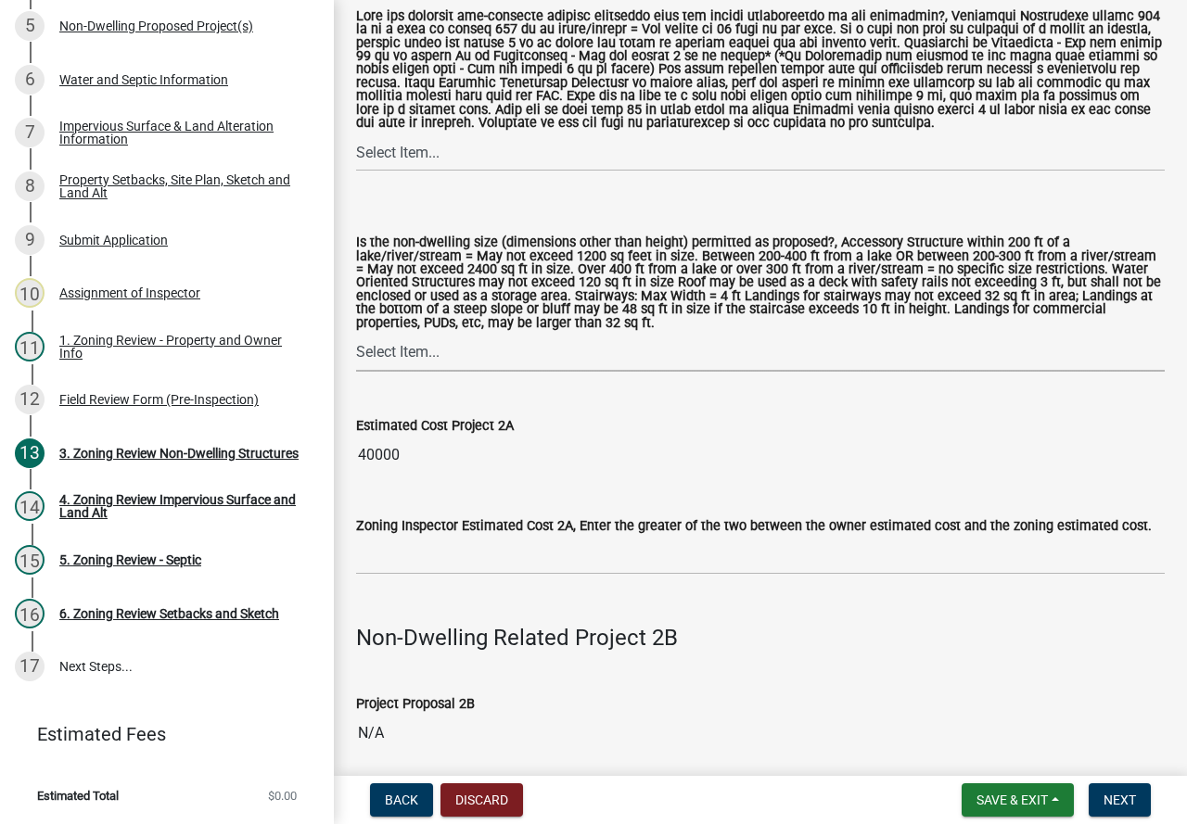
click at [421, 353] on select "Select Item... Yes No" at bounding box center [760, 353] width 808 height 38
click at [356, 338] on select "Select Item... Yes No" at bounding box center [760, 353] width 808 height 38
select select "08924a8d-620f-42ce-8de3-94388368b842"
click at [464, 146] on select "Select Item... Yes No N/A" at bounding box center [760, 153] width 808 height 38
click at [356, 138] on select "Select Item... Yes No N/A" at bounding box center [760, 153] width 808 height 38
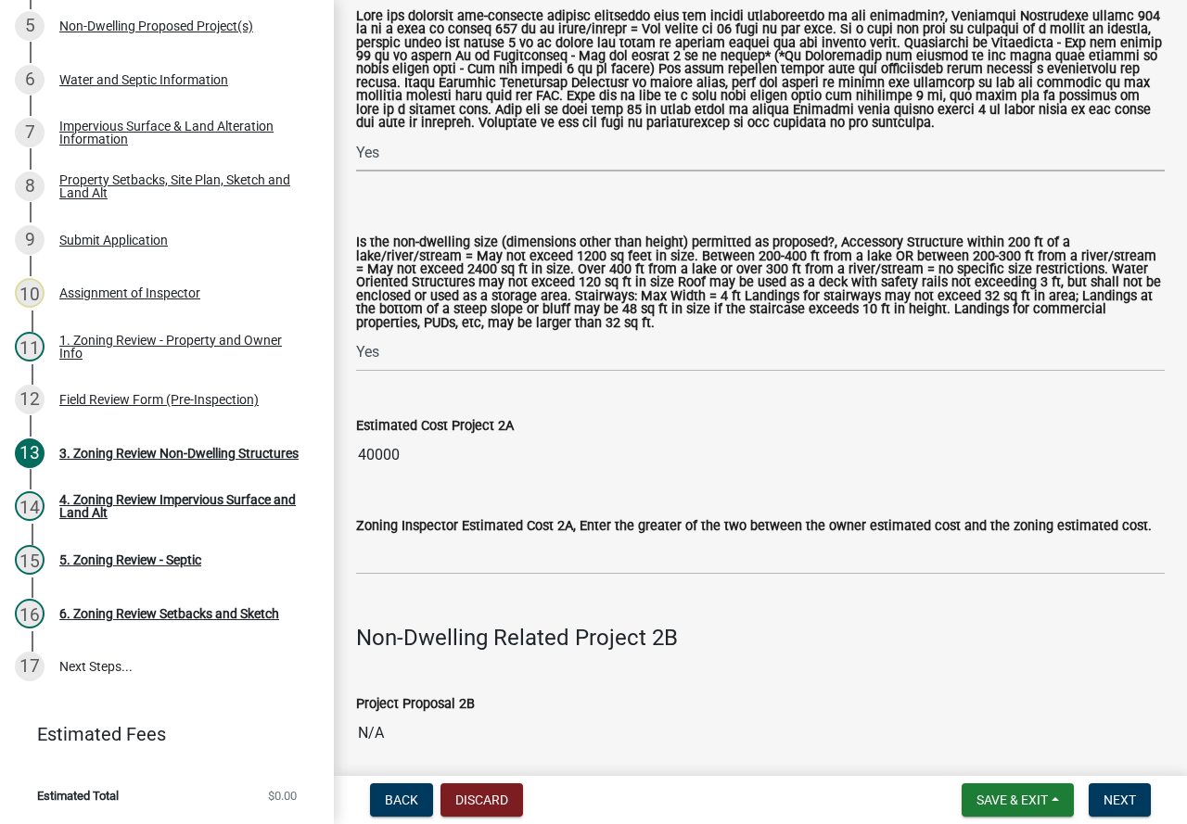
select select "11273f80-b661-4893-b6ee-de0b52aa8284"
click at [459, 537] on div "Zoning Inspector Estimated Cost 2A, Enter the greater of the two between the ow…" at bounding box center [760, 526] width 808 height 22
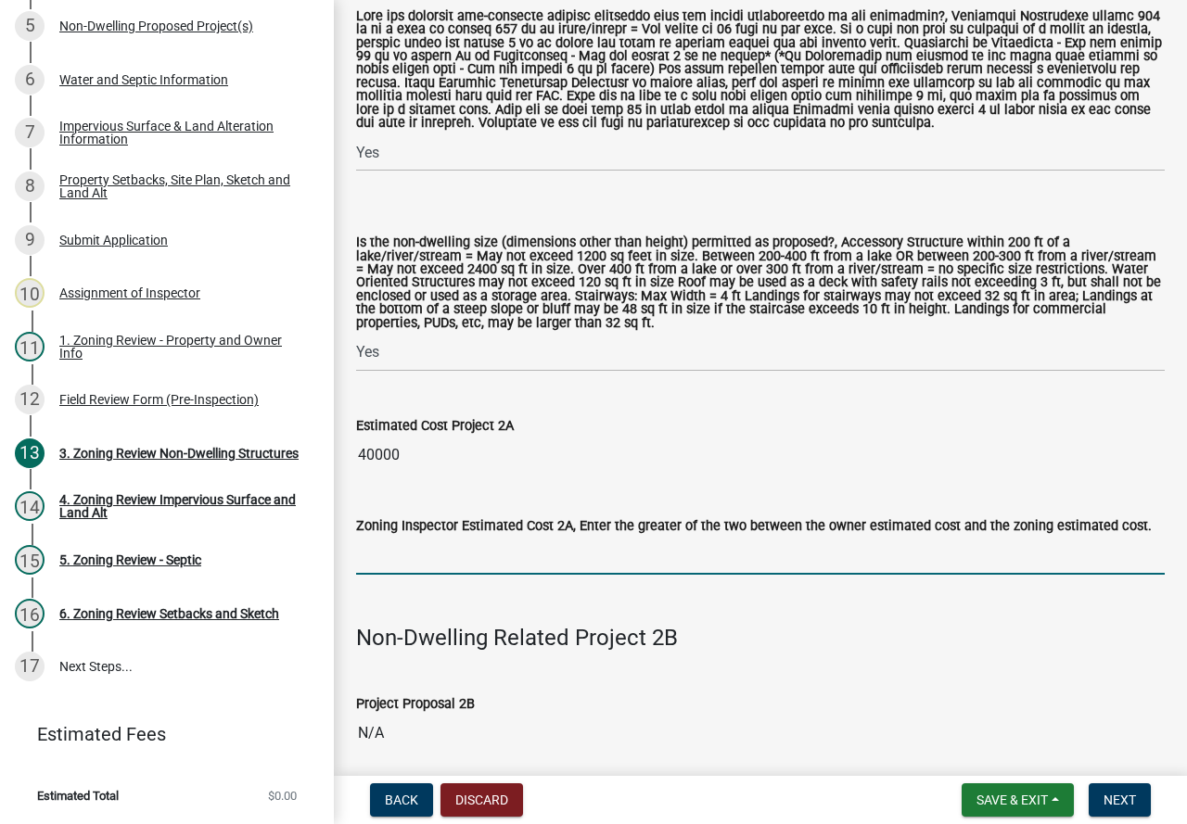
click at [456, 553] on input "text" at bounding box center [760, 556] width 808 height 38
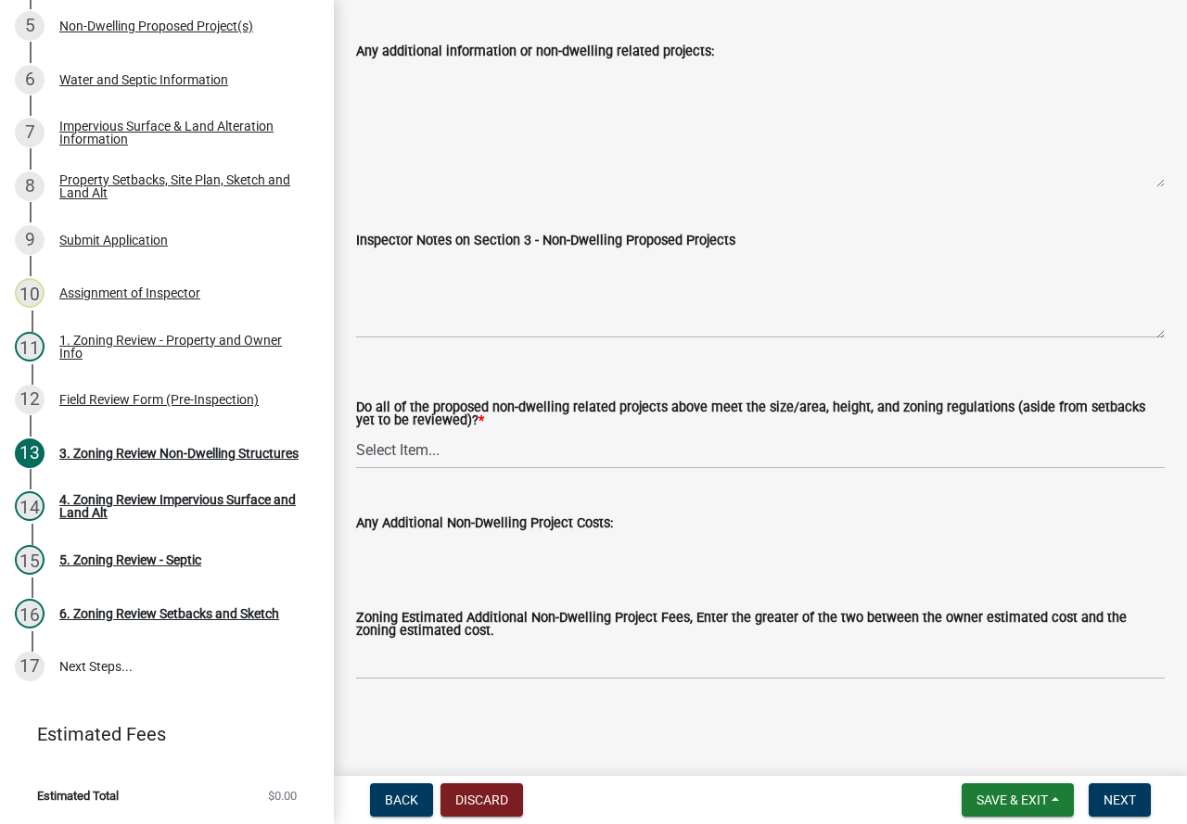
scroll to position [6638, 0]
type input "40000"
click at [418, 454] on select "Select Item... Yes No N/A" at bounding box center [760, 450] width 808 height 38
click at [356, 431] on select "Select Item... Yes No N/A" at bounding box center [760, 450] width 808 height 38
select select "70869821-7738-4560-8d2e-4f353ca78bb3"
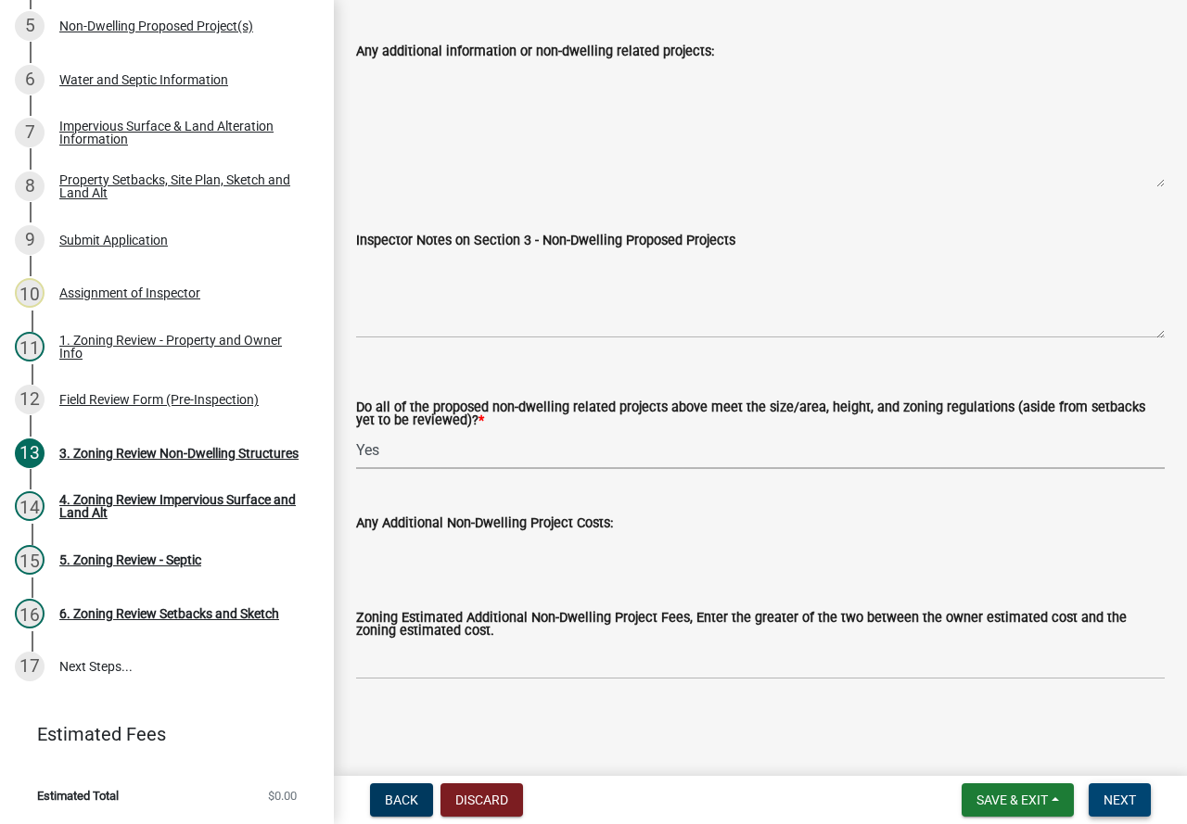
click at [1138, 799] on button "Next" at bounding box center [1119, 799] width 62 height 33
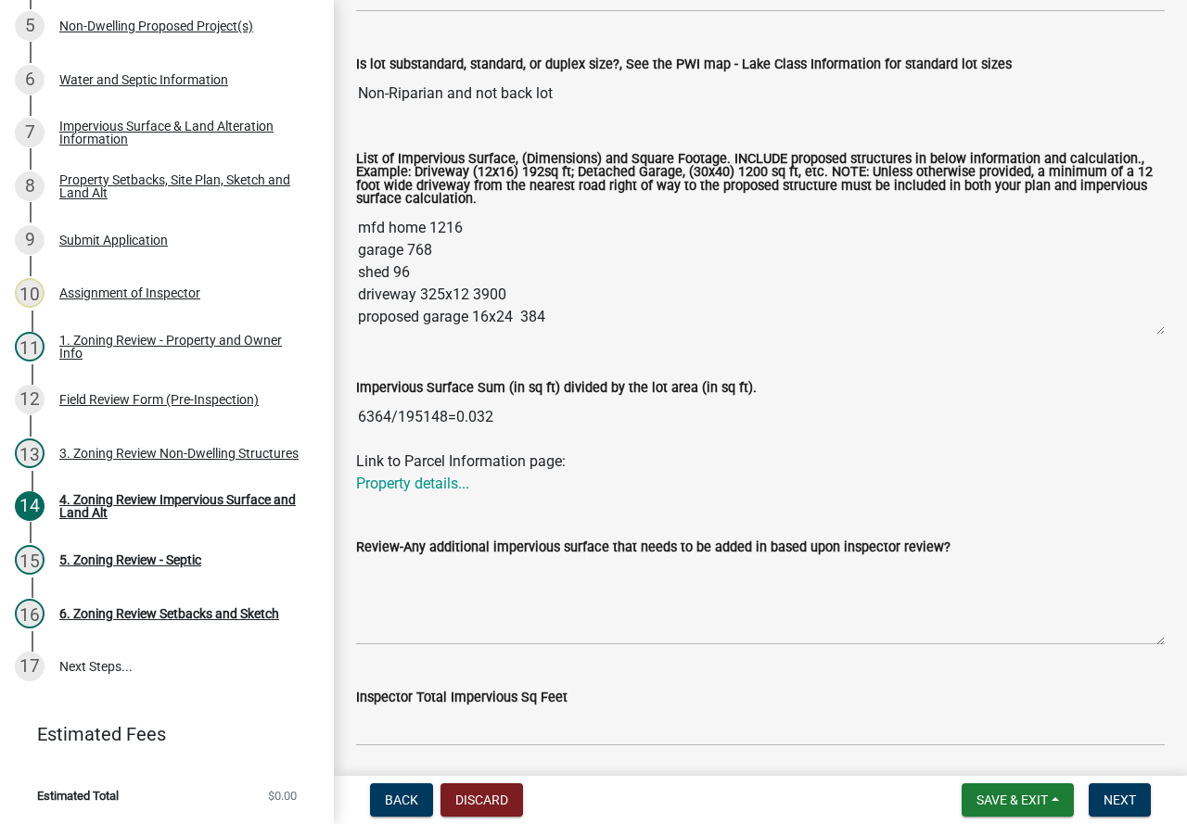
scroll to position [464, 0]
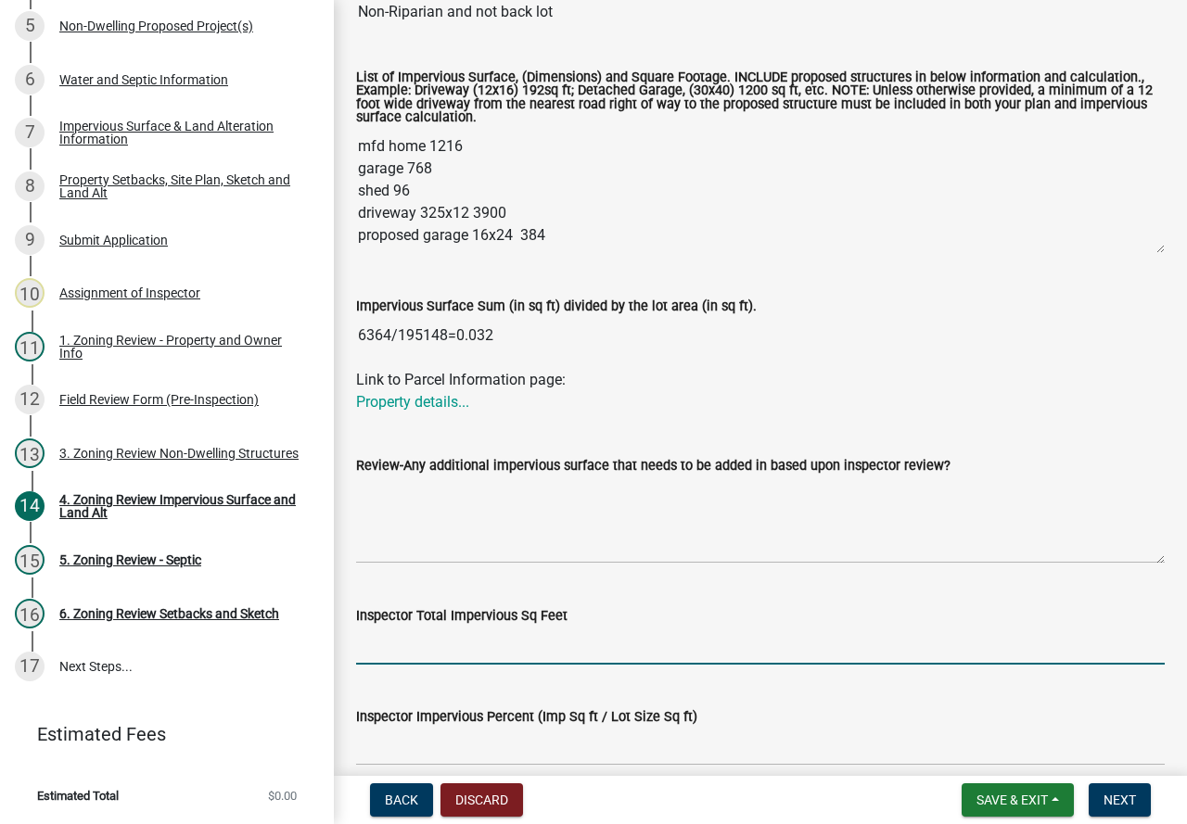
click at [443, 637] on input "Inspector Total Impervious Sq Feet" at bounding box center [760, 646] width 808 height 38
type input "3"
type input "6364"
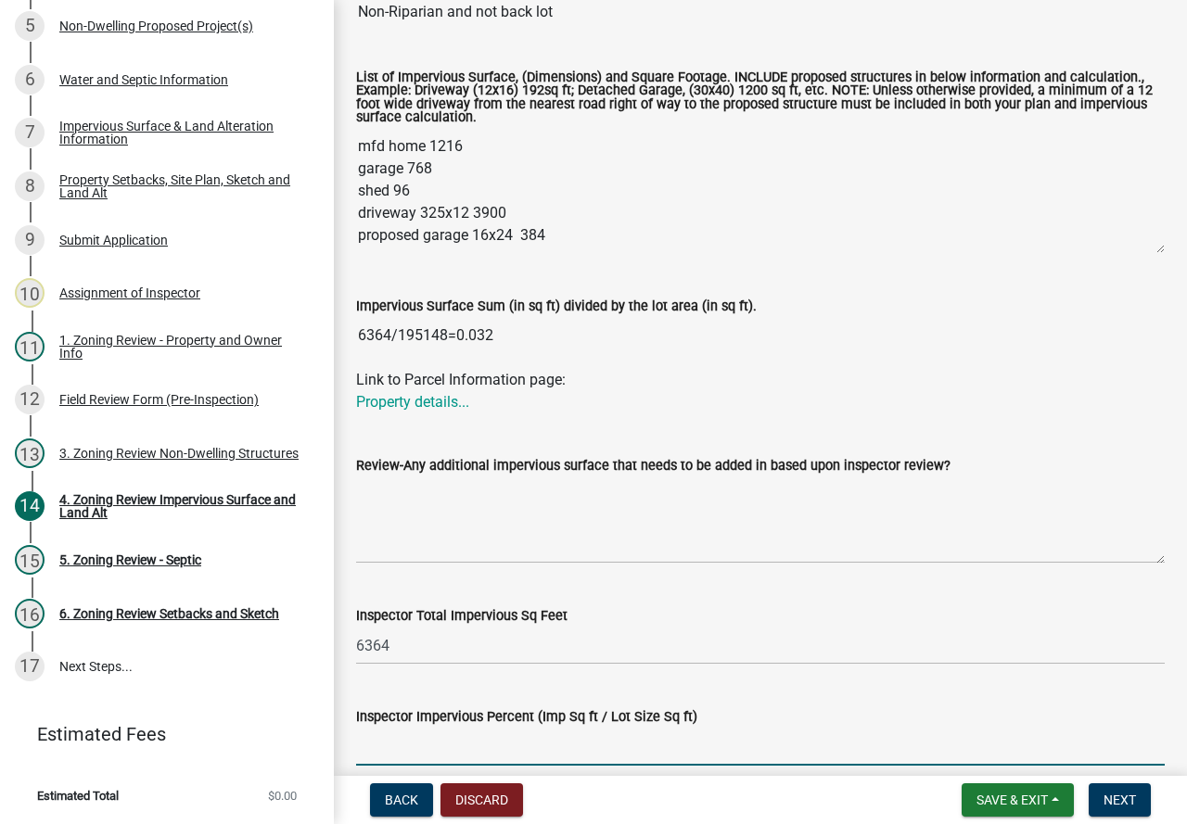
click at [456, 751] on input "Inspector Impervious Percent (Imp Sq ft / Lot Size Sq ft)" at bounding box center [760, 747] width 808 height 38
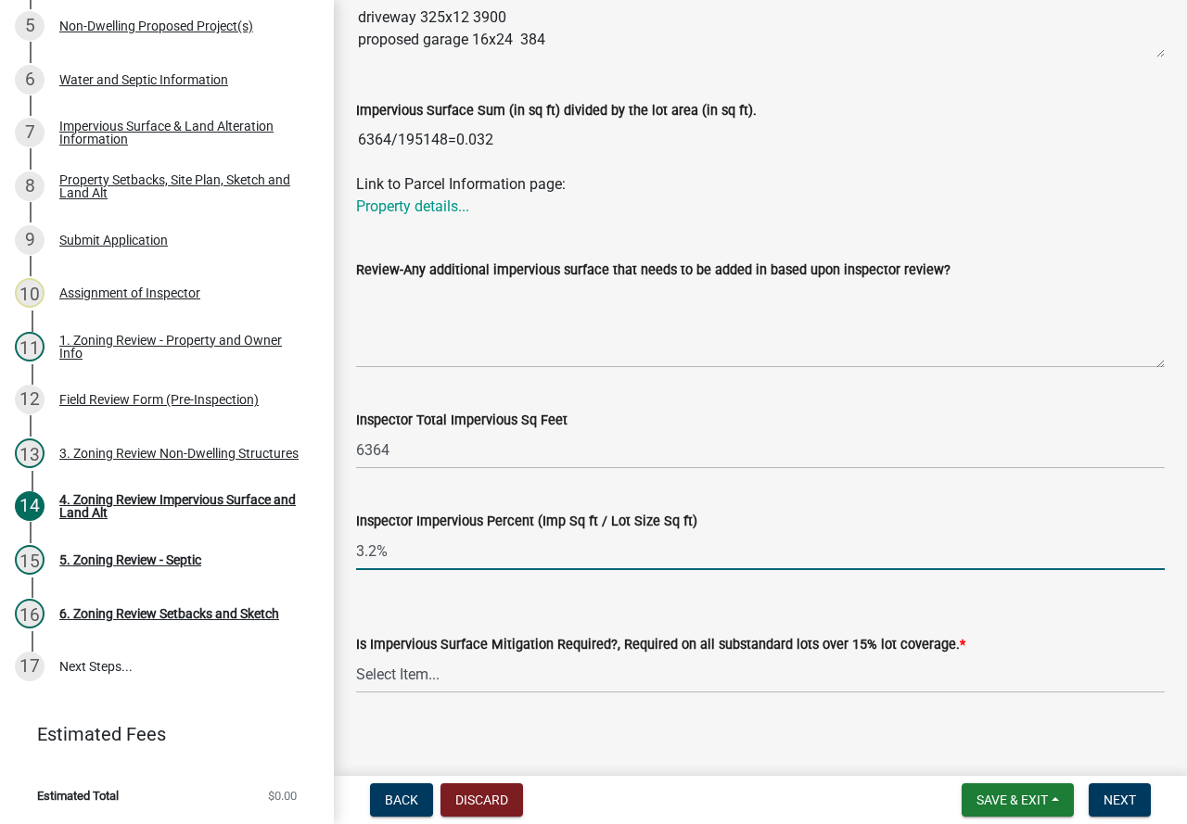
scroll to position [674, 0]
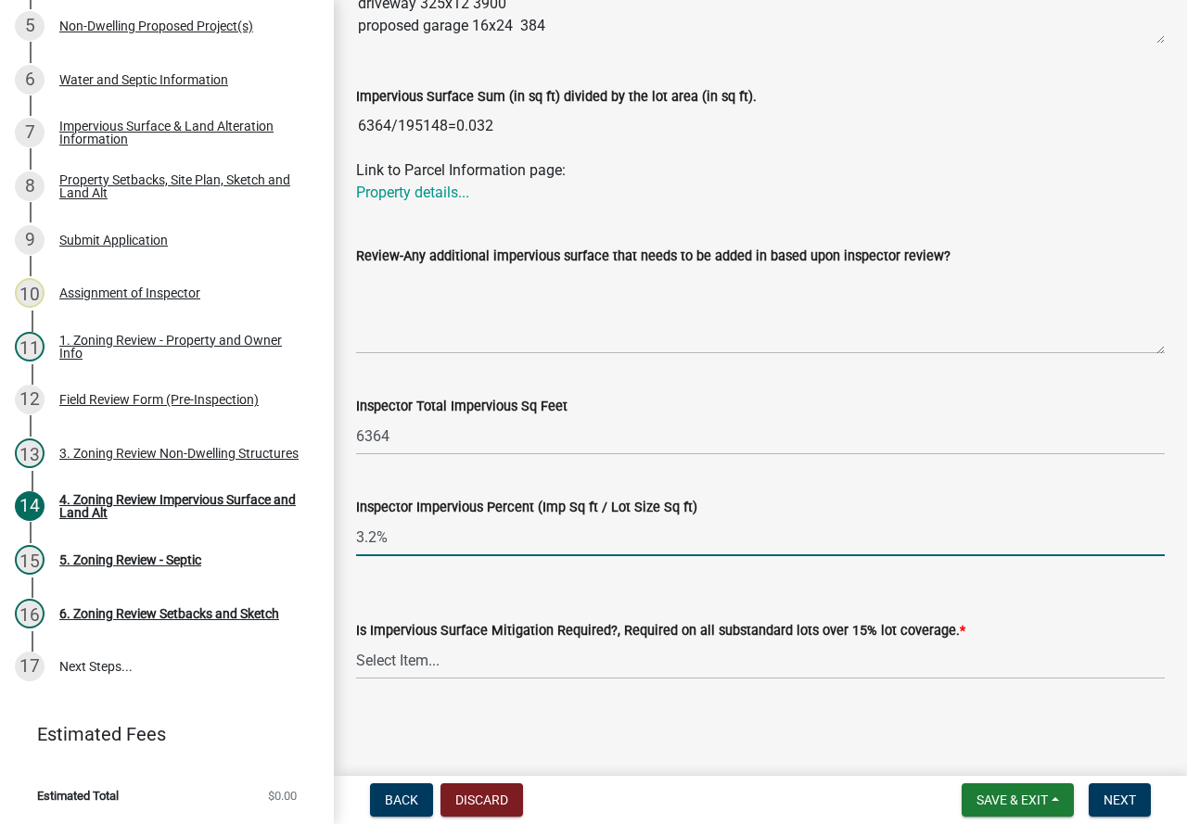
type input "3.2%"
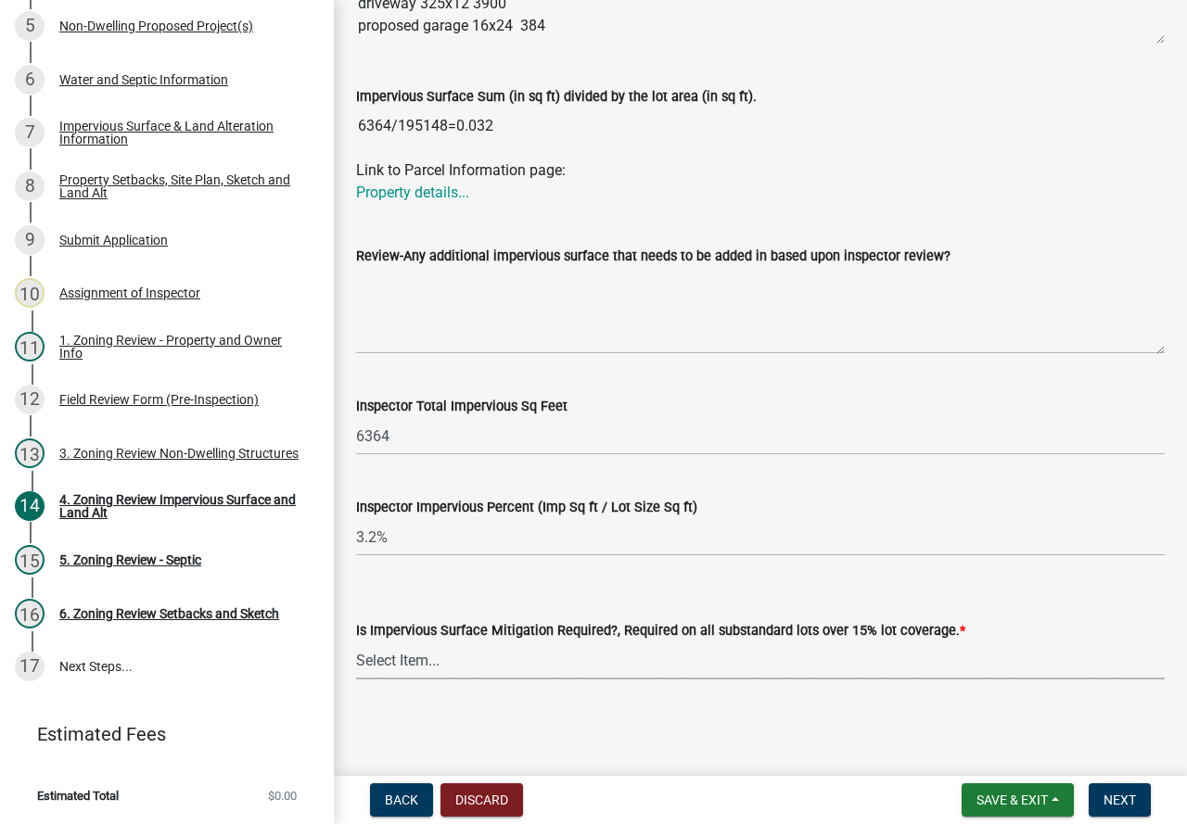
click at [427, 658] on select "Select Item... Yes- Over 15% substandard lot coverage No N/A" at bounding box center [760, 661] width 808 height 38
click at [356, 642] on select "Select Item... Yes- Over 15% substandard lot coverage No N/A" at bounding box center [760, 661] width 808 height 38
select select "bbc84f88-1c9e-4c06-bbd0-95e5e078d214"
click at [1102, 802] on button "Next" at bounding box center [1119, 799] width 62 height 33
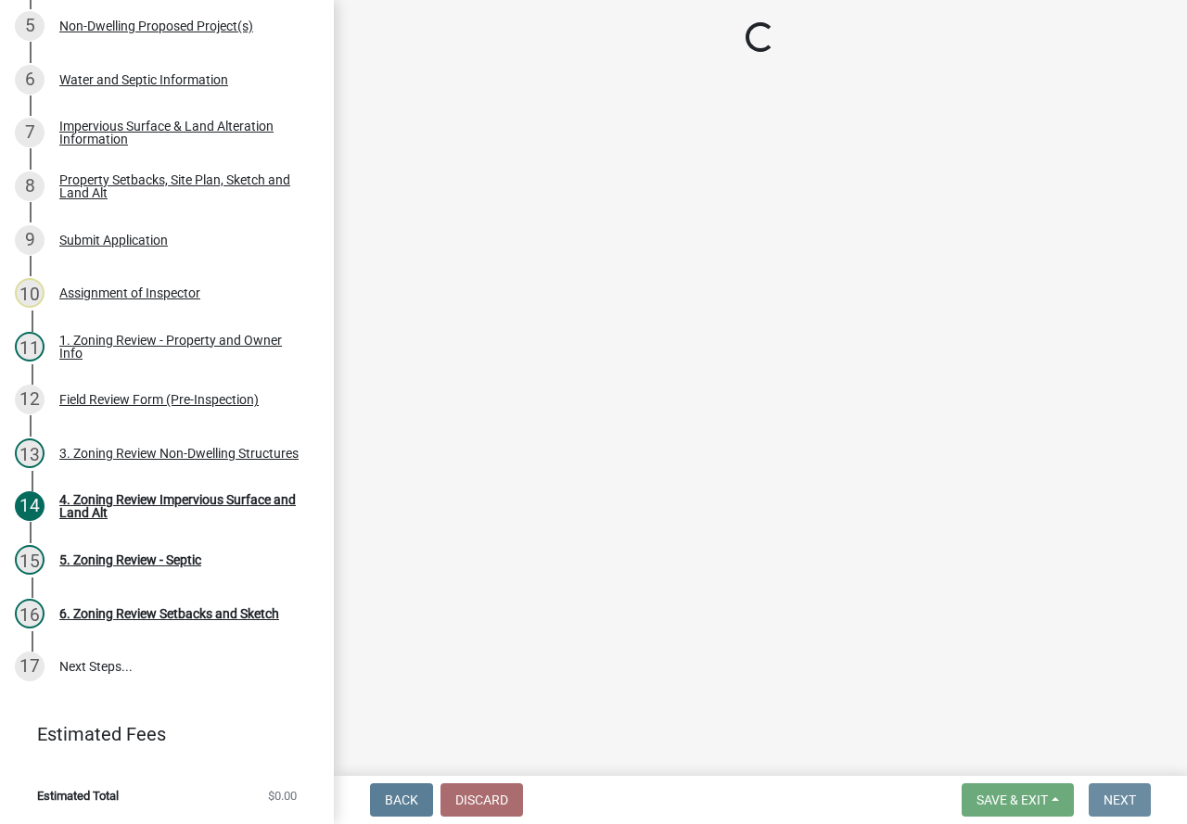
scroll to position [0, 0]
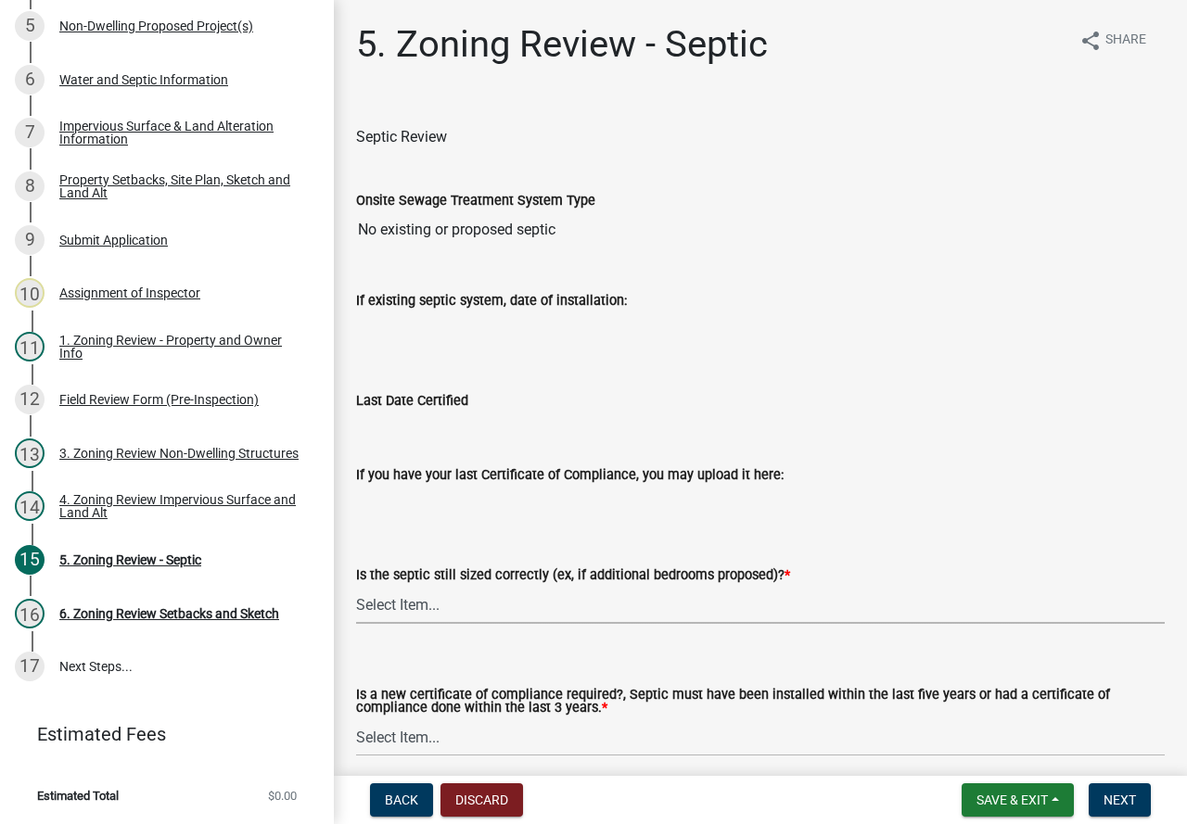
click at [425, 592] on select "Select Item... Yes No N/A" at bounding box center [760, 605] width 808 height 38
click at [356, 586] on select "Select Item... Yes No N/A" at bounding box center [760, 605] width 808 height 38
select select "ffe0288f-179d-446d-9dfb-ee21a688edc6"
click at [433, 731] on select "Select Item... Yes No" at bounding box center [760, 738] width 808 height 38
click at [826, 573] on div "Is the septic still sized correctly (ex, if additional bedrooms proposed)? *" at bounding box center [760, 575] width 808 height 22
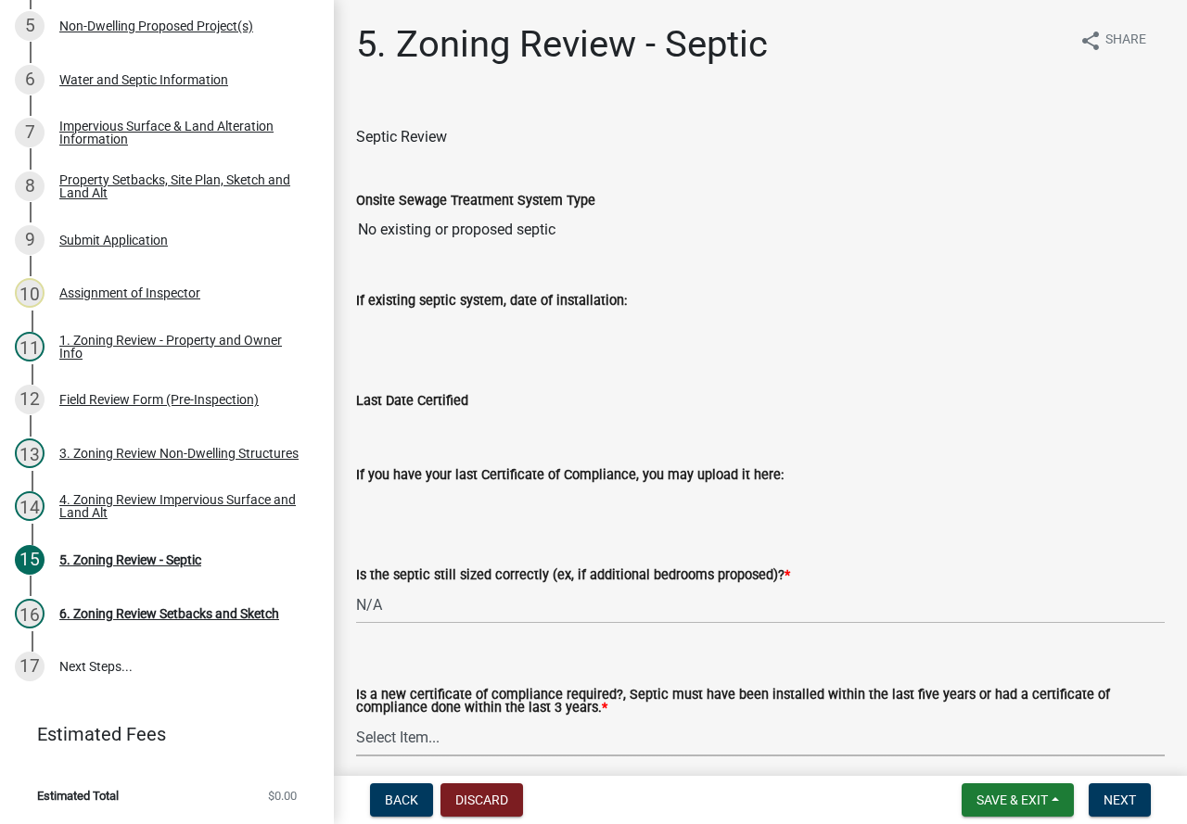
click at [515, 734] on select "Select Item... Yes No" at bounding box center [760, 738] width 808 height 38
click at [356, 719] on select "Select Item... Yes No" at bounding box center [760, 738] width 808 height 38
select select "2fd537d7-74b1-4ff9-a84c-837cf5598f43"
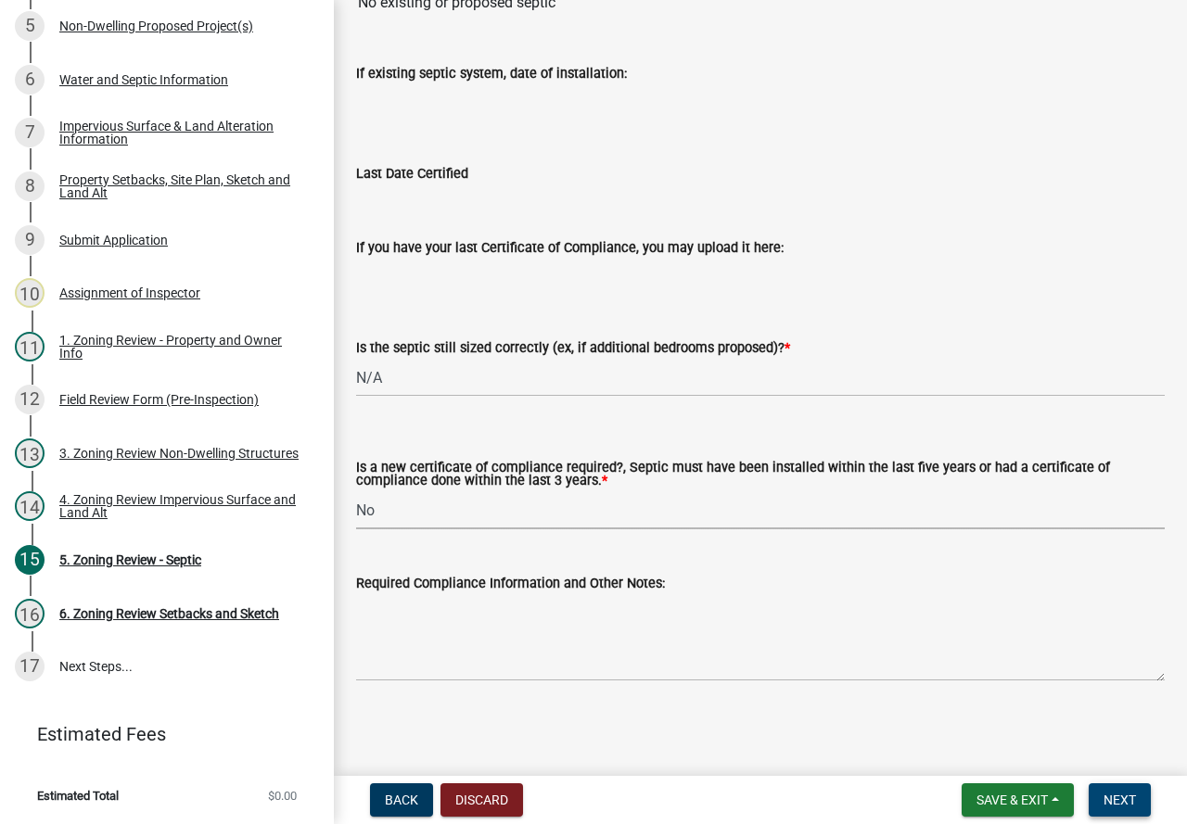
click at [1133, 803] on span "Next" at bounding box center [1119, 800] width 32 height 15
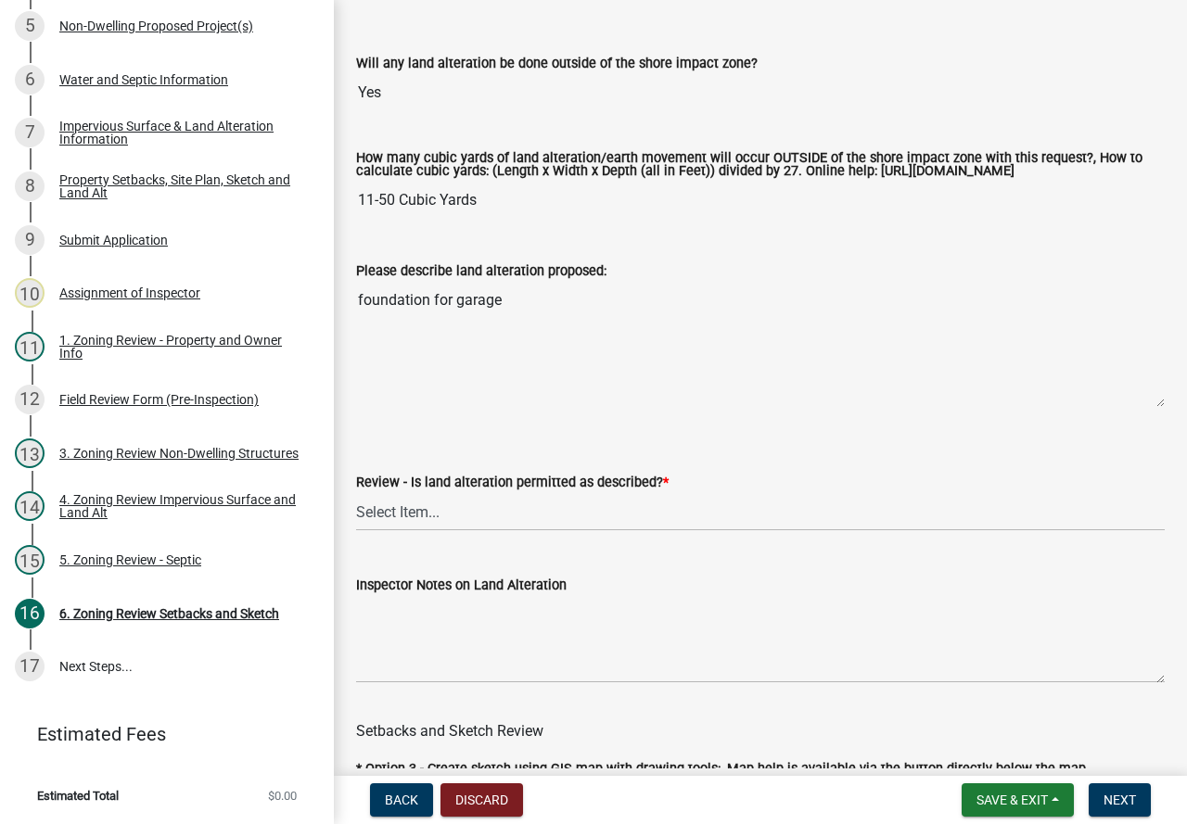
scroll to position [556, 0]
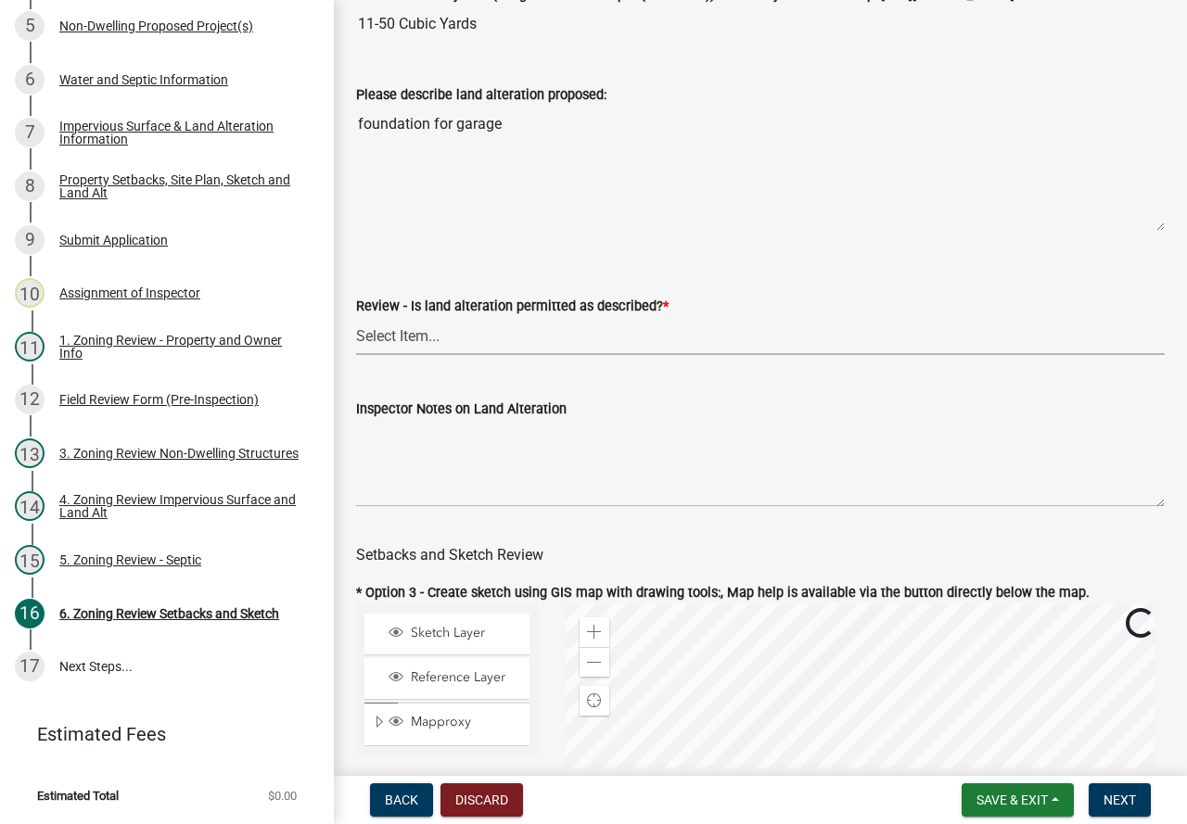
click at [448, 354] on select "Select Item... Yes No N/A" at bounding box center [760, 336] width 808 height 38
click at [356, 333] on select "Select Item... Yes No N/A" at bounding box center [760, 336] width 808 height 38
select select "cada6796-d529-4ebb-b6d4-faca8dd705c9"
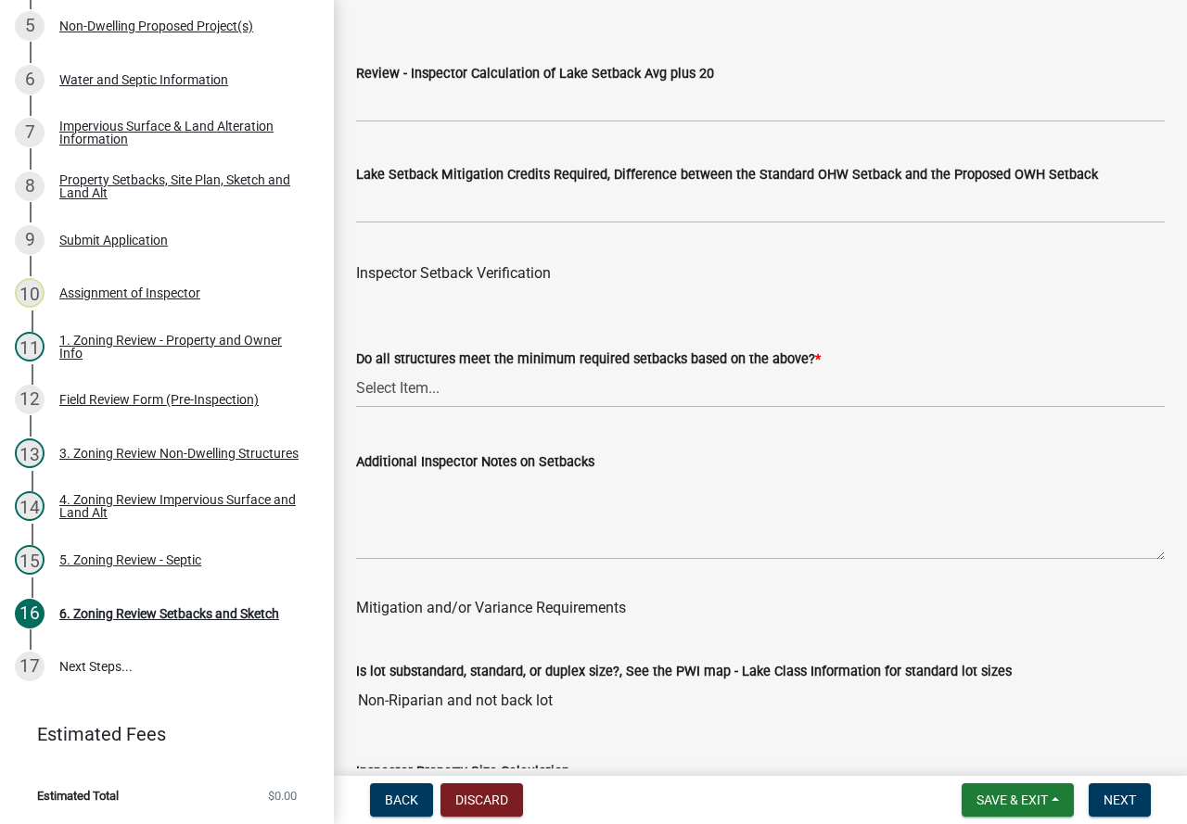
scroll to position [5934, 0]
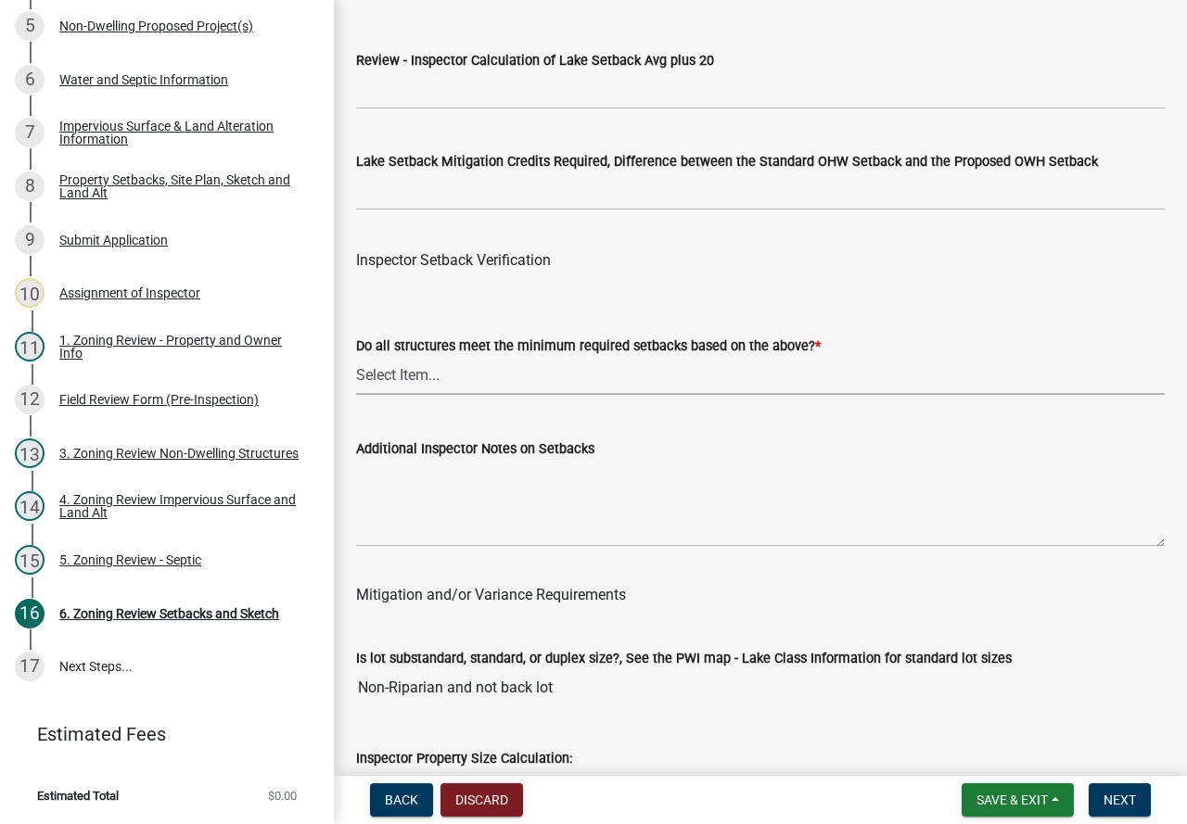
click at [637, 392] on select "Select Item... Yes No" at bounding box center [760, 376] width 808 height 38
click at [356, 382] on select "Select Item... Yes No" at bounding box center [760, 376] width 808 height 38
select select "1355ee8a-8cf1-4796-8594-a9df27e9dfb0"
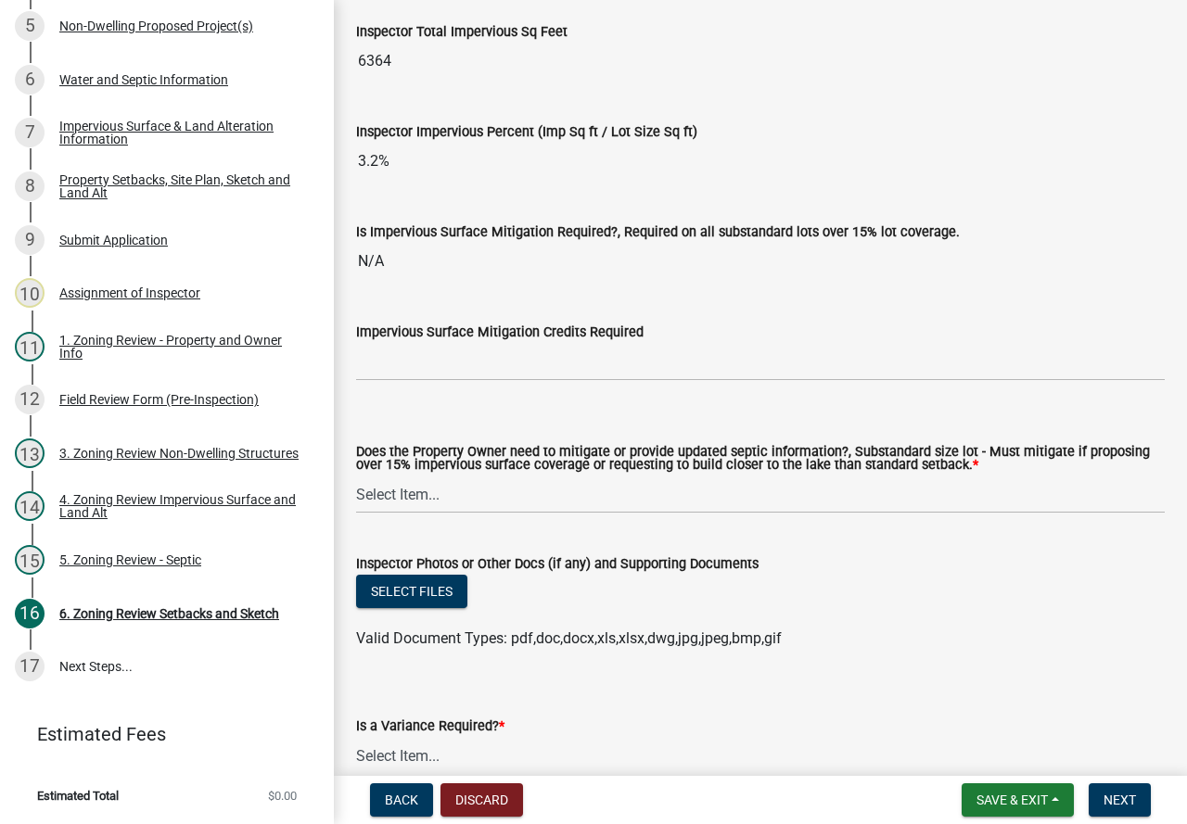
scroll to position [6768, 0]
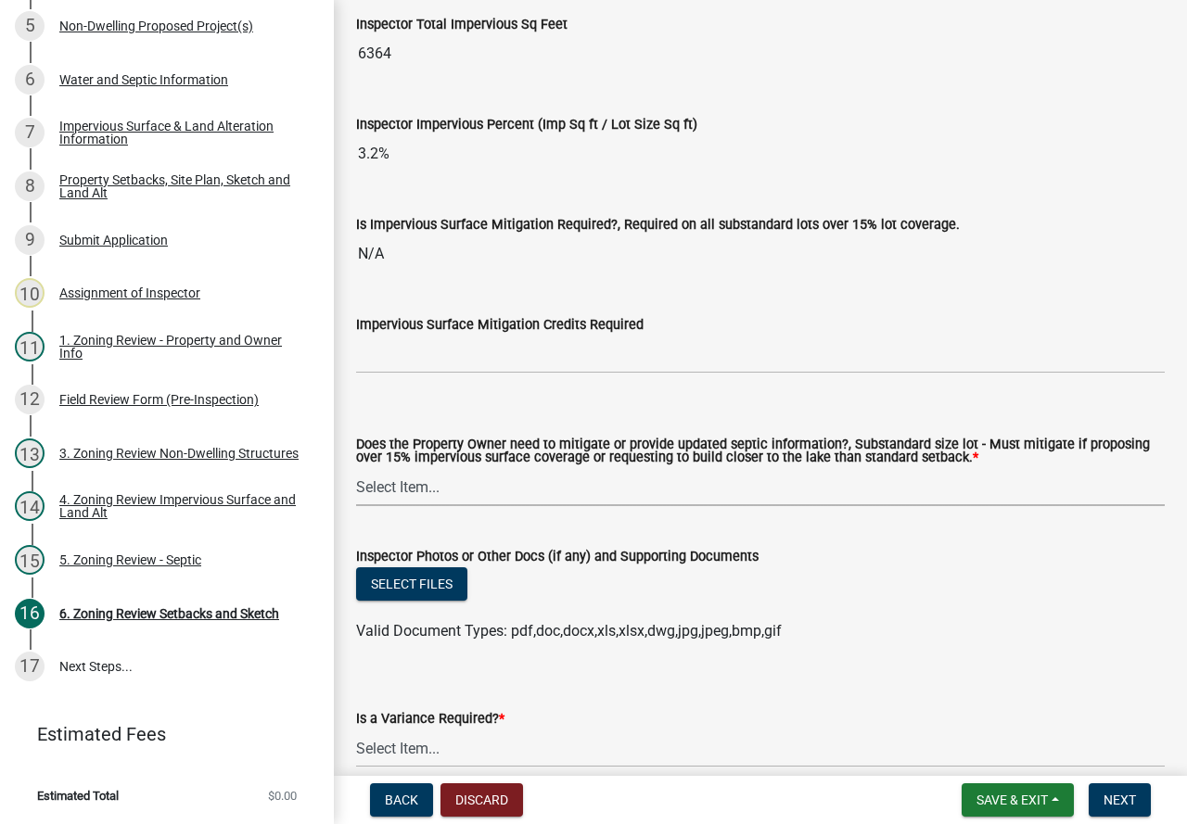
click at [452, 506] on select "Select Item... No Mitigation or additional Septic Information is required Septi…" at bounding box center [760, 487] width 808 height 38
click at [356, 494] on select "Select Item... No Mitigation or additional Septic Information is required Septi…" at bounding box center [760, 487] width 808 height 38
select select "90ee664a-1dc2-440e-be2c-90a87c157e77"
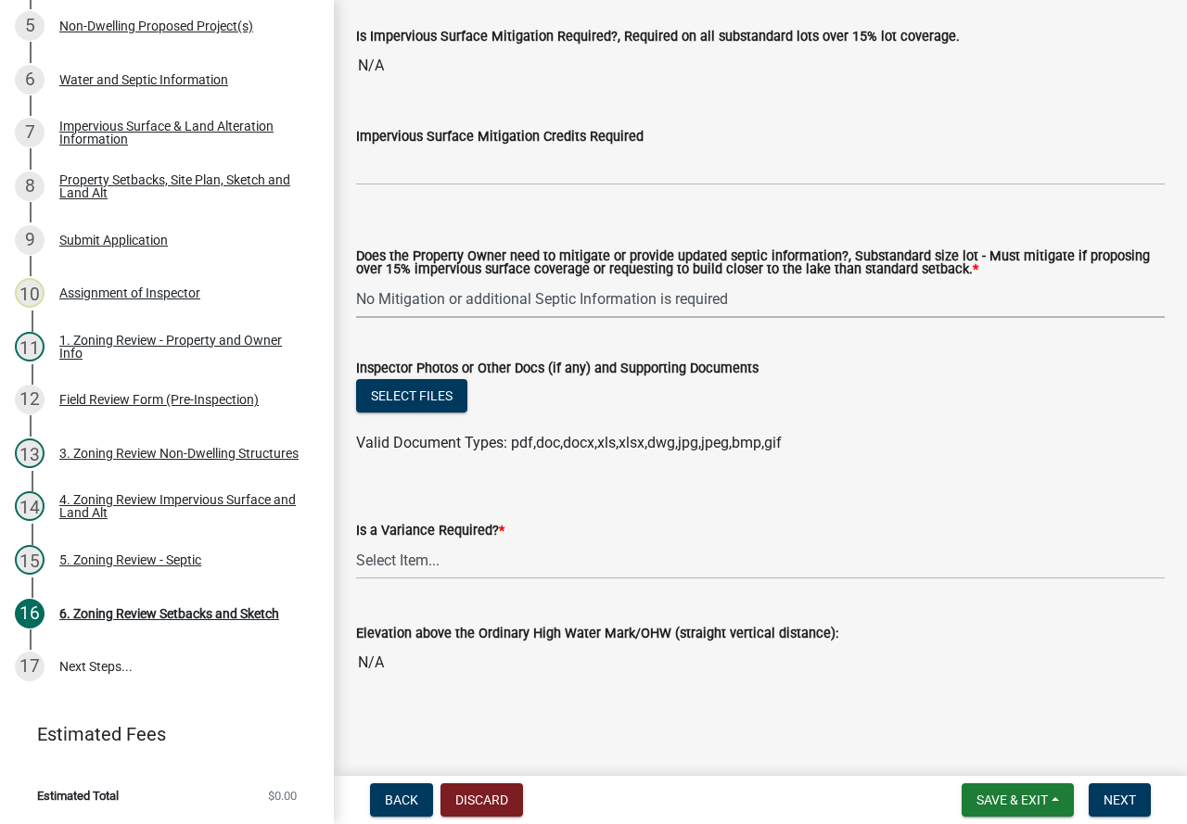
scroll to position [6983, 0]
click at [453, 548] on select "Select Item... Yes No" at bounding box center [760, 560] width 808 height 38
click at [453, 561] on select "Select Item... Yes No" at bounding box center [760, 560] width 808 height 38
click at [356, 541] on select "Select Item... Yes No" at bounding box center [760, 560] width 808 height 38
select select "f2187563-aefa-492e-adce-9c256a51e9d2"
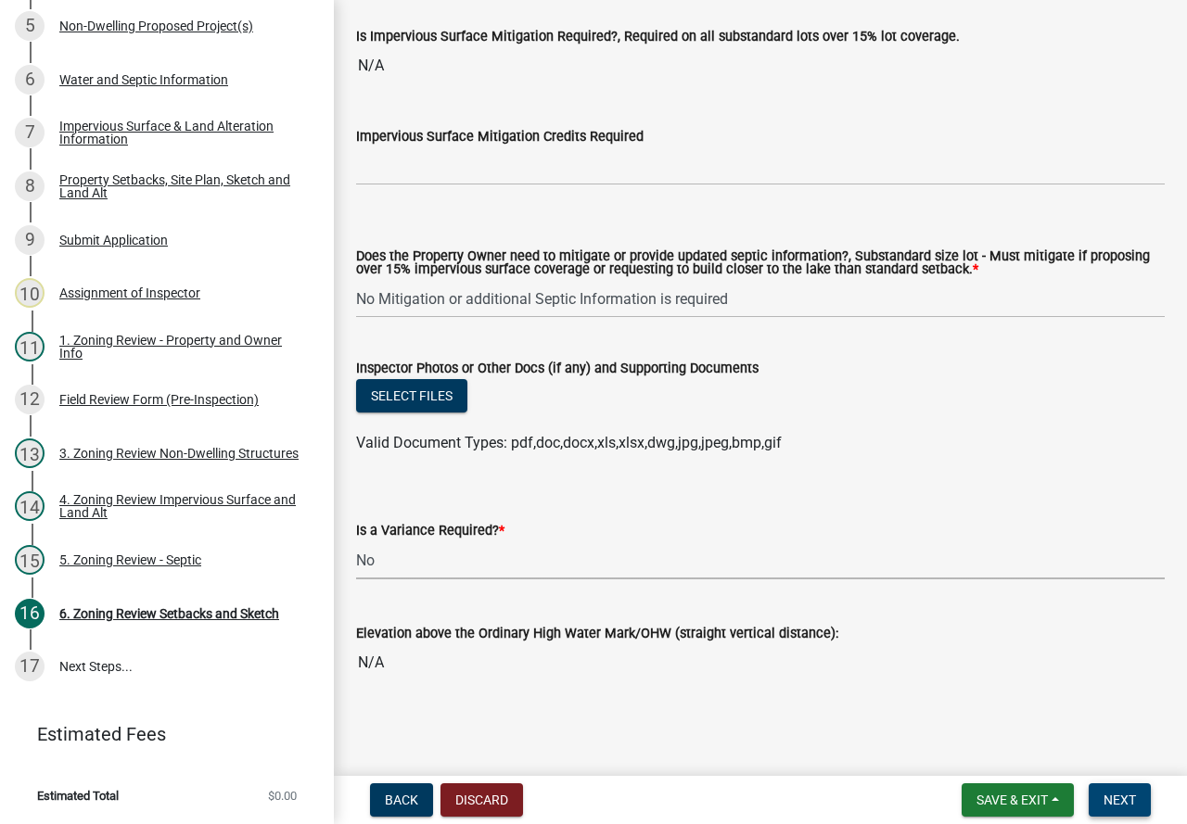
click at [1128, 793] on span "Next" at bounding box center [1119, 800] width 32 height 15
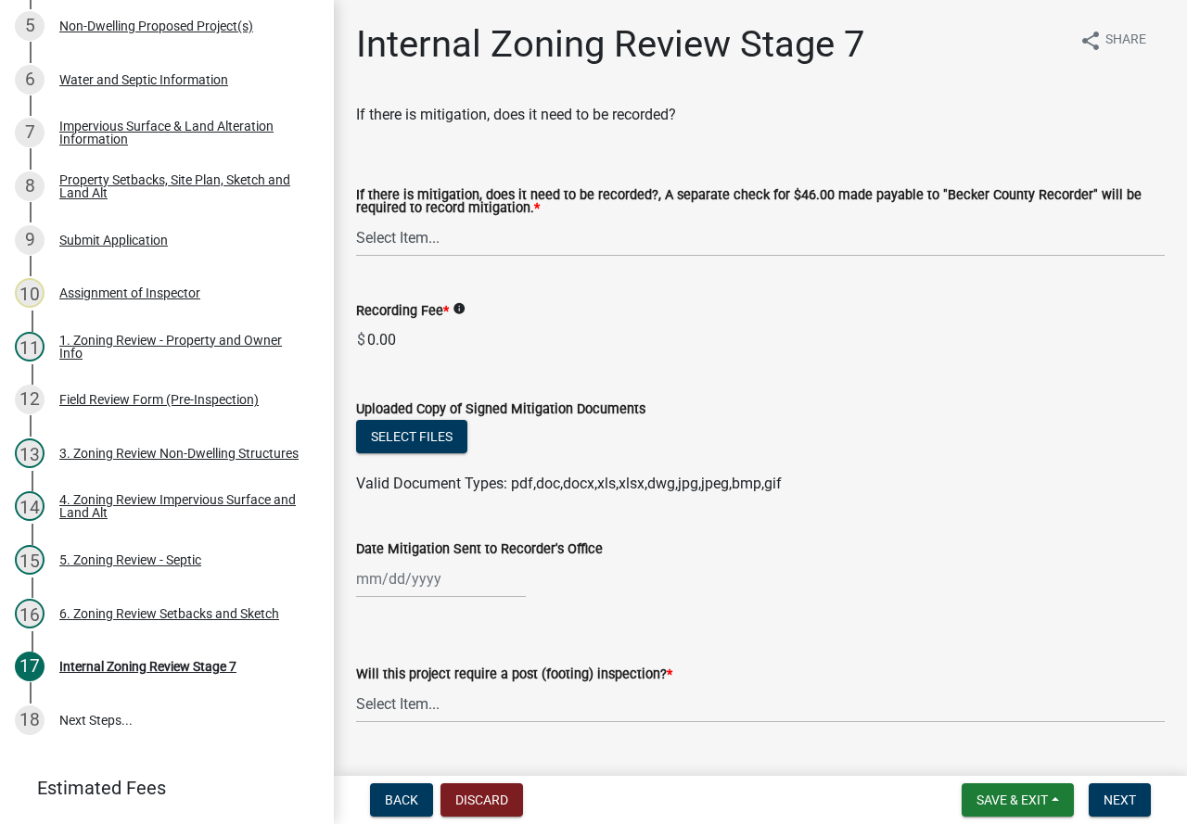
scroll to position [515, 0]
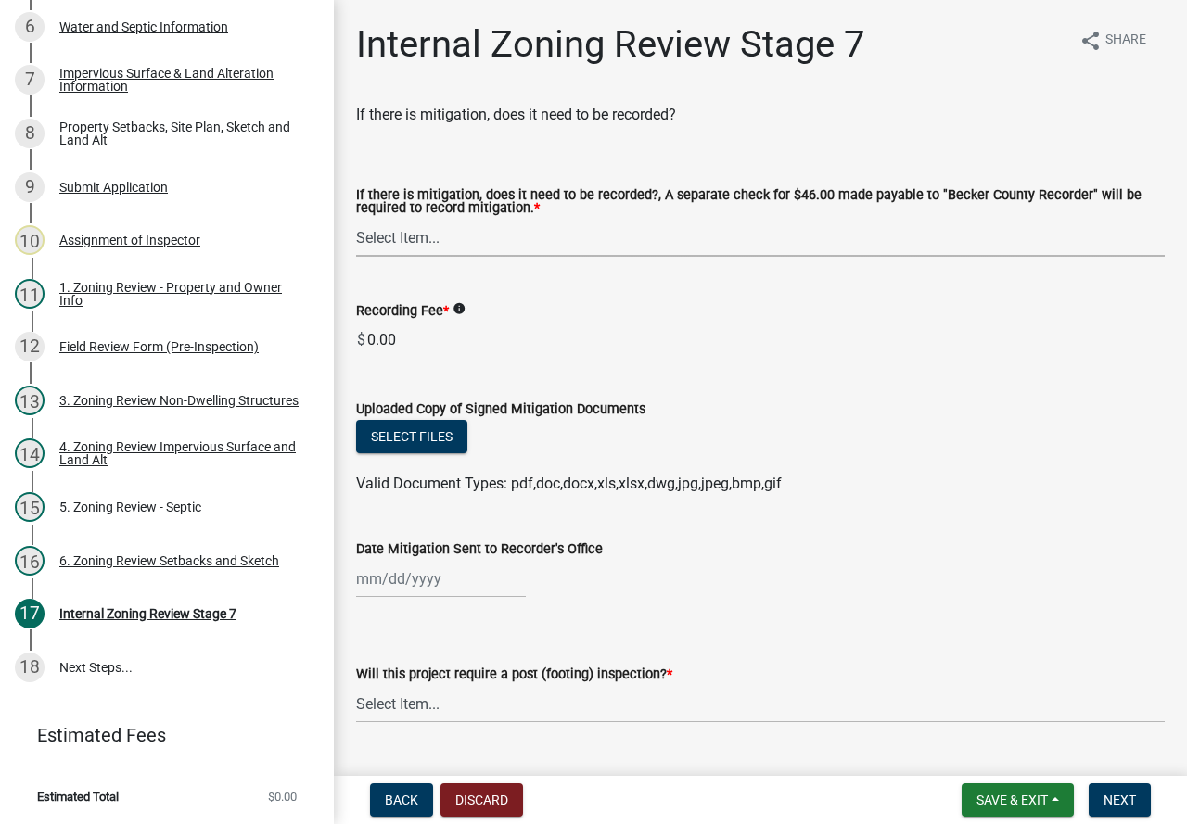
click at [530, 227] on select "Select Item... Yes No N/A" at bounding box center [760, 238] width 808 height 38
click at [356, 220] on select "Select Item... Yes No N/A" at bounding box center [760, 238] width 808 height 38
select select "e59fcb53-d9ed-466f-8c3e-33bb35216820"
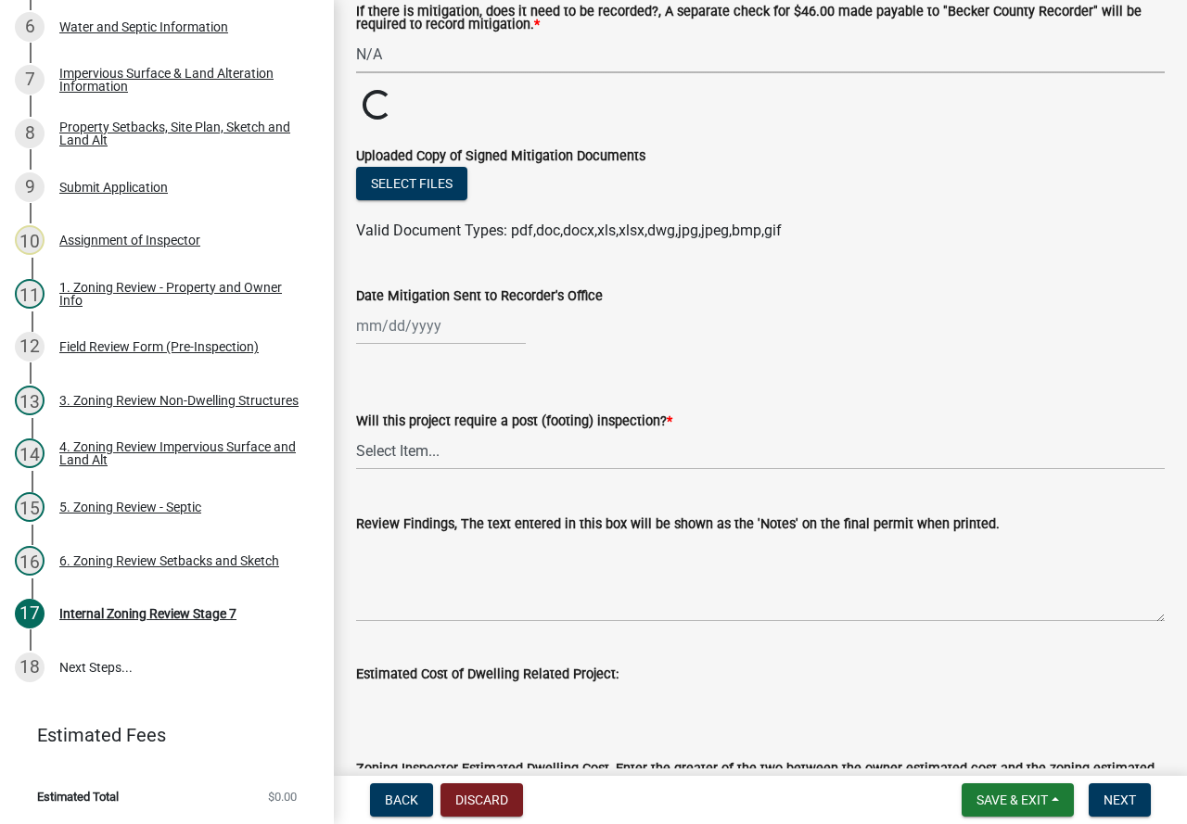
scroll to position [185, 0]
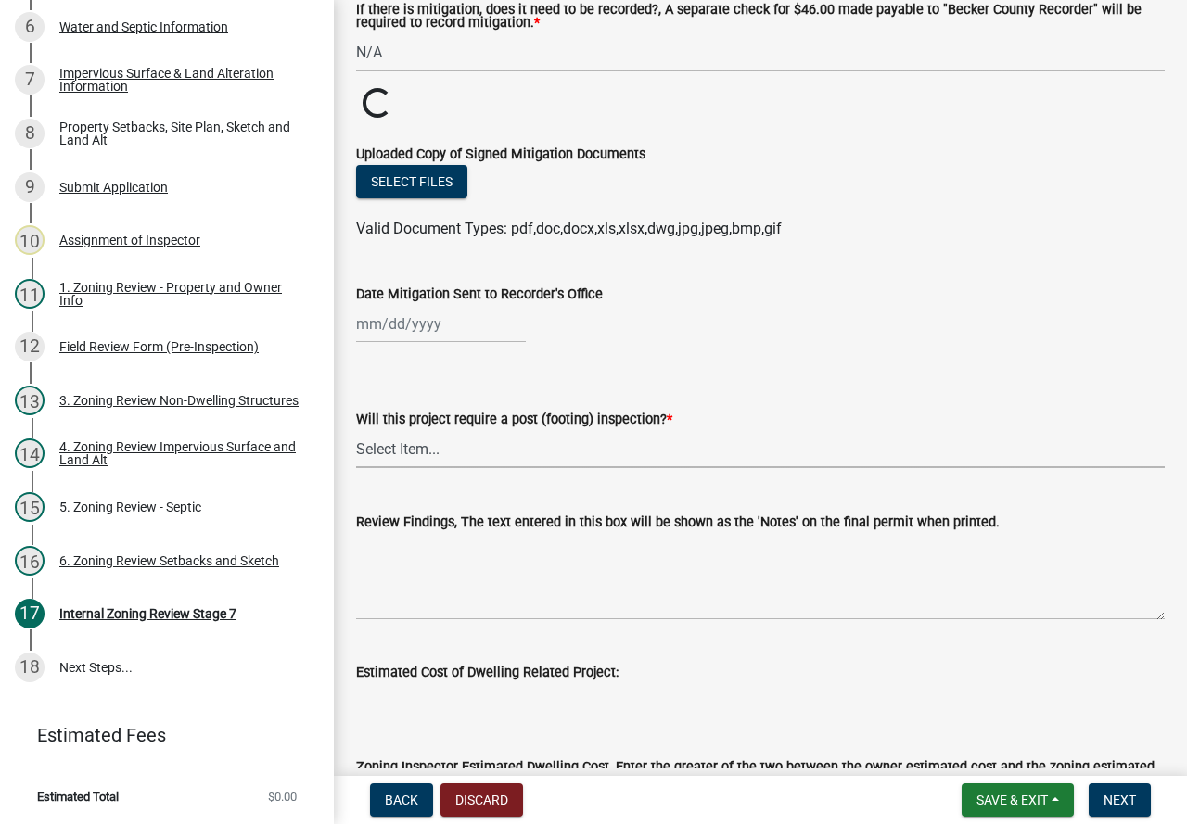
click at [490, 449] on select "Select Item... No Yes" at bounding box center [760, 449] width 808 height 38
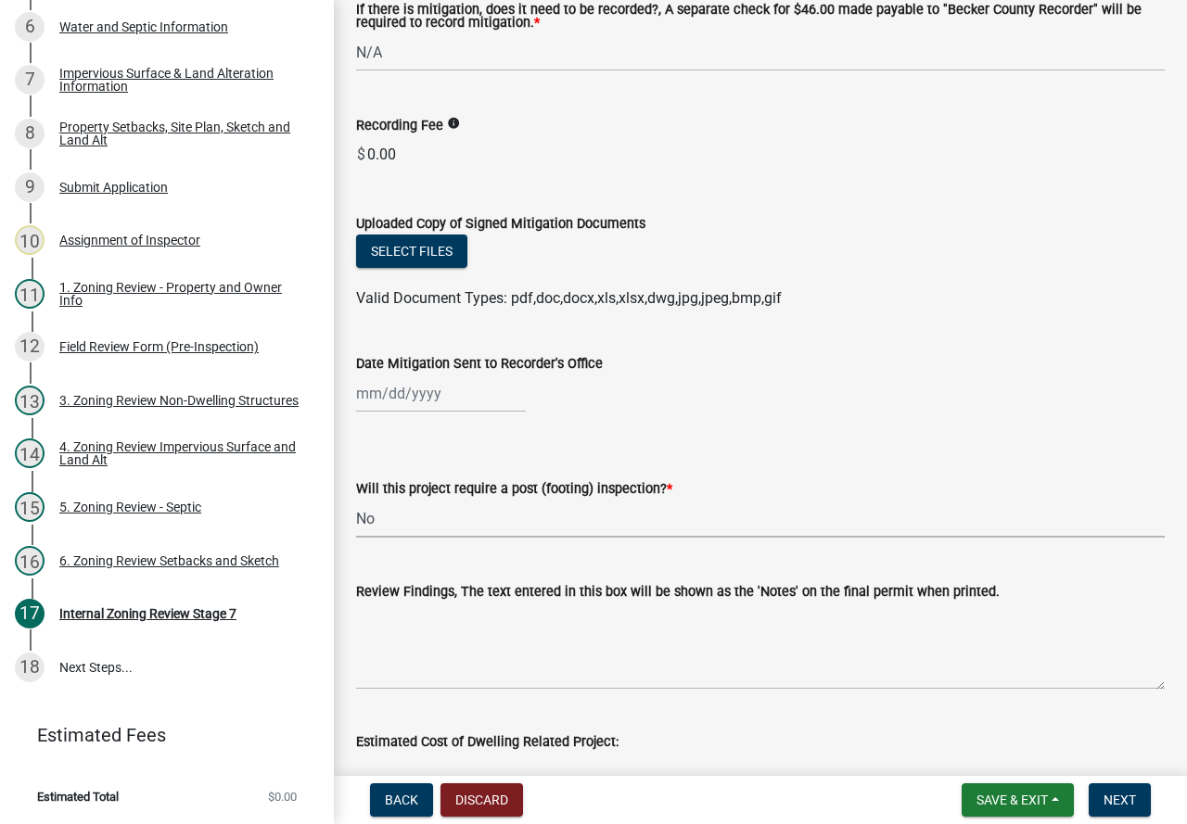
click at [356, 501] on select "Select Item... No Yes" at bounding box center [760, 519] width 808 height 38
select select "70fe76f0-d291-438e-ac1a-5869b7b7f697"
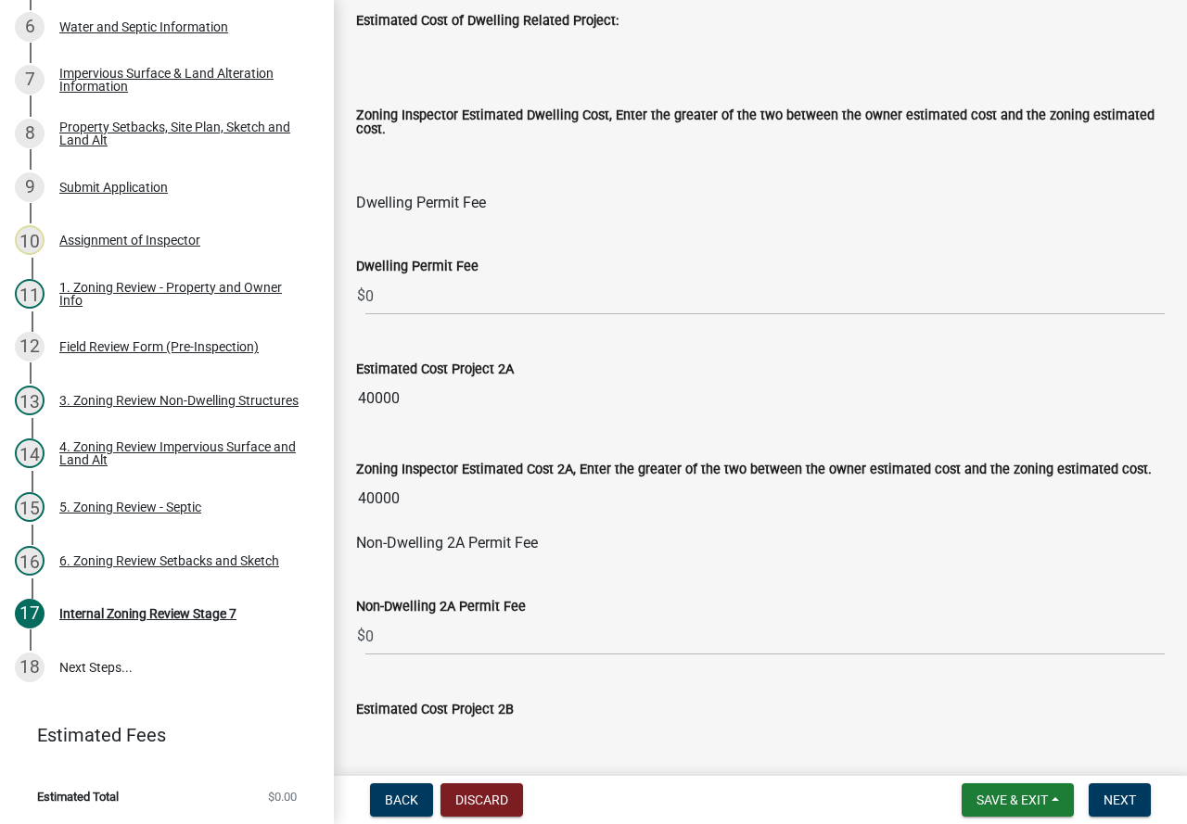
scroll to position [927, 0]
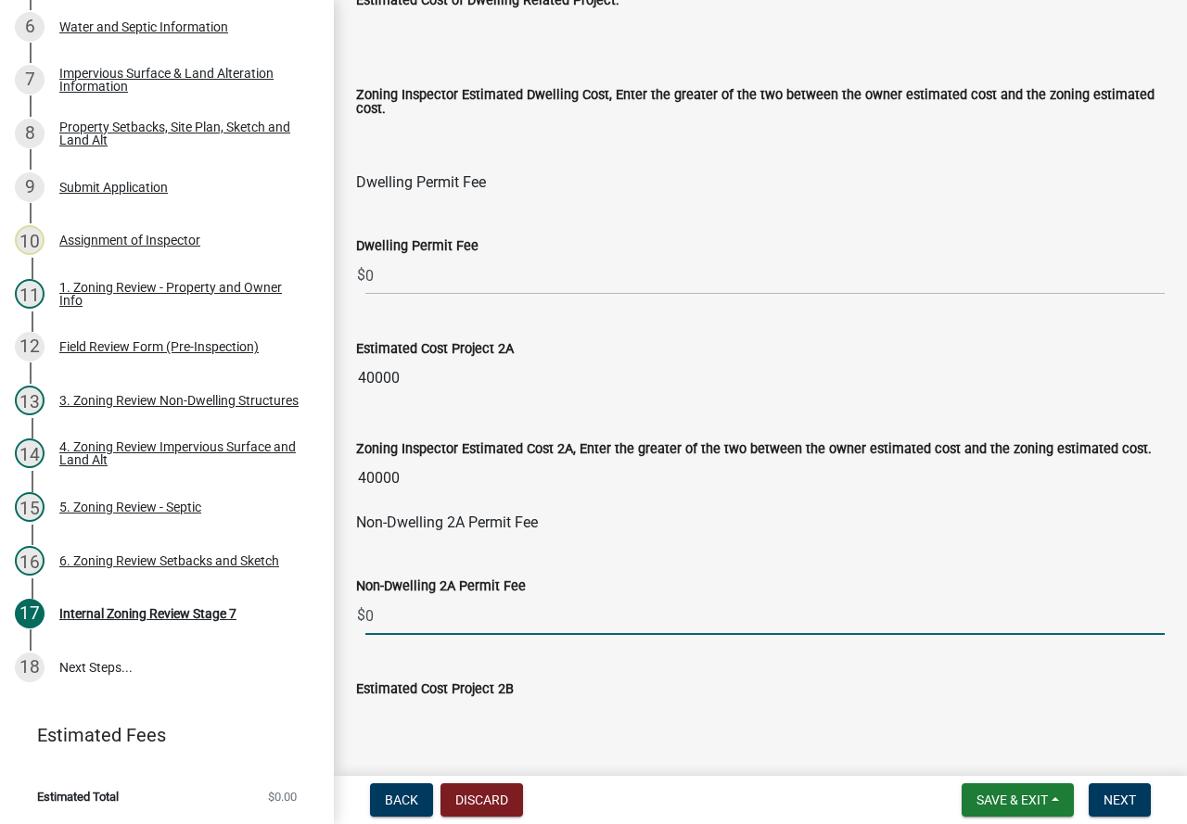
click at [411, 620] on input "0" at bounding box center [764, 616] width 799 height 38
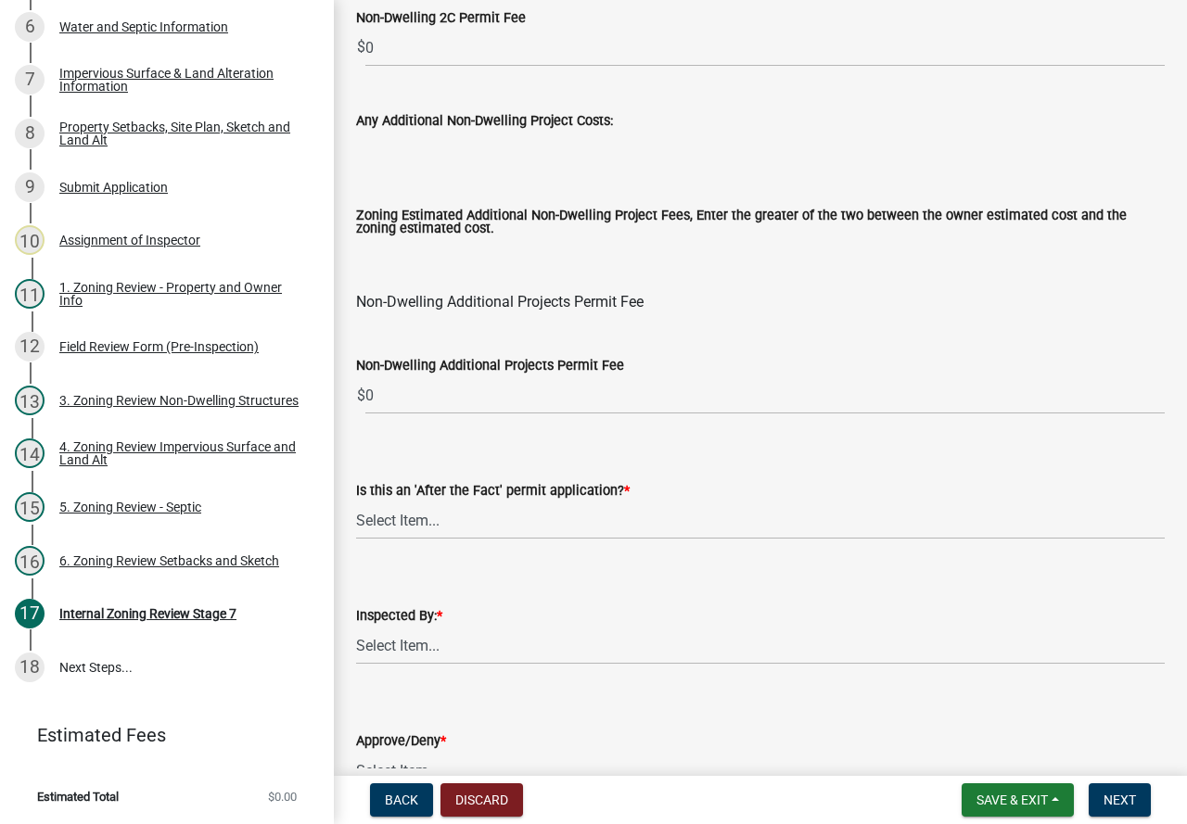
scroll to position [2225, 0]
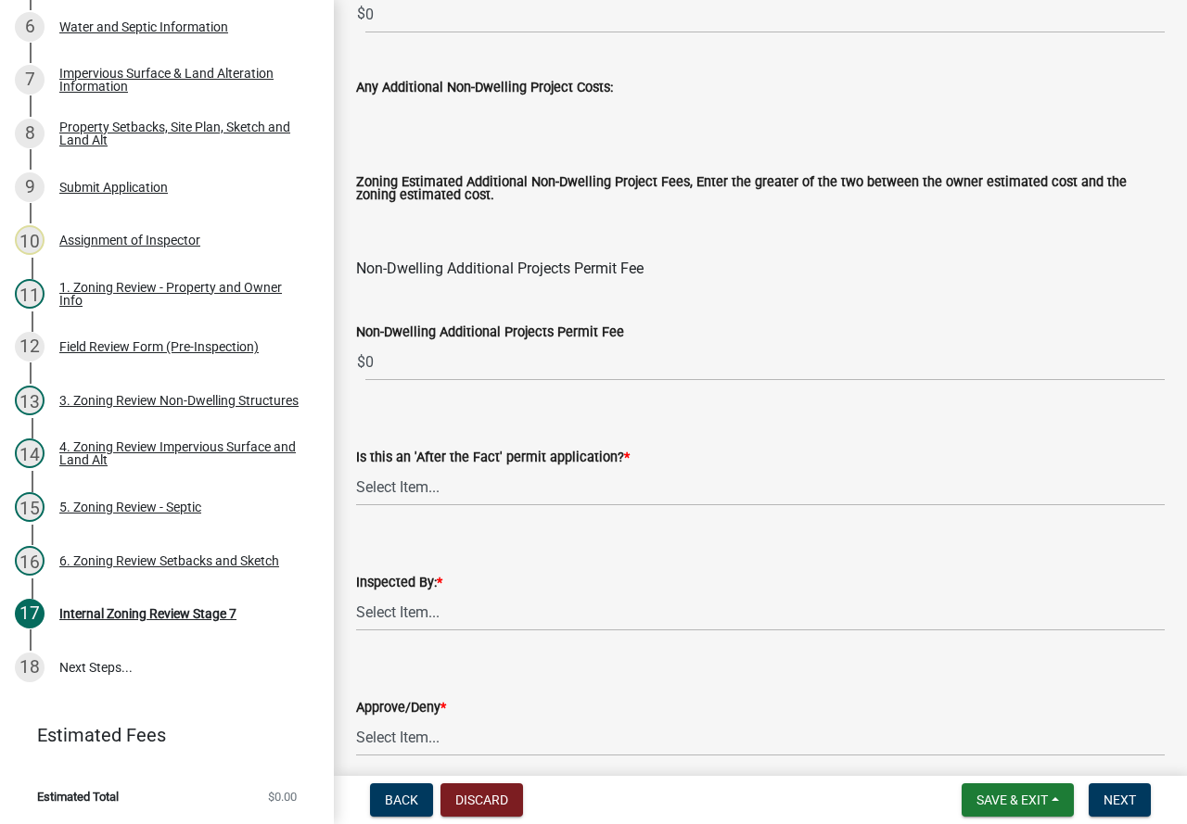
type input "180"
drag, startPoint x: 499, startPoint y: 480, endPoint x: 494, endPoint y: 501, distance: 20.9
click at [499, 479] on select "Select Item... No Yes" at bounding box center [760, 487] width 808 height 38
click at [356, 473] on select "Select Item... No Yes" at bounding box center [760, 487] width 808 height 38
select select "bbe3a6c5-1893-4527-8578-ada07a3b8ea5"
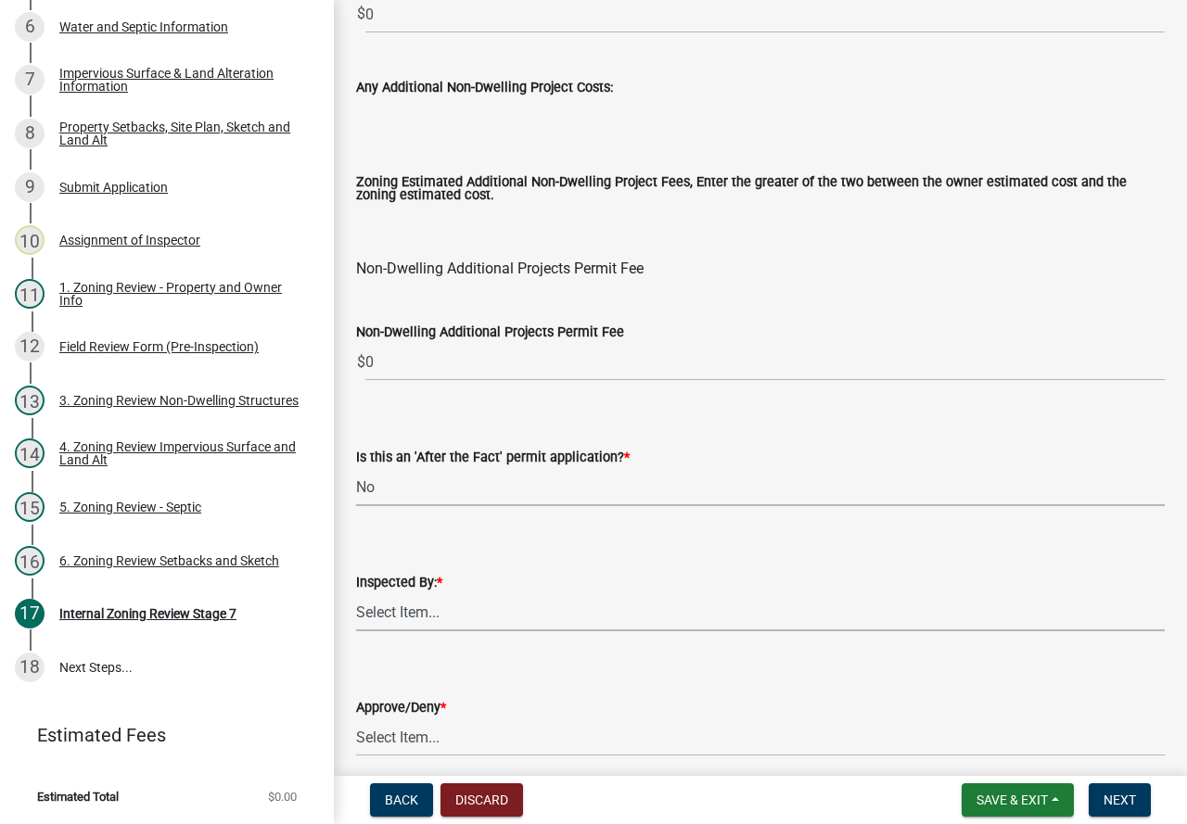
click at [472, 617] on select "Select Item... [PERSON_NAME] [PERSON_NAME] [PERSON_NAME] [PERSON_NAME] [PERSON_…" at bounding box center [760, 612] width 808 height 38
click at [356, 598] on select "Select Item... [PERSON_NAME] [PERSON_NAME] [PERSON_NAME] [PERSON_NAME] [PERSON_…" at bounding box center [760, 612] width 808 height 38
select select "c0b6e50c-983d-48c1-a910-e8bd43c13b77"
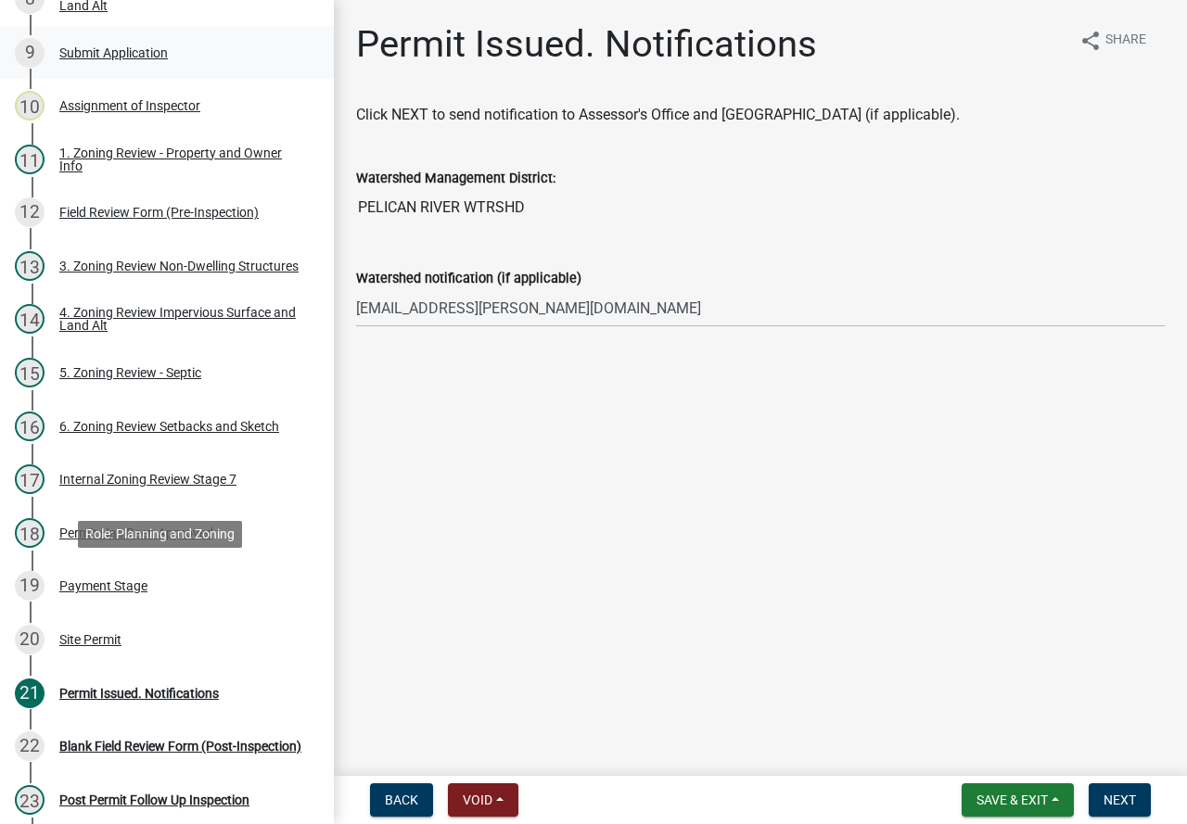
scroll to position [930, 0]
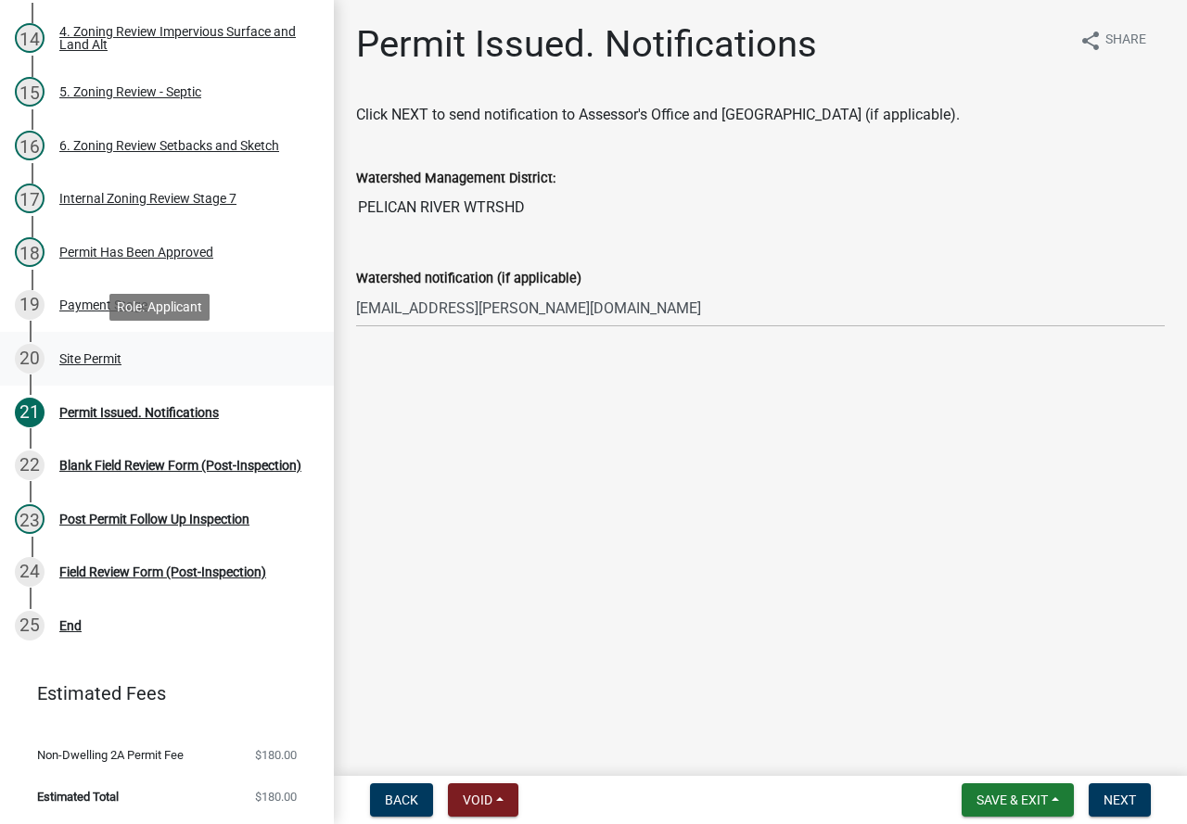
click at [118, 361] on div "Site Permit" at bounding box center [90, 358] width 62 height 13
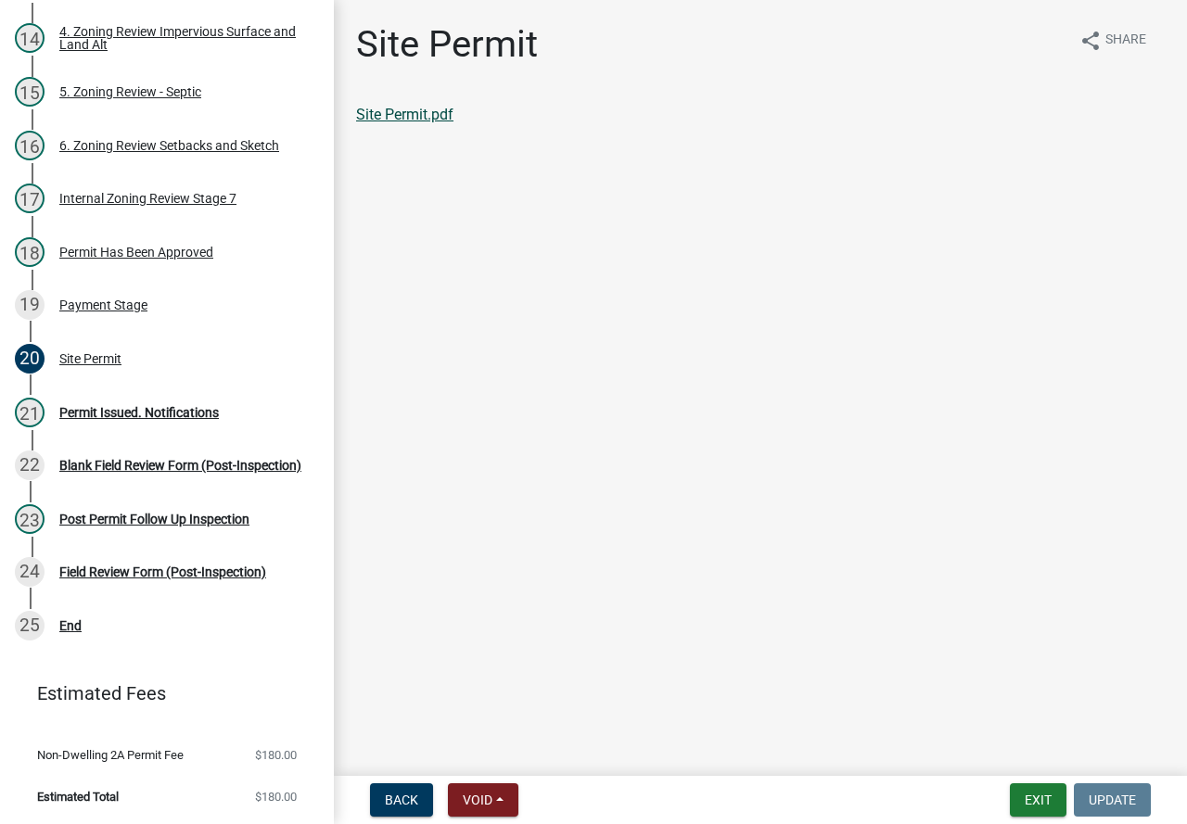
click at [452, 119] on link "Site Permit.pdf" at bounding box center [404, 115] width 97 height 18
